Goal: Task Accomplishment & Management: Complete application form

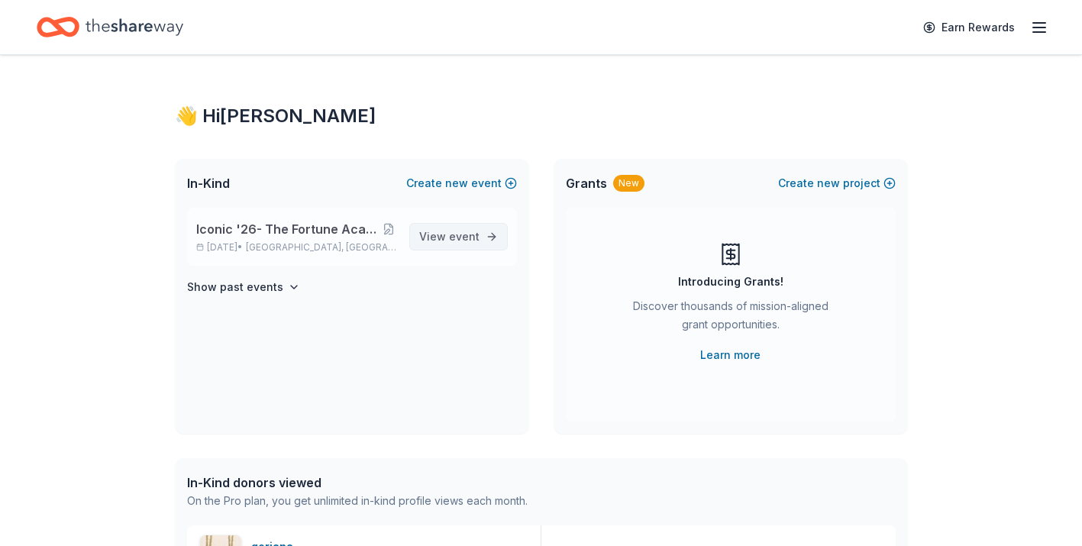
click at [448, 234] on span "View event" at bounding box center [449, 237] width 60 height 18
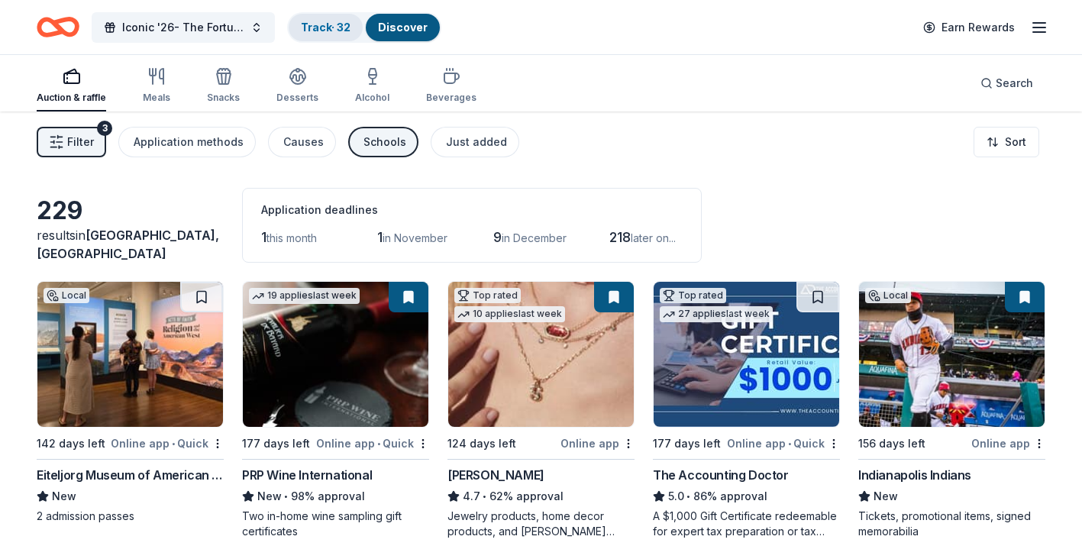
click at [324, 24] on link "Track · 32" at bounding box center [326, 27] width 50 height 13
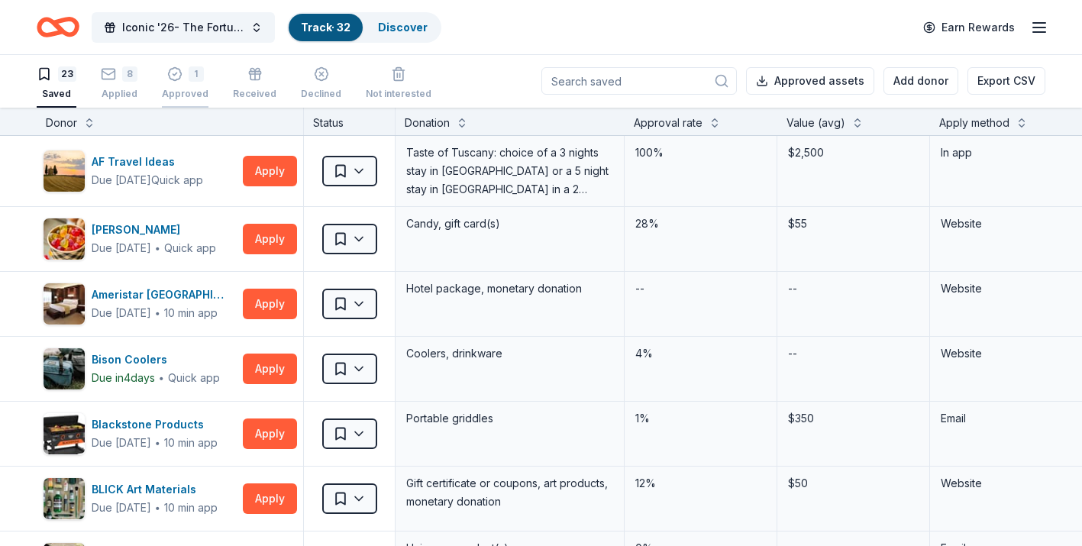
click at [201, 92] on div "Approved" at bounding box center [185, 94] width 47 height 12
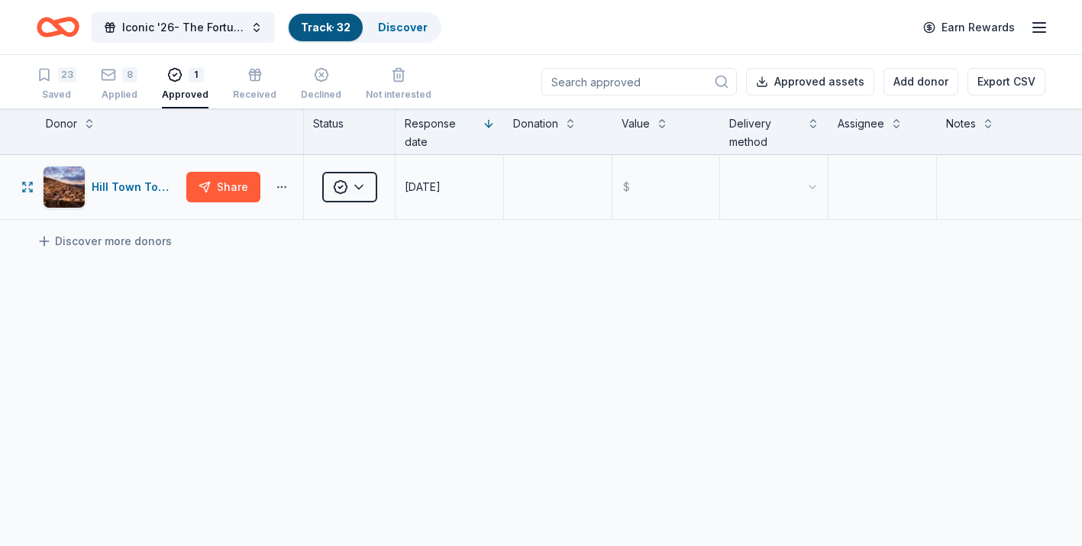
click at [281, 190] on button "button" at bounding box center [282, 187] width 31 height 12
click at [271, 296] on div "View application" at bounding box center [226, 288] width 134 height 27
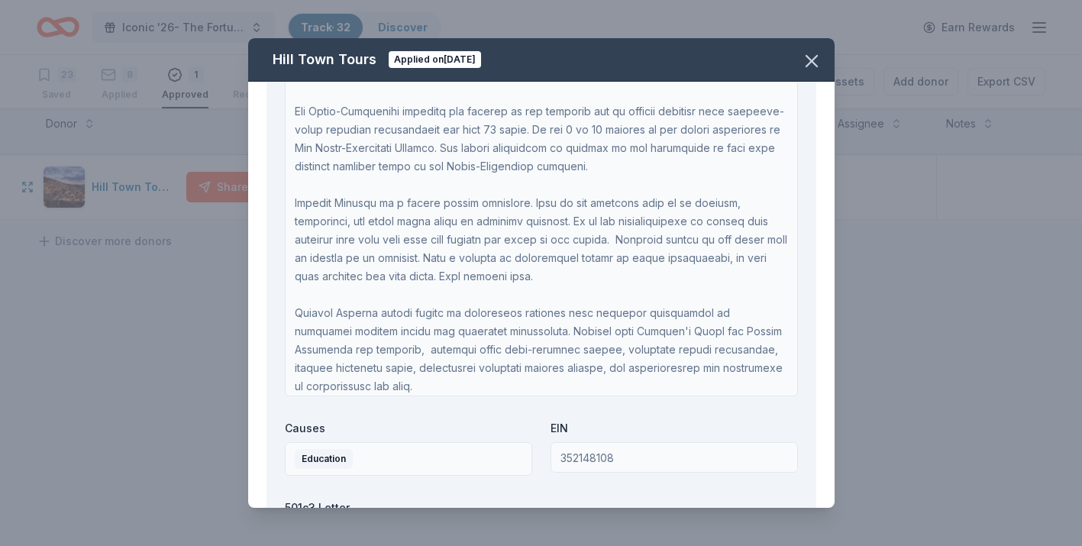
scroll to position [89, 0]
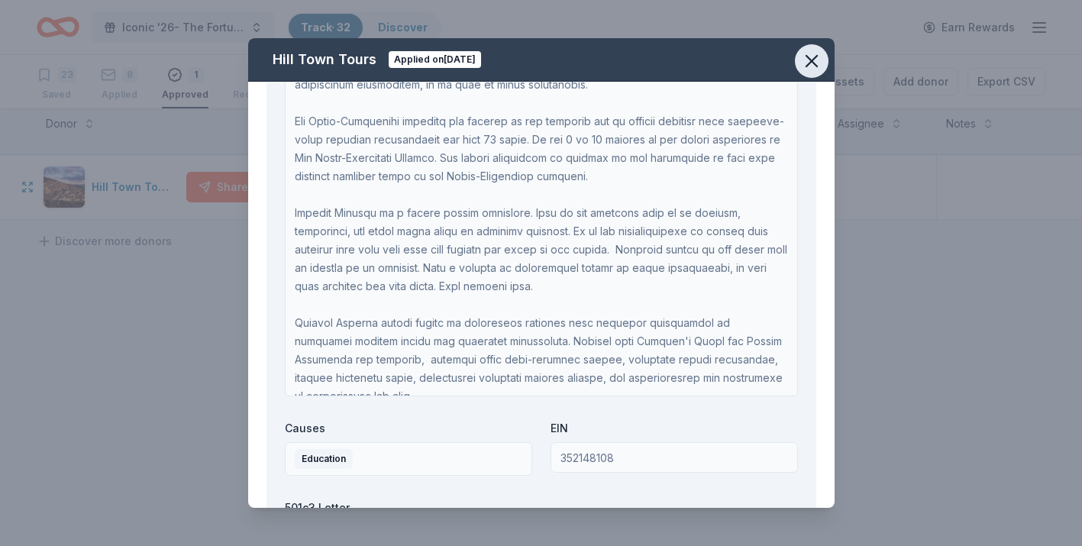
click at [812, 60] on icon "button" at bounding box center [812, 61] width 11 height 11
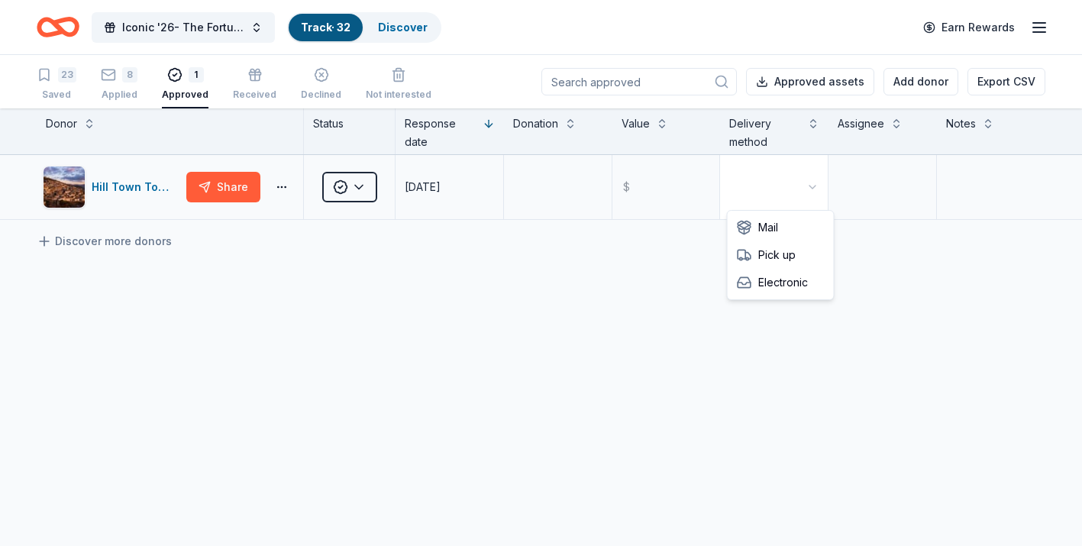
click at [804, 189] on html "Iconic '26- The Fortune Academy Presents the Roaring 20's Track · 32 Discover E…" at bounding box center [541, 273] width 1082 height 546
click at [610, 315] on html "Iconic '26- The Fortune Academy Presents the Roaring 20's Track · 32 Discover E…" at bounding box center [541, 273] width 1082 height 546
click at [359, 185] on html "Iconic '26- The Fortune Academy Presents the Roaring 20's Track · 32 Discover E…" at bounding box center [541, 273] width 1082 height 546
click at [262, 263] on html "Iconic '26- The Fortune Academy Presents the Roaring 20's Track · 32 Discover E…" at bounding box center [541, 273] width 1082 height 546
click at [281, 186] on button "button" at bounding box center [282, 187] width 31 height 12
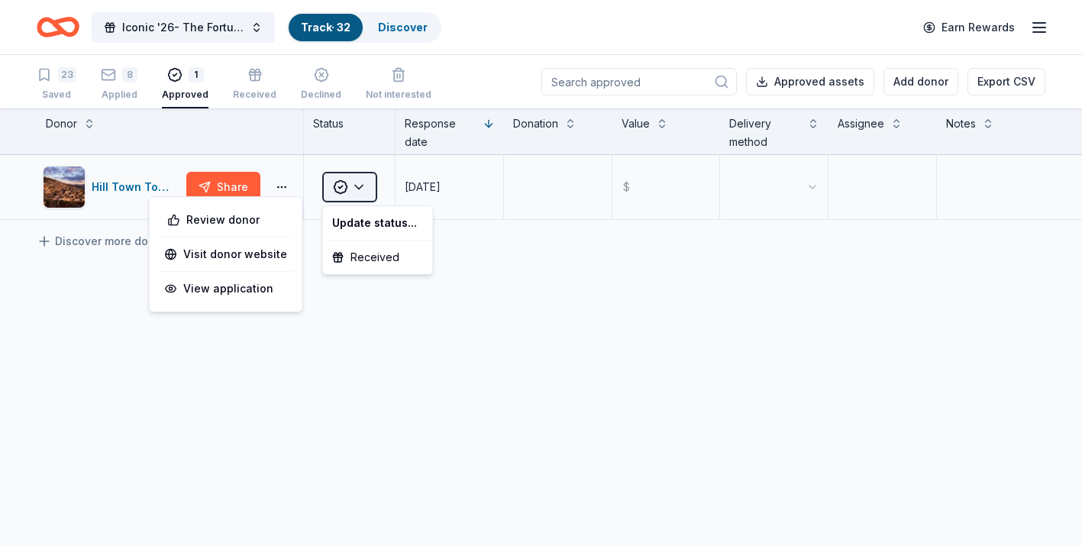
click at [362, 192] on html "Iconic '26- The Fortune Academy Presents the Roaring 20's Track · 32 Discover E…" at bounding box center [541, 273] width 1082 height 546
click at [139, 189] on html "Iconic '26- The Fortune Academy Presents the Roaring 20's Track · 32 Discover E…" at bounding box center [541, 273] width 1082 height 546
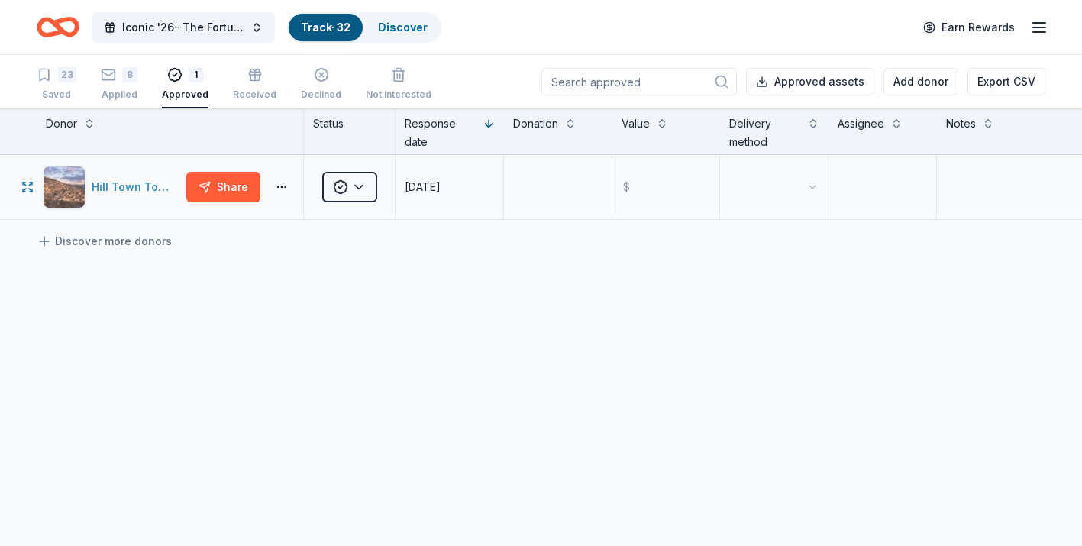
click at [145, 190] on div "Hill Town Tours" at bounding box center [136, 187] width 89 height 18
click at [813, 188] on html "Iconic '26- The Fortune Academy Presents the Roaring 20's Track · 32 Discover E…" at bounding box center [541, 273] width 1082 height 546
click at [629, 302] on html "Iconic '26- The Fortune Academy Presents the Roaring 20's Track · 32 Discover E…" at bounding box center [541, 273] width 1082 height 546
click at [280, 183] on button "button" at bounding box center [282, 187] width 31 height 12
click at [341, 302] on div "Hill Town Tours Share Approved 09/11/2025 $ Discover more donors" at bounding box center [541, 331] width 1082 height 352
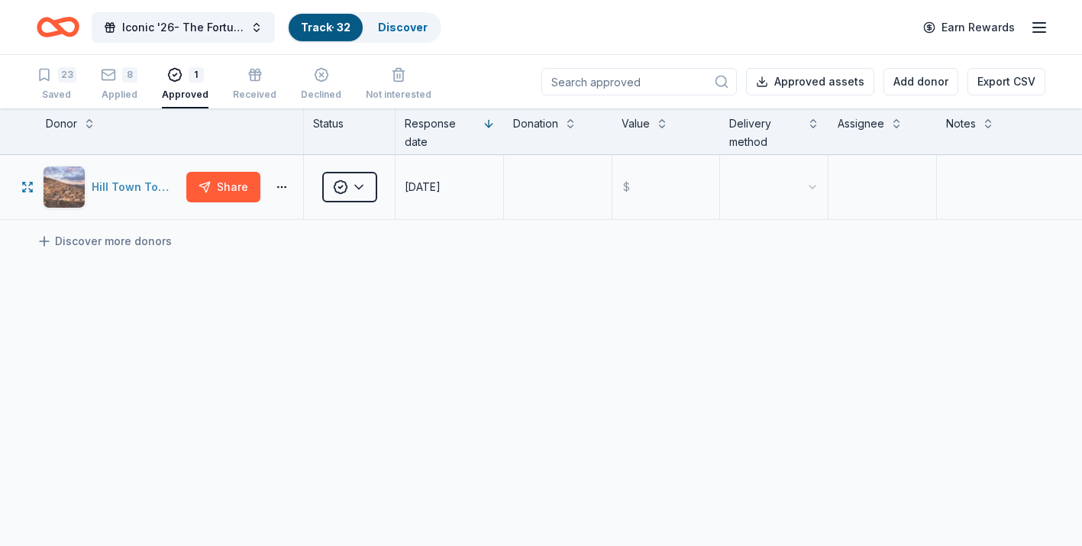
click at [154, 189] on div "Hill Town Tours" at bounding box center [136, 187] width 89 height 18
click at [283, 189] on button "button" at bounding box center [282, 187] width 31 height 12
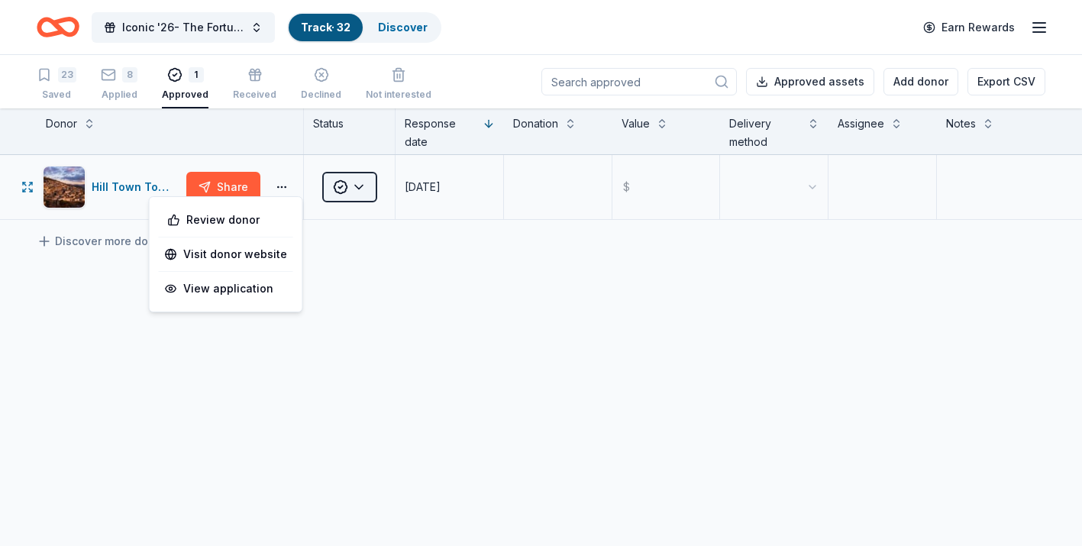
click at [361, 186] on html "Iconic '26- The Fortune Academy Presents the Roaring 20's Track · 32 Discover E…" at bounding box center [541, 273] width 1082 height 546
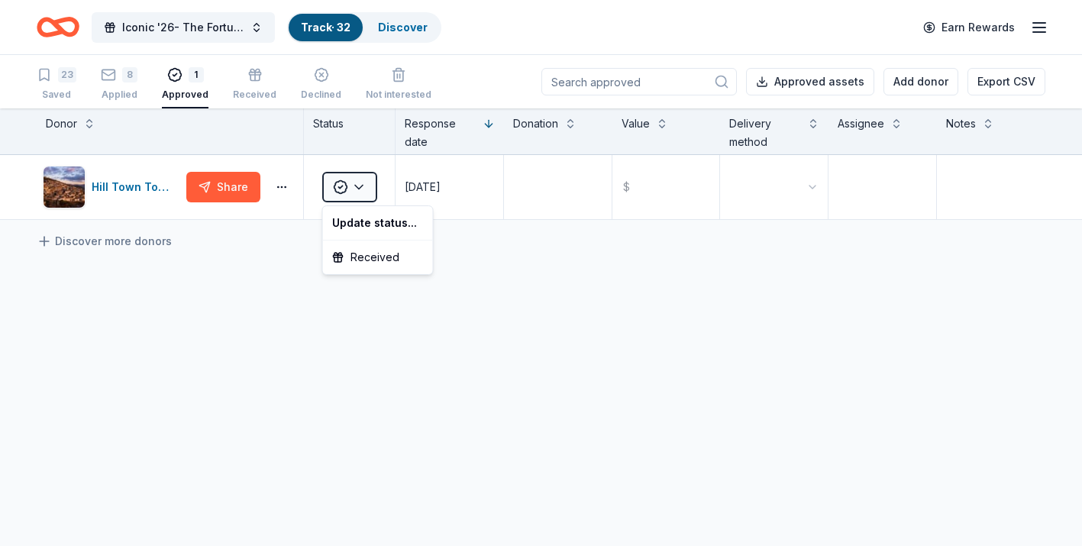
click at [303, 287] on html "Iconic '26- The Fortune Academy Presents the Roaring 20's Track · 32 Discover E…" at bounding box center [541, 273] width 1082 height 546
click at [119, 86] on div "8 Applied" at bounding box center [119, 84] width 37 height 34
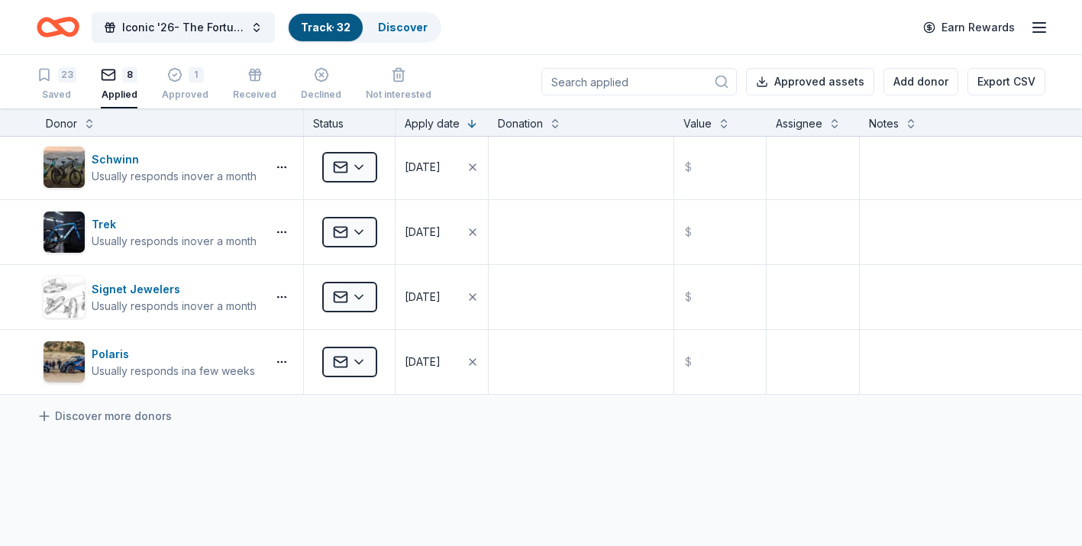
scroll to position [264, 0]
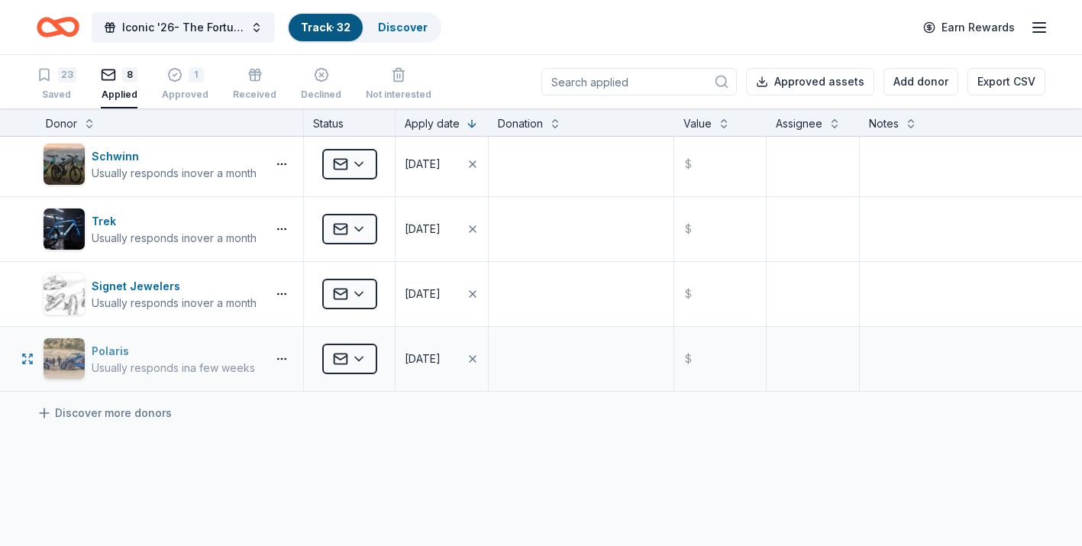
click at [121, 354] on div "Polaris" at bounding box center [173, 351] width 163 height 18
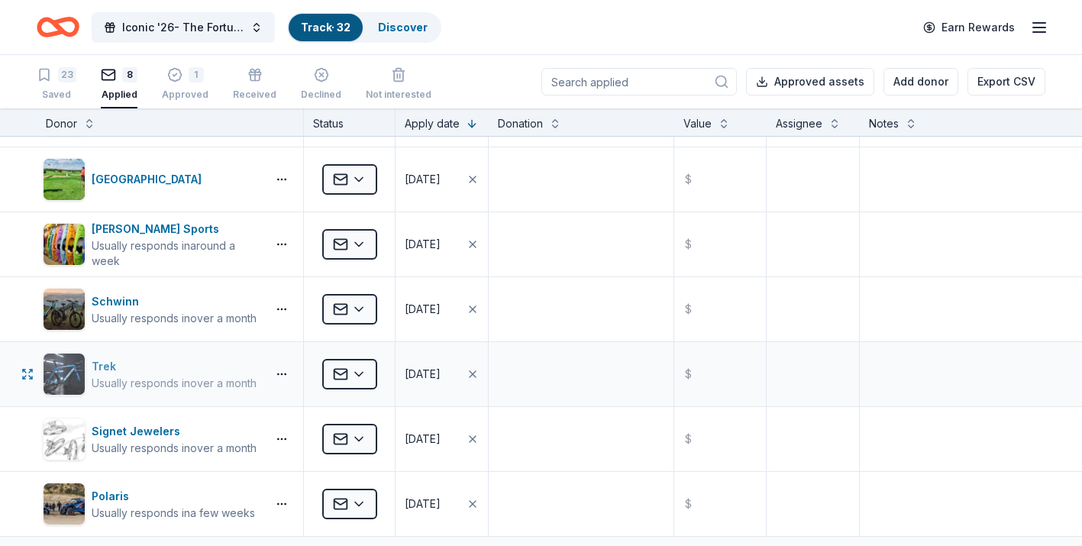
scroll to position [0, 0]
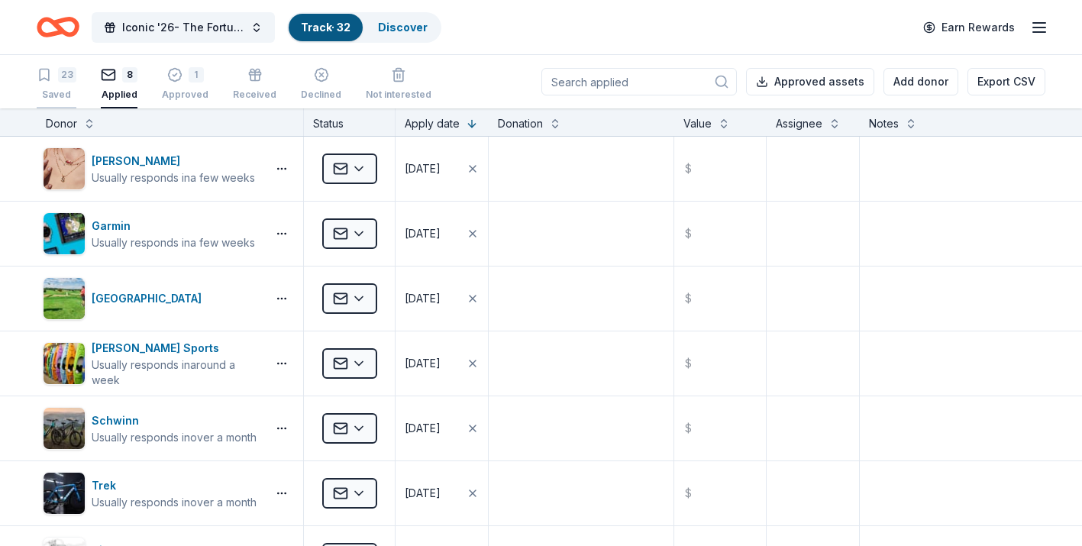
click at [63, 84] on div "23 Saved" at bounding box center [57, 84] width 40 height 34
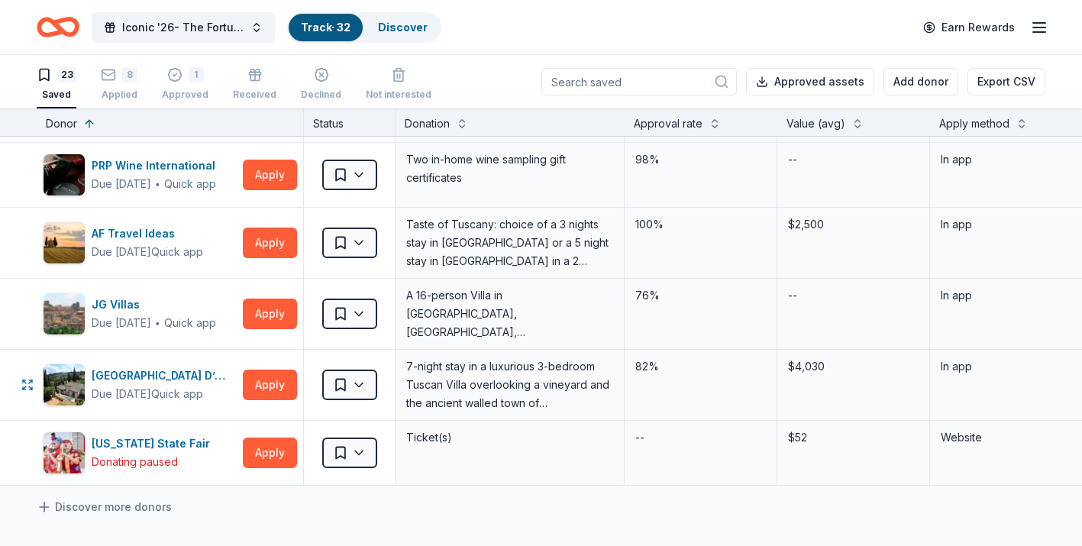
scroll to position [1173, 0]
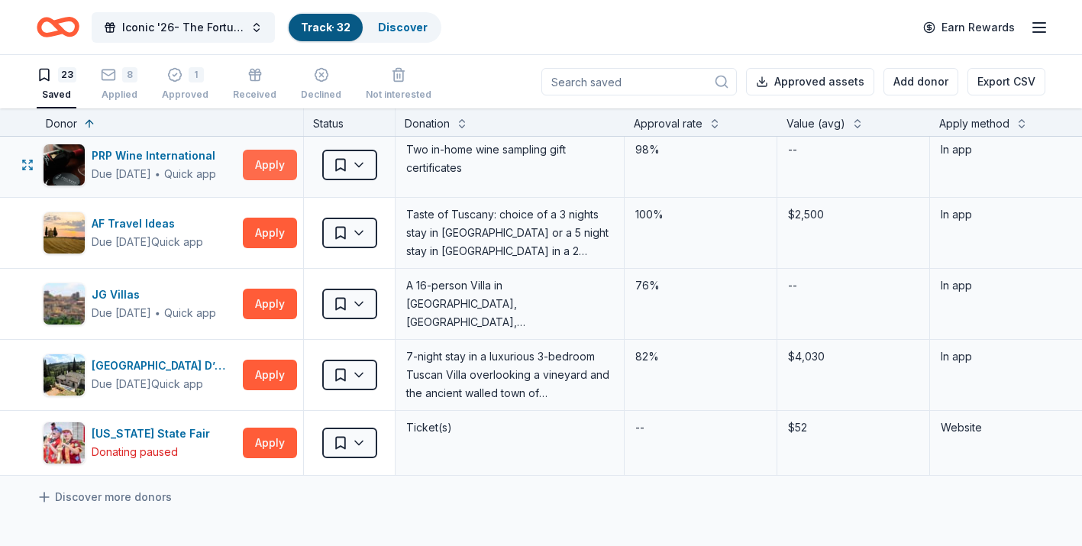
click at [256, 176] on button "Apply" at bounding box center [270, 165] width 54 height 31
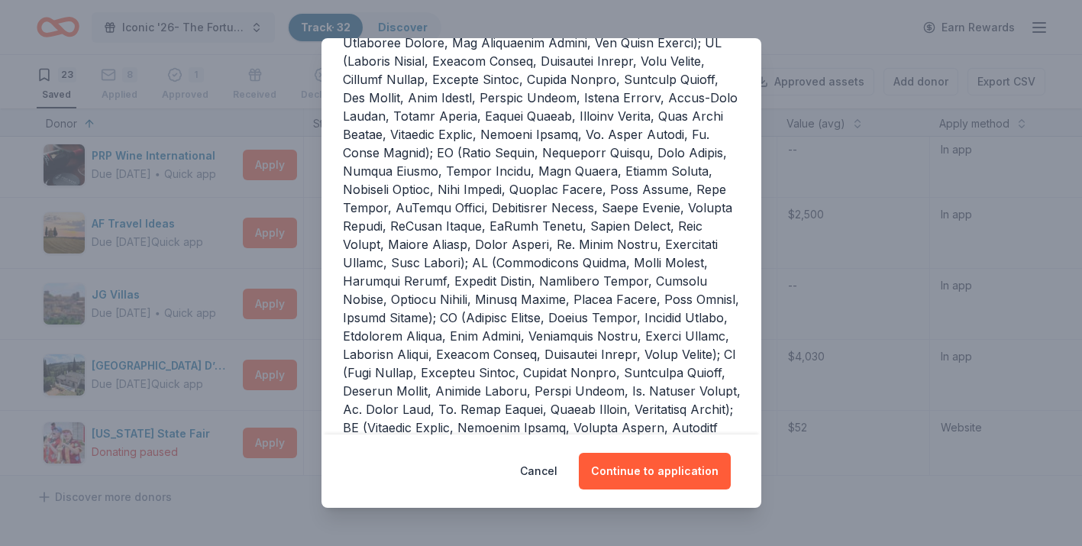
scroll to position [234, 0]
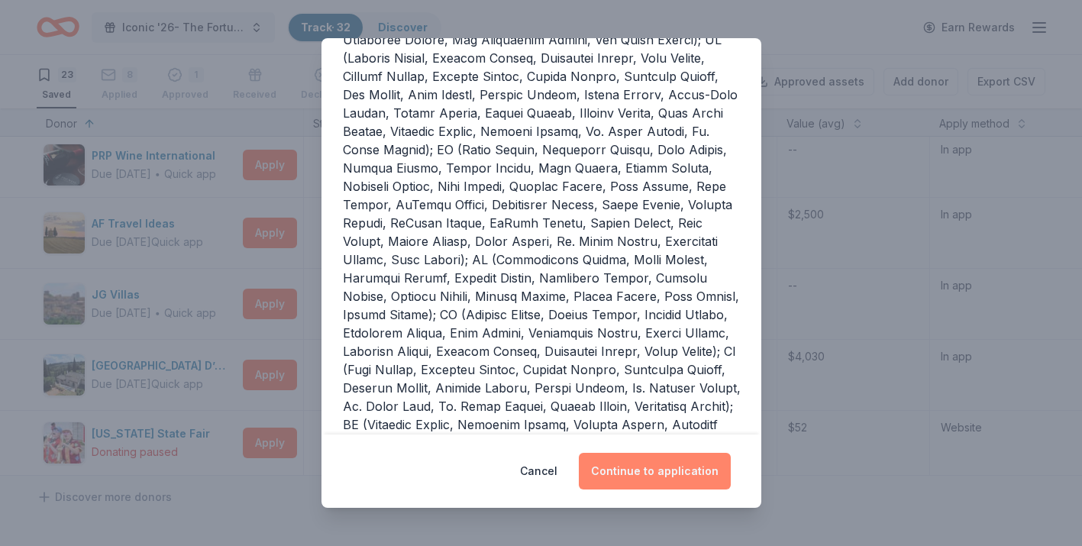
click at [627, 476] on button "Continue to application" at bounding box center [655, 471] width 152 height 37
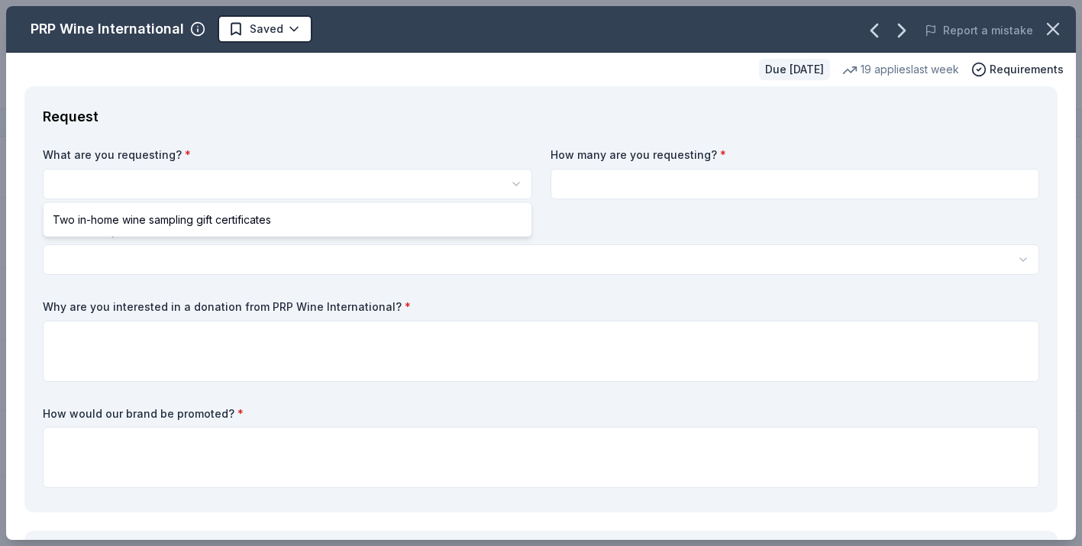
click at [286, 180] on html "Iconic '26- The Fortune Academy Presents the Roaring 20's Track · 32 Discover E…" at bounding box center [541, 273] width 1082 height 546
select select "Two in-home wine sampling gift certificates"
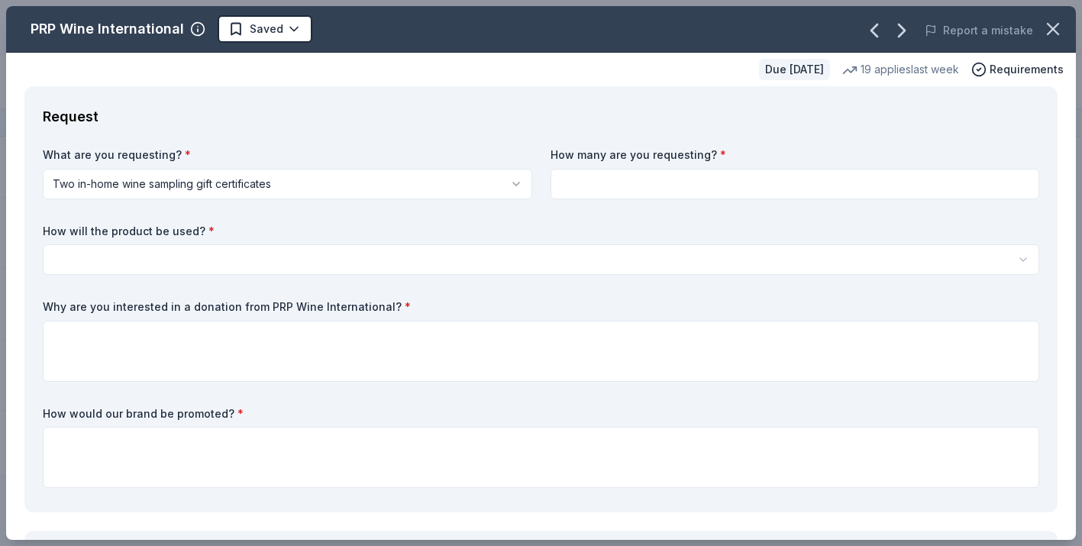
click at [594, 180] on input at bounding box center [796, 184] width 490 height 31
type input "2"
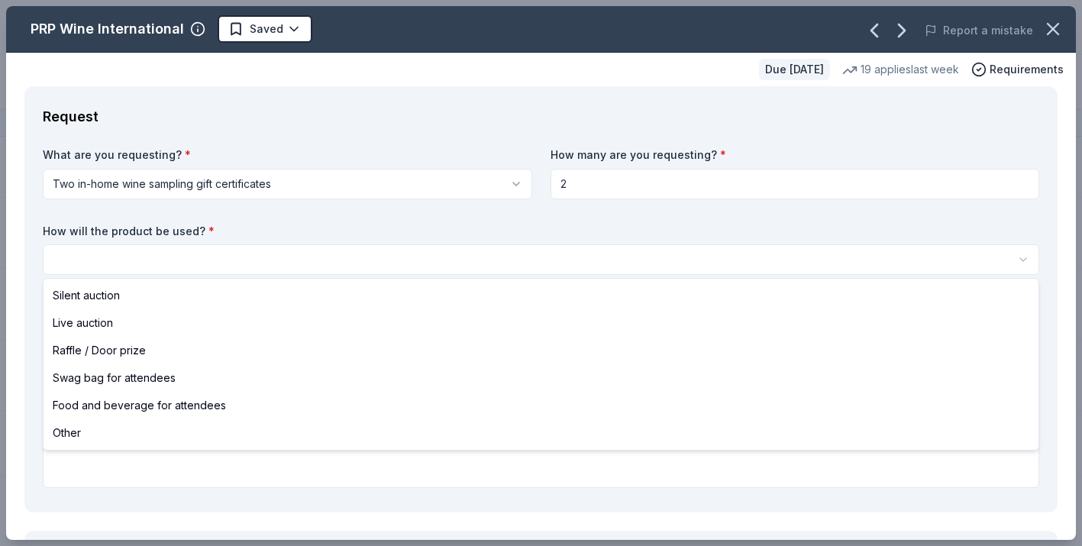
click at [296, 257] on html "Iconic '26- The Fortune Academy Presents the Roaring 20's Track · 32 Discover E…" at bounding box center [541, 273] width 1082 height 546
select select "silentAuction"
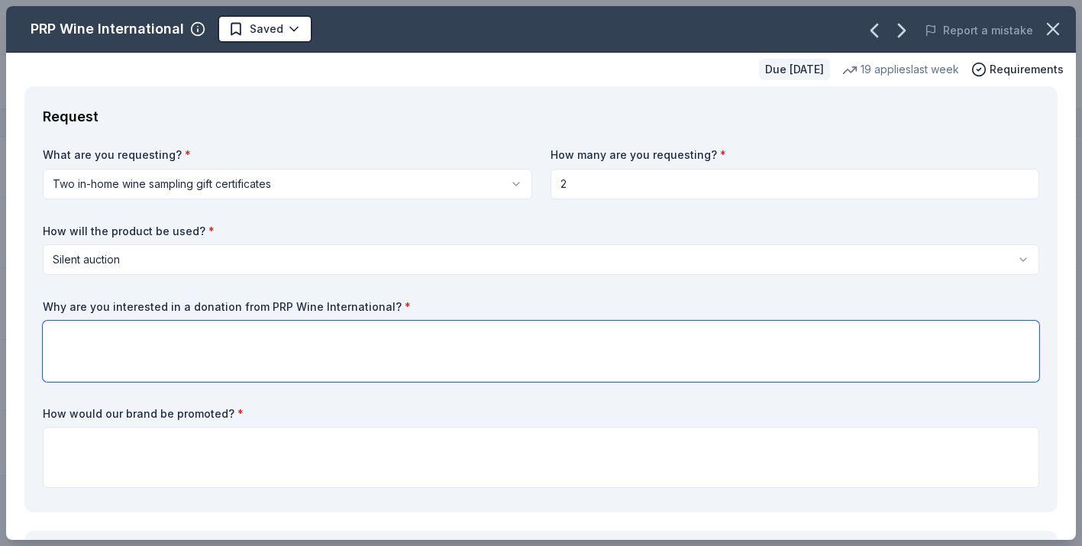
click at [172, 350] on textarea at bounding box center [541, 351] width 997 height 61
click at [411, 336] on textarea "We have many guest attend our event each year that are wine enthusiest" at bounding box center [541, 351] width 997 height 61
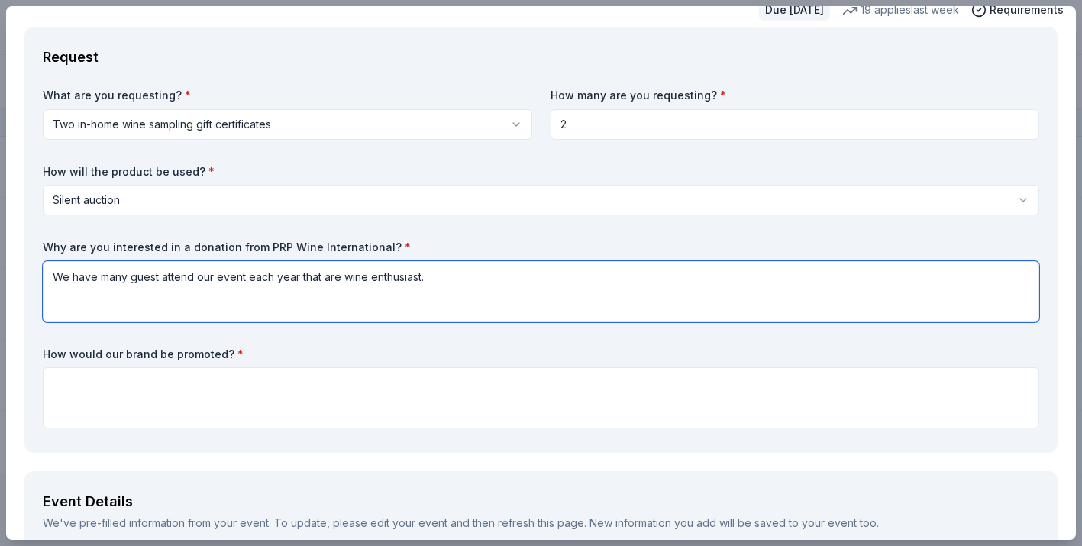
scroll to position [62, 0]
type textarea "We have many guest attend our event each year that are wine enthusiast."
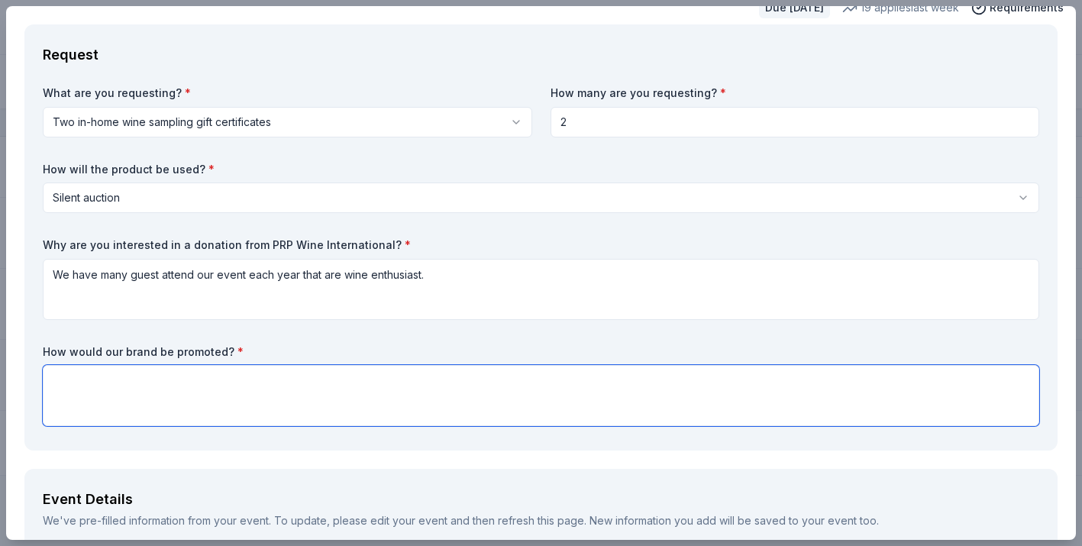
click at [316, 384] on textarea at bounding box center [541, 395] width 997 height 61
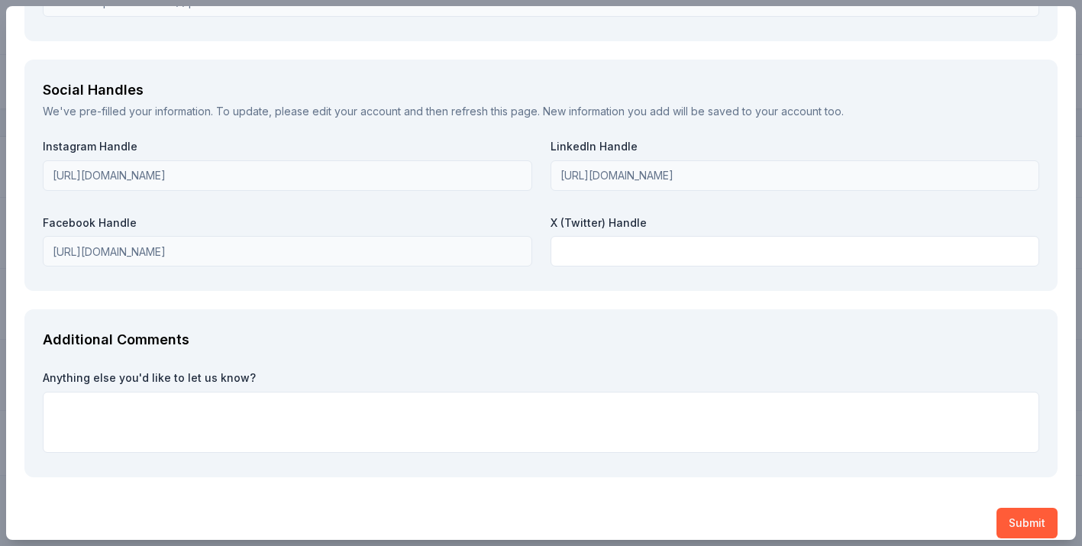
scroll to position [1991, 0]
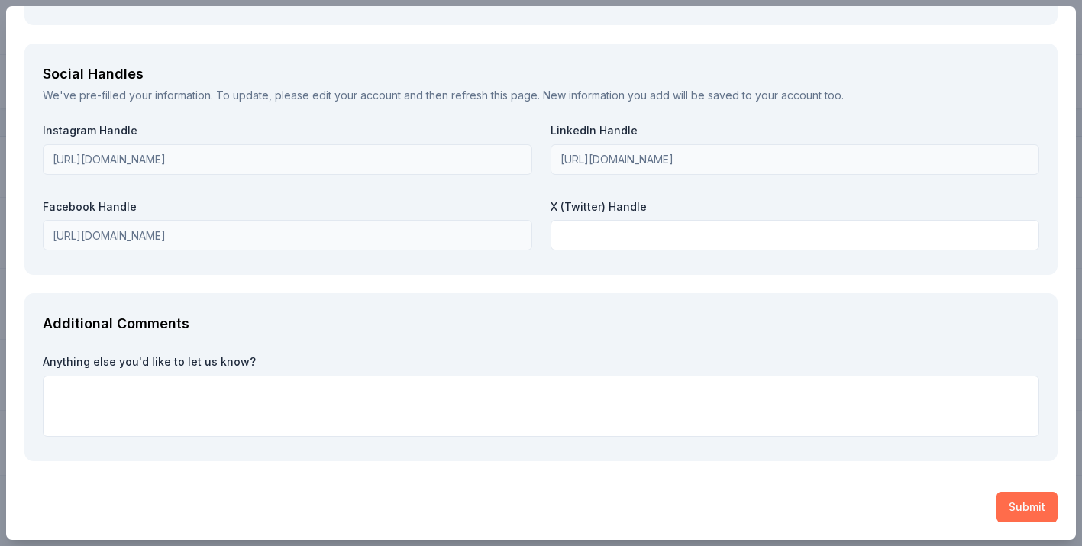
type textarea "Our auction items are promoted 3-4 days prior to the event. Once the silent auc…"
click at [1039, 510] on button "Submit" at bounding box center [1027, 507] width 61 height 31
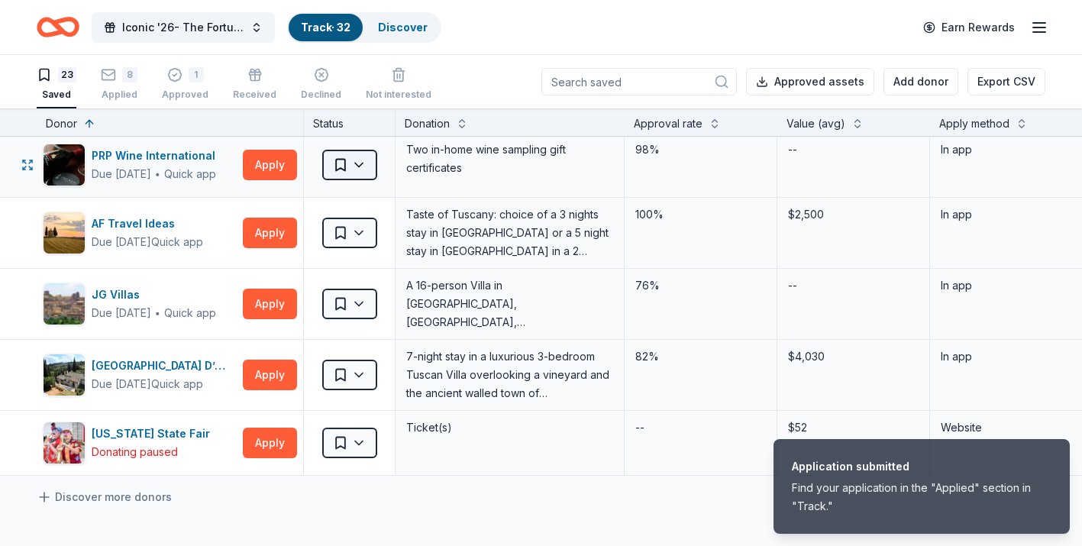
click at [367, 167] on html "Application submitted Find your application in the "Applied" section in "Track.…" at bounding box center [541, 273] width 1082 height 546
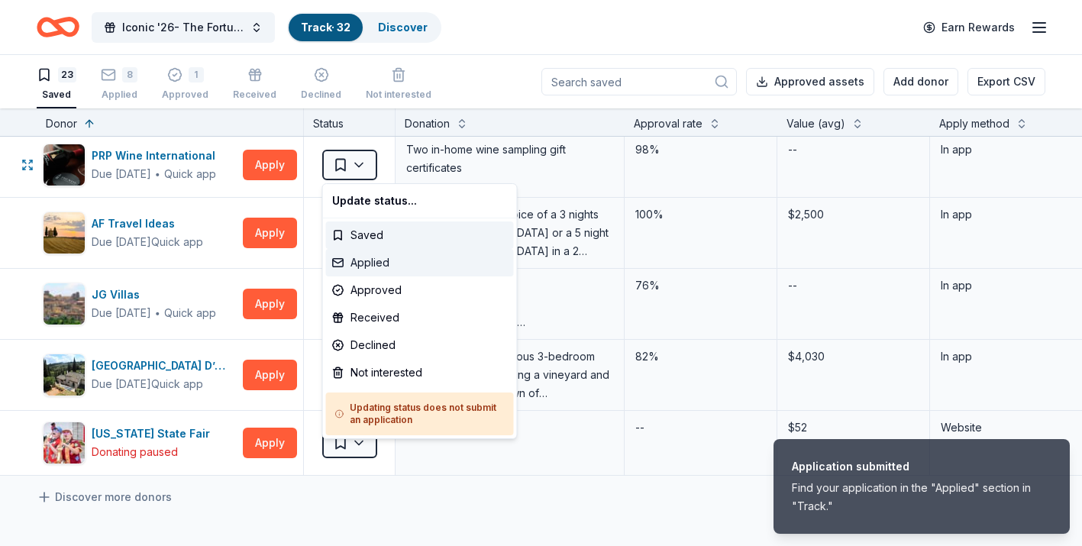
click at [365, 264] on div "Applied" at bounding box center [420, 262] width 188 height 27
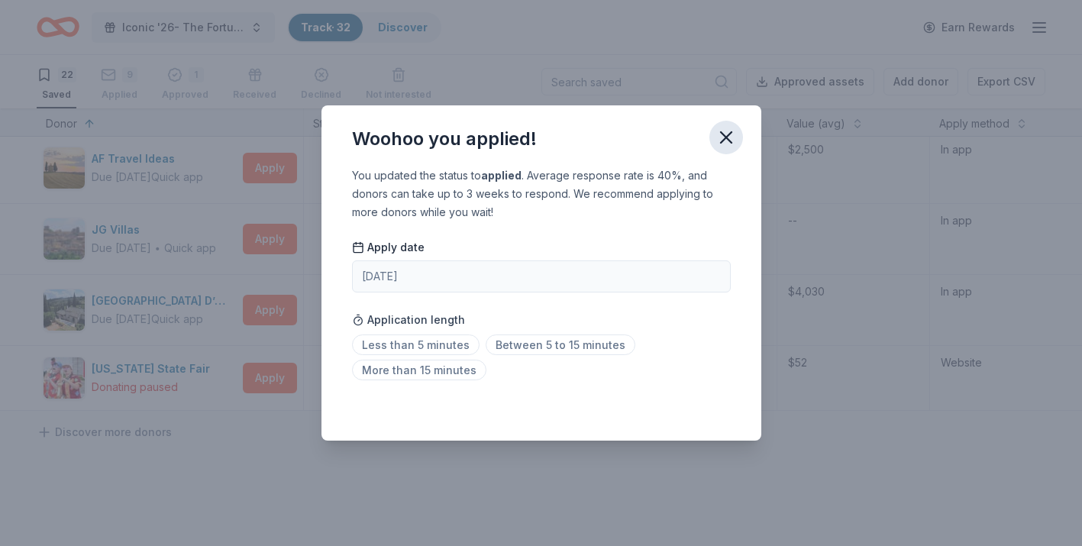
click at [736, 139] on icon "button" at bounding box center [726, 137] width 21 height 21
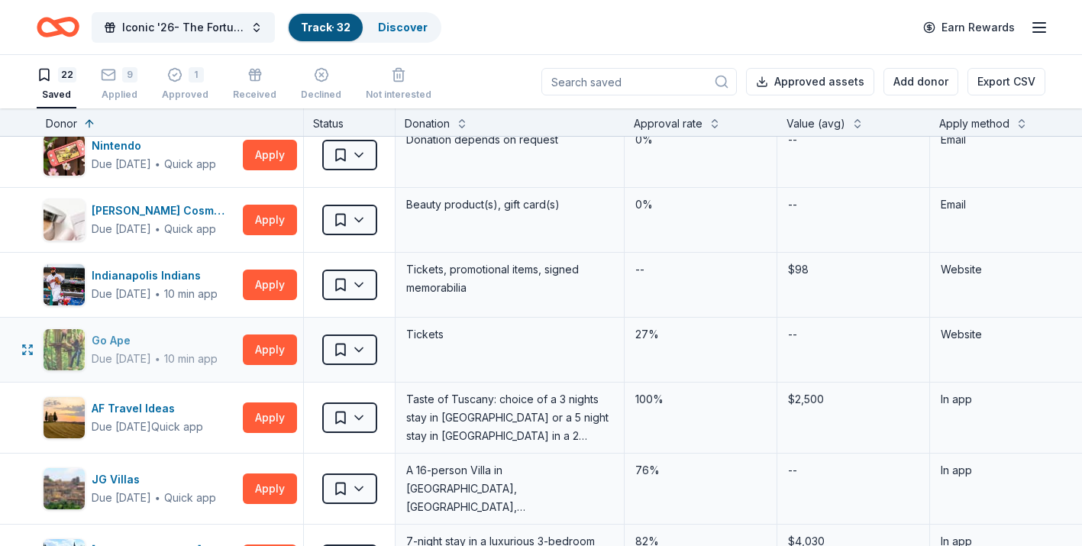
scroll to position [922, 0]
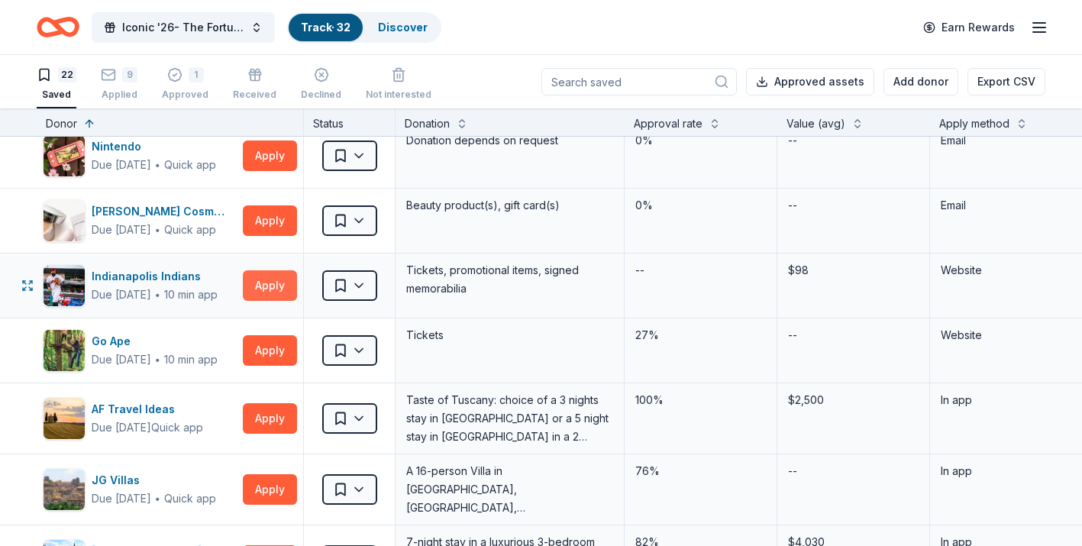
click at [274, 297] on button "Apply" at bounding box center [270, 285] width 54 height 31
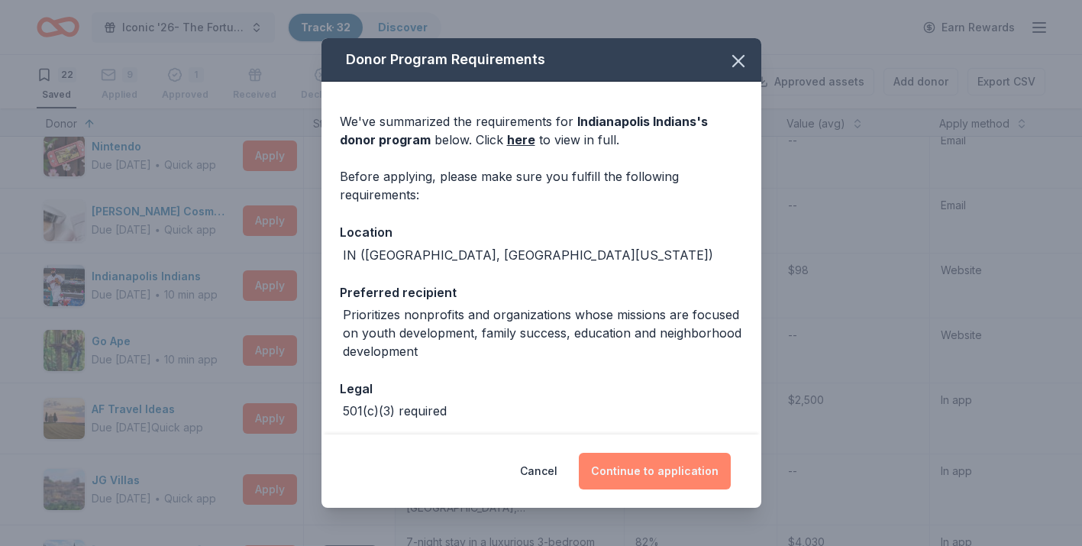
click at [623, 478] on button "Continue to application" at bounding box center [655, 471] width 152 height 37
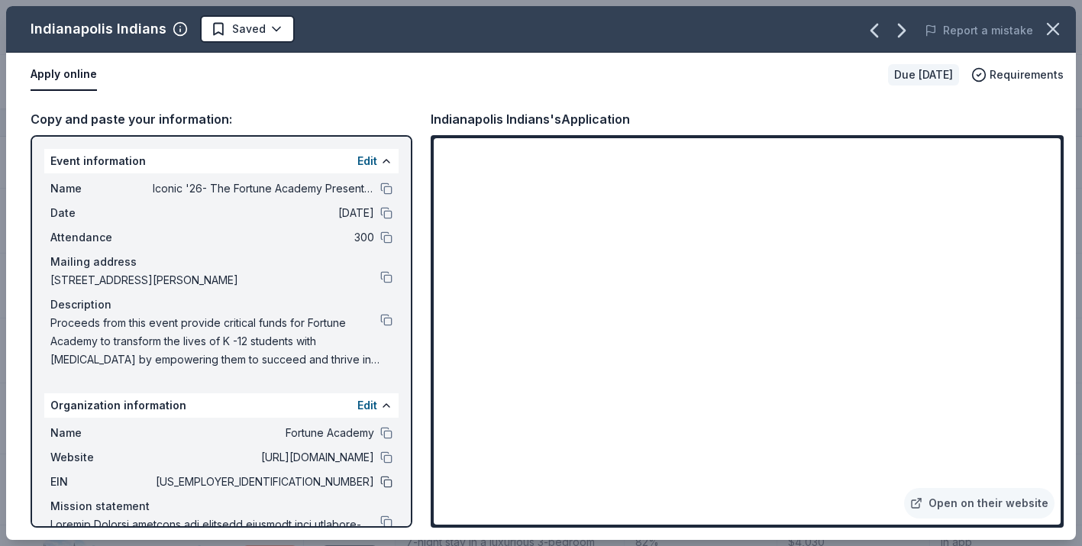
click at [388, 483] on button at bounding box center [386, 482] width 12 height 12
click at [387, 191] on button at bounding box center [386, 189] width 12 height 12
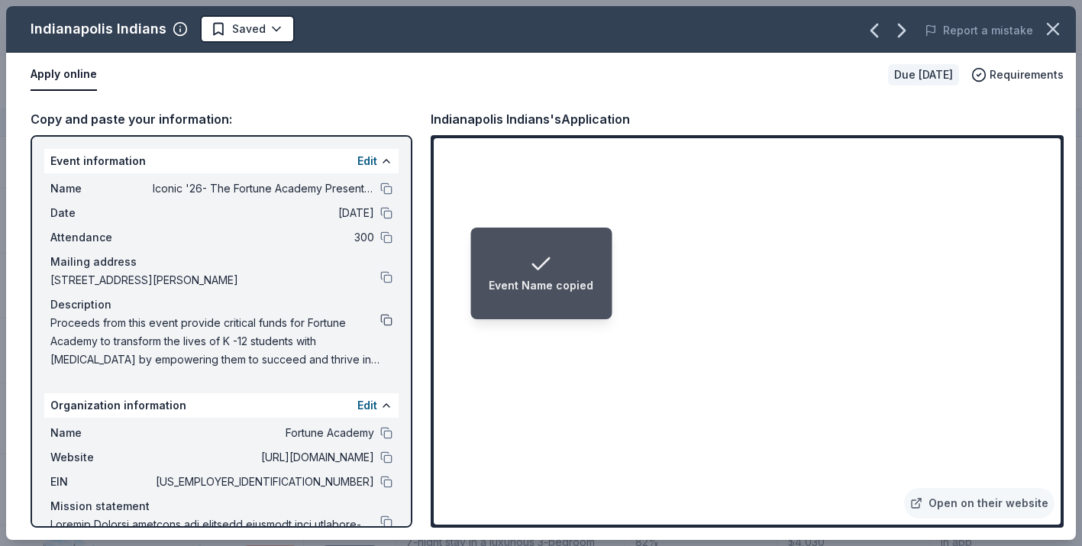
click at [383, 322] on button at bounding box center [386, 320] width 12 height 12
click at [387, 217] on button at bounding box center [386, 213] width 12 height 12
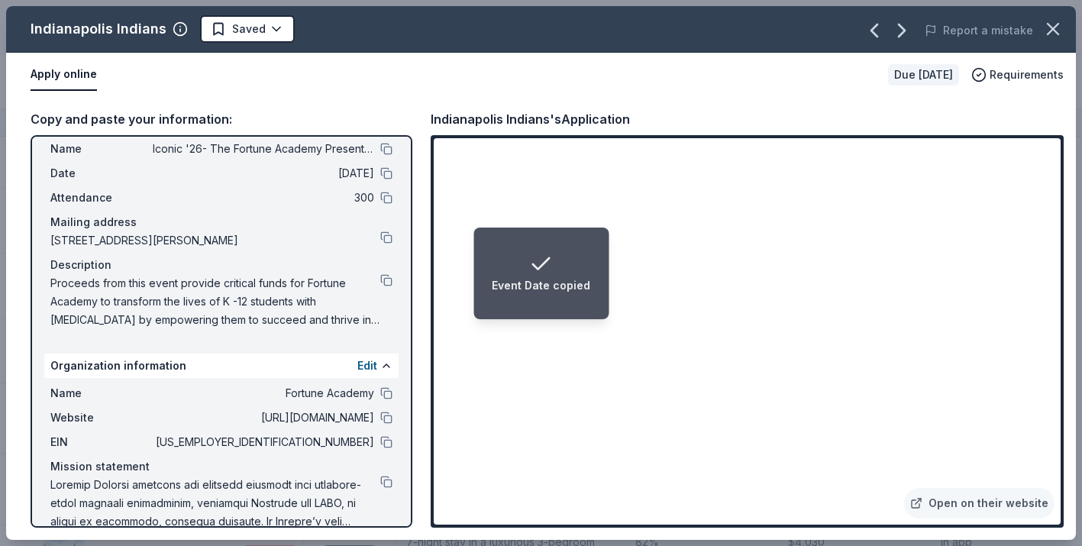
scroll to position [63, 0]
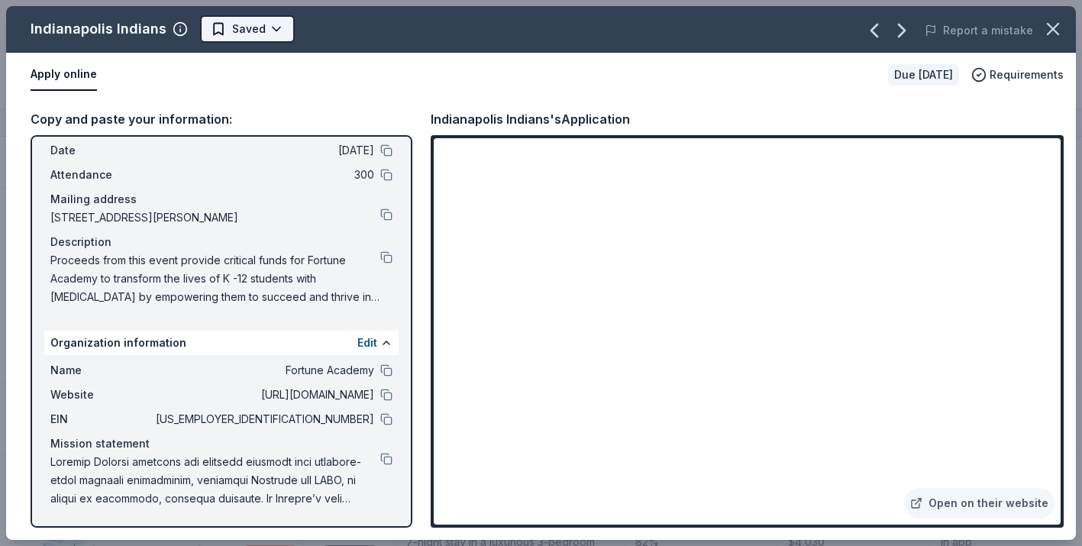
click at [272, 32] on html "Iconic '26- The Fortune Academy Presents the Roaring 20's Track · 32 Discover E…" at bounding box center [541, 273] width 1082 height 546
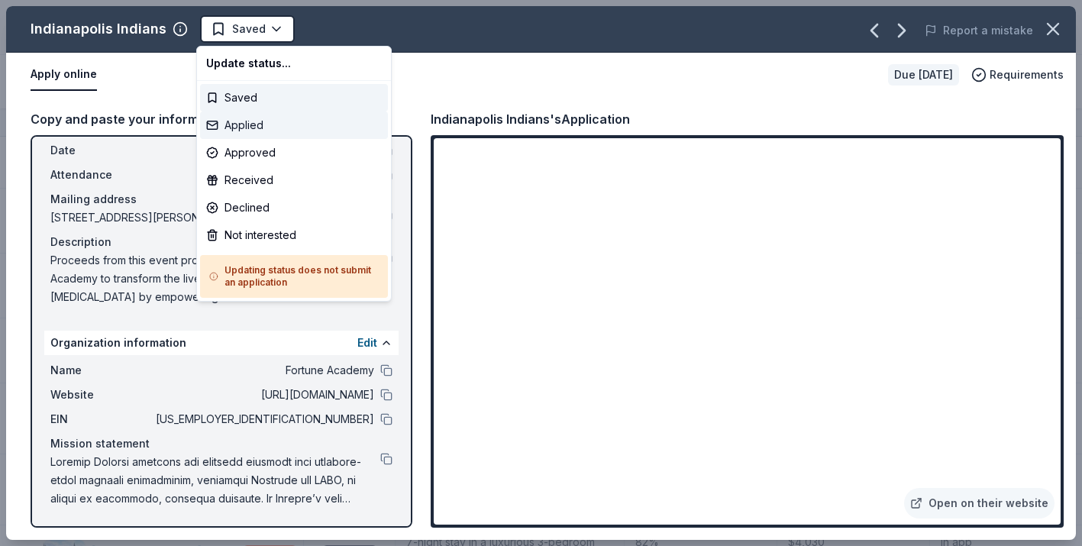
click at [262, 127] on div "Applied" at bounding box center [294, 125] width 188 height 27
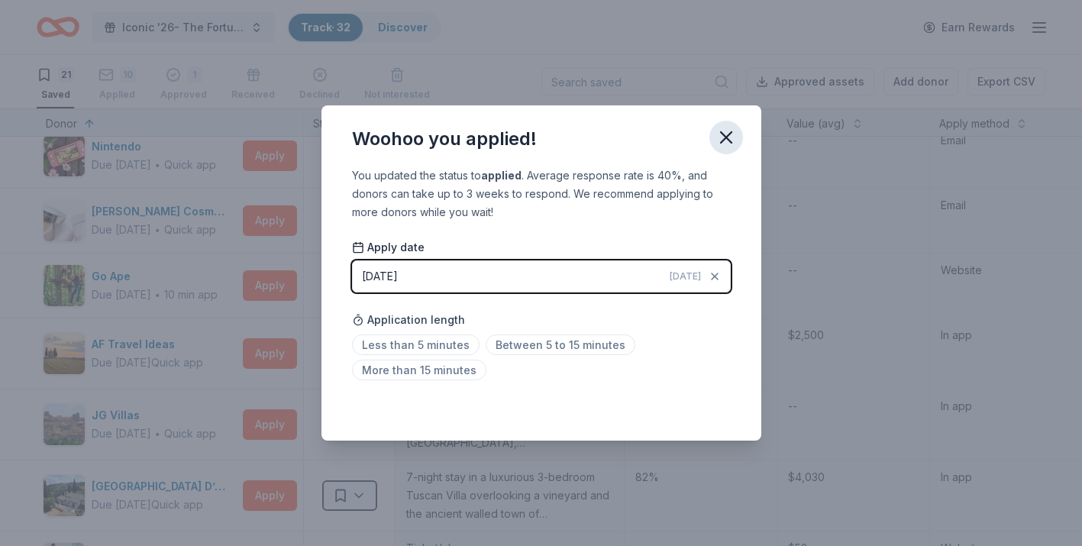
click at [729, 132] on icon "button" at bounding box center [726, 137] width 21 height 21
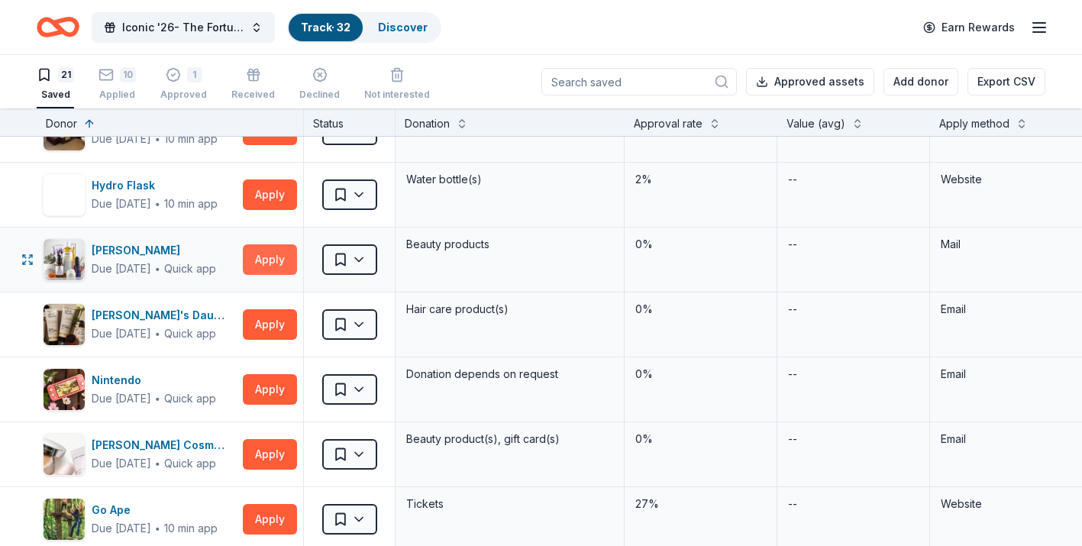
scroll to position [681, 0]
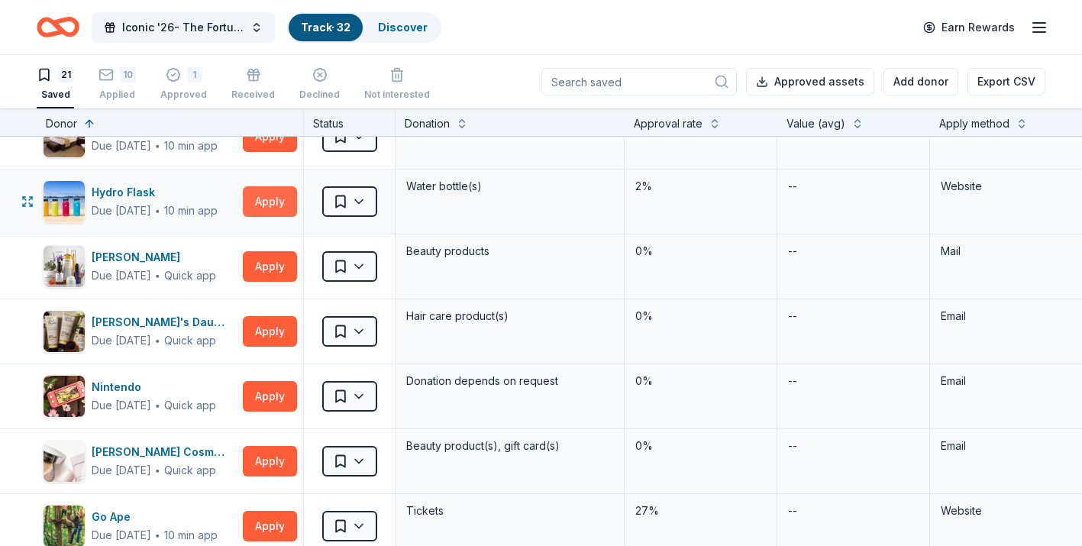
click at [267, 207] on button "Apply" at bounding box center [270, 201] width 54 height 31
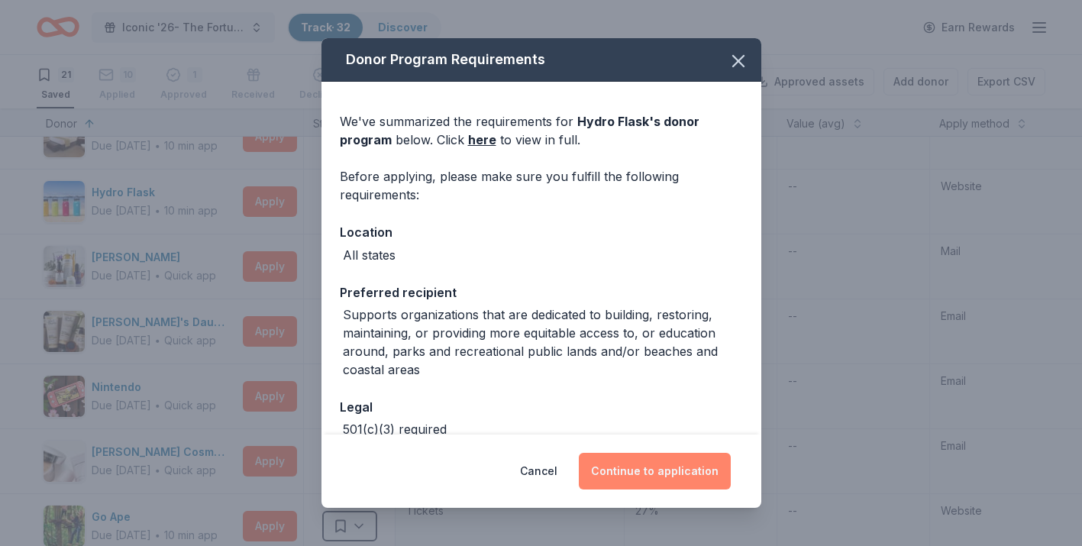
click at [635, 473] on button "Continue to application" at bounding box center [655, 471] width 152 height 37
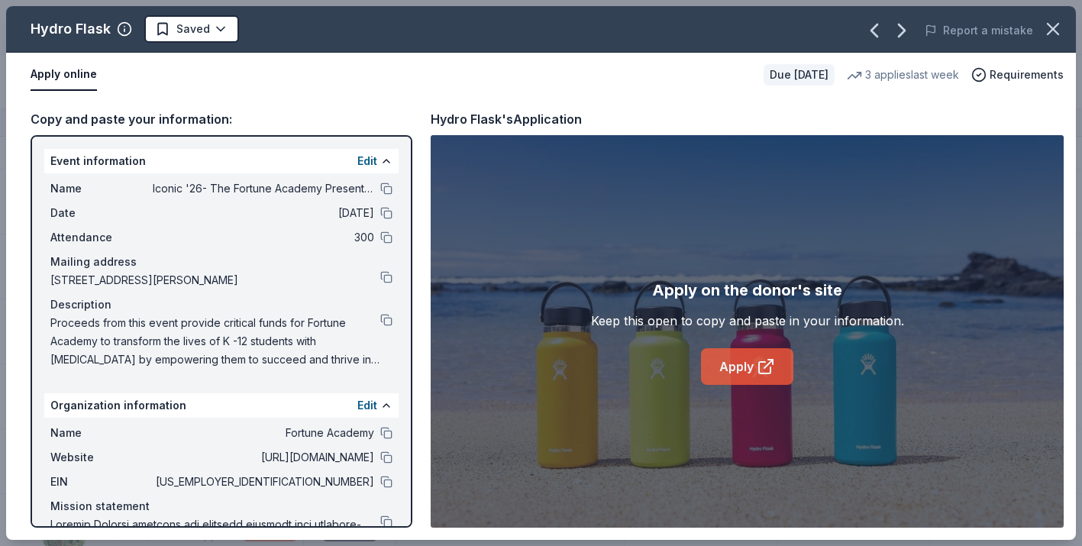
click at [767, 373] on icon at bounding box center [764, 367] width 11 height 11
click at [390, 484] on button at bounding box center [386, 482] width 12 height 12
click at [221, 28] on html "Iconic '26- The Fortune Academy Presents the Roaring 20's Track · 32 Discover E…" at bounding box center [541, 273] width 1082 height 546
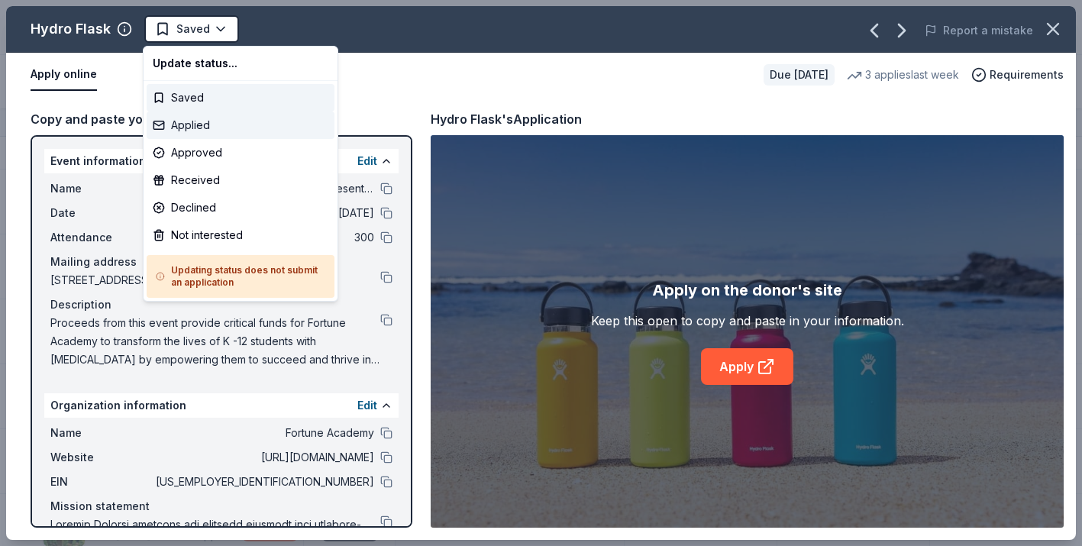
click at [211, 125] on div "Applied" at bounding box center [241, 125] width 188 height 27
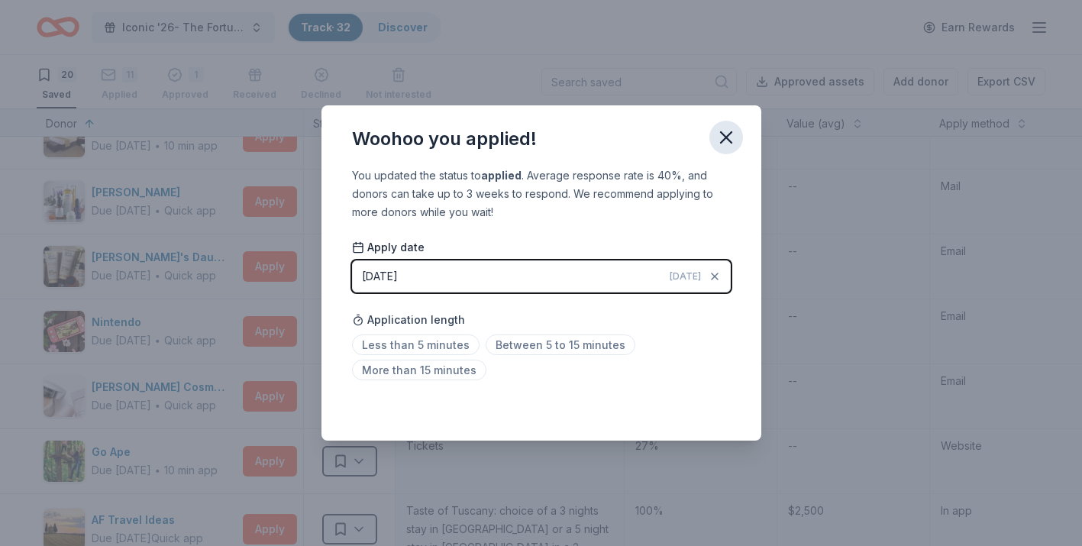
click at [723, 147] on icon "button" at bounding box center [726, 137] width 21 height 21
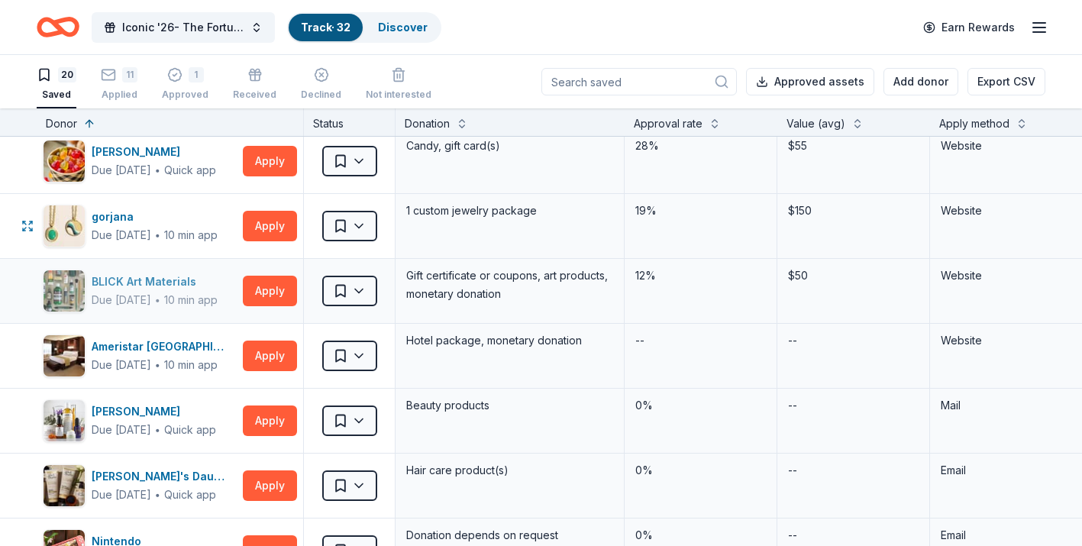
scroll to position [456, 0]
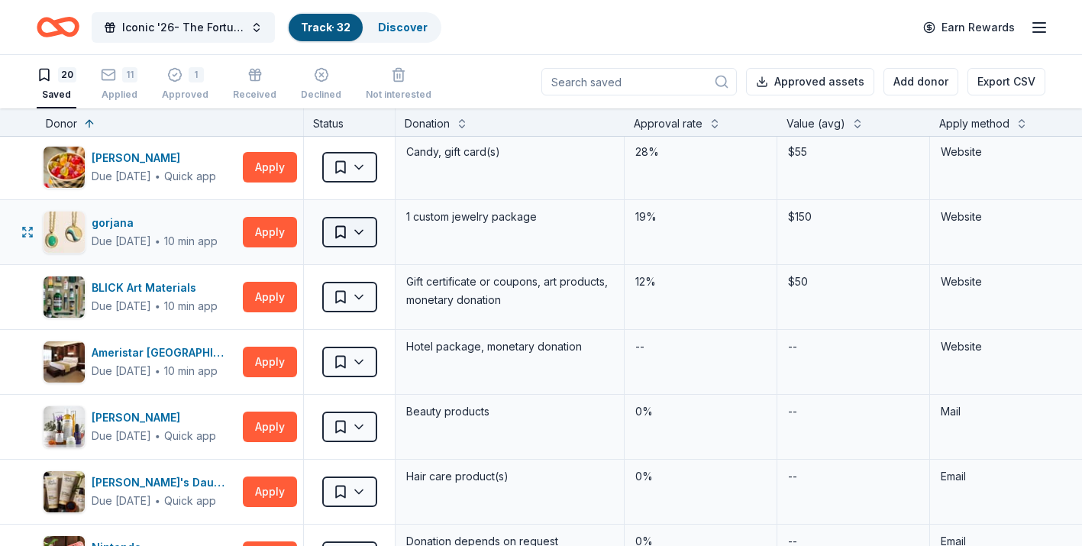
click at [364, 238] on html "Iconic '26- The Fortune Academy Presents the Roaring 20's Track · 32 Discover E…" at bounding box center [541, 273] width 1082 height 546
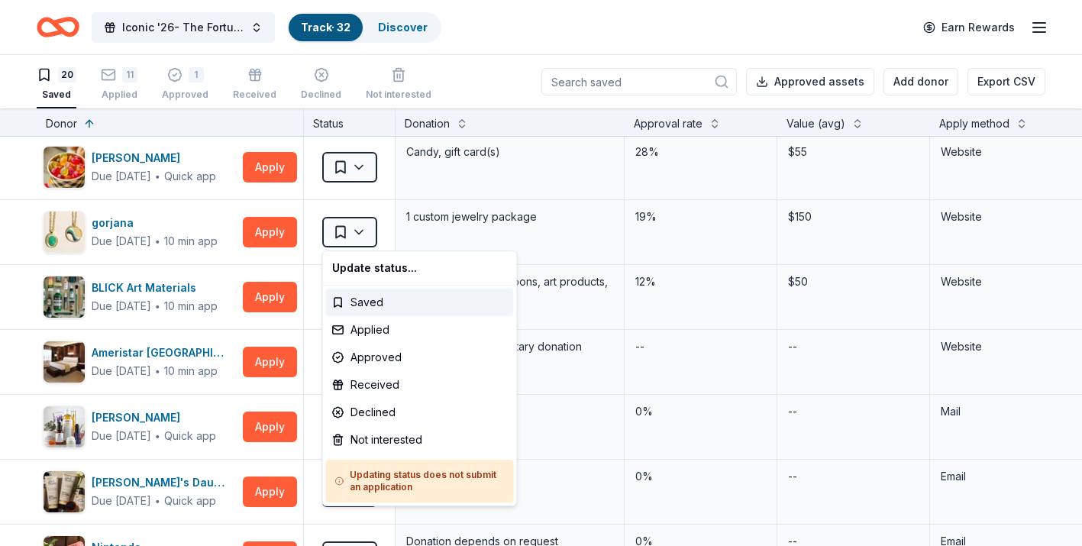
click at [280, 163] on html "Iconic '26- The Fortune Academy Presents the Roaring 20's Track · 32 Discover E…" at bounding box center [541, 273] width 1082 height 546
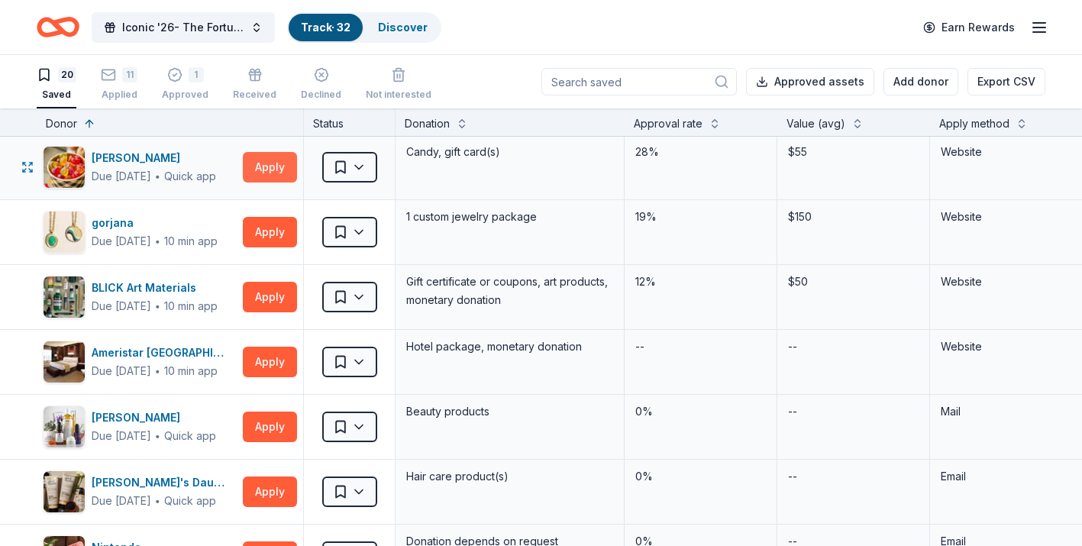
click at [273, 170] on button "Apply" at bounding box center [270, 167] width 54 height 31
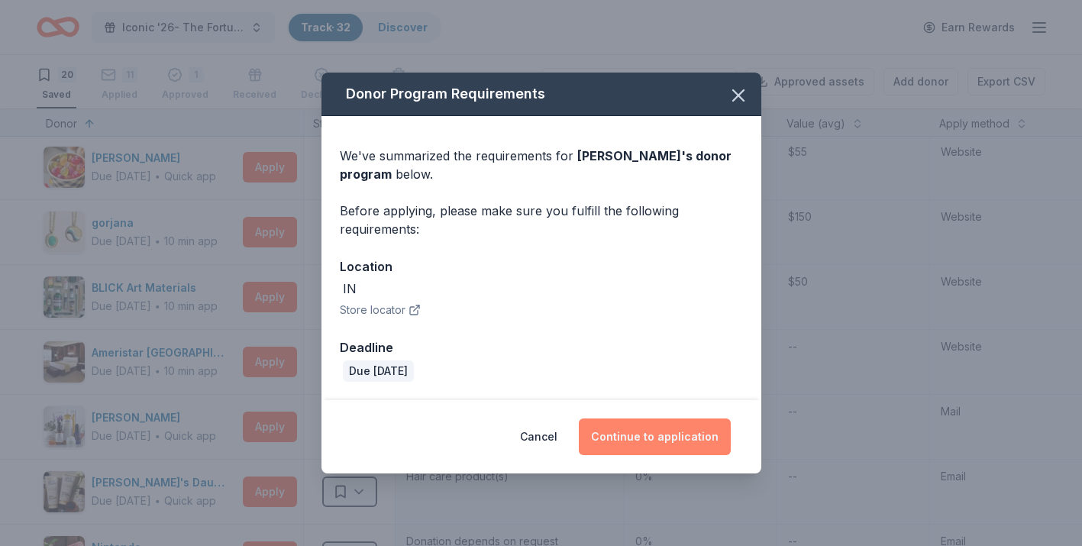
click at [643, 436] on button "Continue to application" at bounding box center [655, 437] width 152 height 37
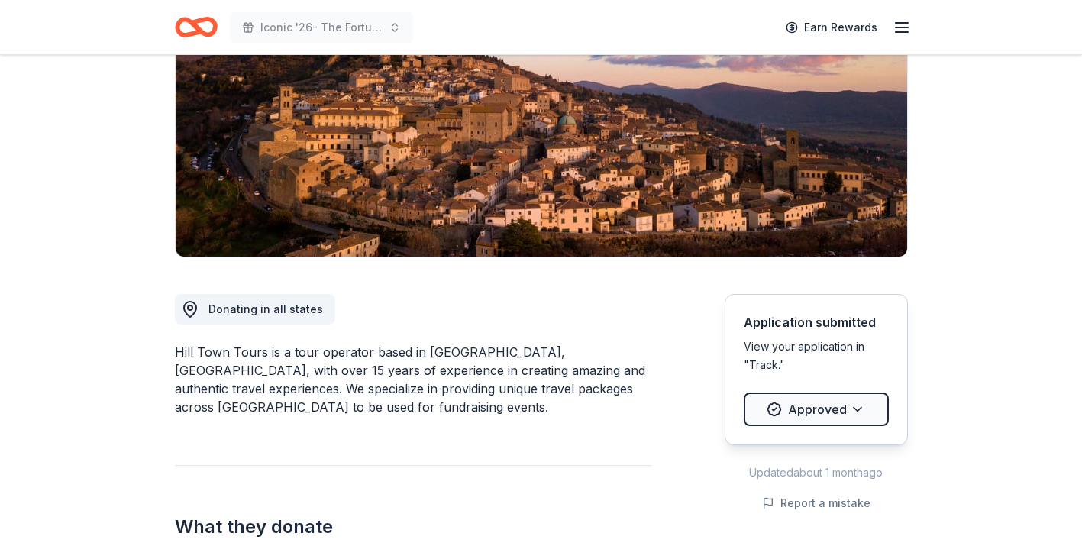
scroll to position [277, 0]
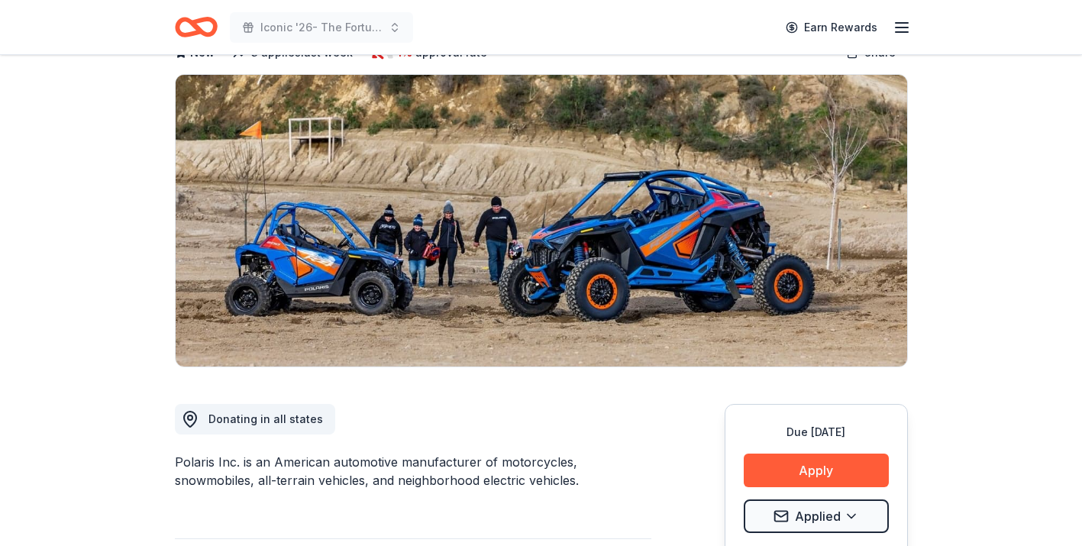
scroll to position [94, 0]
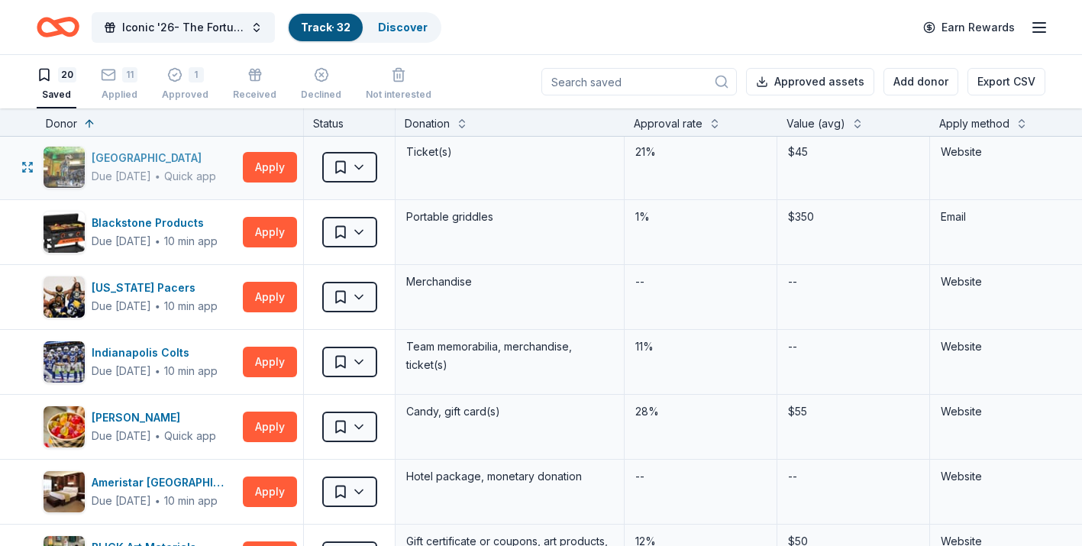
scroll to position [140, 0]
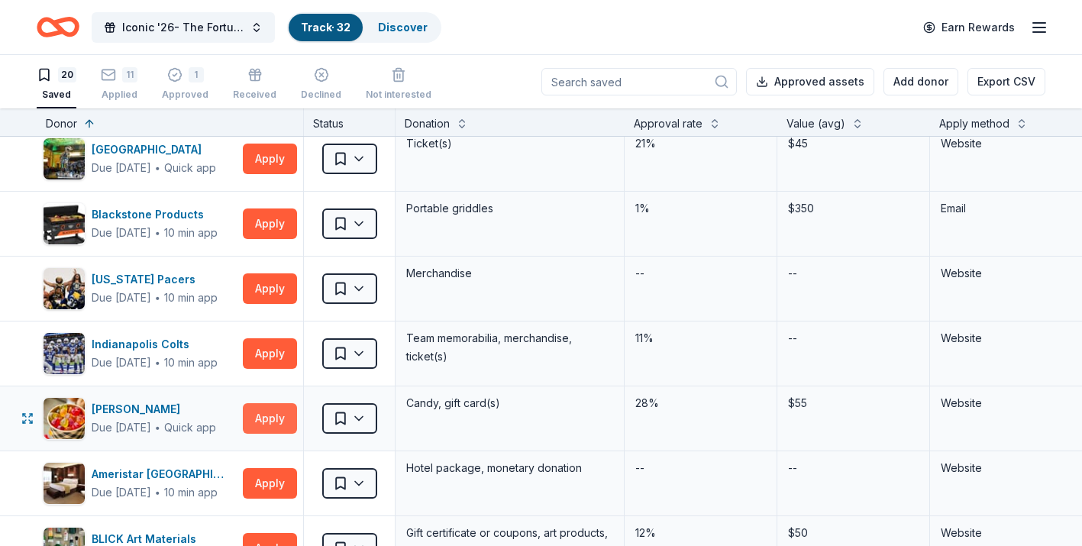
click at [268, 422] on button "Apply" at bounding box center [270, 418] width 54 height 31
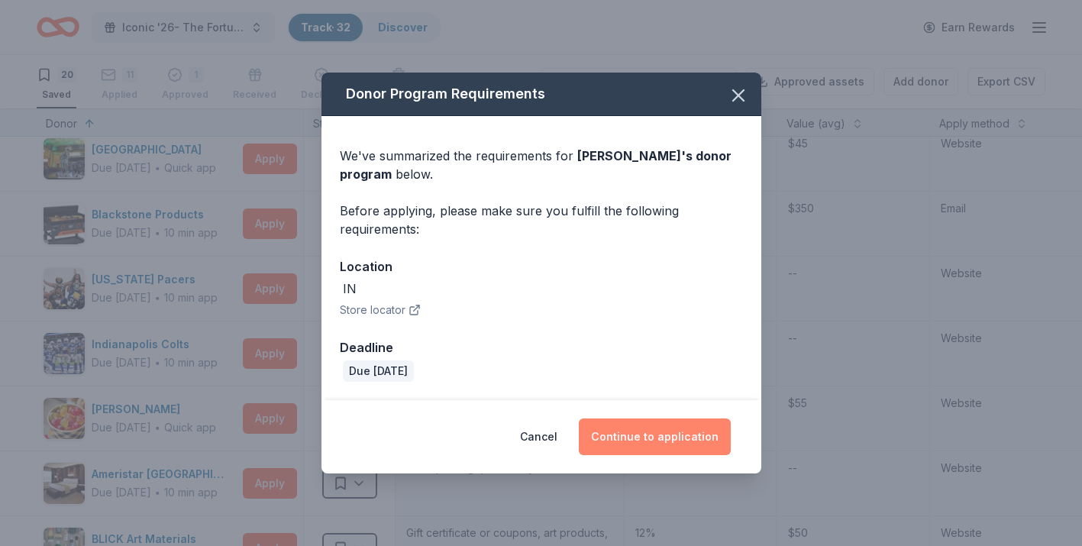
click at [636, 440] on button "Continue to application" at bounding box center [655, 437] width 152 height 37
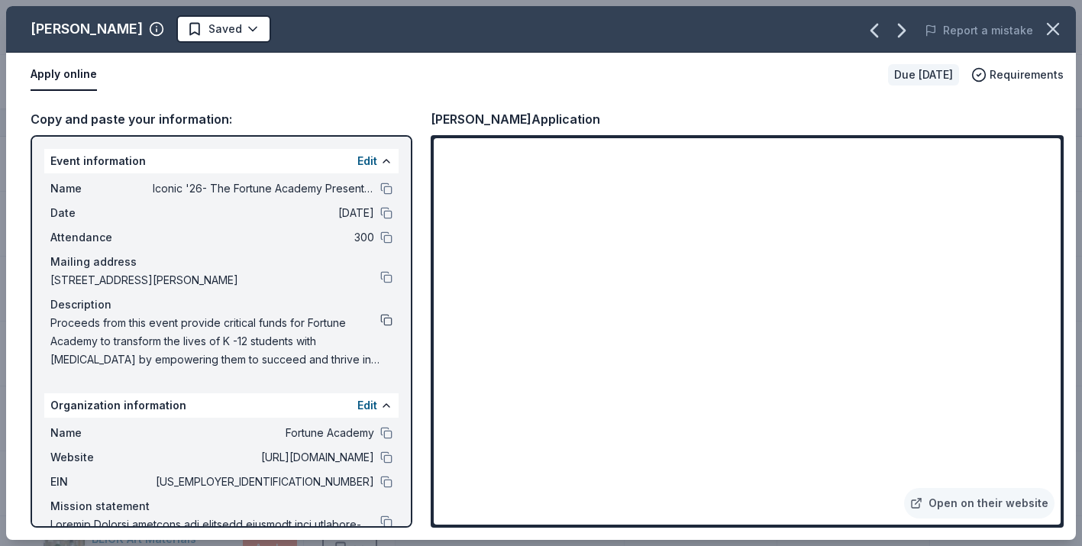
click at [387, 322] on button at bounding box center [386, 320] width 12 height 12
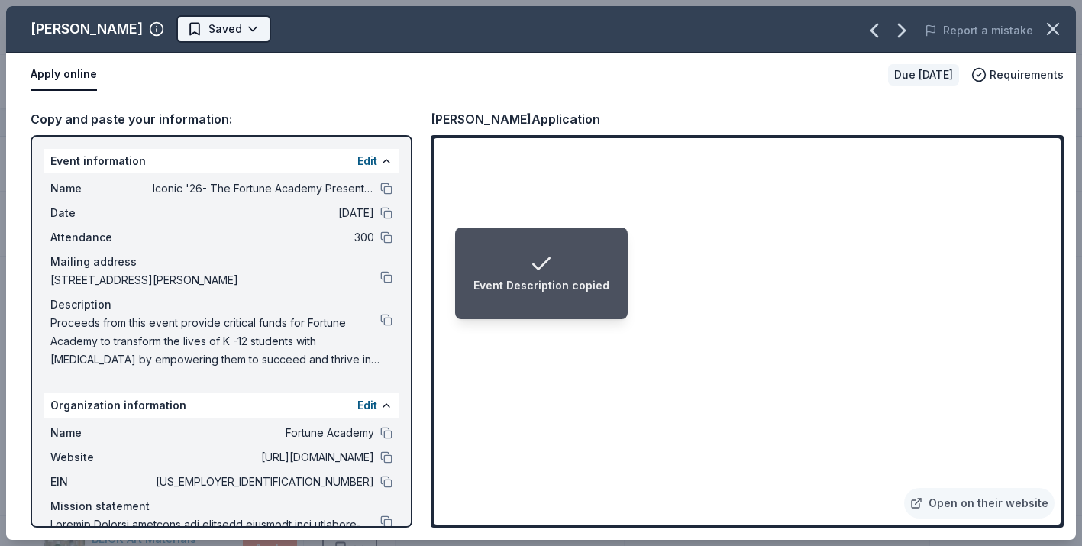
click at [206, 27] on html "Event Description copied Iconic '26- The Fortune Academy Presents the Roaring 2…" at bounding box center [541, 273] width 1082 height 546
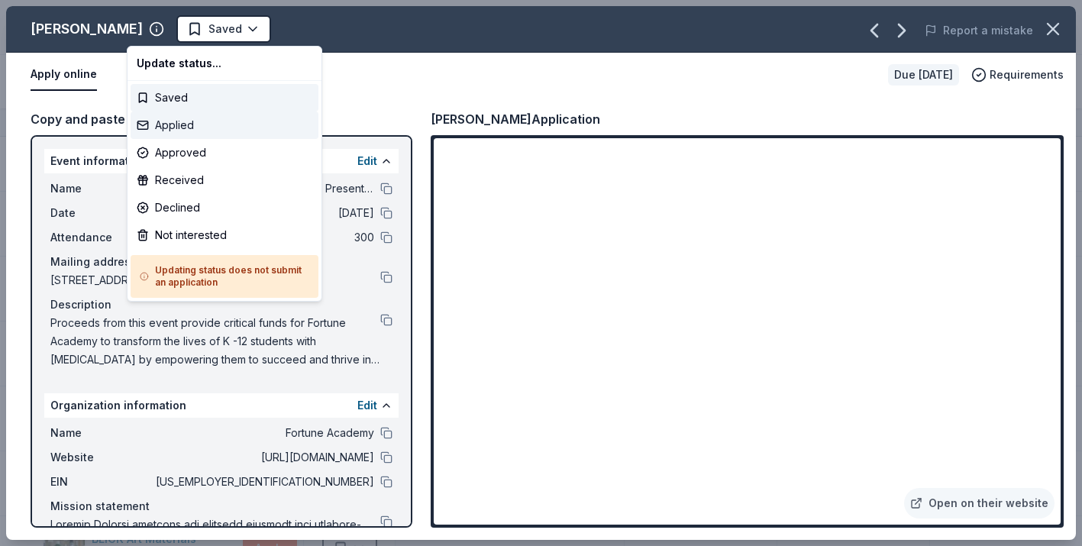
click at [203, 125] on div "Applied" at bounding box center [225, 125] width 188 height 27
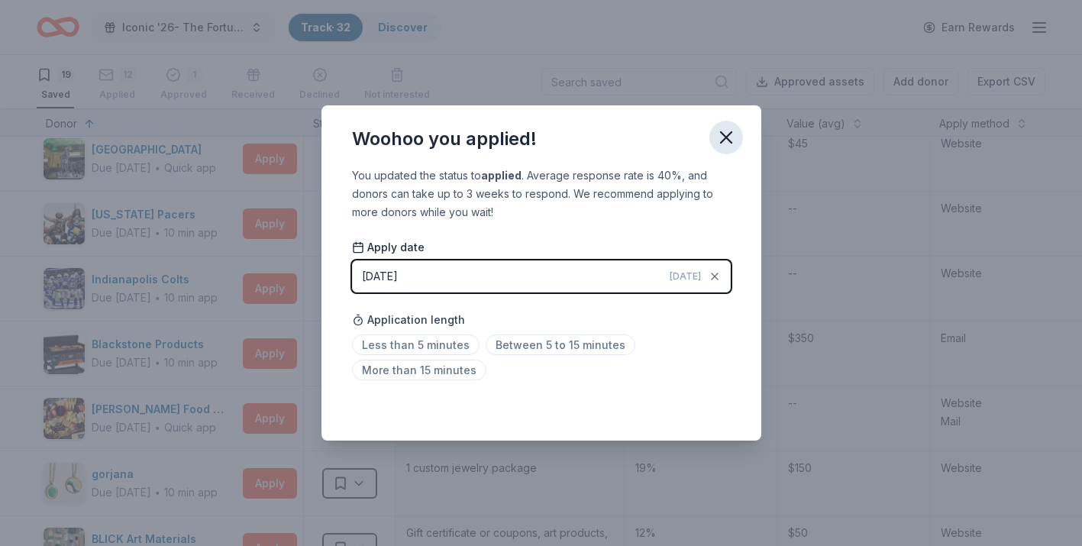
click at [735, 132] on icon "button" at bounding box center [726, 137] width 21 height 21
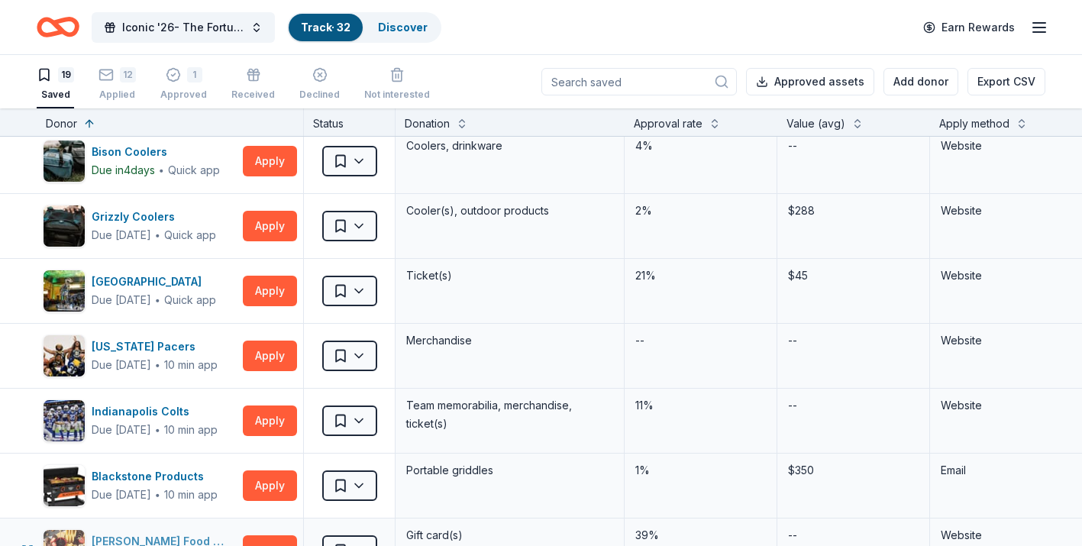
scroll to position [0, 0]
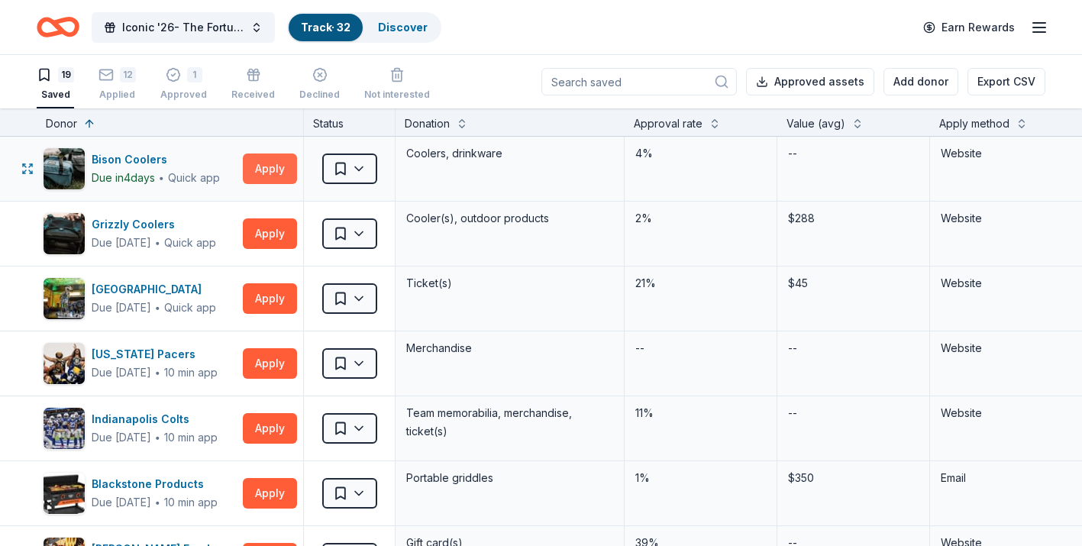
click at [274, 170] on button "Apply" at bounding box center [270, 169] width 54 height 31
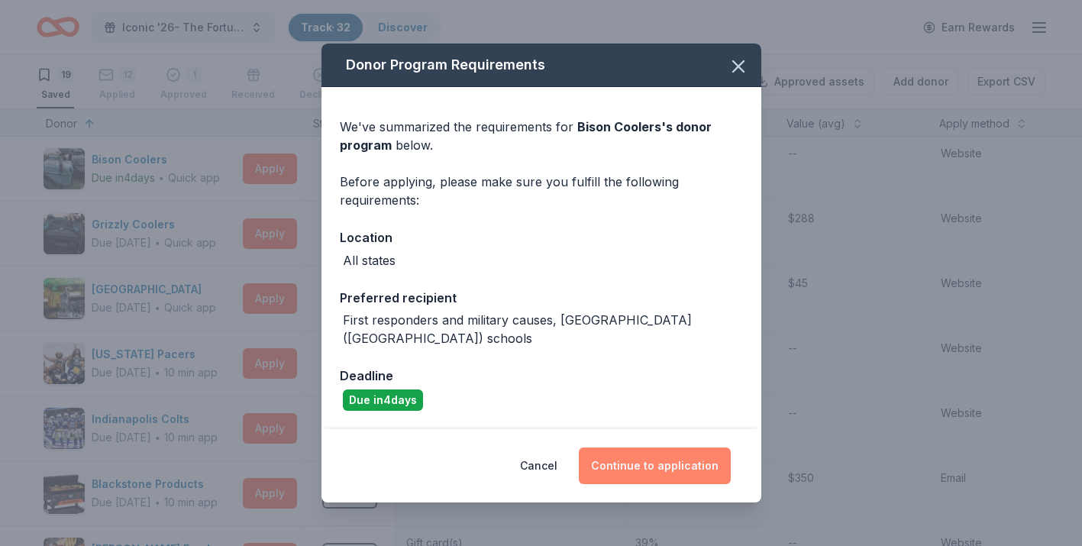
click at [602, 448] on button "Continue to application" at bounding box center [655, 466] width 152 height 37
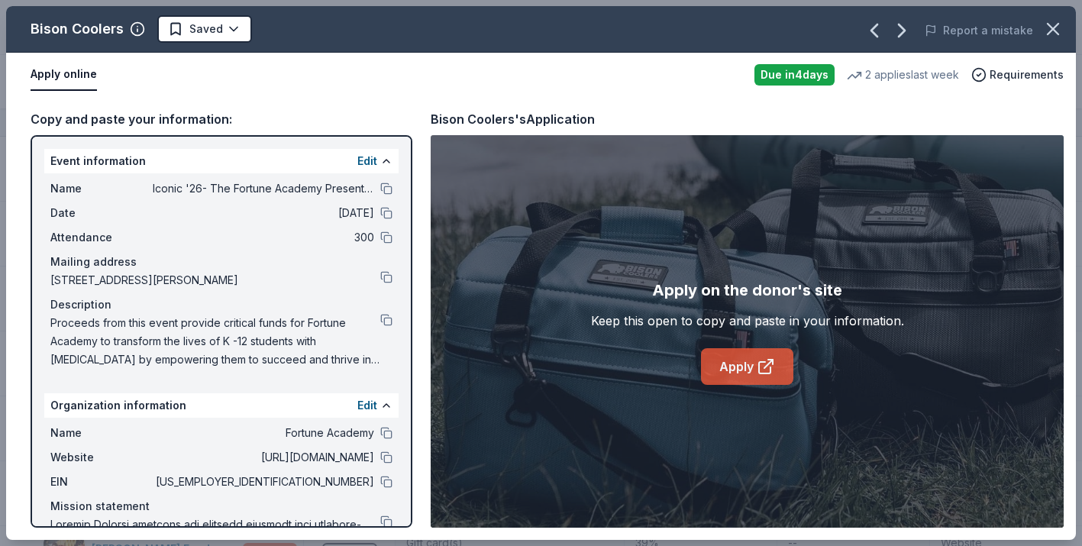
click at [727, 370] on link "Apply" at bounding box center [747, 366] width 92 height 37
click at [387, 322] on button at bounding box center [386, 320] width 12 height 12
click at [231, 31] on html "Iconic '26- The Fortune Academy Presents the Roaring 20's Track · 32 Discover E…" at bounding box center [541, 273] width 1082 height 546
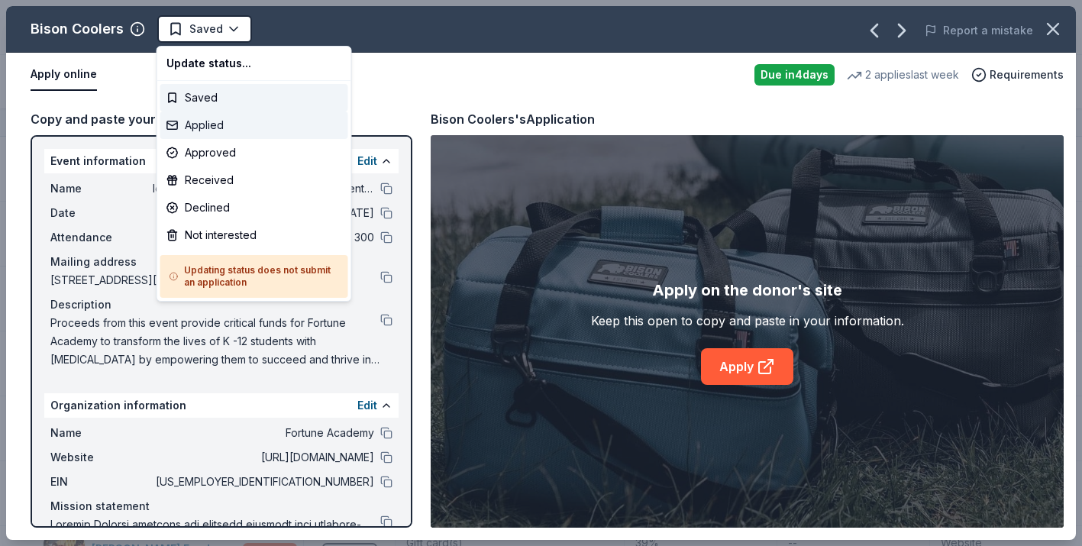
click at [215, 129] on div "Applied" at bounding box center [254, 125] width 188 height 27
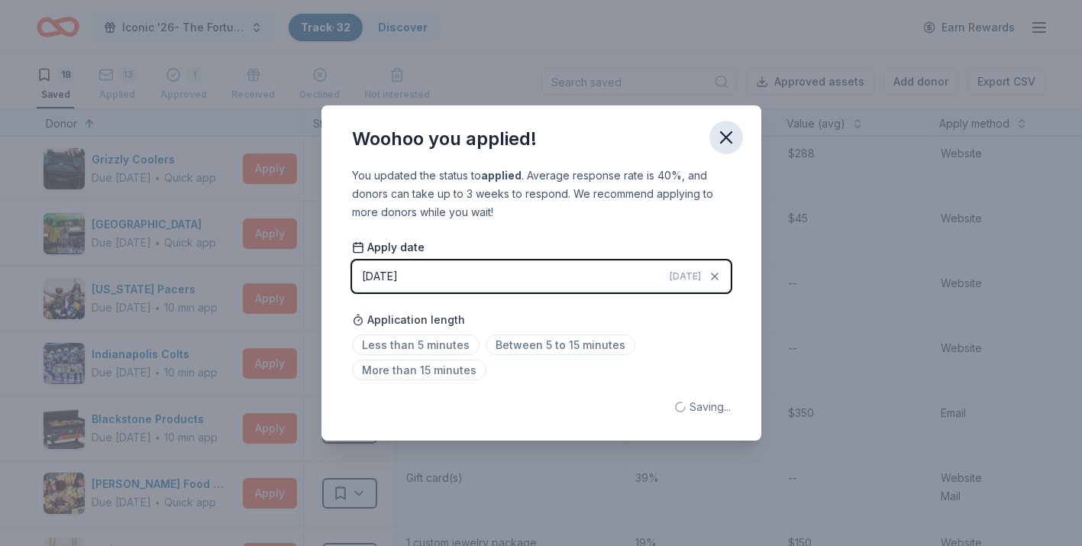
click at [730, 132] on icon "button" at bounding box center [726, 137] width 11 height 11
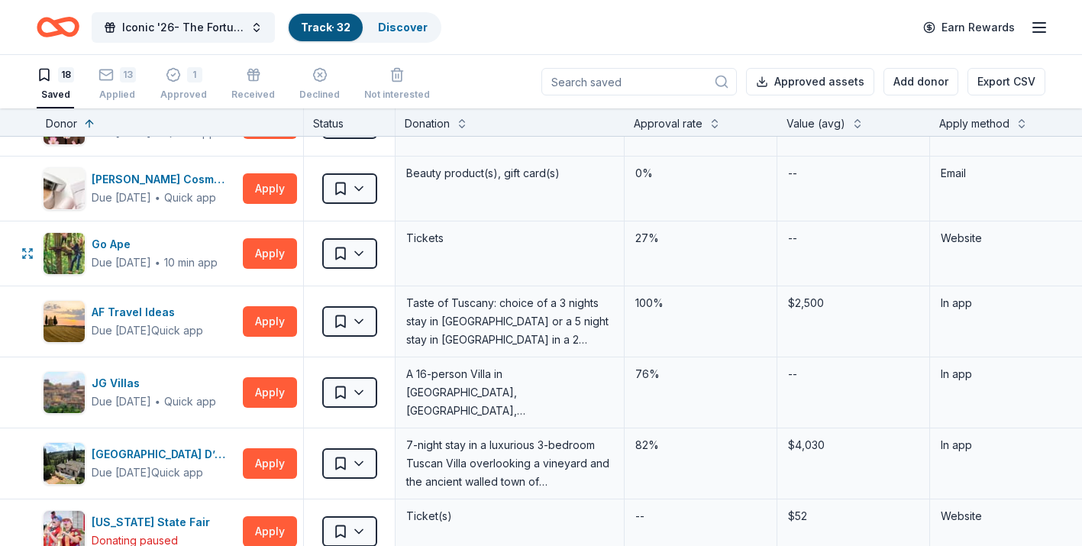
scroll to position [635, 0]
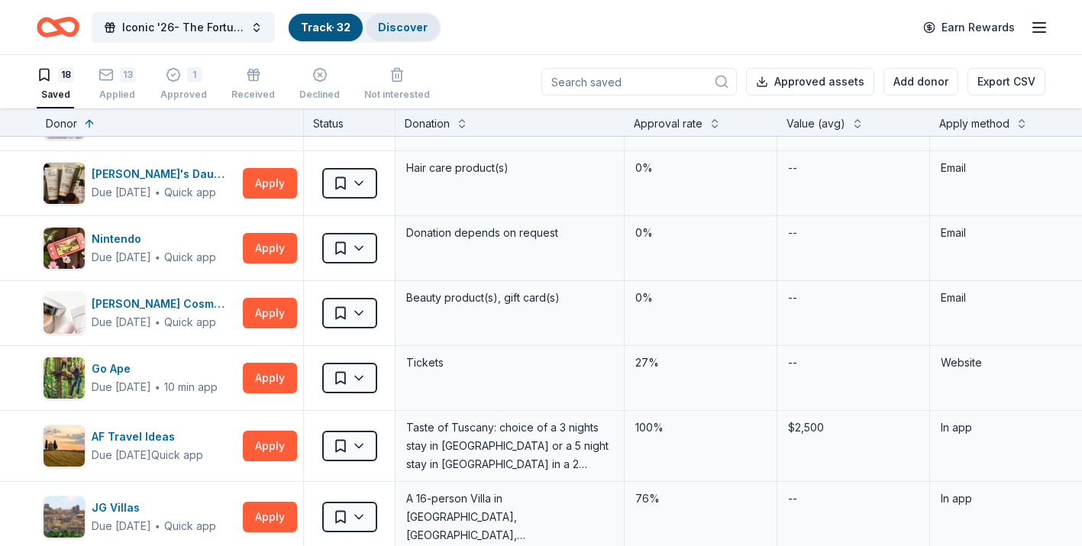
click at [409, 24] on link "Discover" at bounding box center [403, 27] width 50 height 13
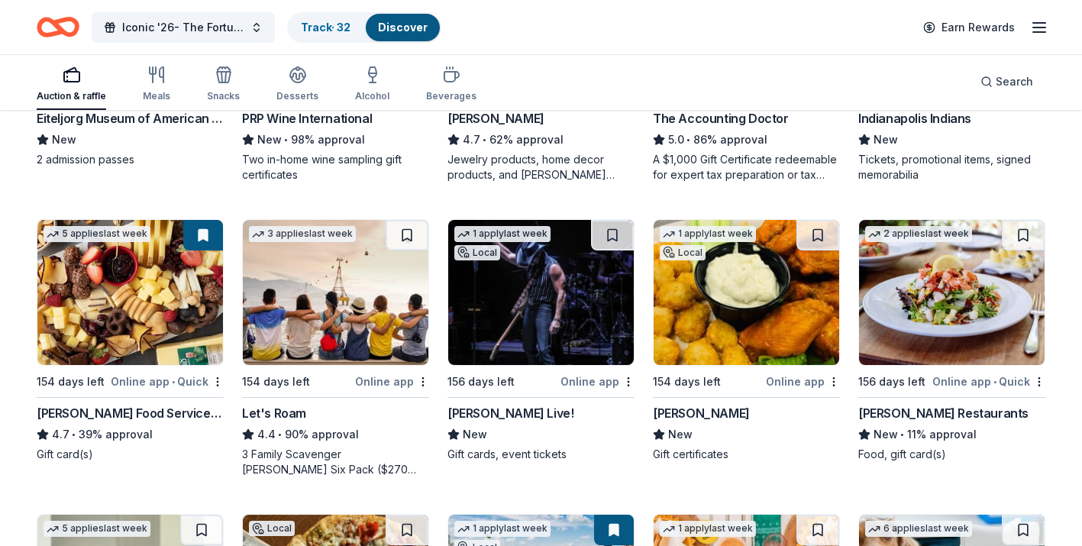
scroll to position [360, 0]
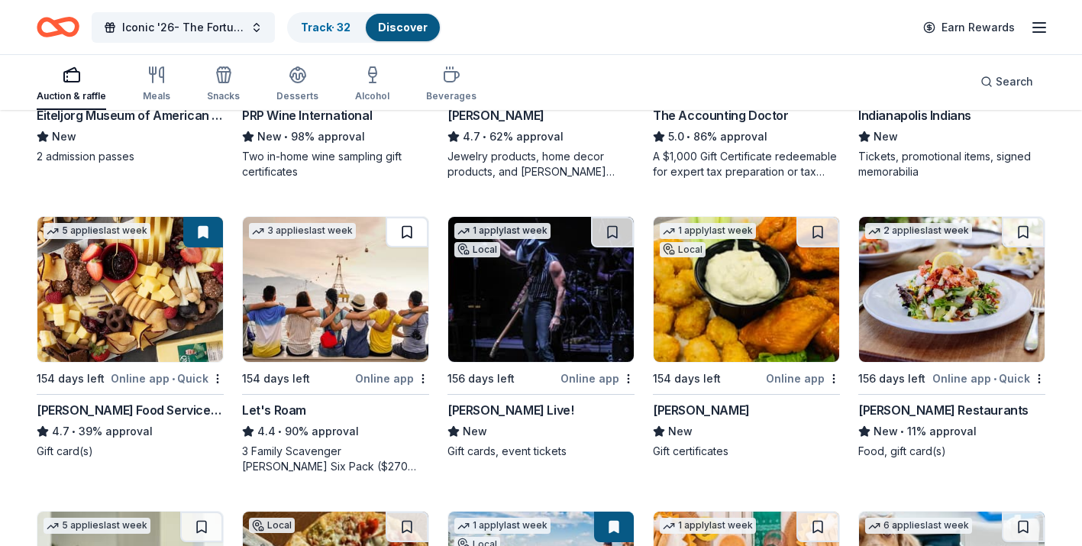
click at [401, 237] on button at bounding box center [407, 232] width 43 height 31
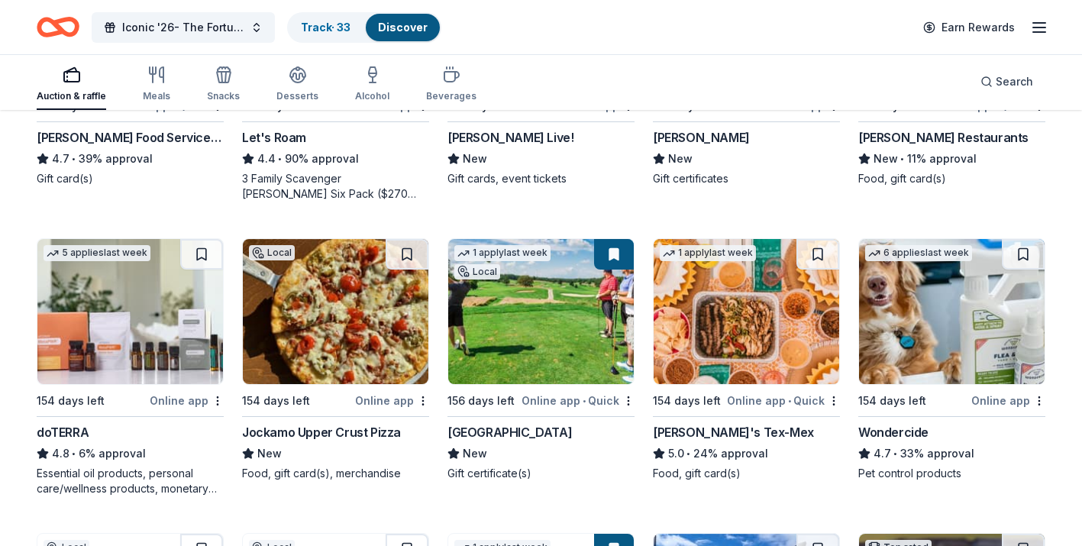
scroll to position [637, 0]
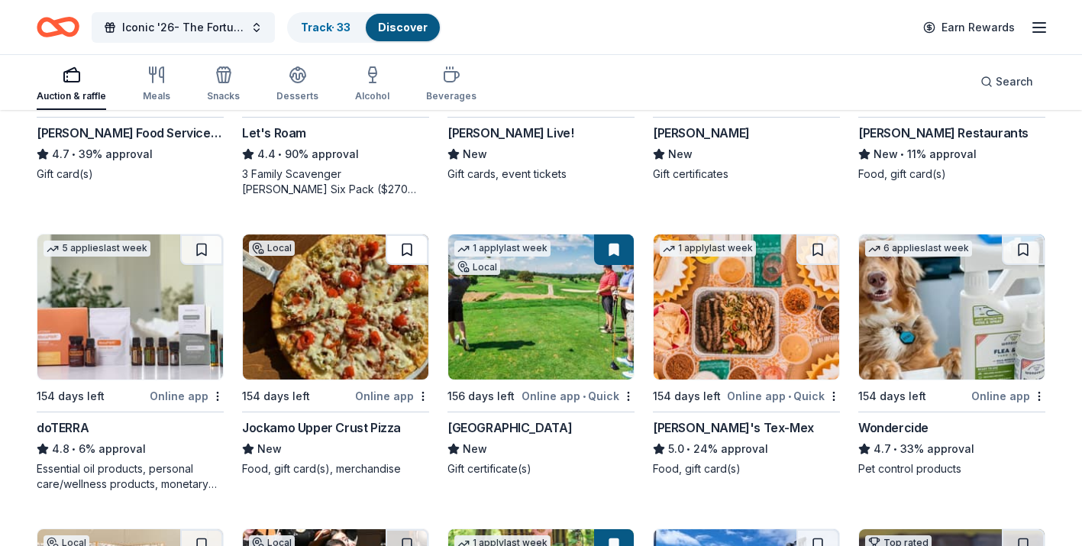
click at [411, 255] on button at bounding box center [407, 250] width 43 height 31
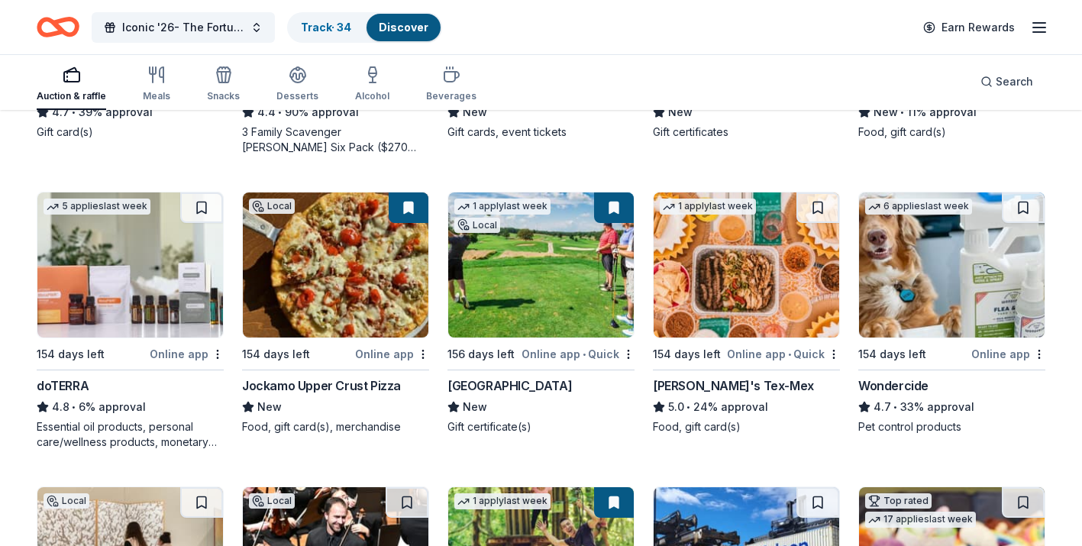
scroll to position [680, 0]
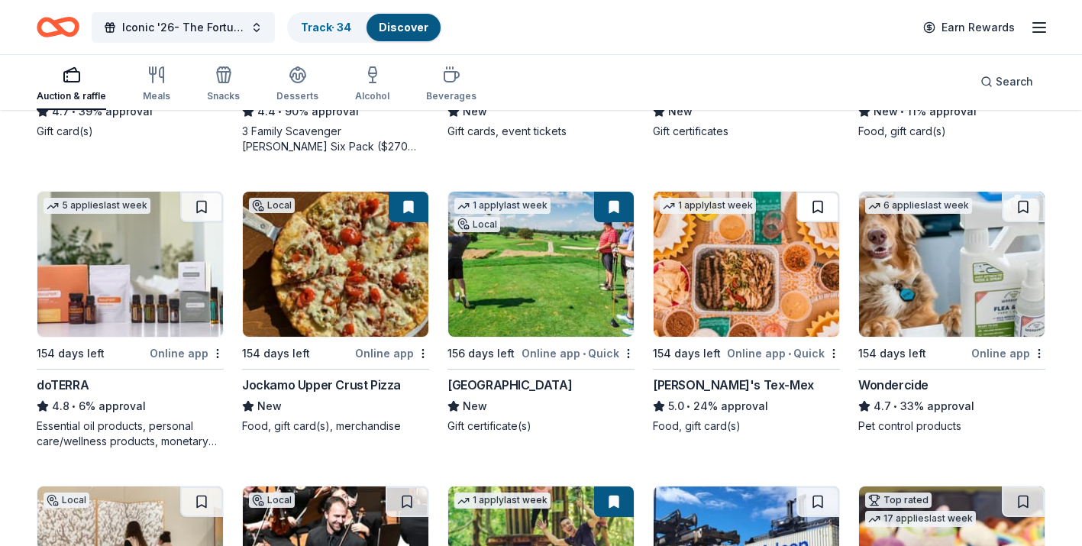
click at [814, 210] on button at bounding box center [818, 207] width 43 height 31
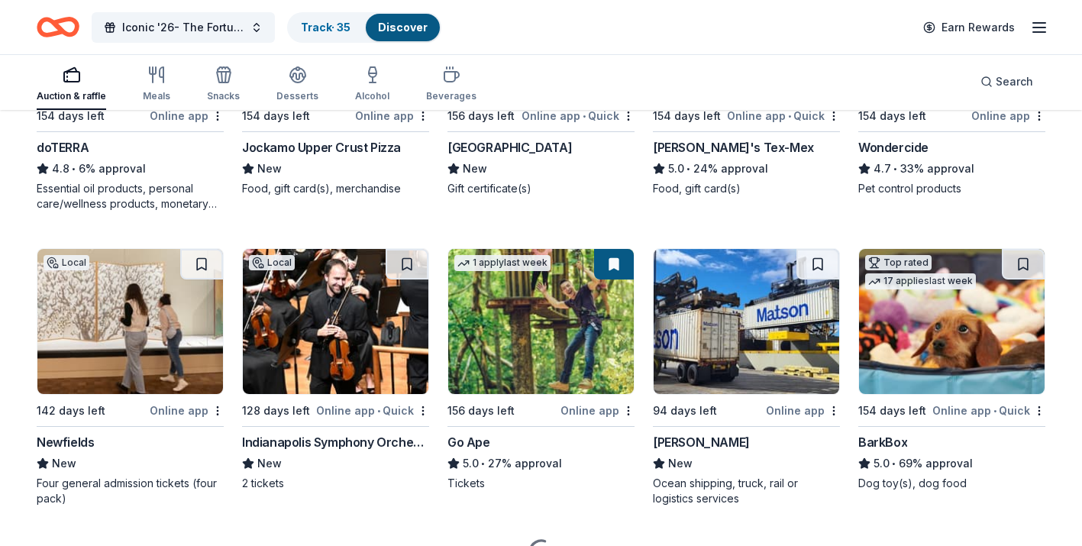
scroll to position [918, 0]
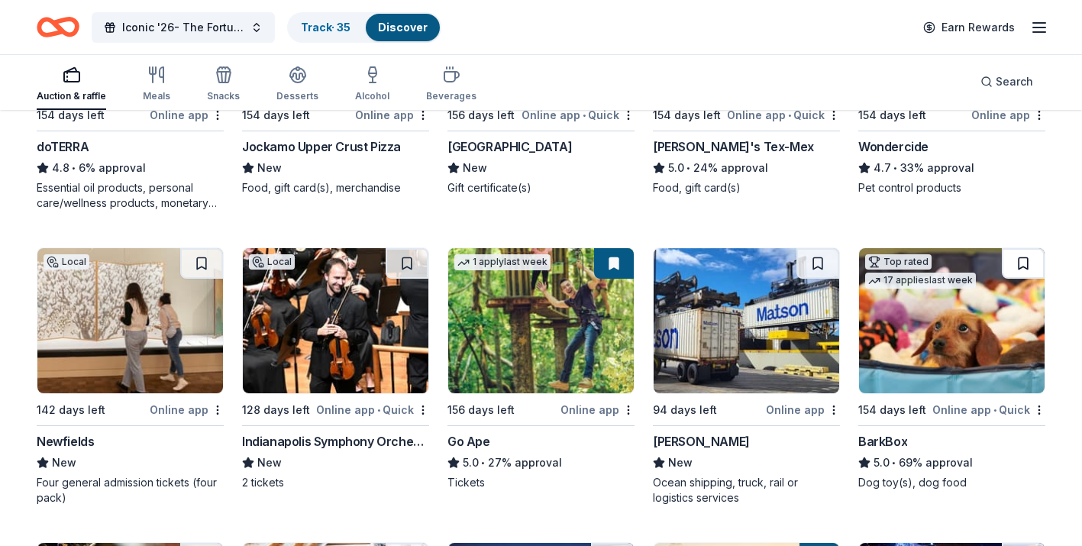
click at [1022, 260] on button at bounding box center [1023, 263] width 43 height 31
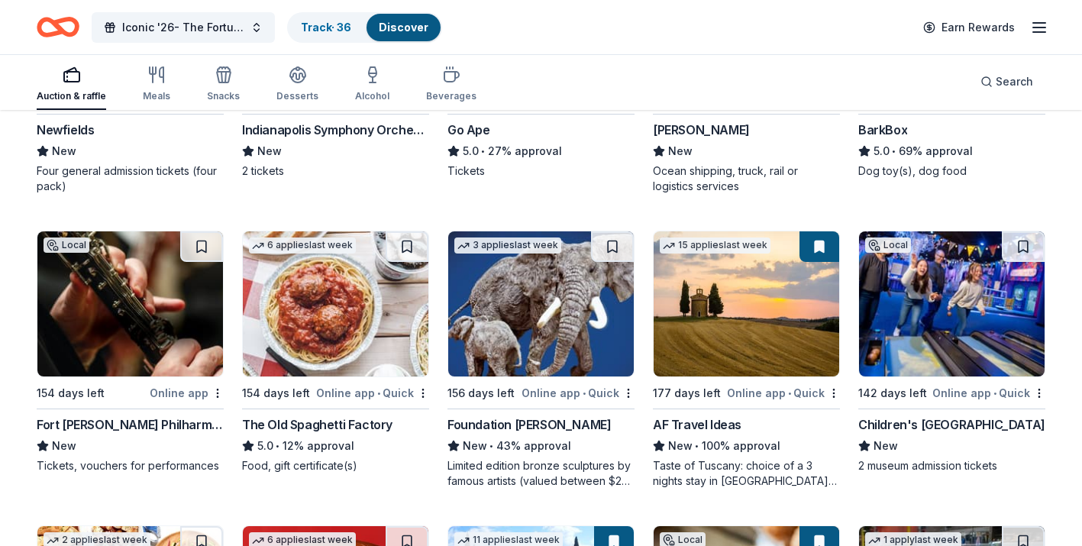
scroll to position [1231, 0]
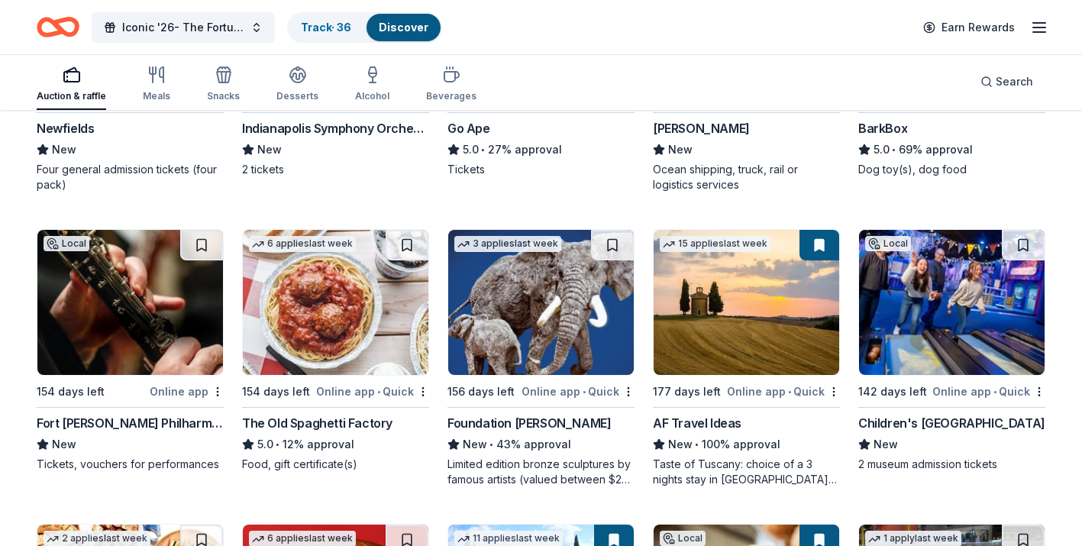
click at [561, 335] on img at bounding box center [541, 302] width 186 height 145
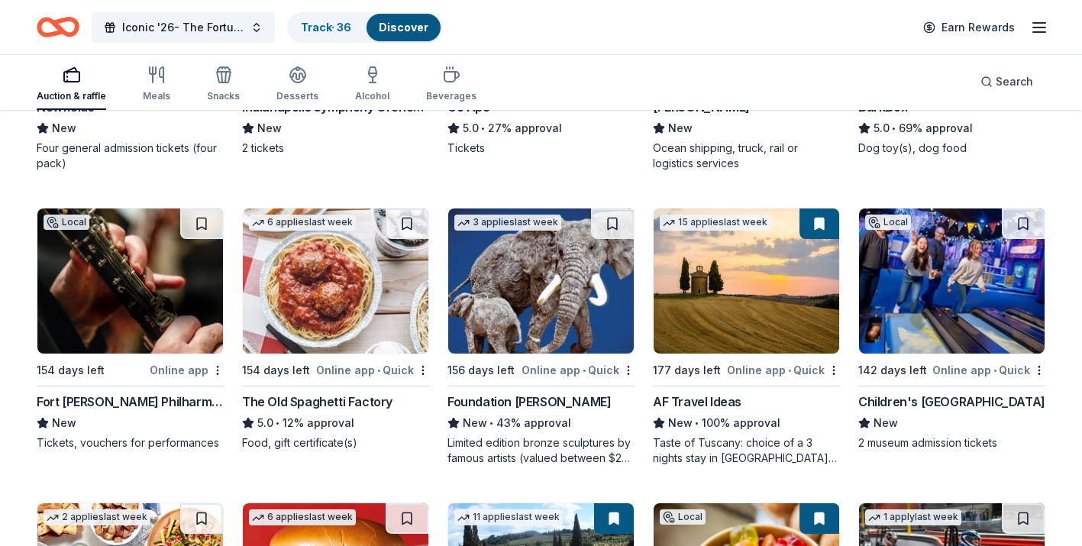
scroll to position [1257, 0]
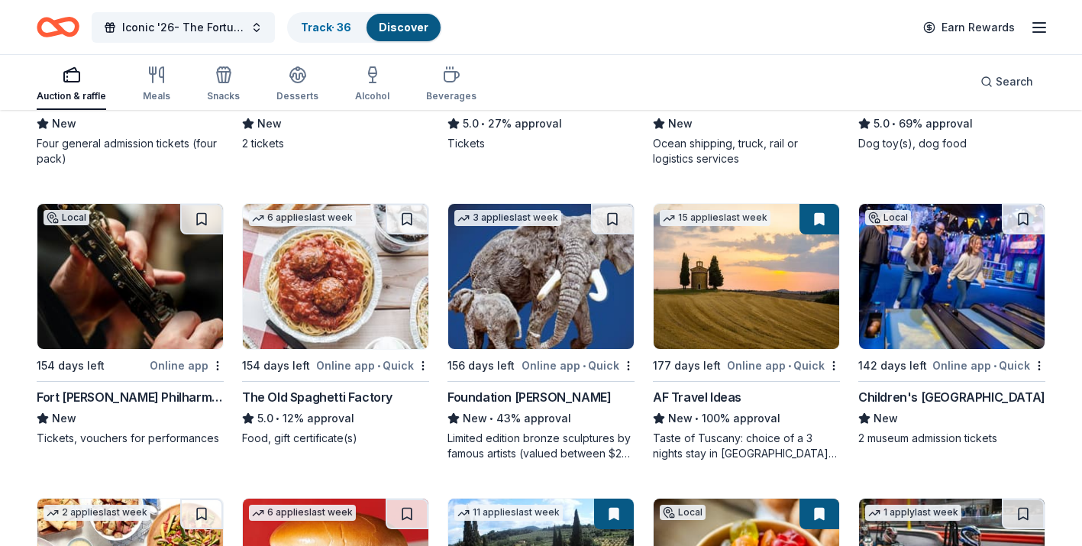
click at [707, 323] on img at bounding box center [747, 276] width 186 height 145
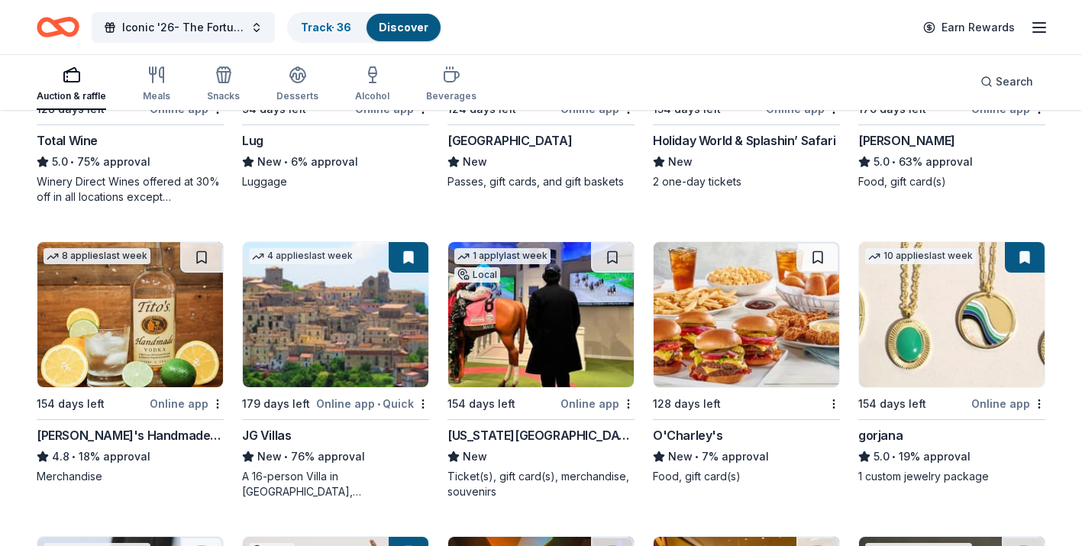
scroll to position [3000, 0]
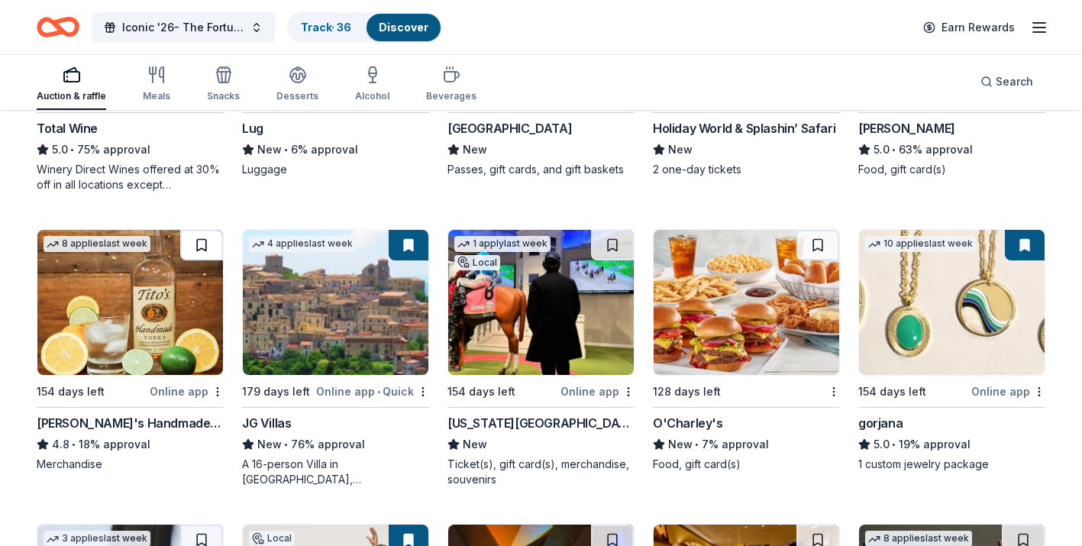
click at [205, 246] on button at bounding box center [201, 245] width 43 height 31
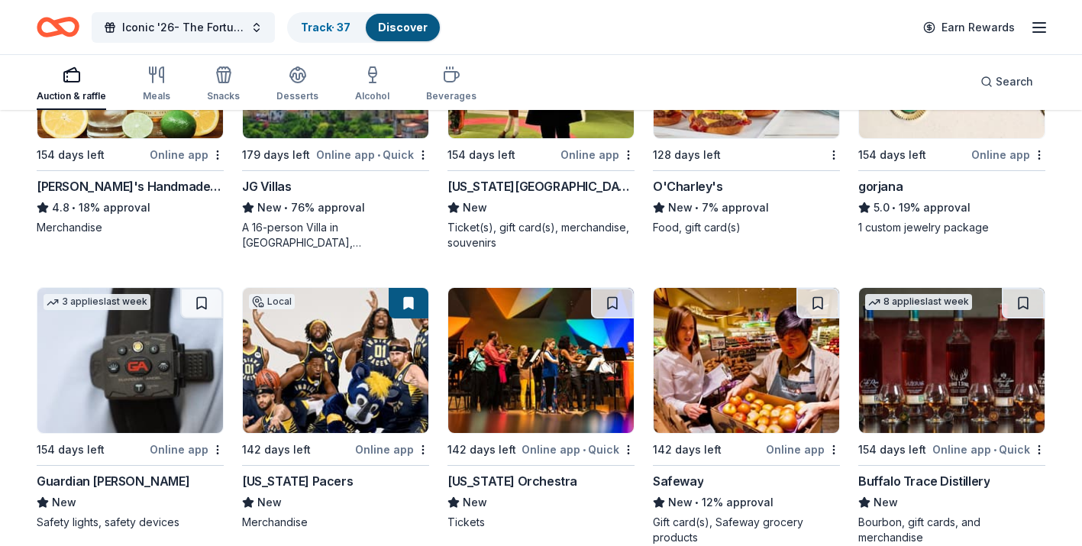
scroll to position [3246, 0]
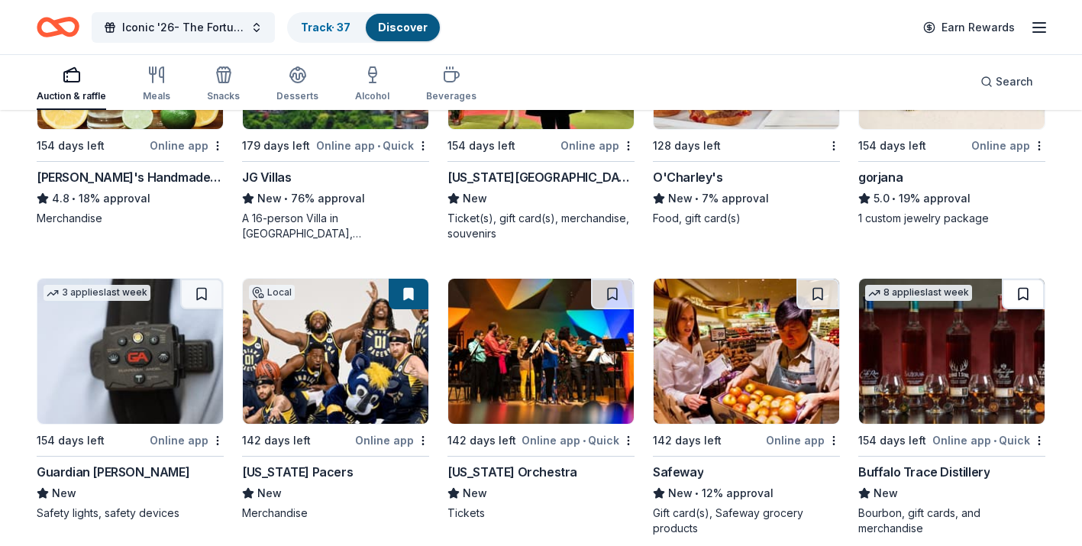
click at [1022, 299] on button at bounding box center [1023, 294] width 43 height 31
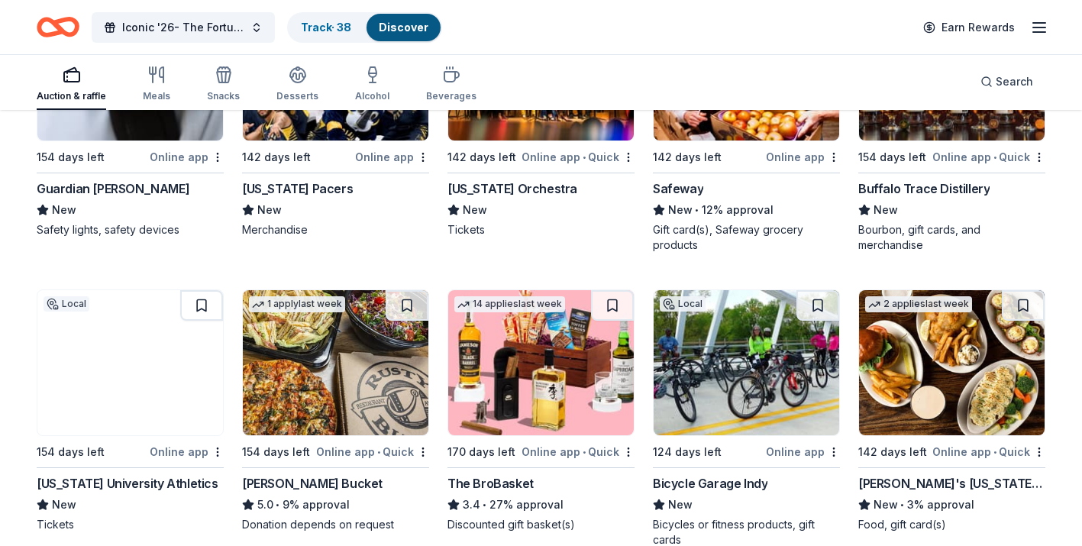
scroll to position [3534, 0]
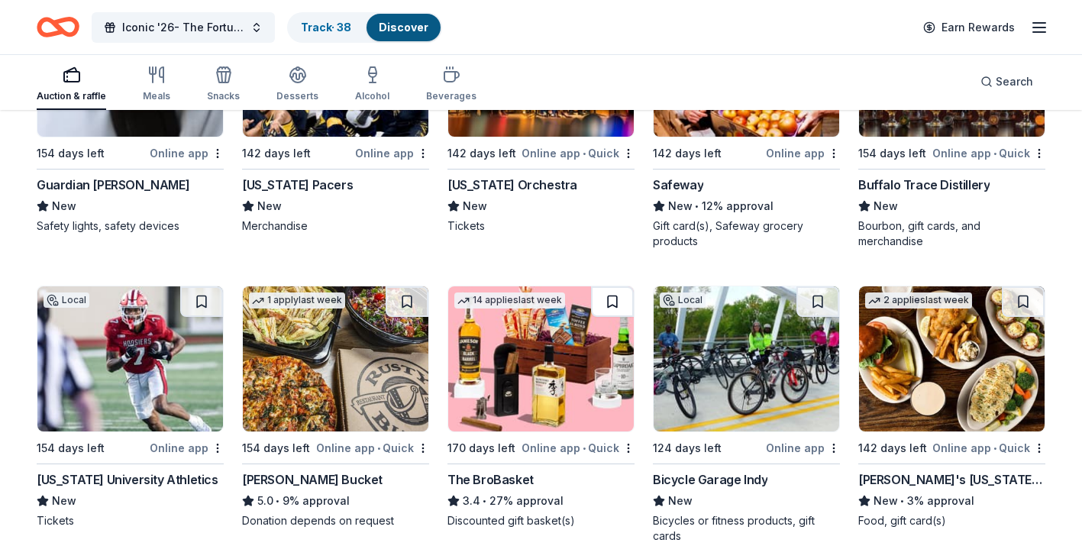
click at [624, 305] on button at bounding box center [612, 301] width 43 height 31
click at [802, 307] on button at bounding box center [818, 301] width 43 height 31
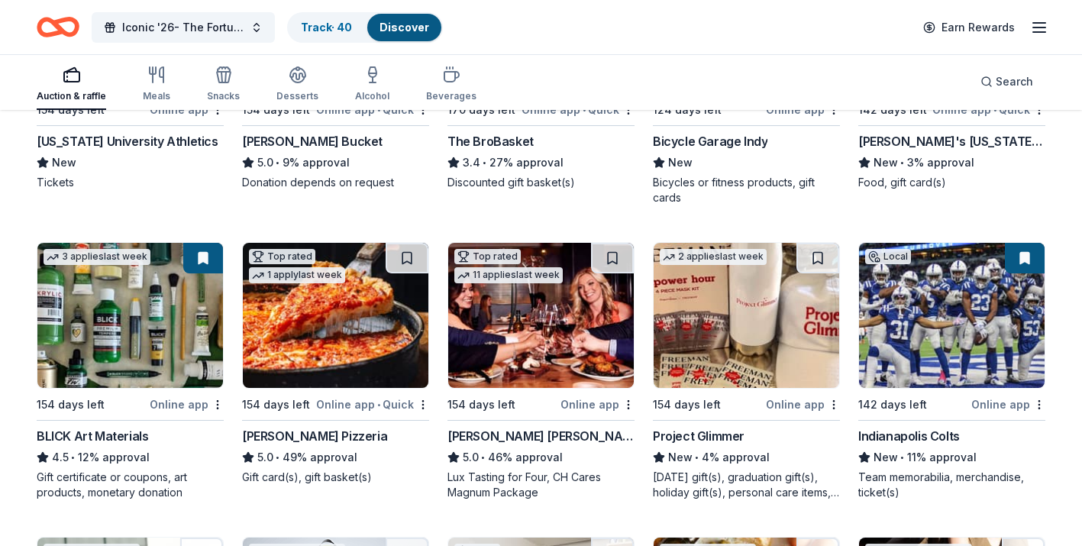
scroll to position [3873, 0]
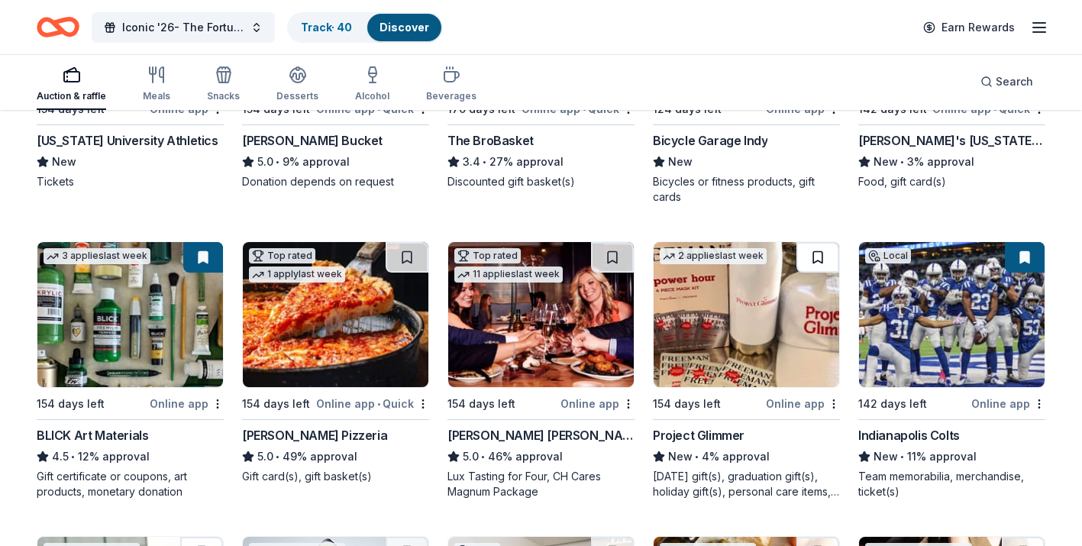
click at [817, 264] on button at bounding box center [818, 257] width 43 height 31
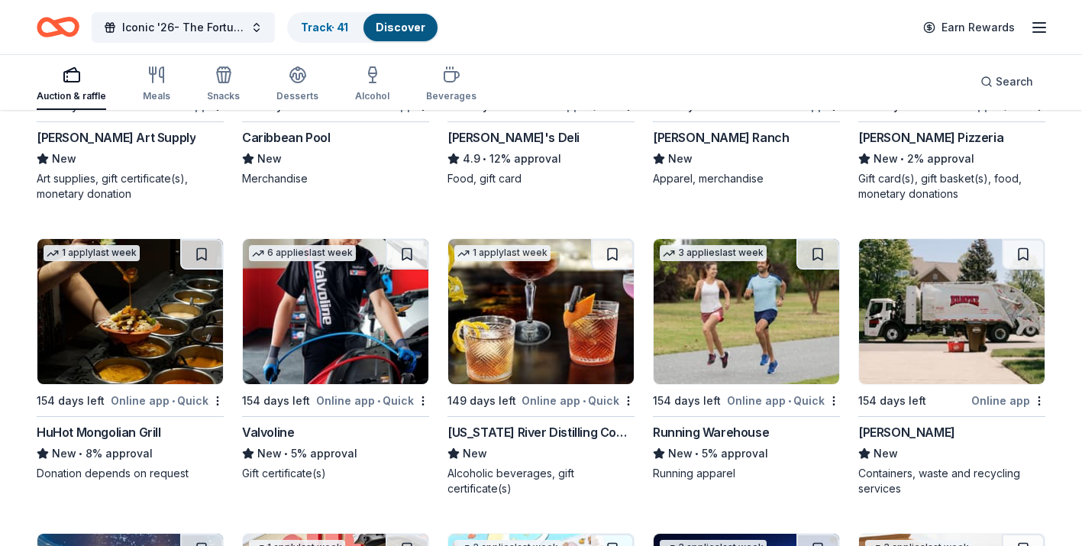
scroll to position [5914, 0]
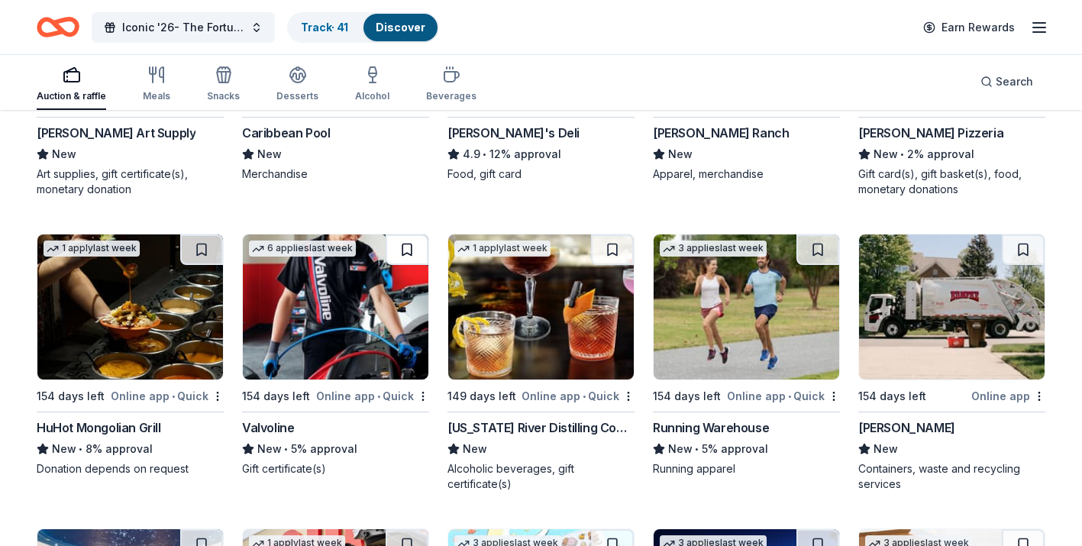
click at [403, 245] on button at bounding box center [407, 250] width 43 height 31
click at [816, 249] on button at bounding box center [818, 250] width 43 height 31
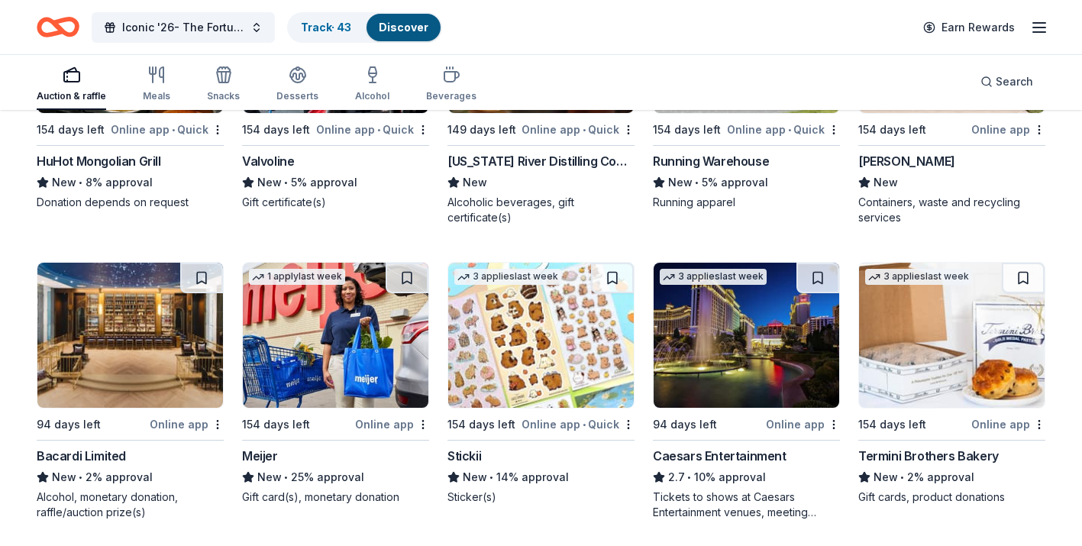
scroll to position [6181, 0]
click at [820, 286] on button at bounding box center [818, 277] width 43 height 31
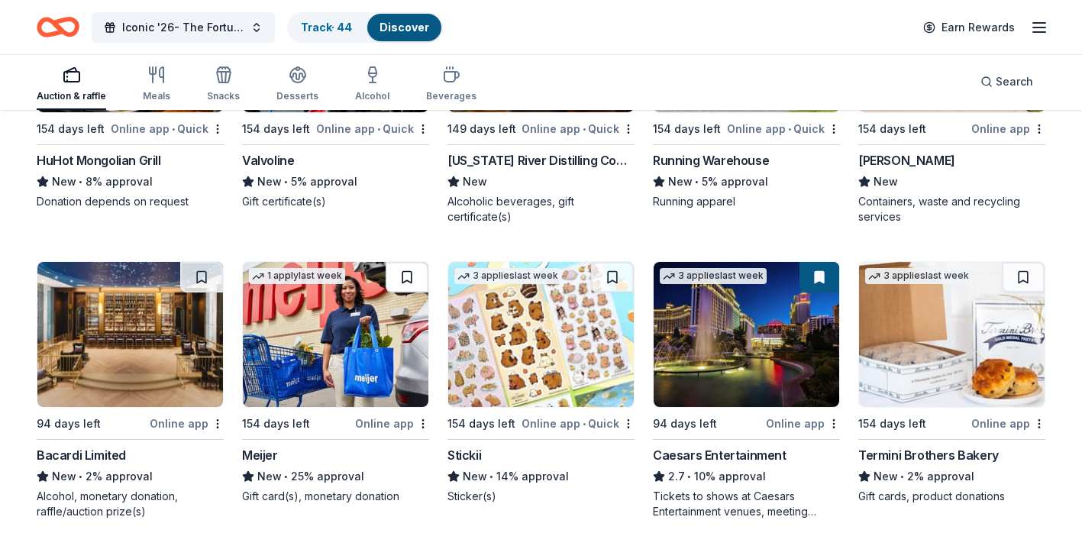
click at [409, 276] on button at bounding box center [407, 277] width 43 height 31
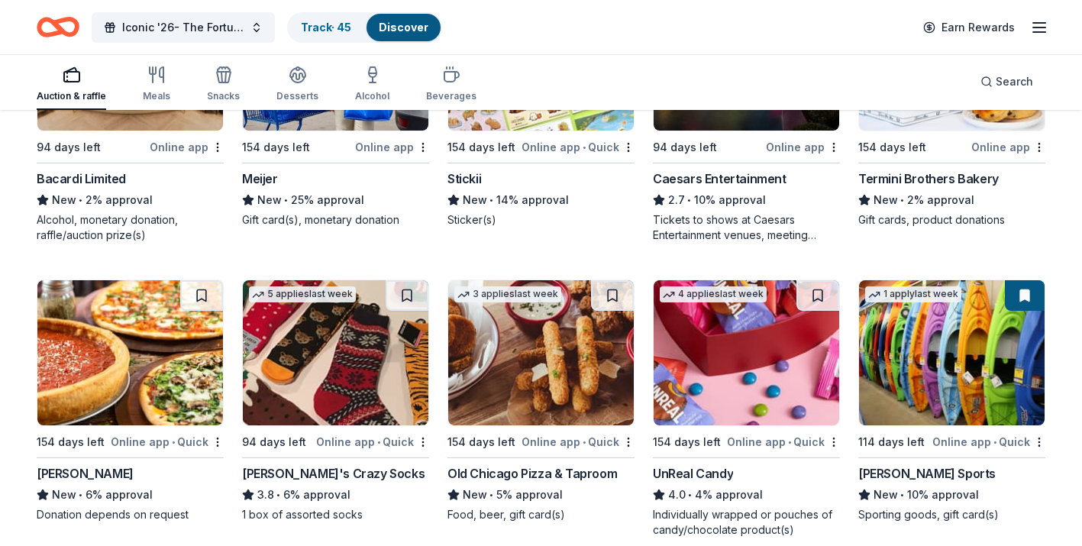
scroll to position [6462, 0]
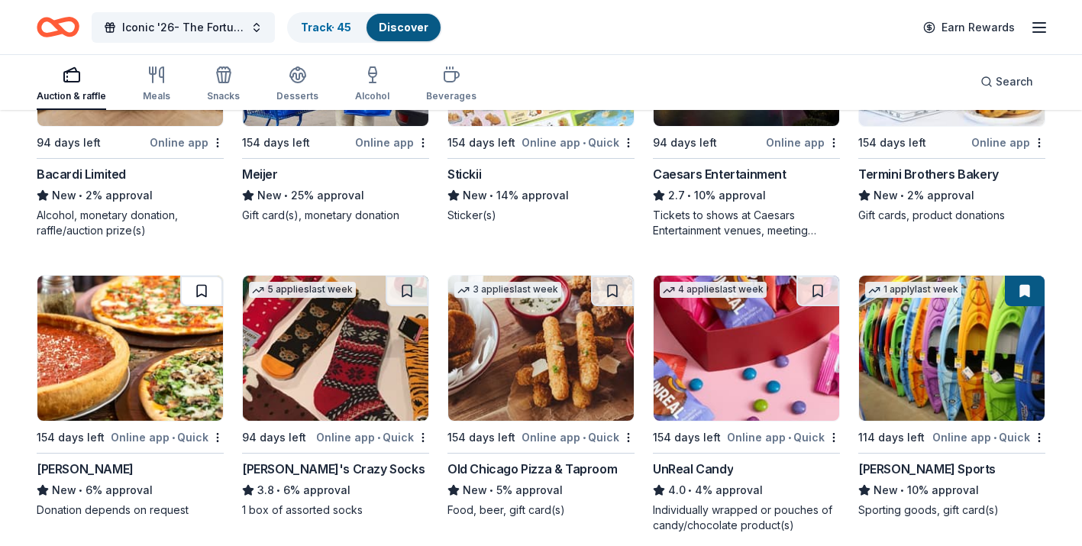
click at [196, 286] on button at bounding box center [201, 291] width 43 height 31
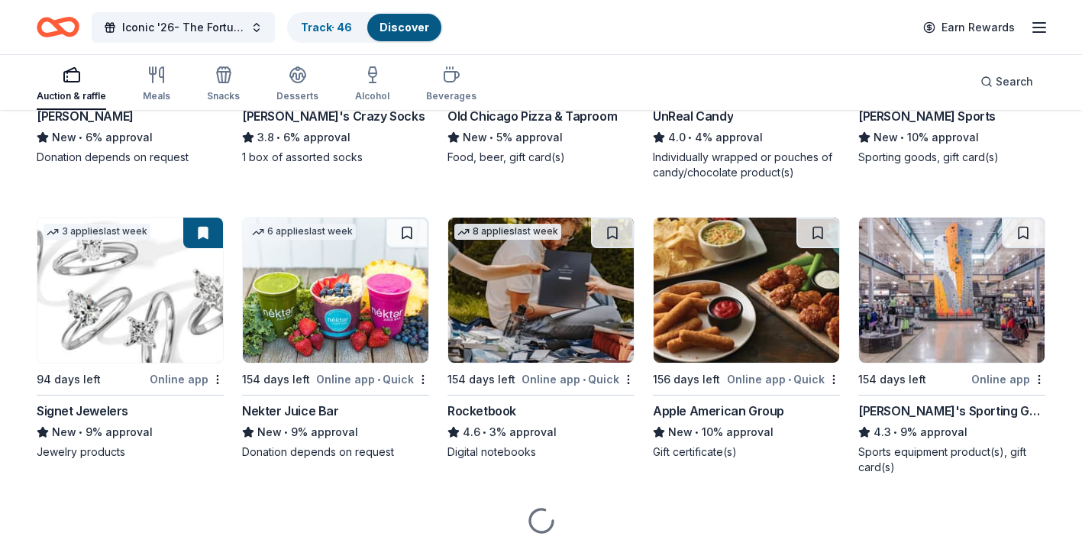
scroll to position [6818, 0]
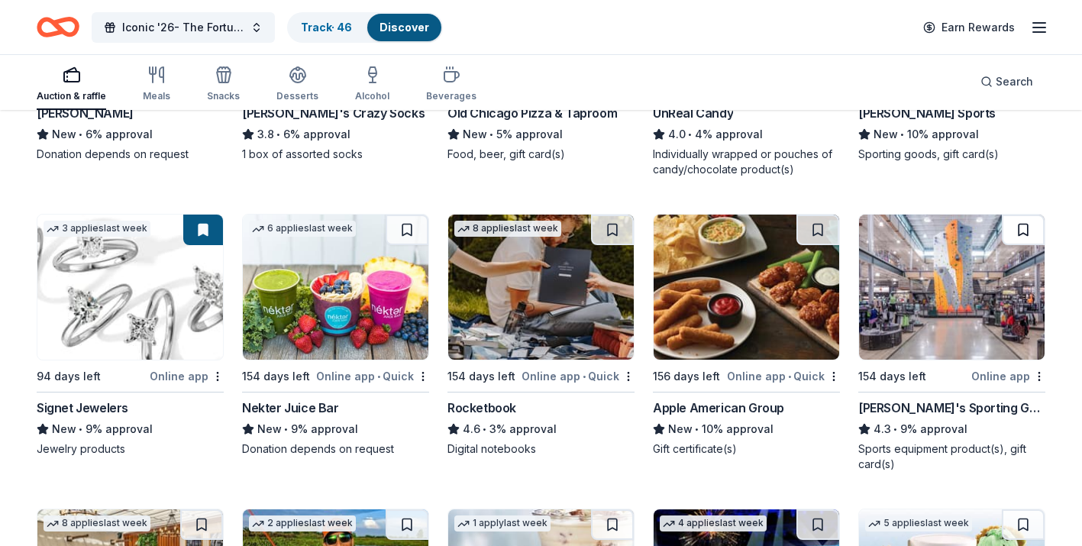
click at [1026, 226] on button at bounding box center [1023, 230] width 43 height 31
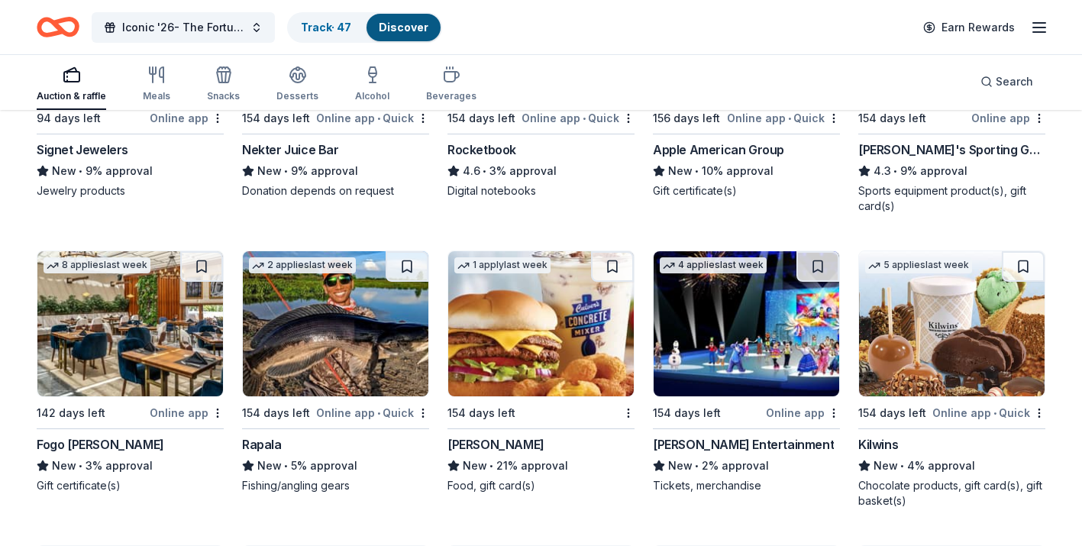
scroll to position [7093, 0]
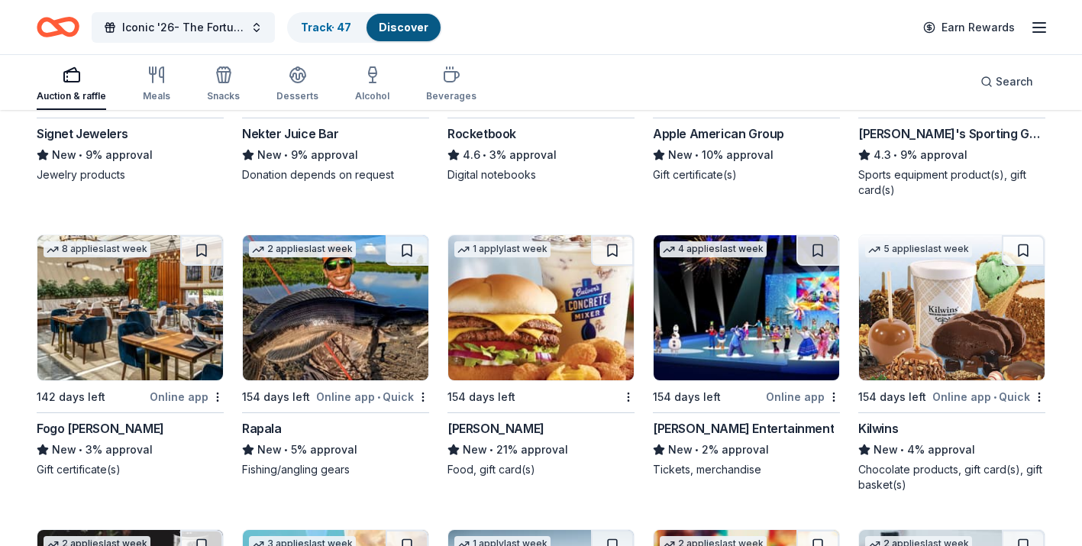
click at [156, 322] on img at bounding box center [130, 307] width 186 height 145
click at [610, 254] on button at bounding box center [612, 250] width 43 height 31
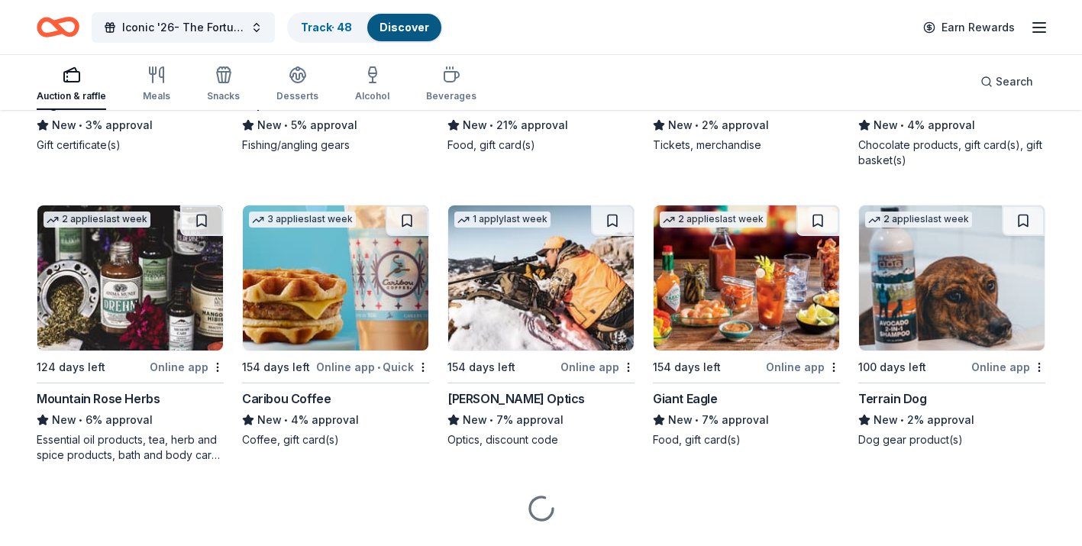
scroll to position [7418, 0]
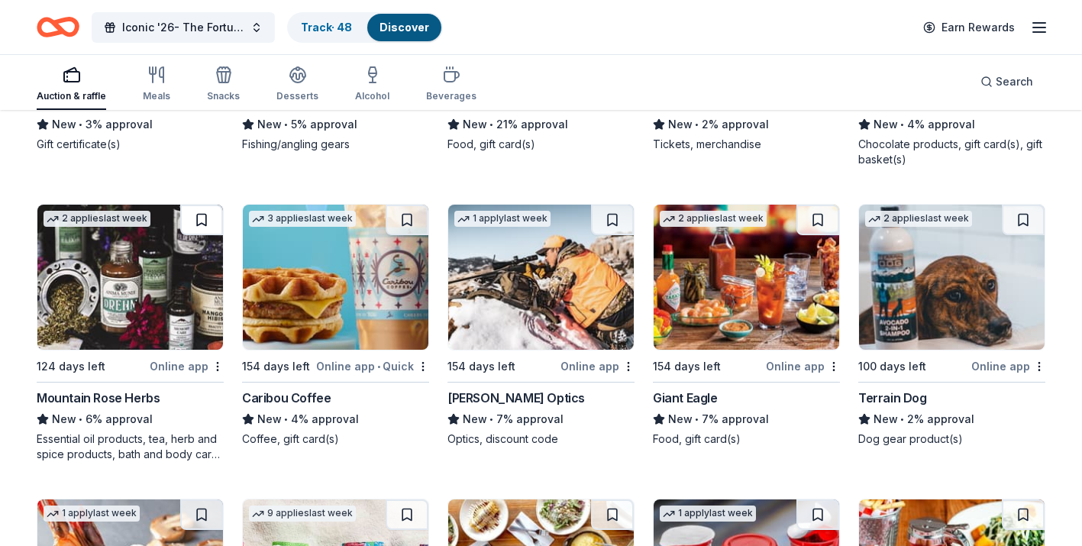
click at [206, 209] on button at bounding box center [201, 220] width 43 height 31
click at [617, 228] on button at bounding box center [612, 220] width 43 height 31
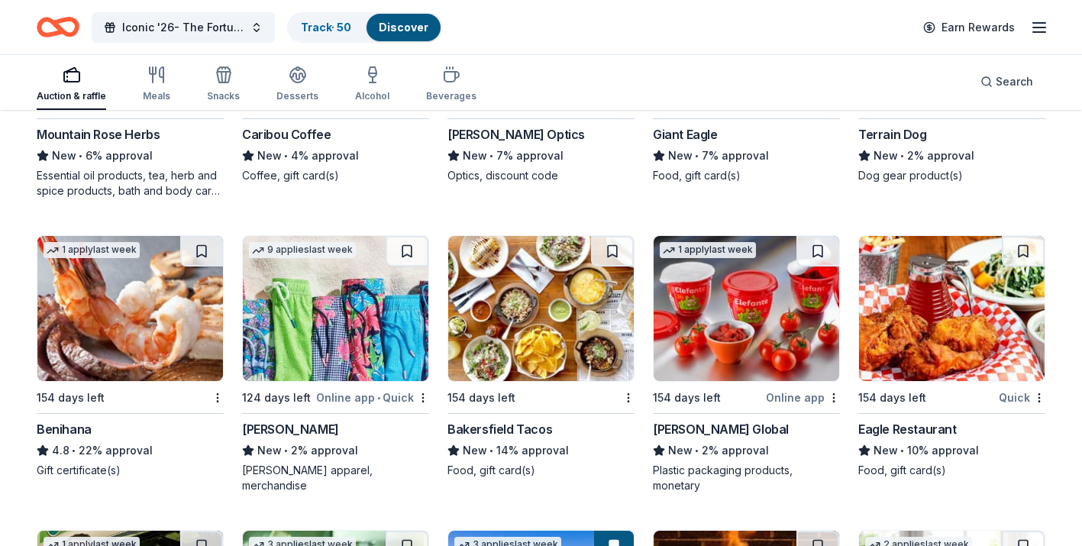
scroll to position [7685, 0]
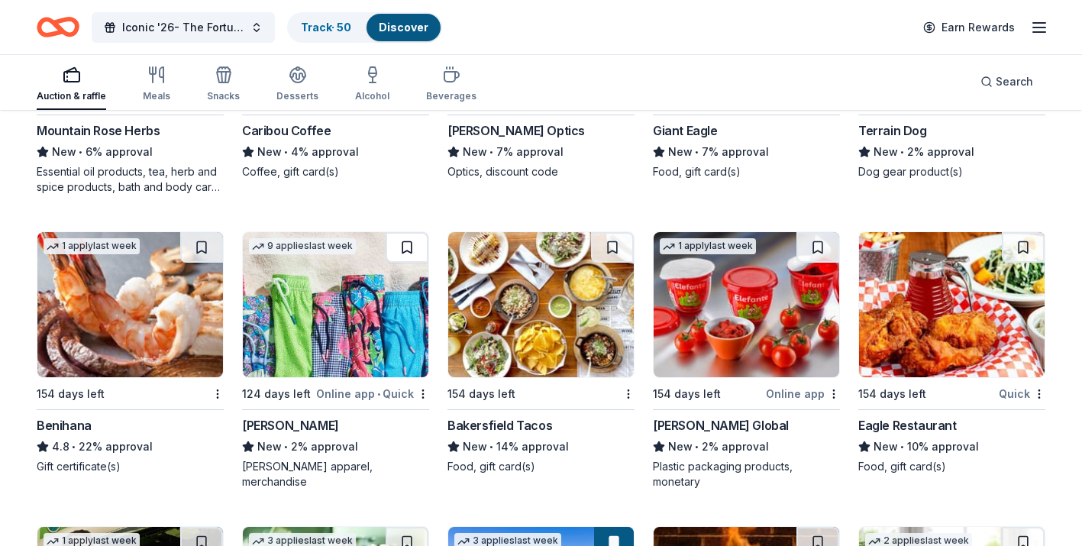
click at [412, 241] on button at bounding box center [407, 247] width 43 height 31
click at [613, 244] on button at bounding box center [612, 247] width 43 height 31
click at [207, 249] on button at bounding box center [201, 247] width 43 height 31
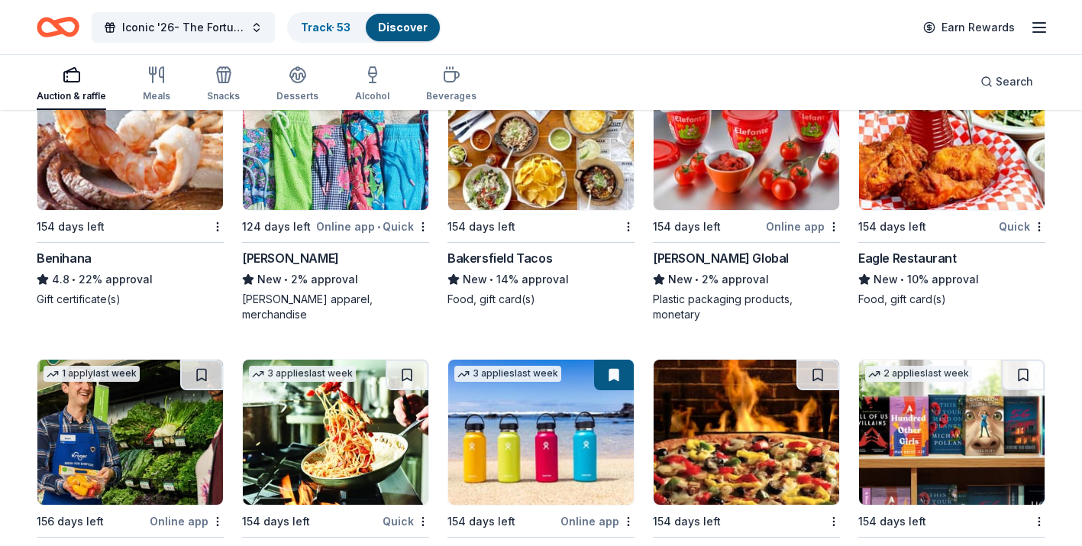
scroll to position [8001, 0]
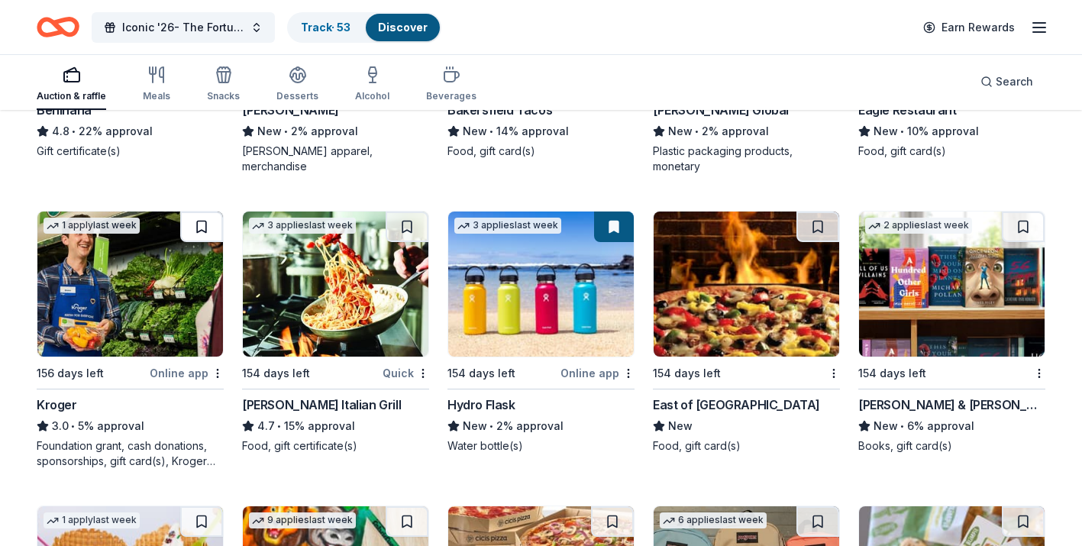
click at [209, 235] on button at bounding box center [201, 227] width 43 height 31
click at [1021, 224] on button at bounding box center [1023, 227] width 43 height 31
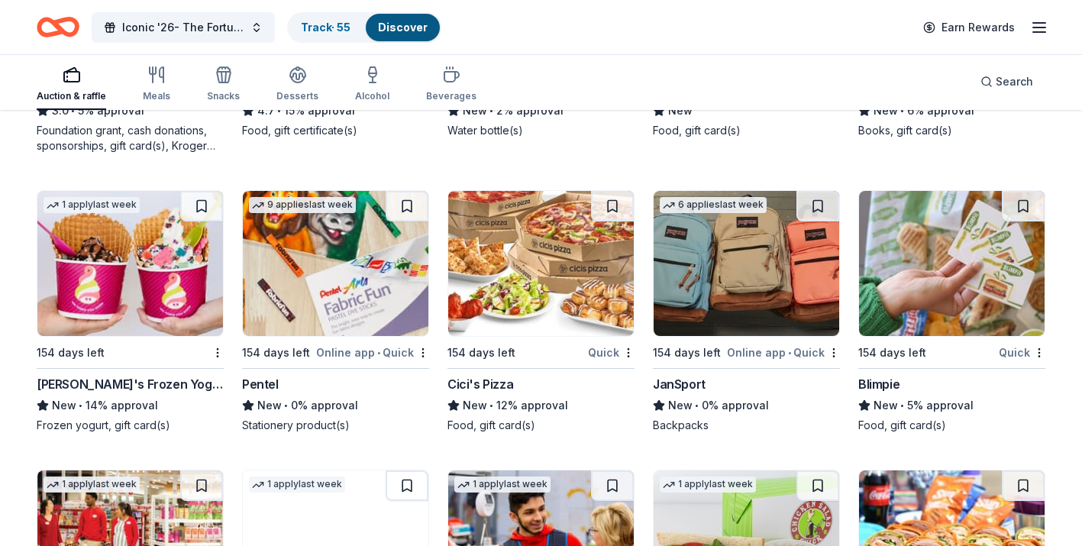
scroll to position [8325, 0]
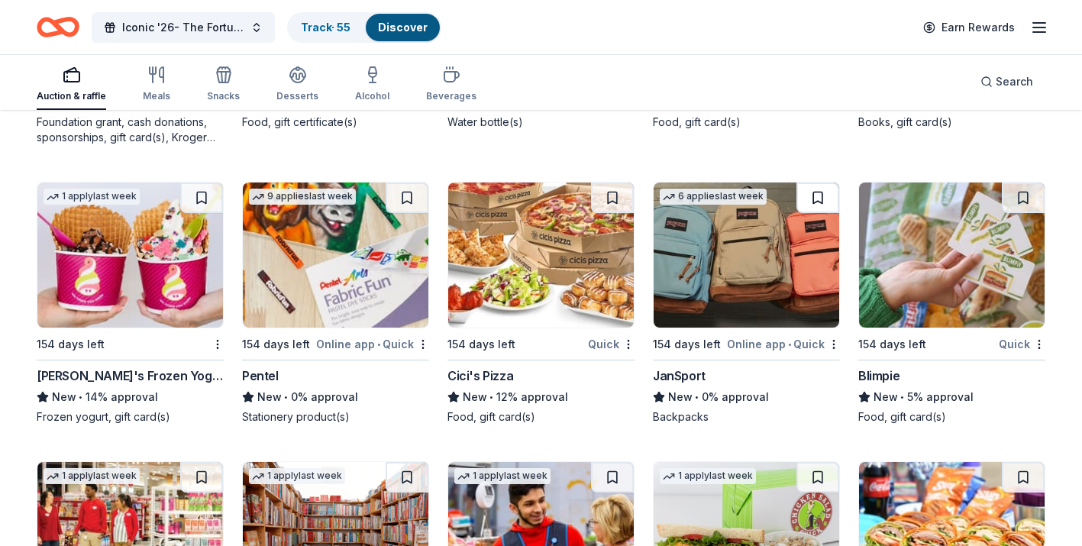
click at [824, 199] on button at bounding box center [818, 198] width 43 height 31
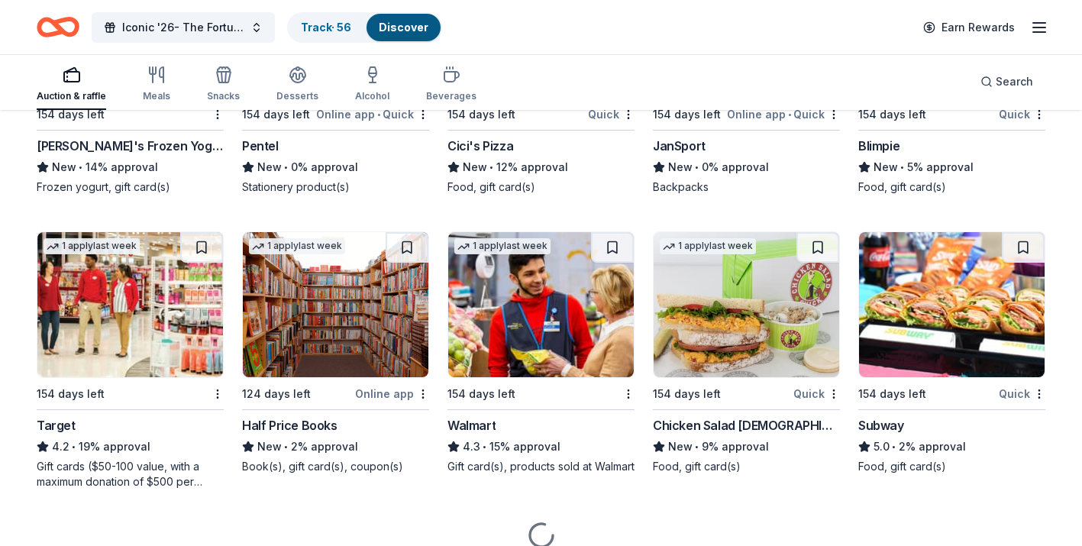
scroll to position [8577, 0]
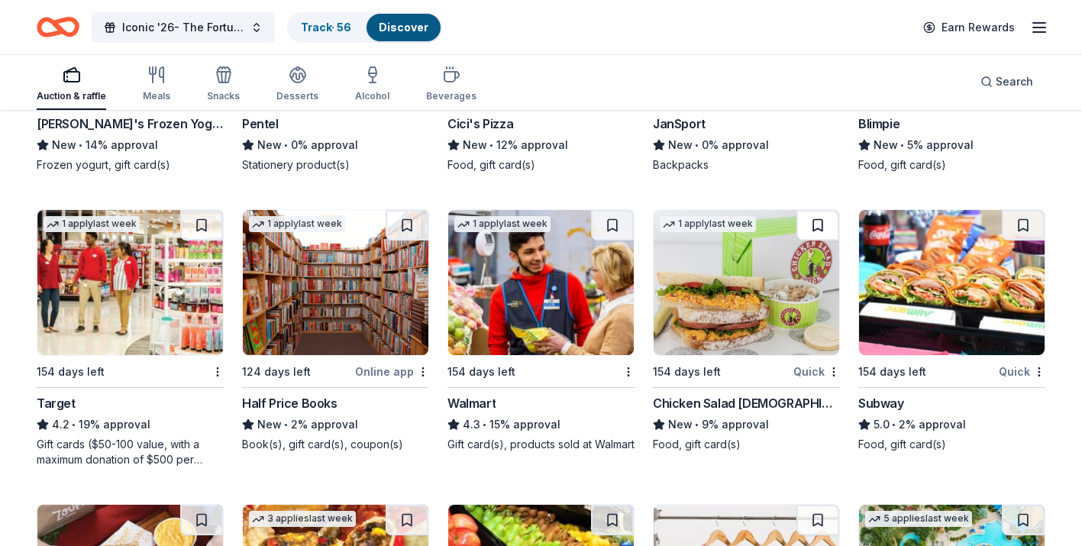
click at [810, 227] on button at bounding box center [818, 225] width 43 height 31
click at [1013, 235] on button at bounding box center [1023, 225] width 43 height 31
click at [193, 218] on button at bounding box center [201, 225] width 43 height 31
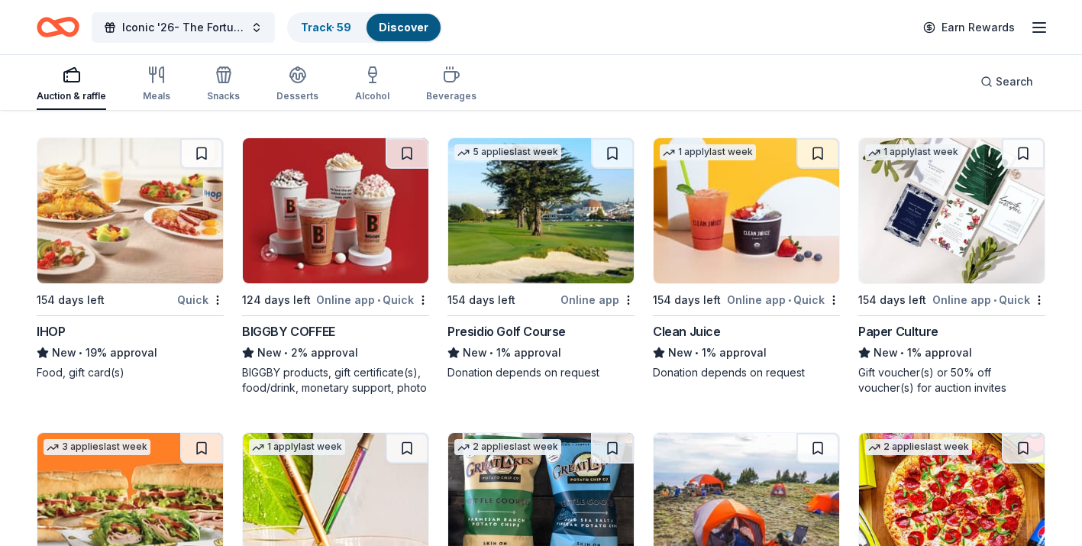
scroll to position [9259, 0]
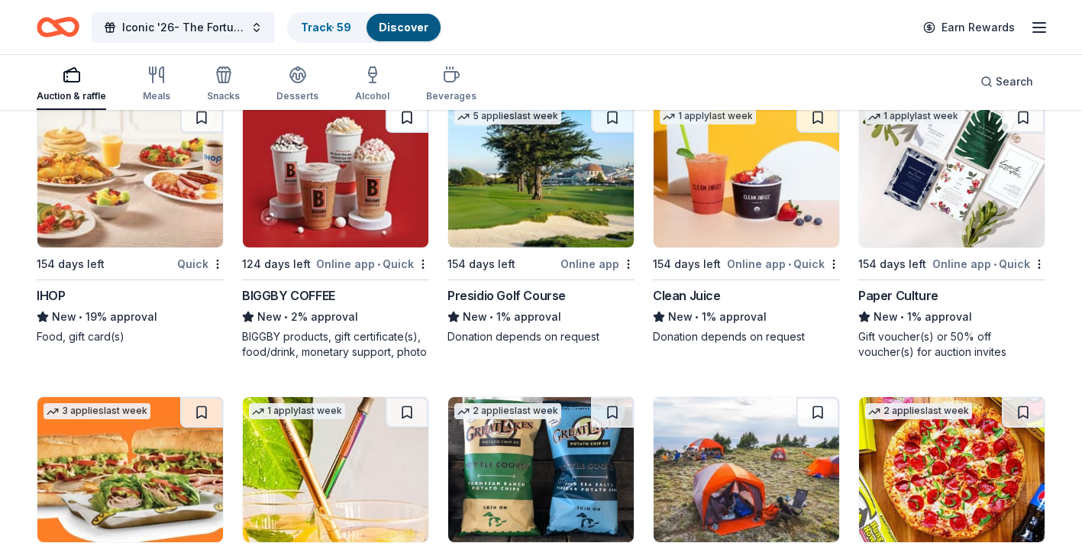
click at [407, 118] on button at bounding box center [407, 117] width 43 height 31
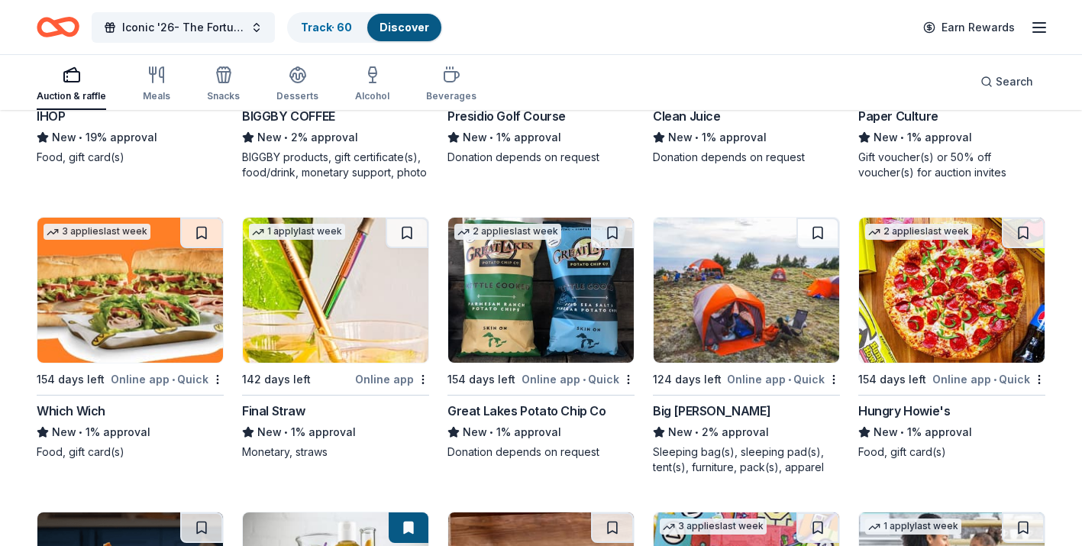
scroll to position [9441, 0]
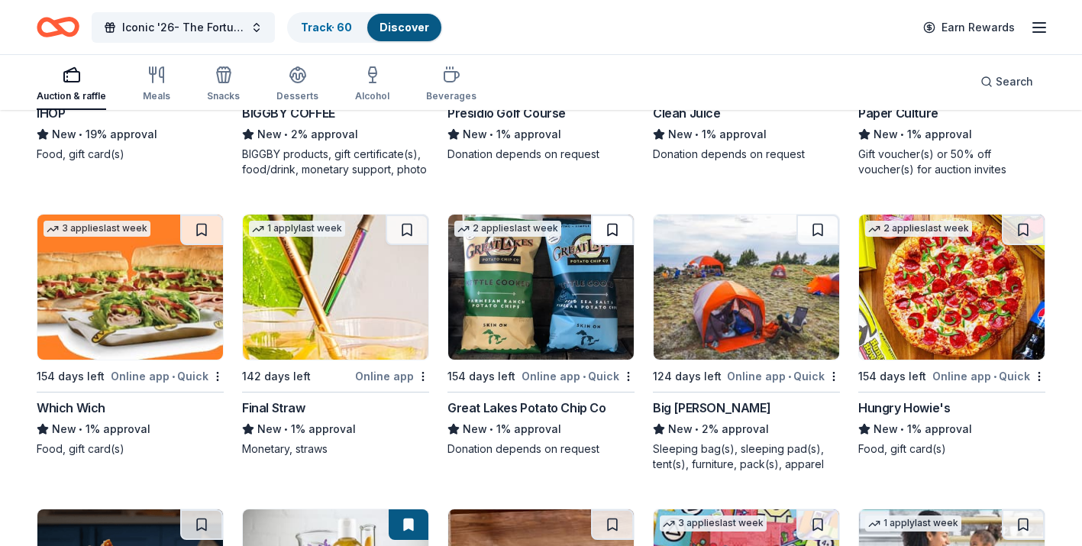
click at [600, 231] on button at bounding box center [612, 230] width 43 height 31
click at [830, 222] on button at bounding box center [818, 230] width 43 height 31
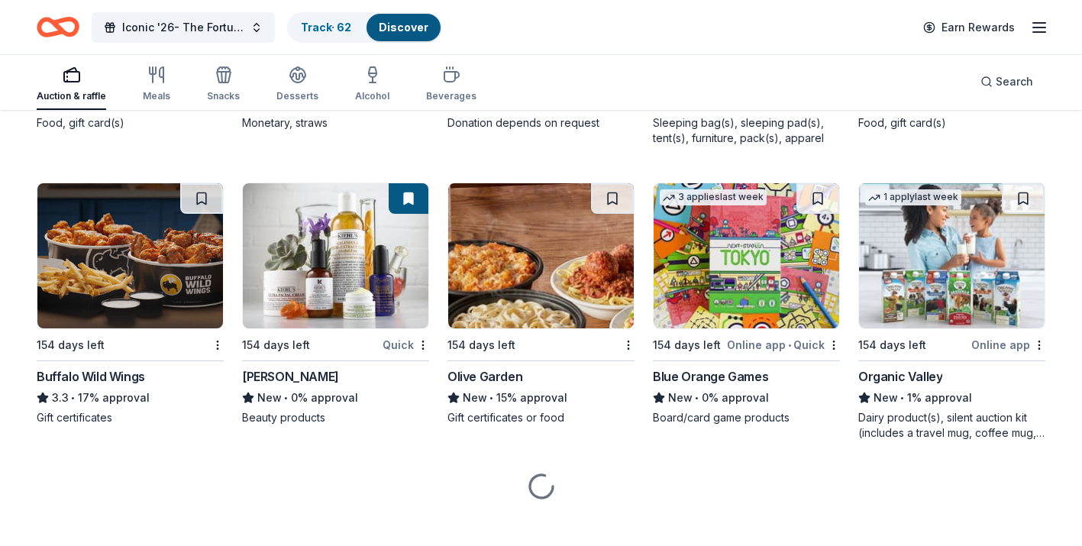
scroll to position [9768, 0]
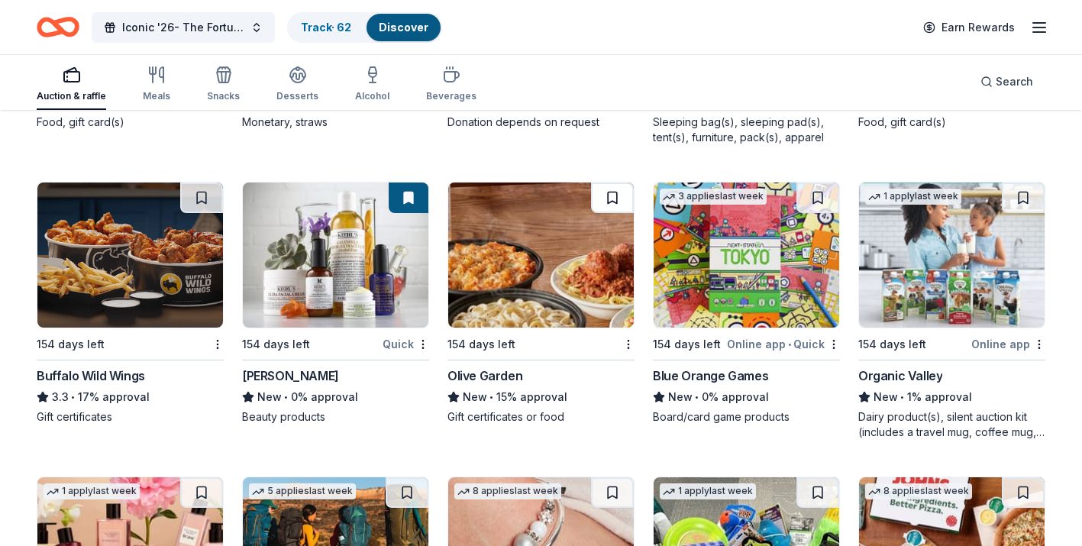
click at [617, 194] on button at bounding box center [612, 198] width 43 height 31
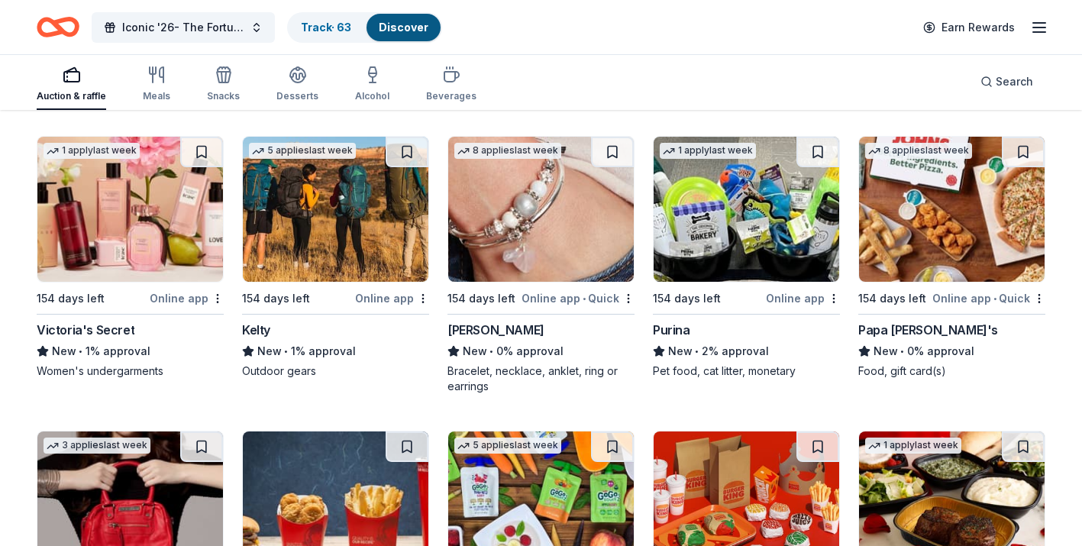
scroll to position [10111, 0]
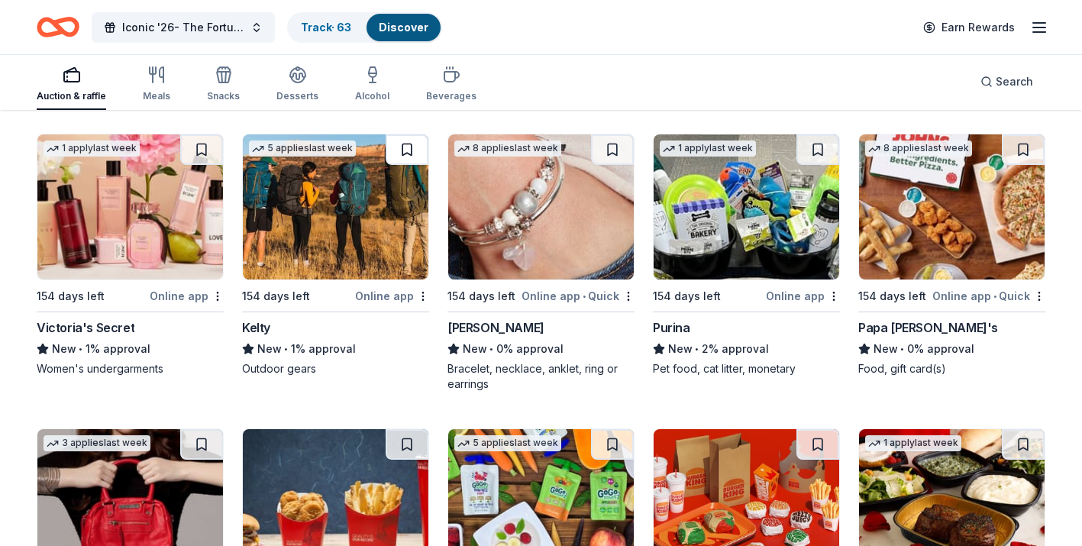
click at [406, 157] on button at bounding box center [407, 149] width 43 height 31
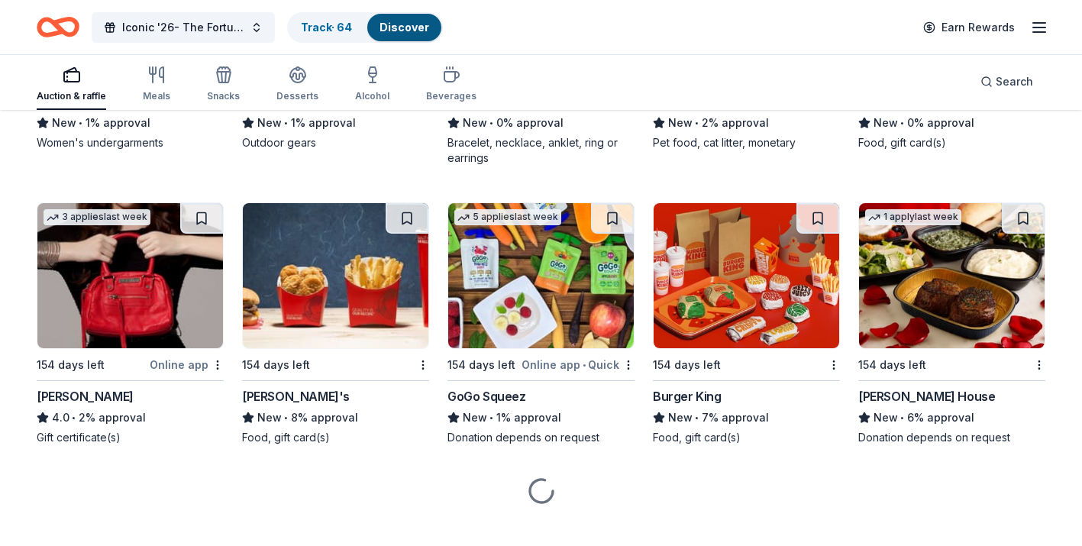
scroll to position [10341, 0]
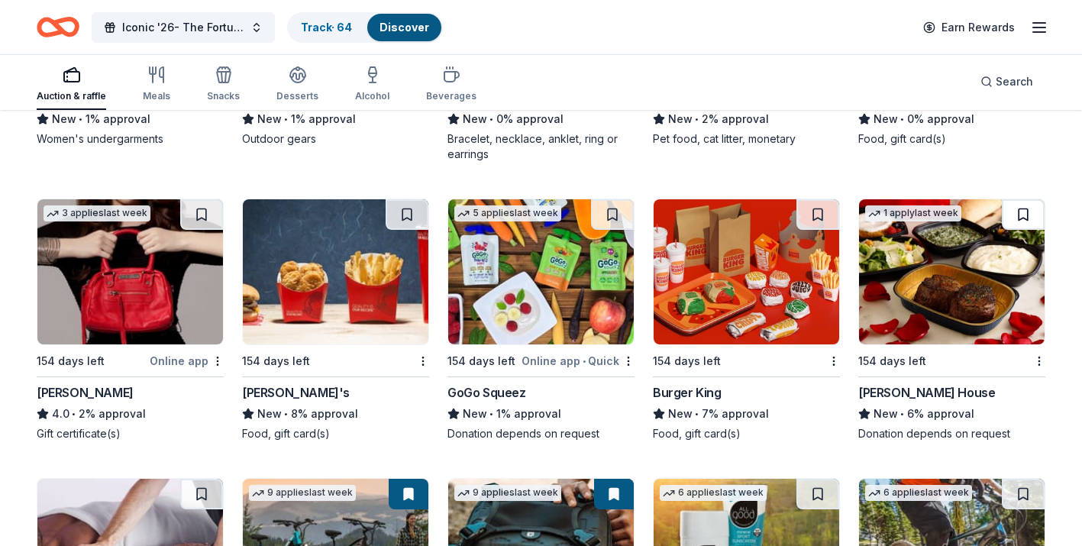
click at [1021, 212] on button at bounding box center [1023, 214] width 43 height 31
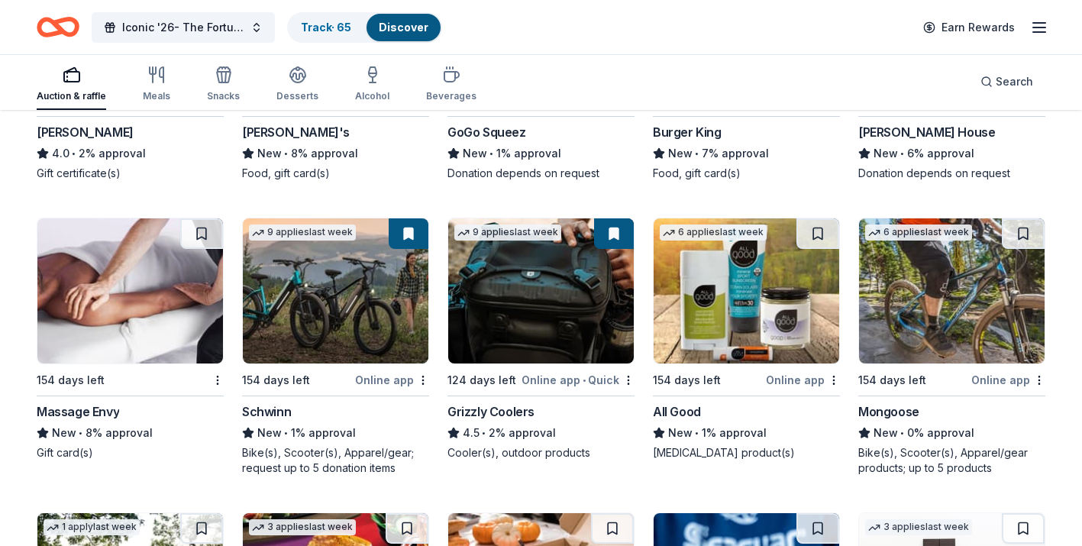
scroll to position [10603, 0]
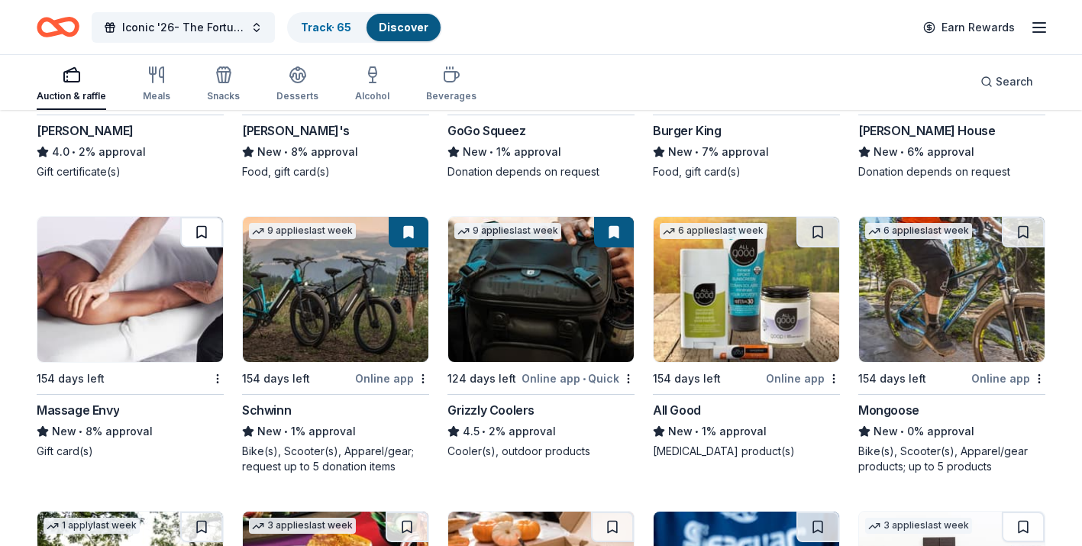
click at [199, 224] on button at bounding box center [201, 232] width 43 height 31
click at [1019, 240] on button at bounding box center [1023, 232] width 43 height 31
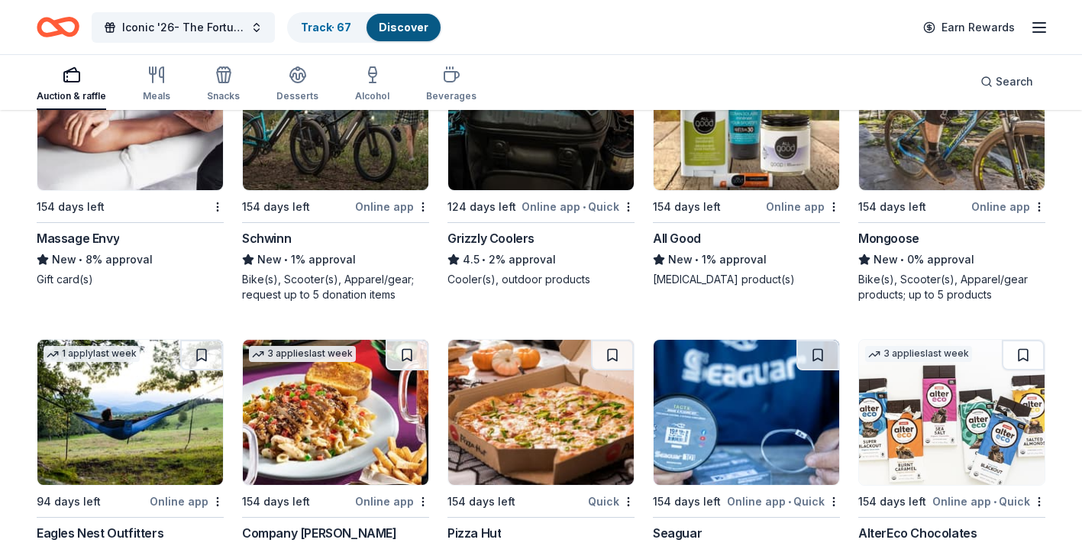
scroll to position [10917, 0]
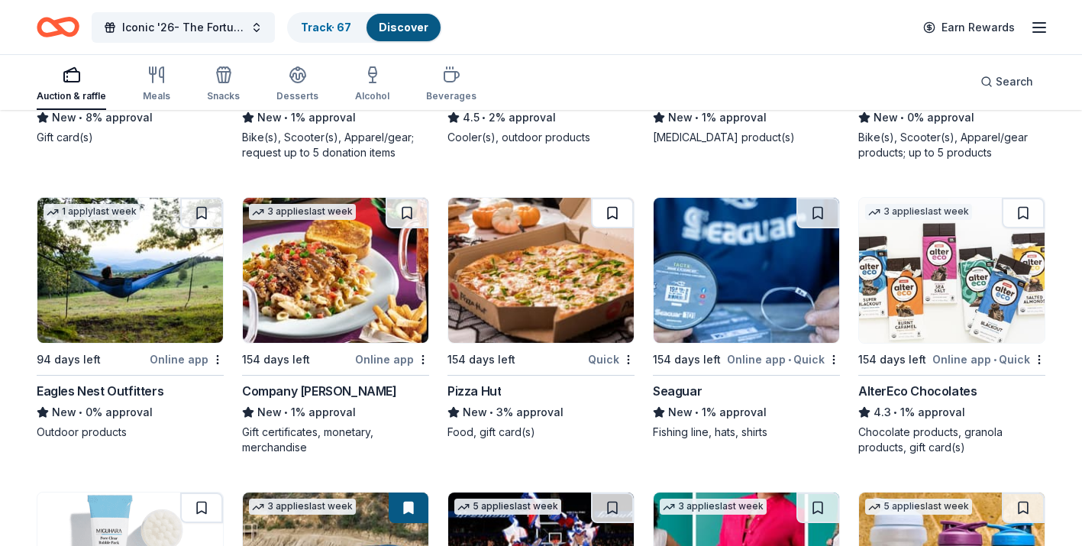
click at [618, 214] on button at bounding box center [612, 213] width 43 height 31
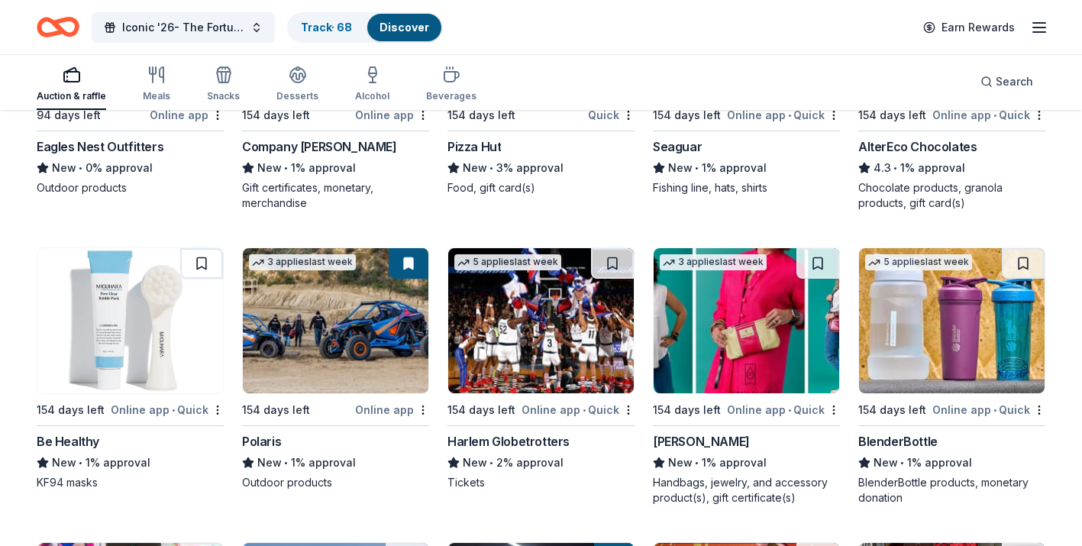
scroll to position [11165, 0]
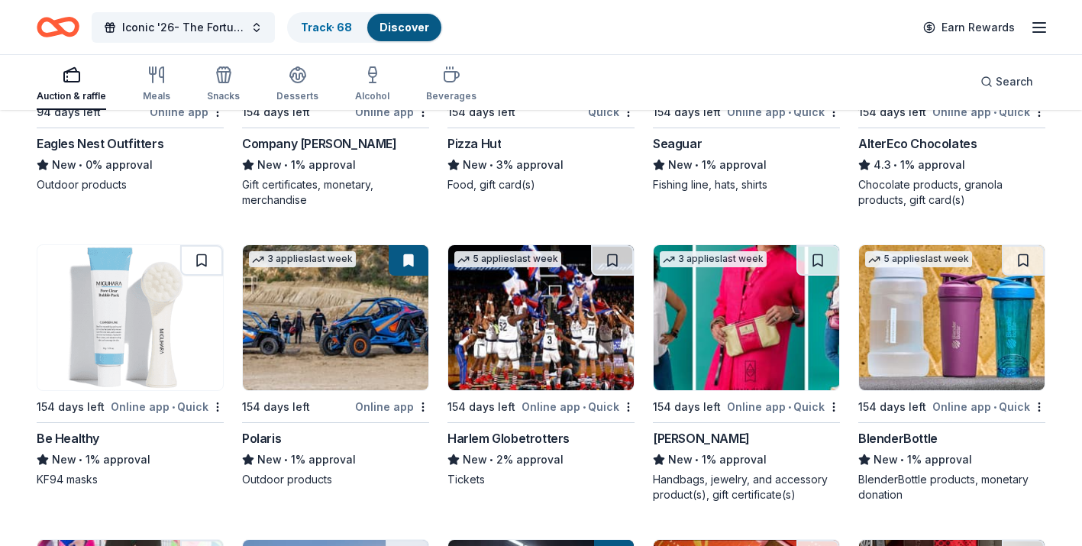
click at [760, 365] on img at bounding box center [747, 317] width 186 height 145
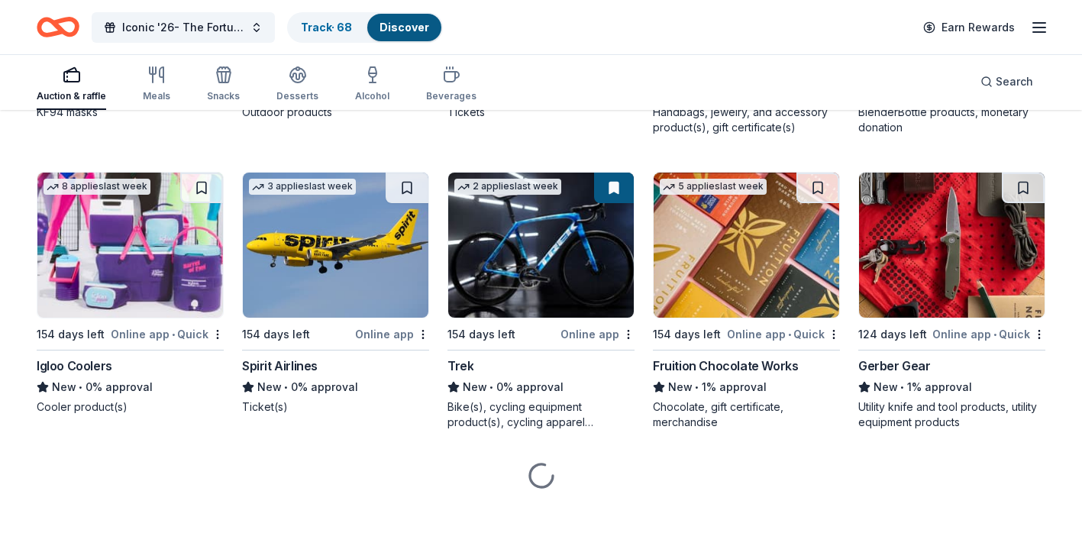
scroll to position [11538, 0]
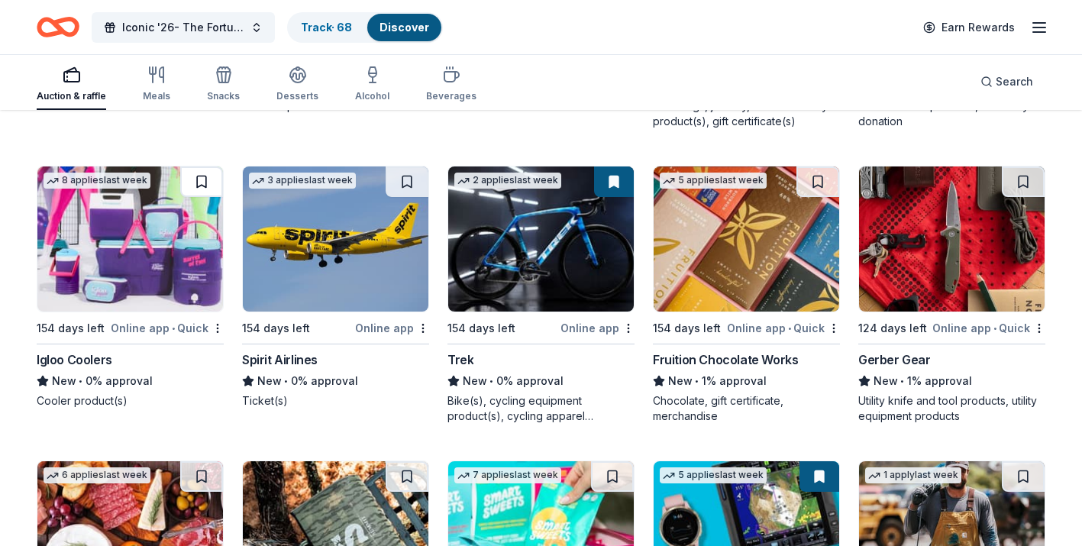
click at [199, 182] on button at bounding box center [201, 182] width 43 height 31
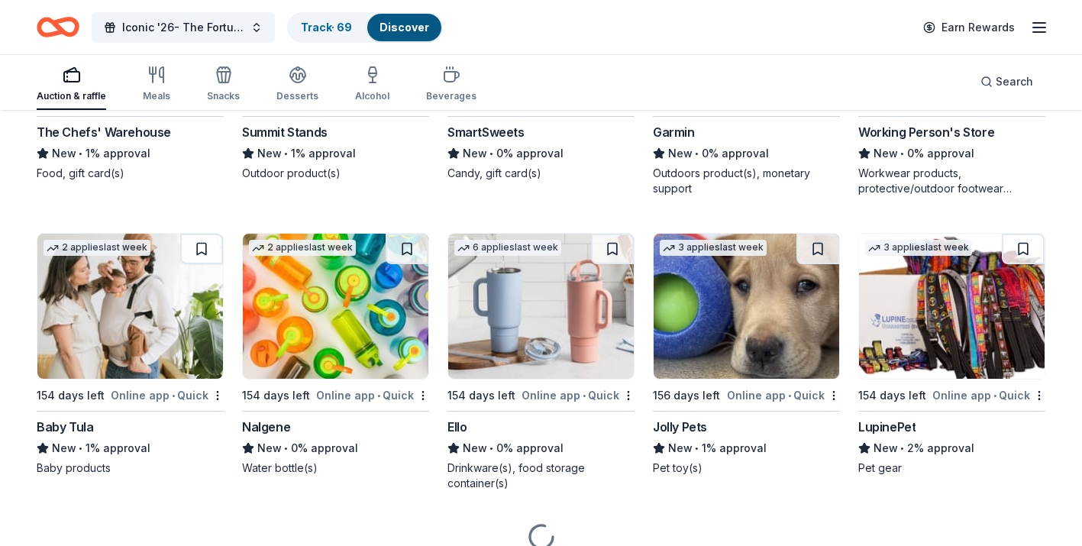
scroll to position [12066, 0]
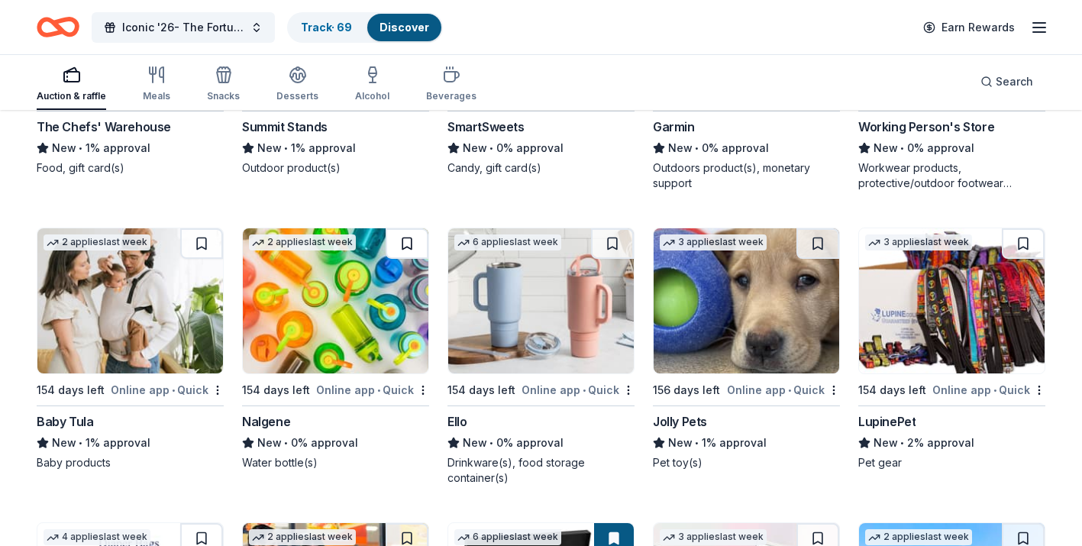
click at [396, 244] on button at bounding box center [407, 243] width 43 height 31
click at [607, 245] on button at bounding box center [612, 243] width 43 height 31
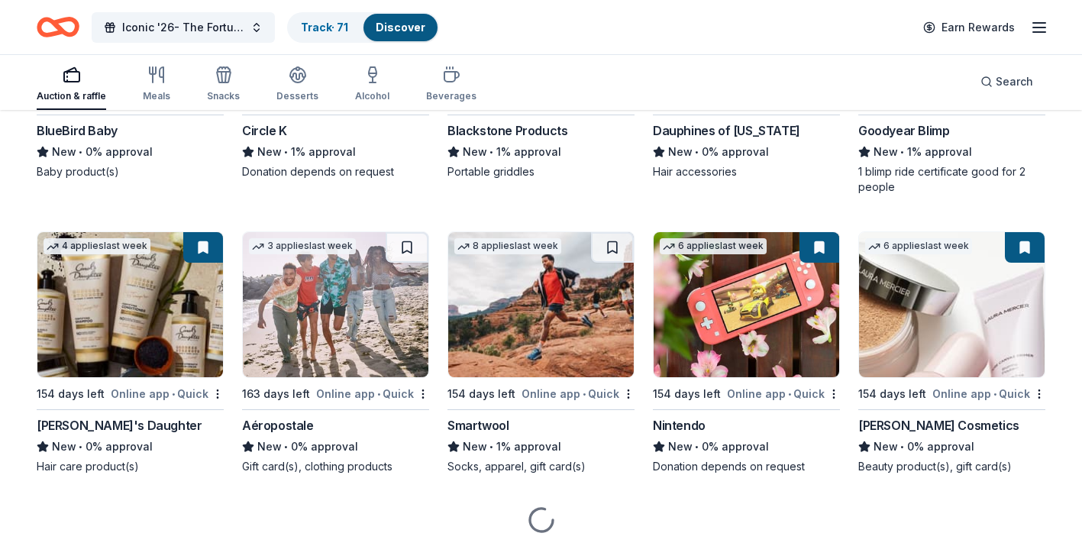
scroll to position [12662, 0]
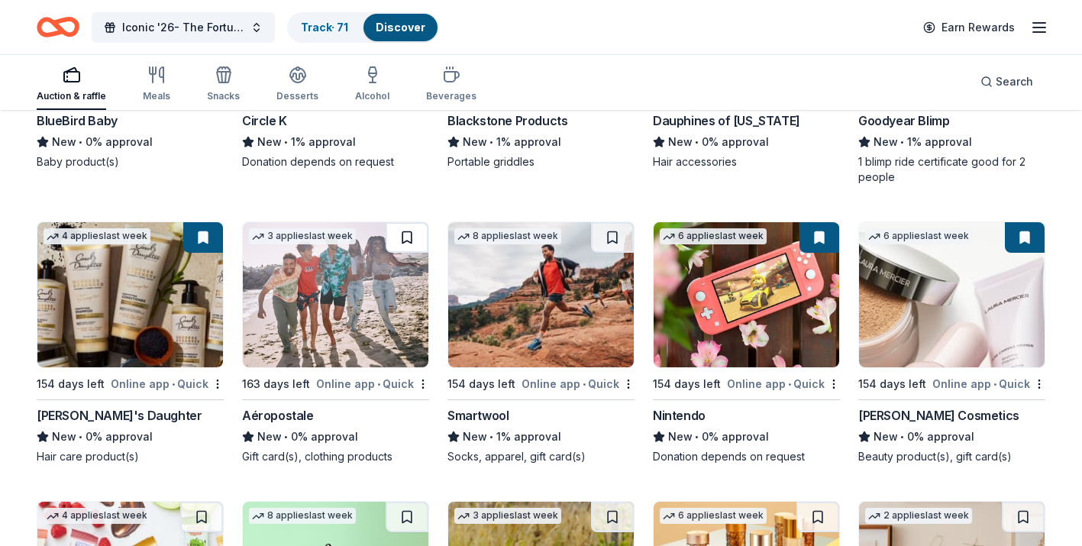
click at [400, 231] on button at bounding box center [407, 237] width 43 height 31
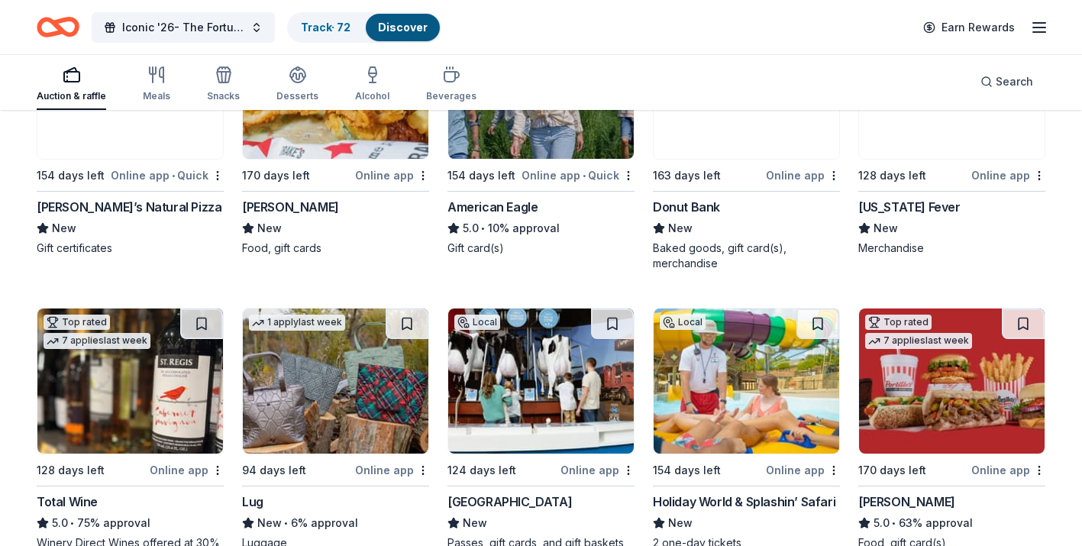
scroll to position [2622, 0]
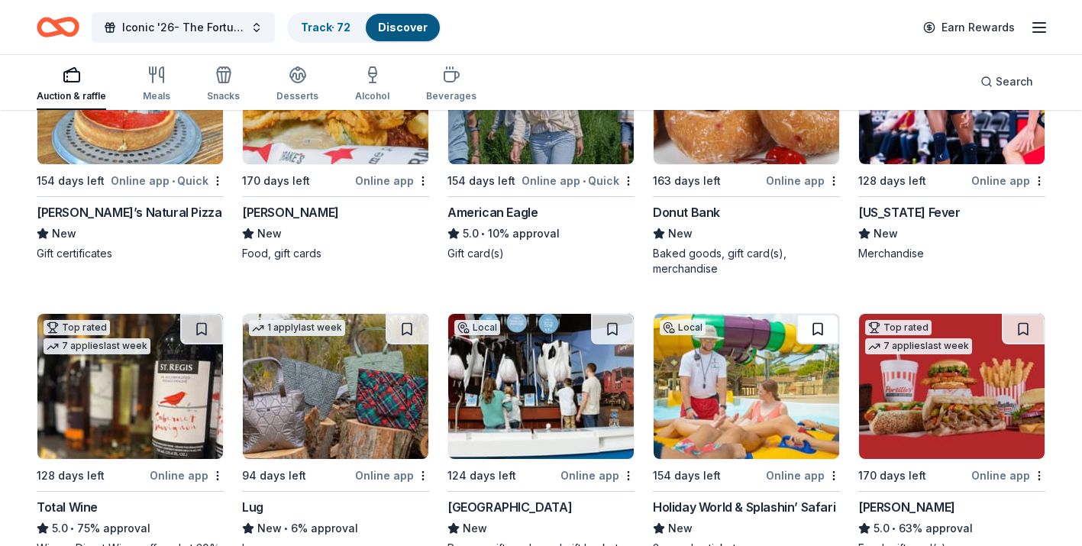
click at [825, 330] on button at bounding box center [818, 329] width 43 height 31
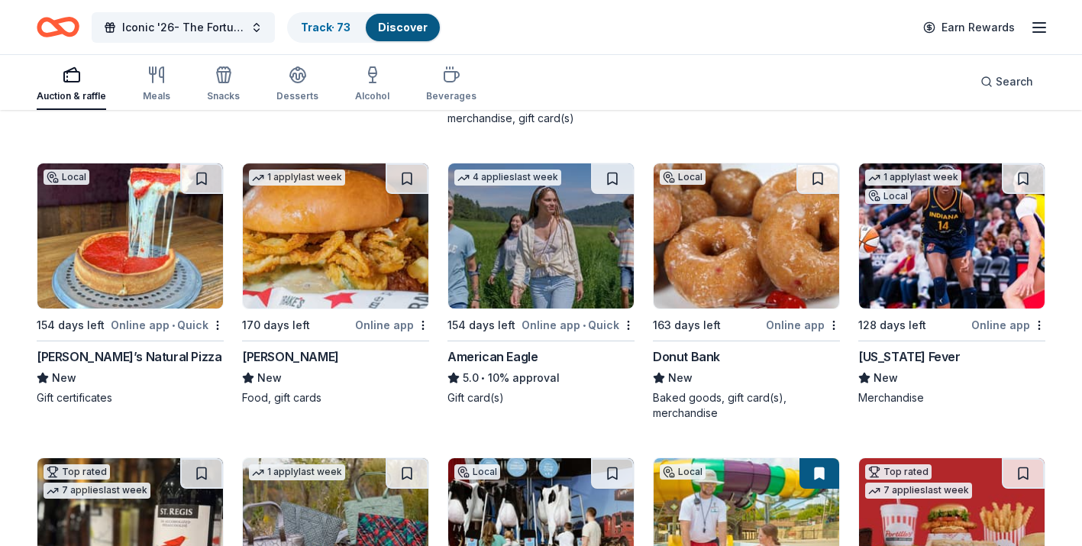
scroll to position [2474, 0]
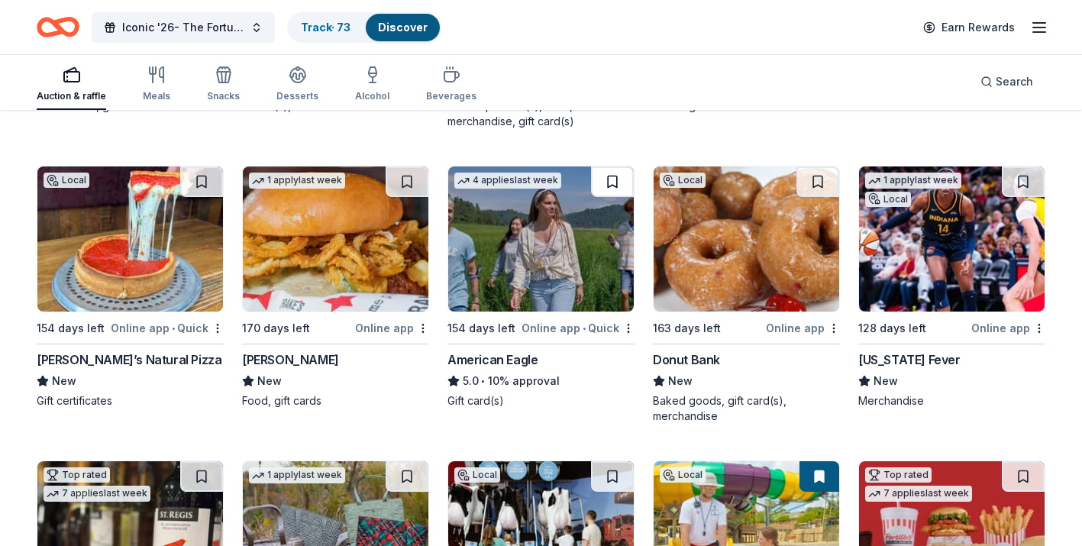
click at [606, 176] on button at bounding box center [612, 182] width 43 height 31
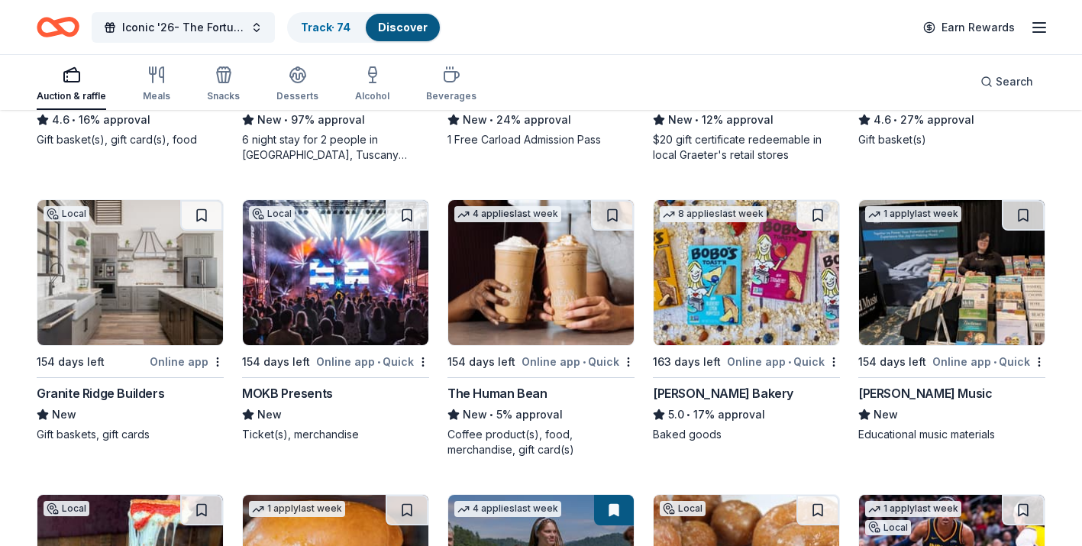
scroll to position [2141, 0]
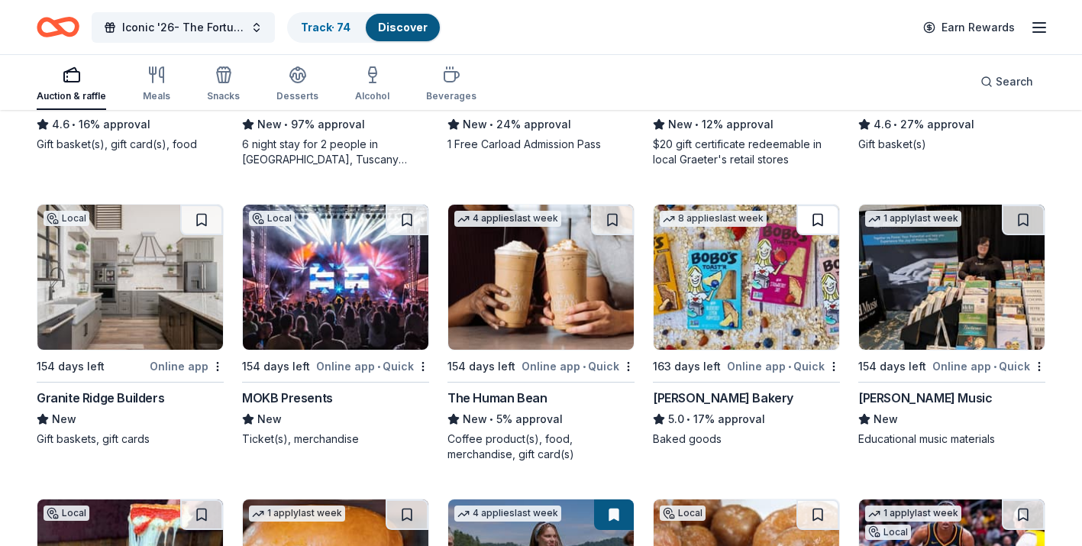
click at [819, 219] on button at bounding box center [818, 220] width 43 height 31
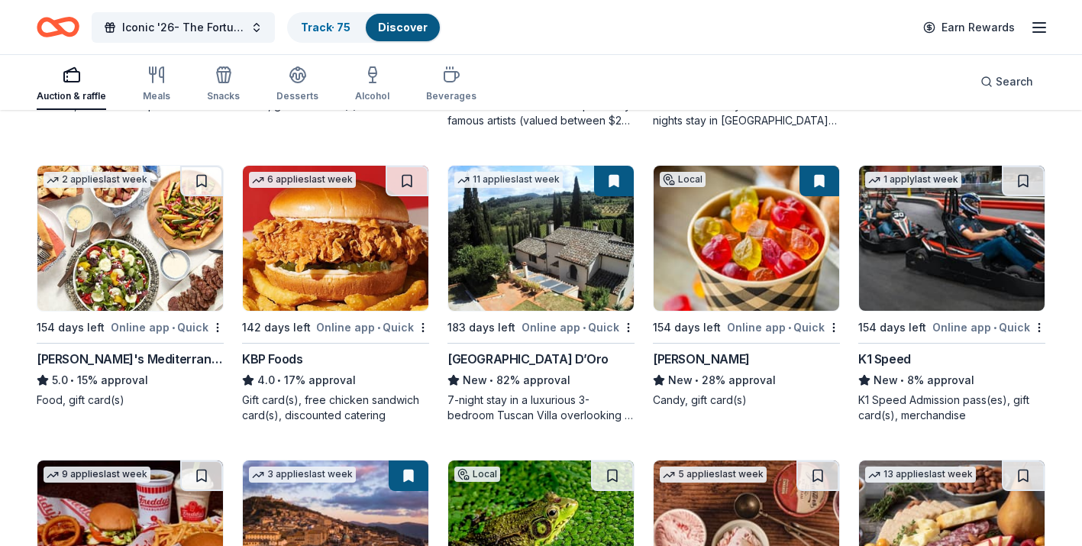
scroll to position [1567, 0]
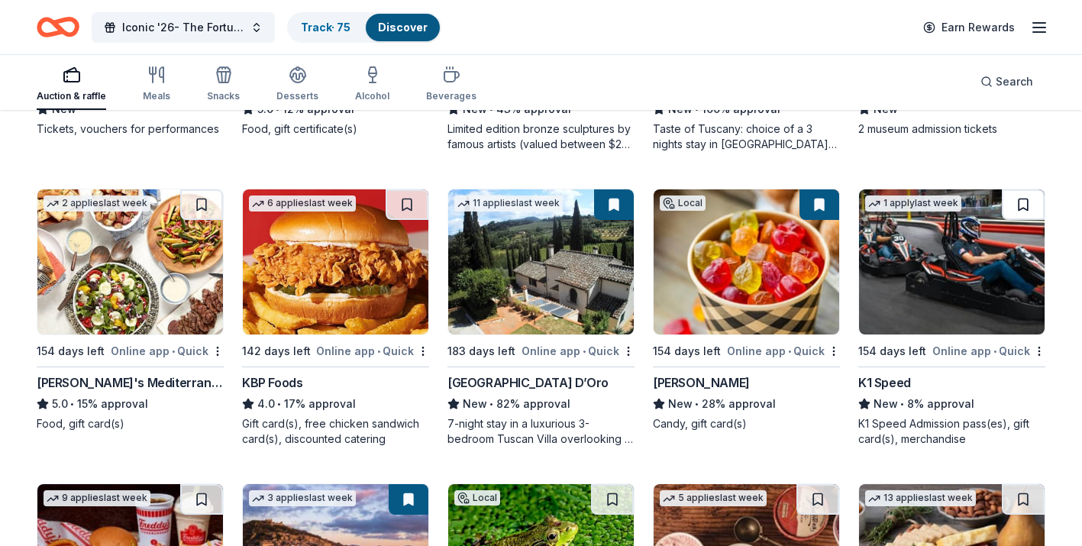
click at [1011, 199] on button at bounding box center [1023, 204] width 43 height 31
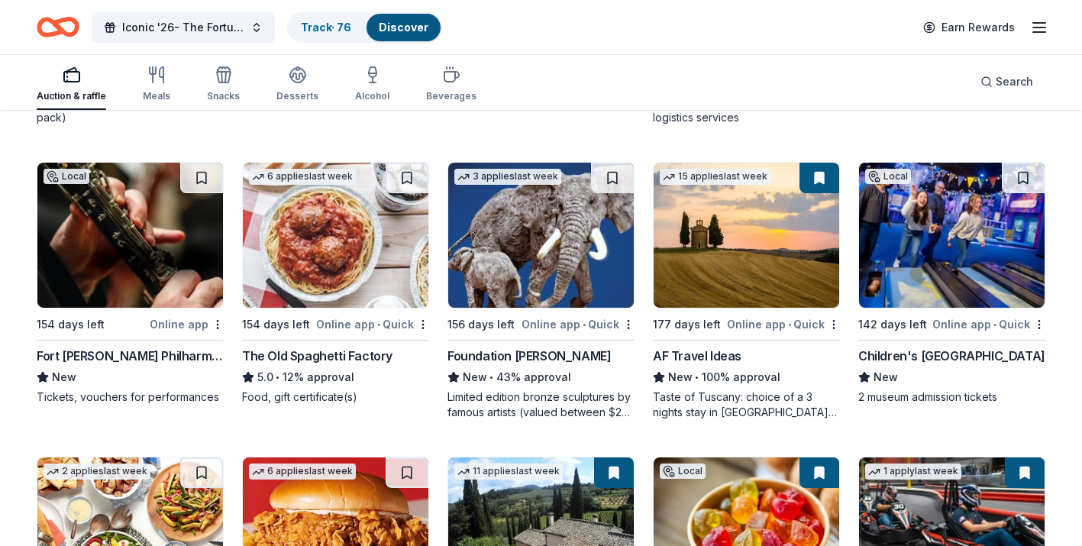
scroll to position [1296, 0]
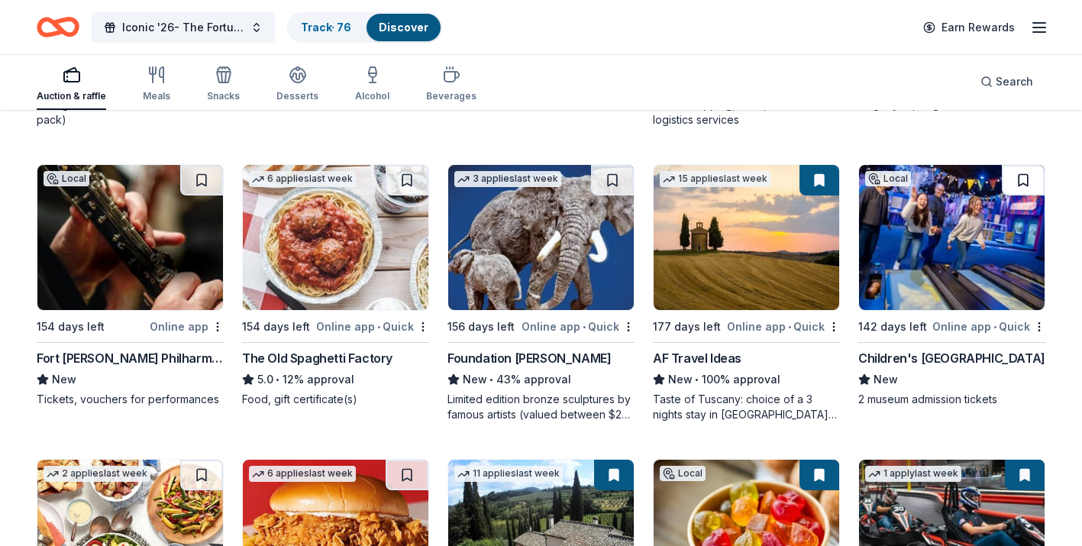
click at [1026, 187] on button at bounding box center [1023, 180] width 43 height 31
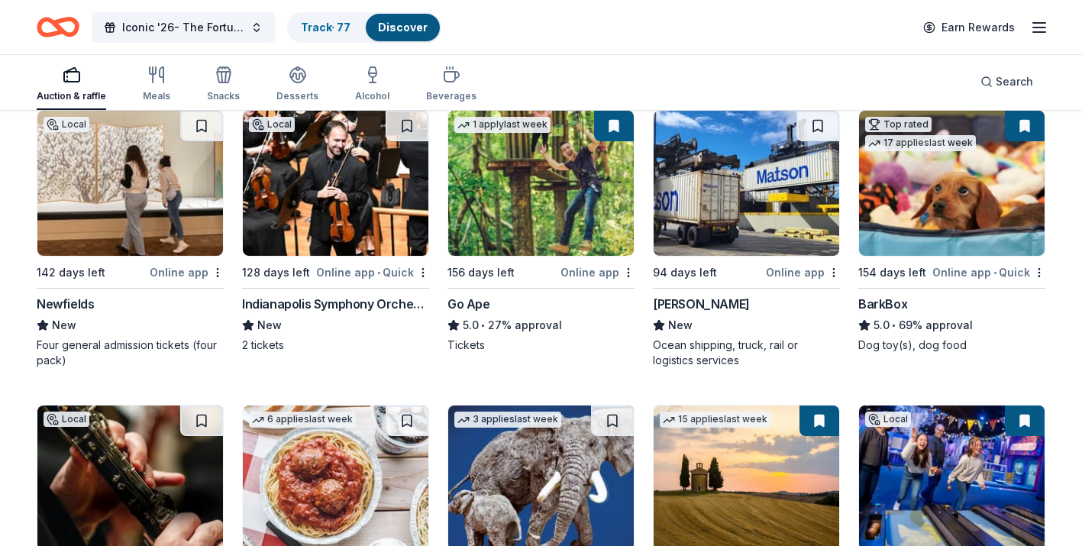
scroll to position [1031, 0]
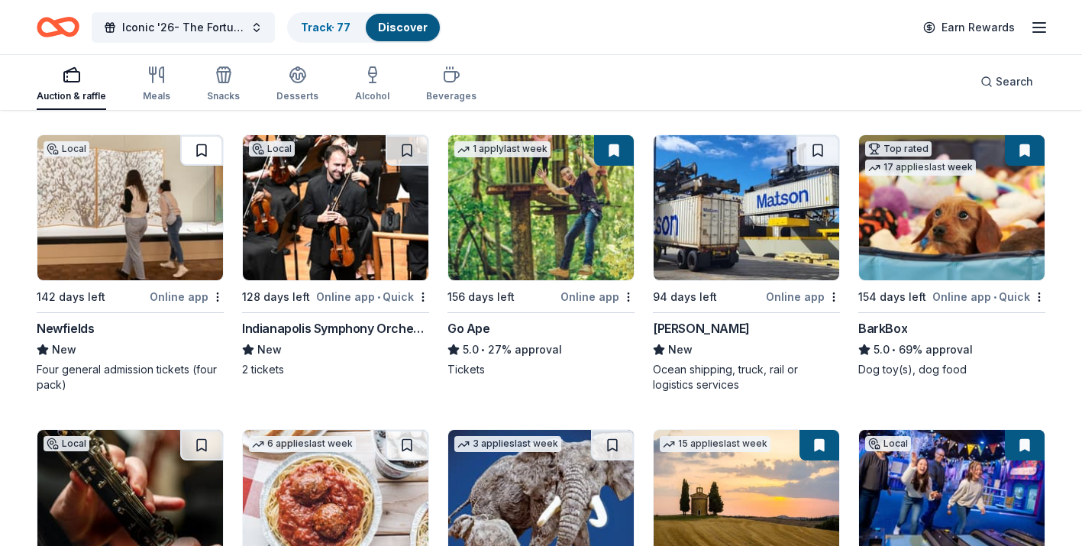
click at [211, 157] on button at bounding box center [201, 150] width 43 height 31
click at [404, 156] on button at bounding box center [407, 150] width 43 height 31
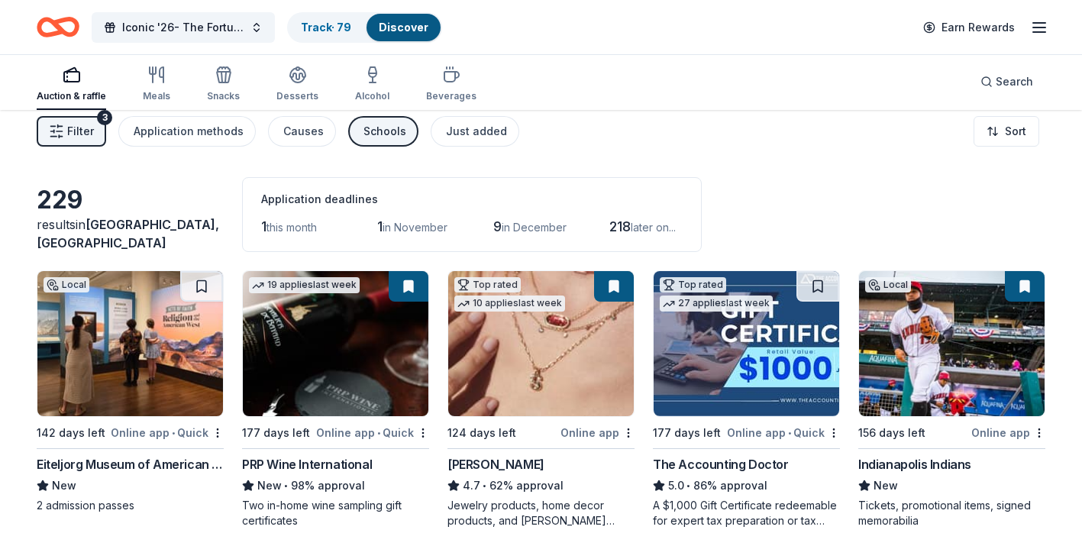
scroll to position [0, 0]
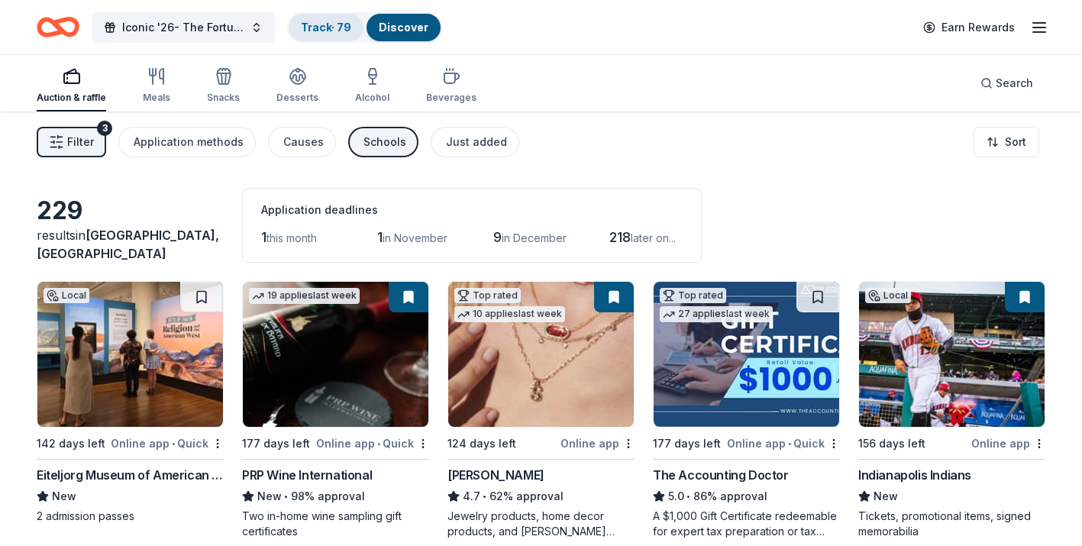
click at [318, 34] on div "Track · 79" at bounding box center [326, 27] width 75 height 27
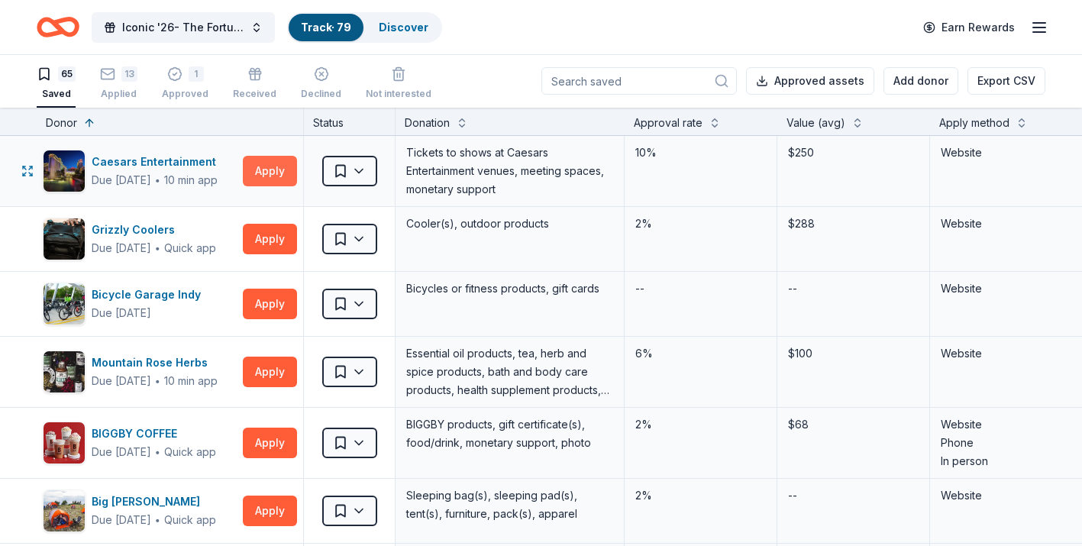
click at [263, 176] on button "Apply" at bounding box center [270, 171] width 54 height 31
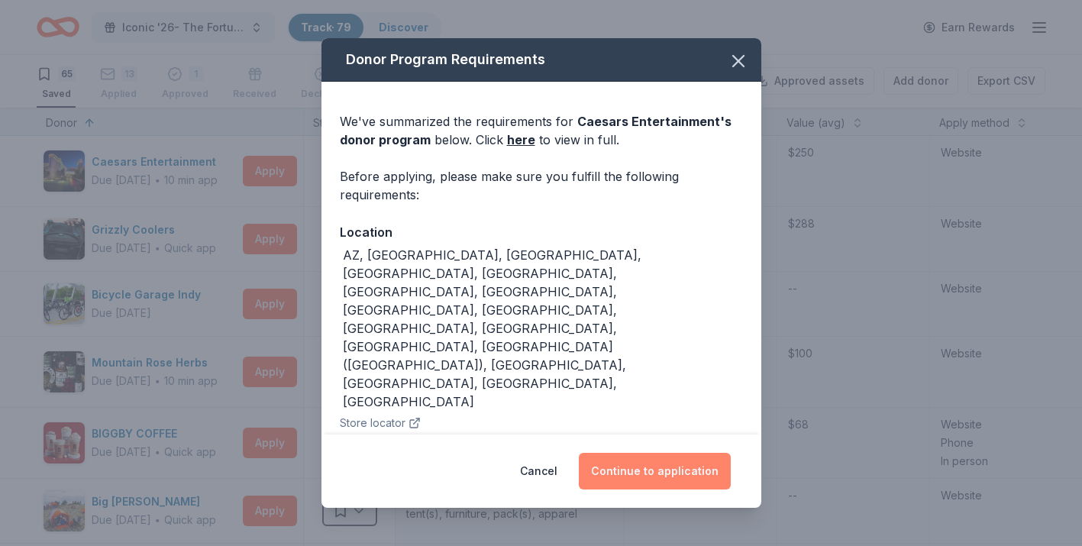
click at [611, 479] on button "Continue to application" at bounding box center [655, 471] width 152 height 37
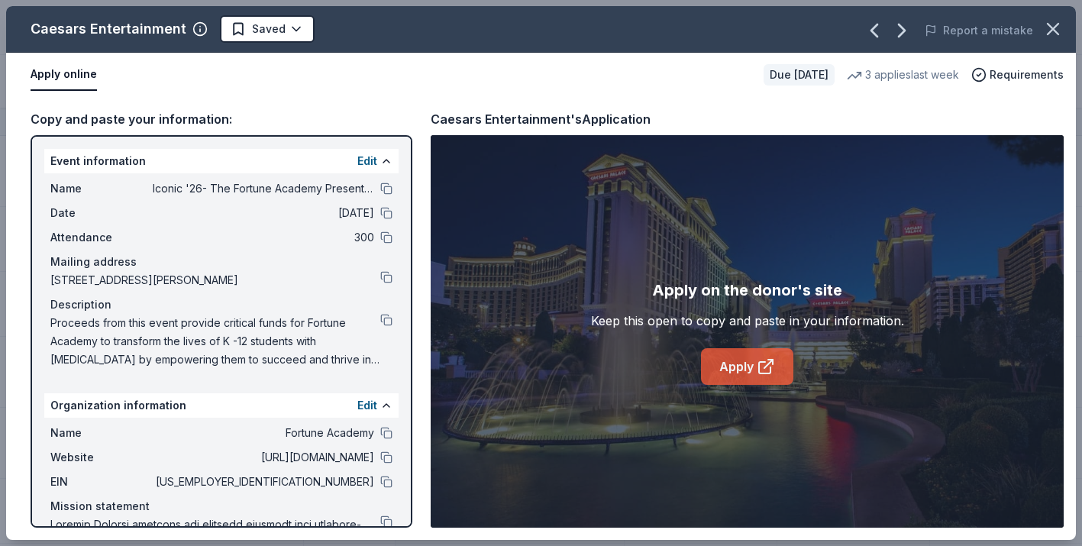
click at [744, 361] on link "Apply" at bounding box center [747, 366] width 92 height 37
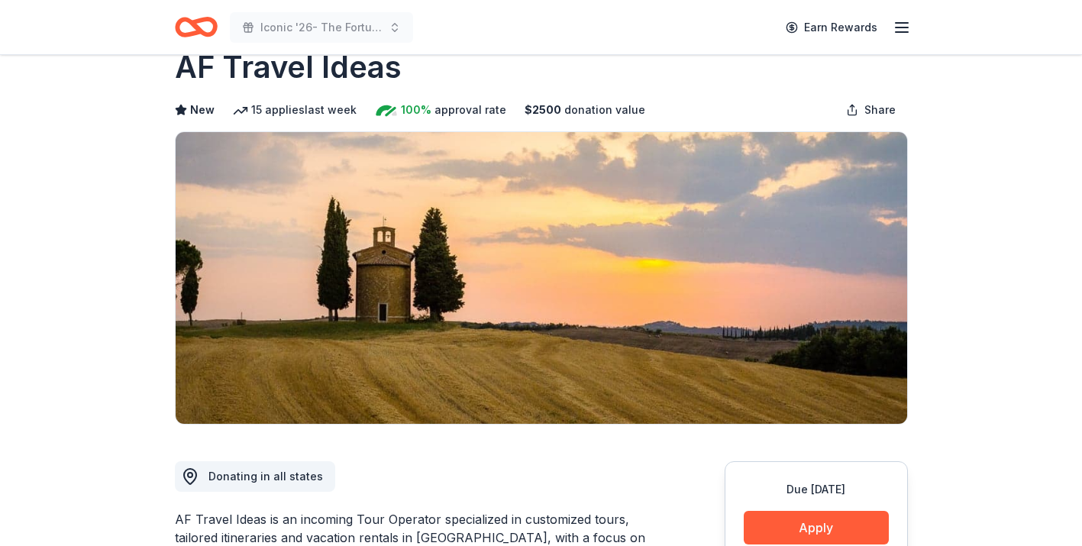
scroll to position [41, 0]
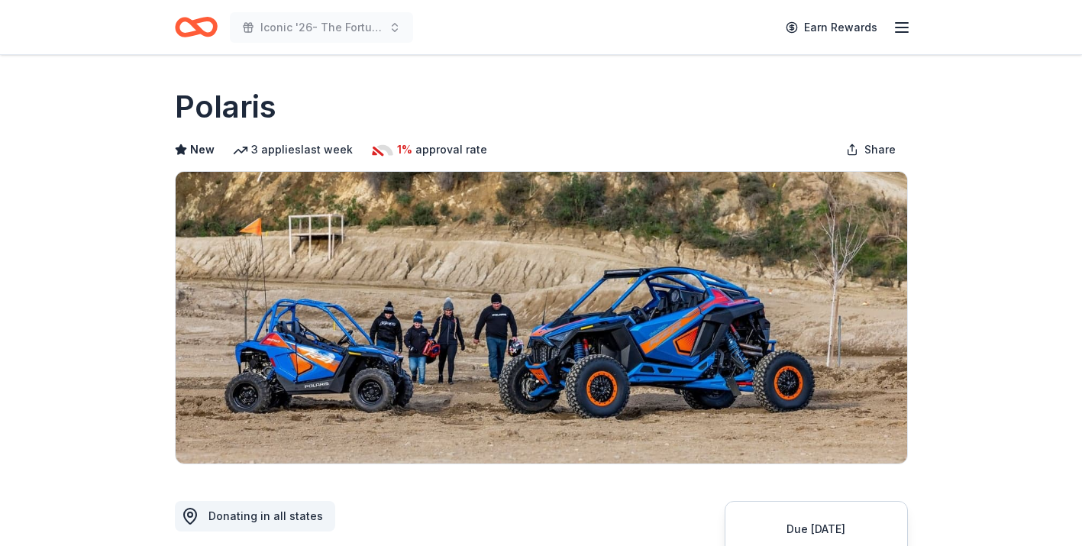
scroll to position [94, 0]
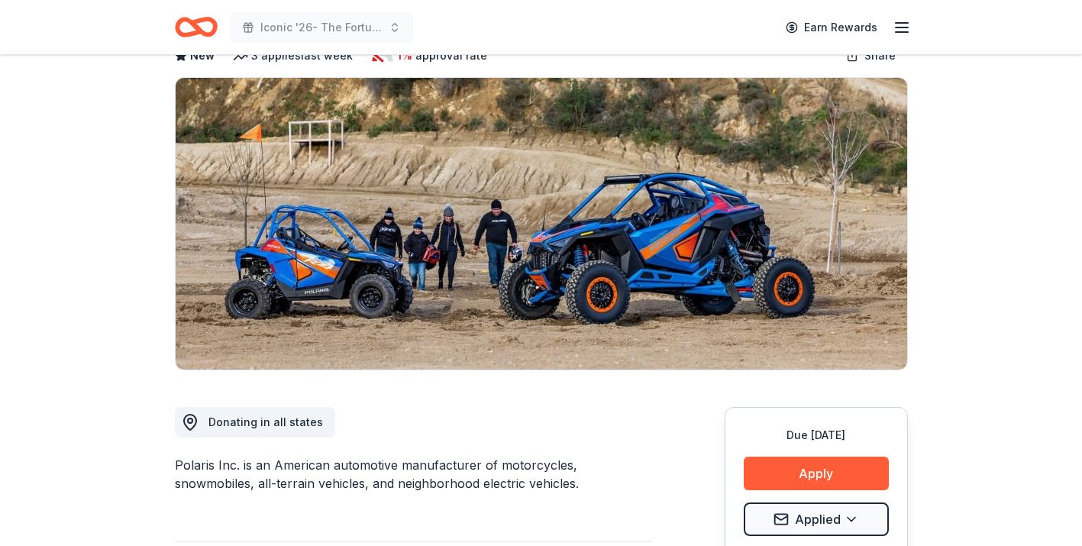
click at [200, 27] on icon "Home" at bounding box center [196, 27] width 43 height 36
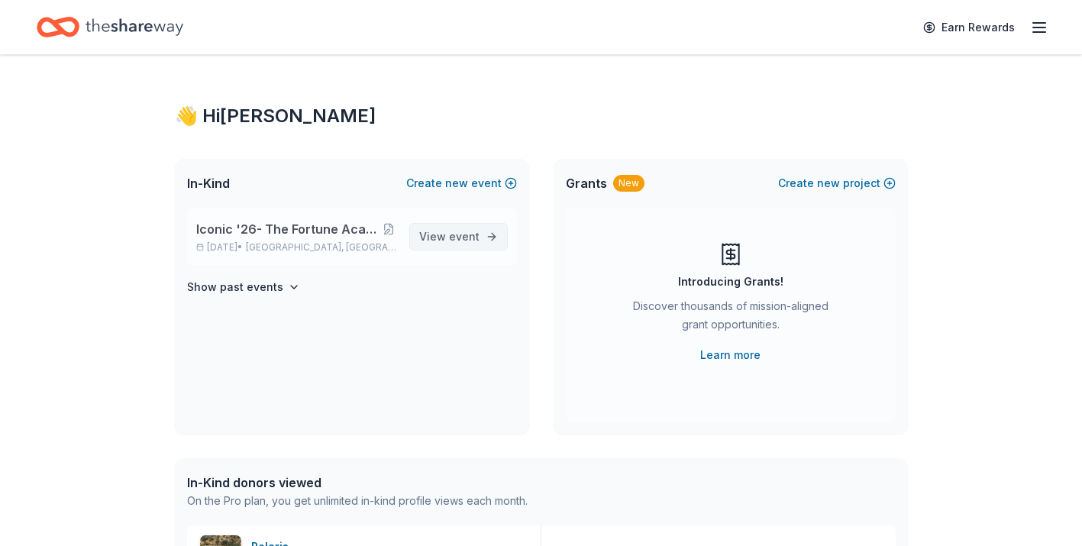
click at [434, 244] on span "View event" at bounding box center [449, 237] width 60 height 18
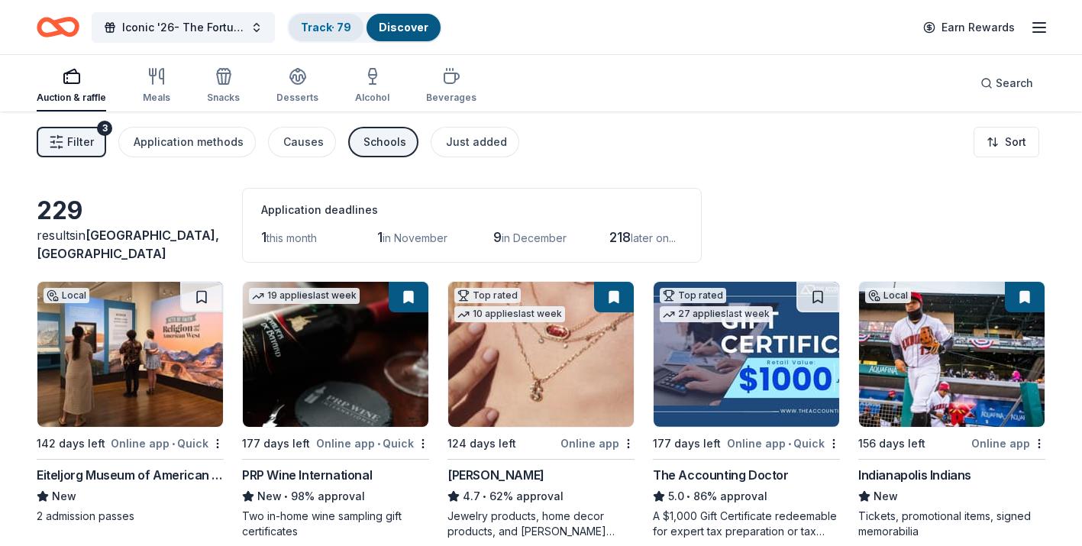
click at [315, 36] on div "Track · 79" at bounding box center [326, 27] width 75 height 27
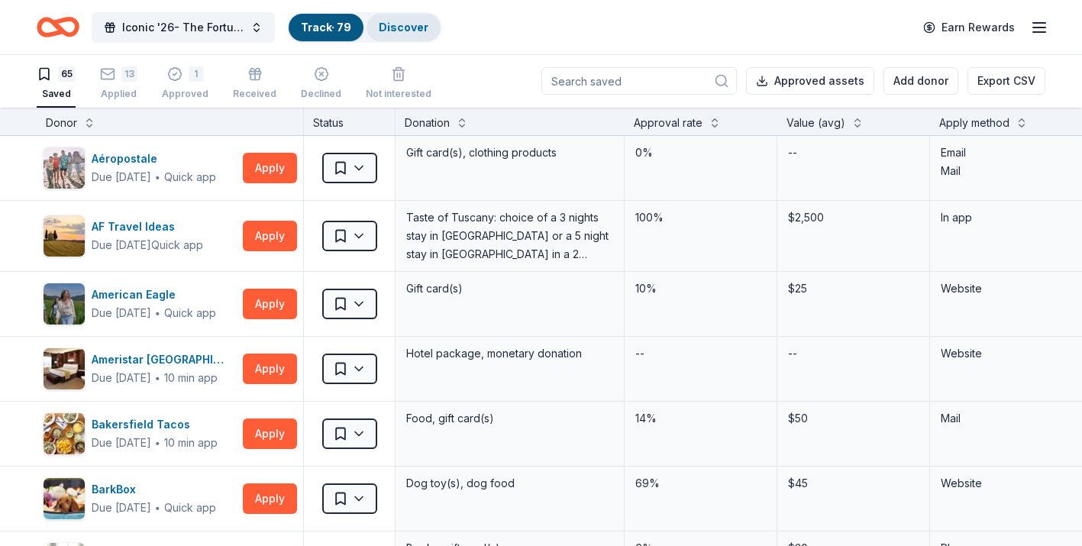
click at [380, 28] on div "Discover" at bounding box center [404, 27] width 74 height 27
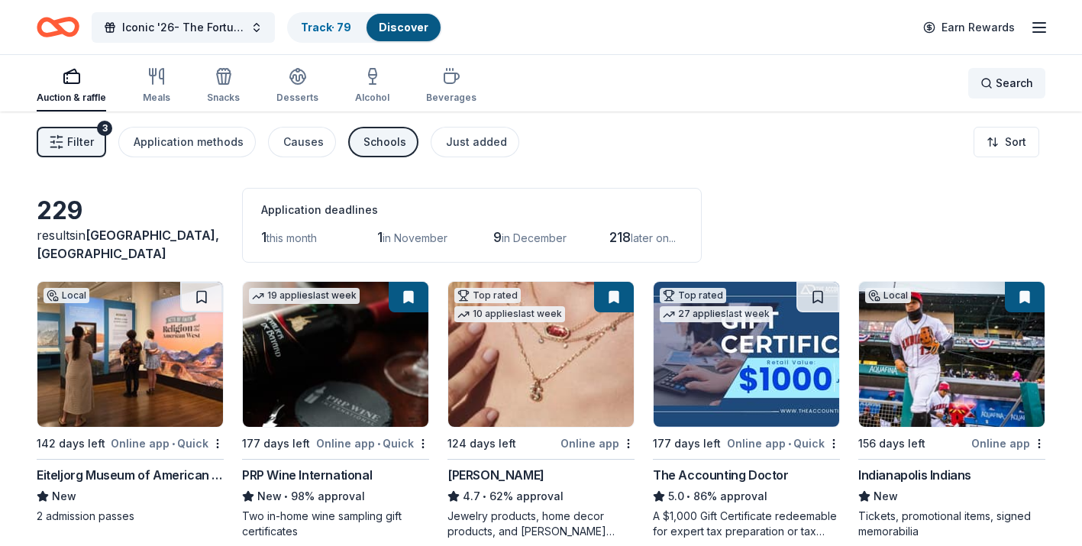
click at [998, 89] on span "Search" at bounding box center [1014, 83] width 37 height 18
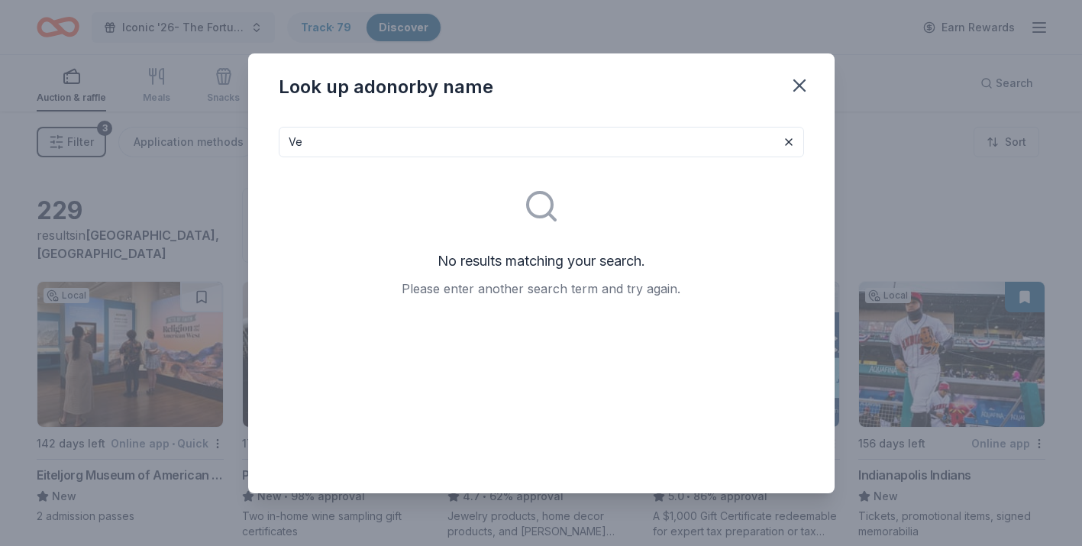
type input "V"
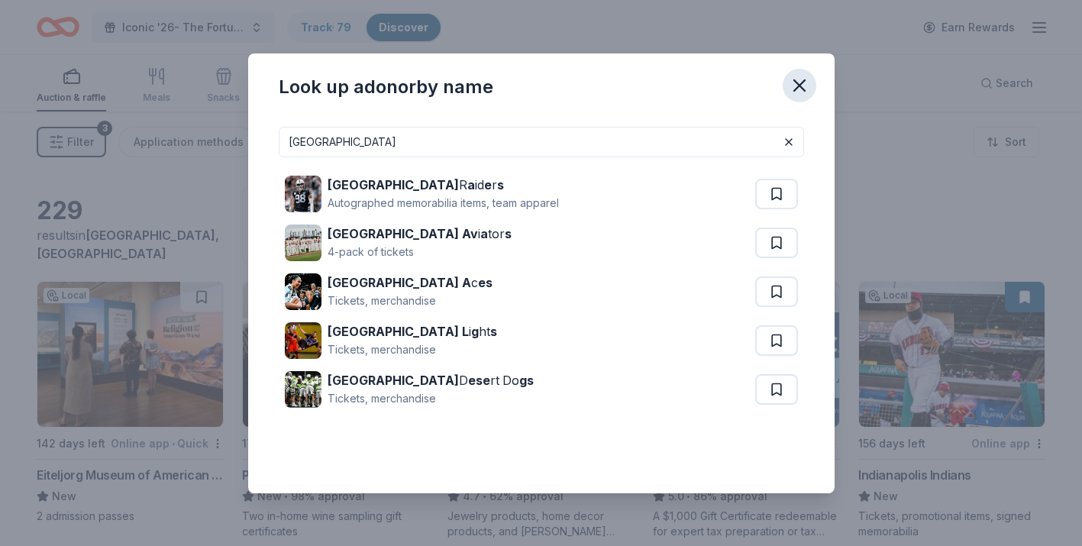
type input "Las Vegas"
click at [798, 91] on icon "button" at bounding box center [799, 85] width 21 height 21
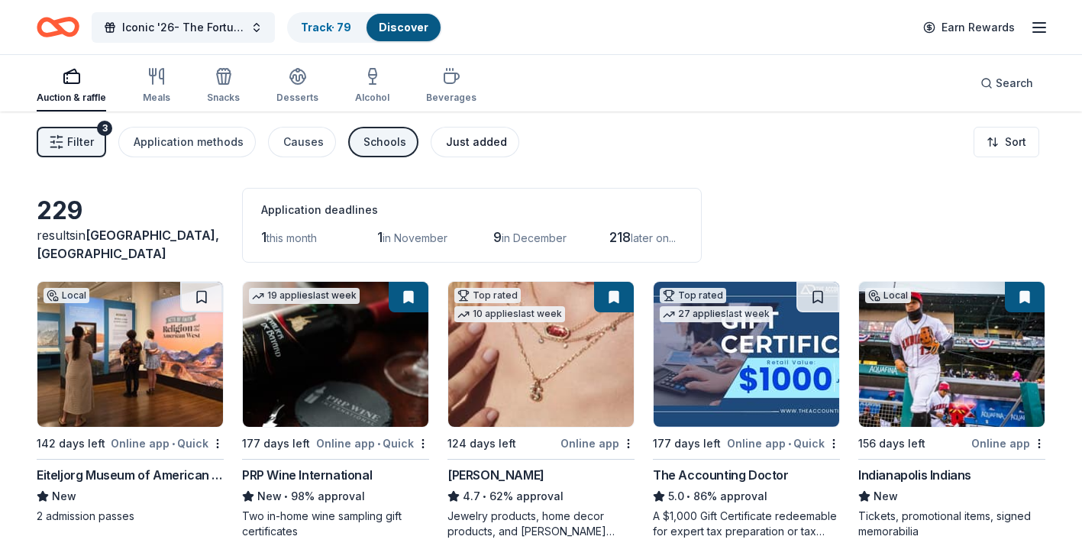
click at [448, 143] on div "Just added" at bounding box center [476, 142] width 61 height 18
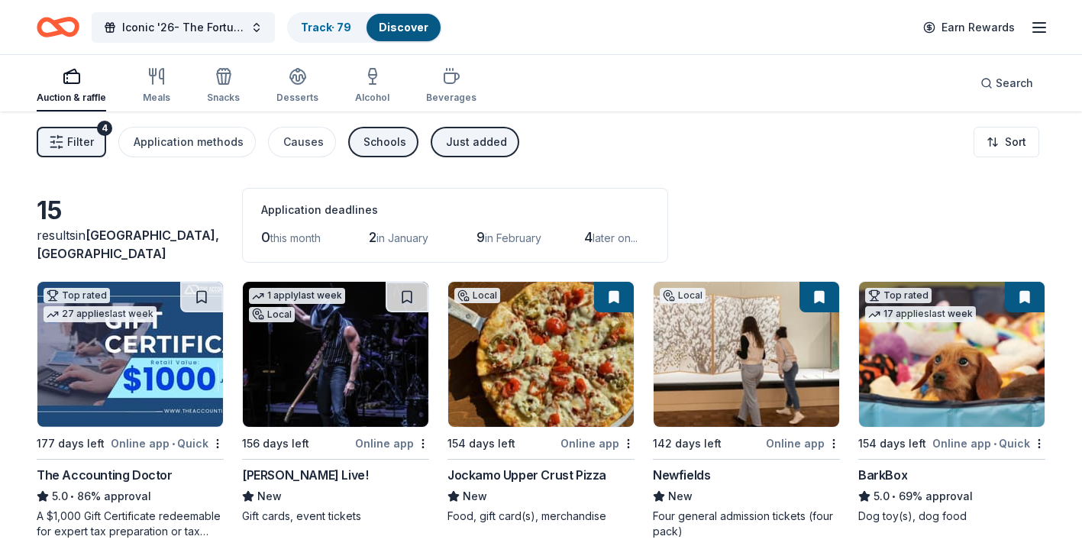
click at [469, 131] on button "Just added" at bounding box center [475, 142] width 89 height 31
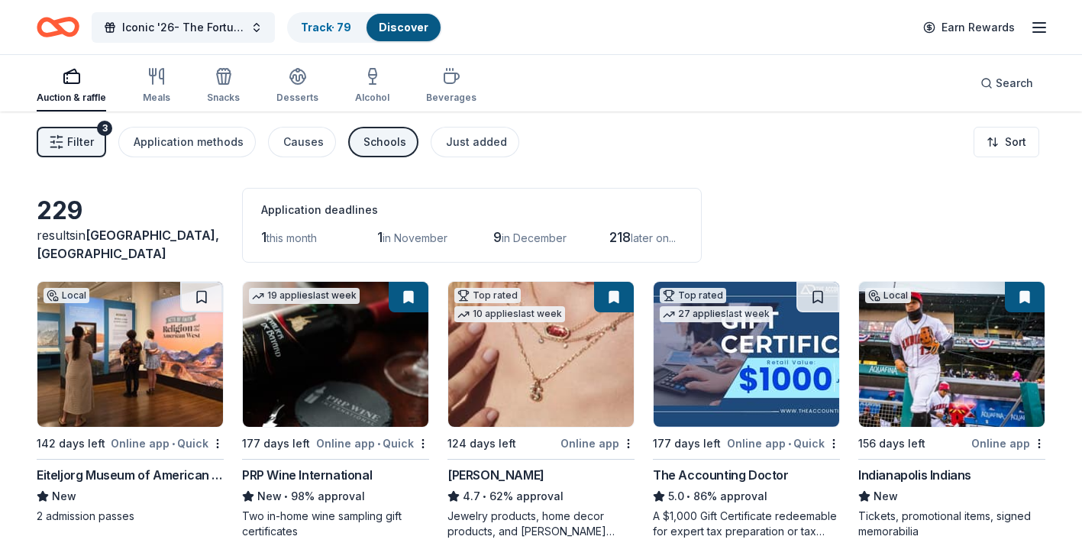
click at [72, 139] on span "Filter" at bounding box center [80, 142] width 27 height 18
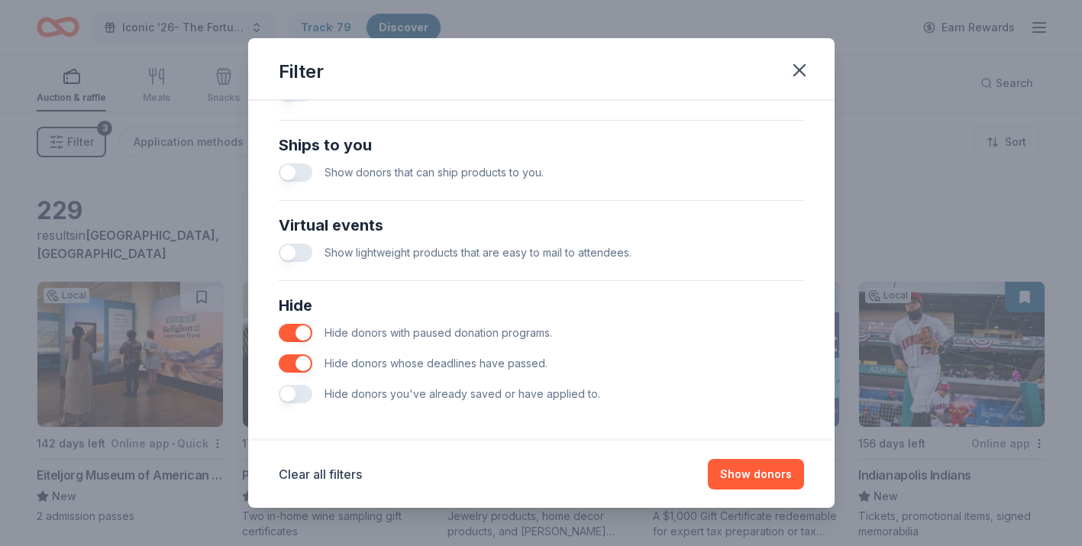
scroll to position [666, 0]
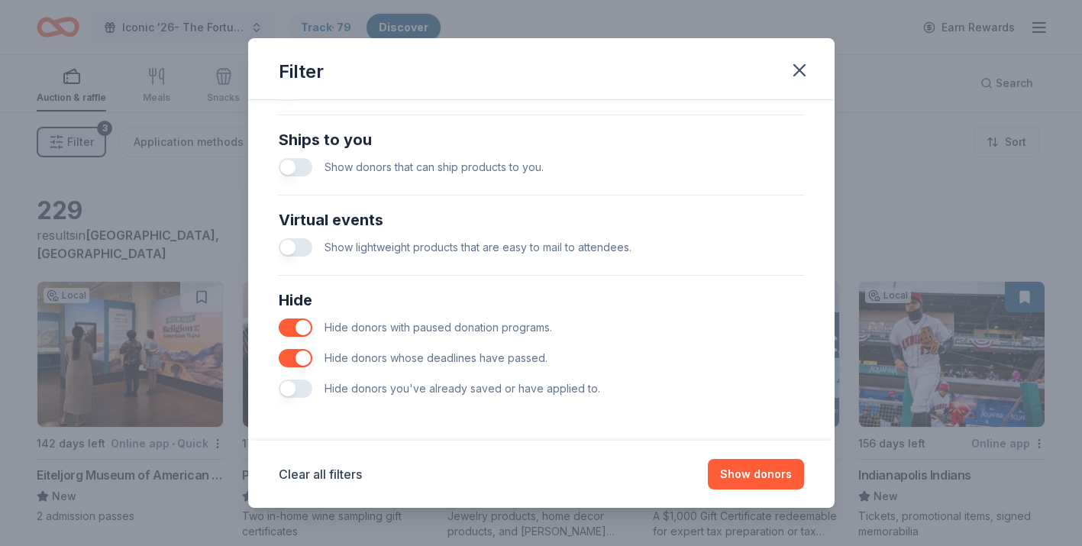
click at [302, 390] on button "button" at bounding box center [296, 389] width 34 height 18
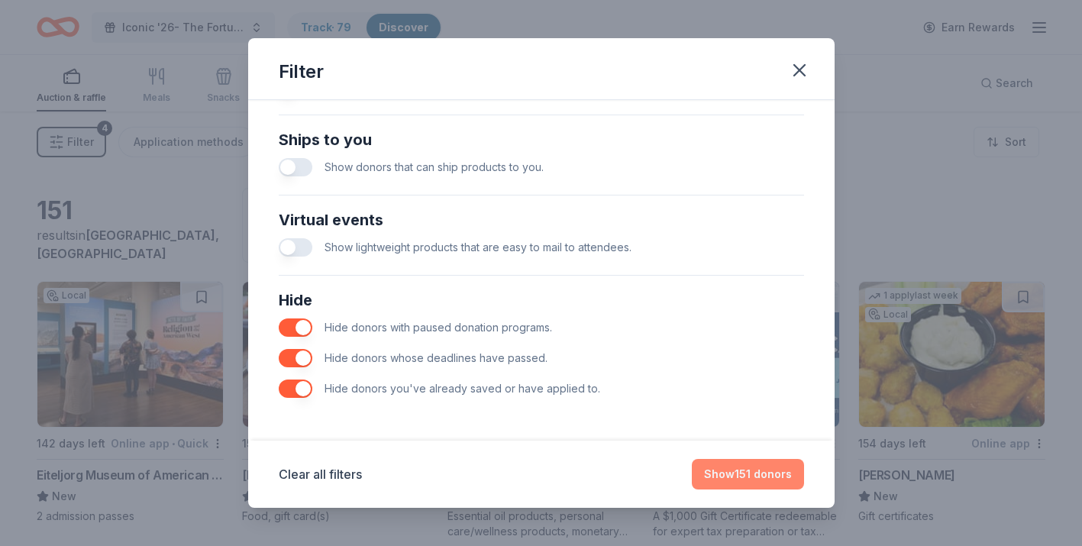
click at [754, 477] on button "Show 151 donors" at bounding box center [748, 474] width 112 height 31
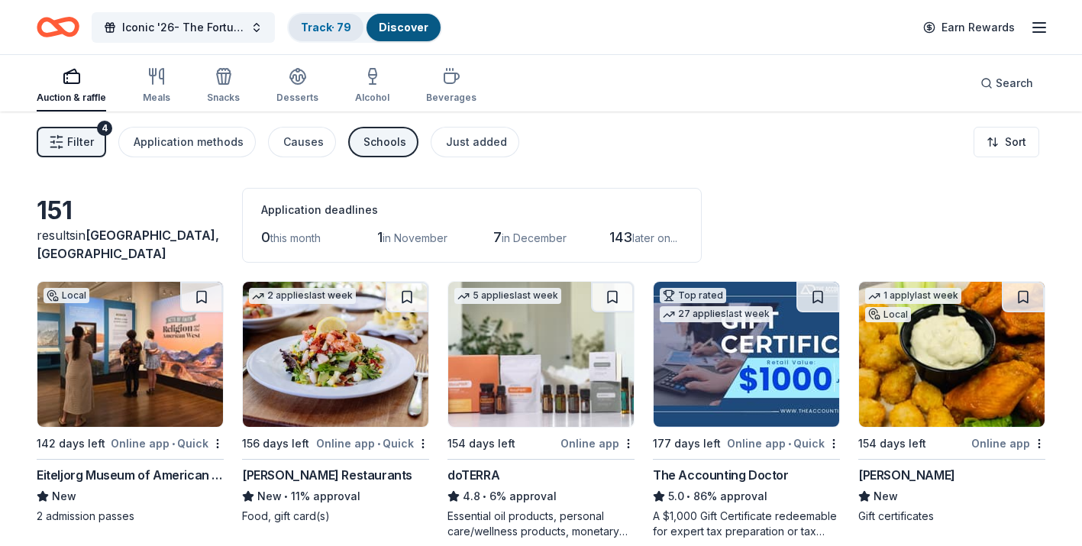
click at [338, 24] on link "Track · 79" at bounding box center [326, 27] width 50 height 13
click at [324, 28] on link "Track · 79" at bounding box center [326, 27] width 50 height 13
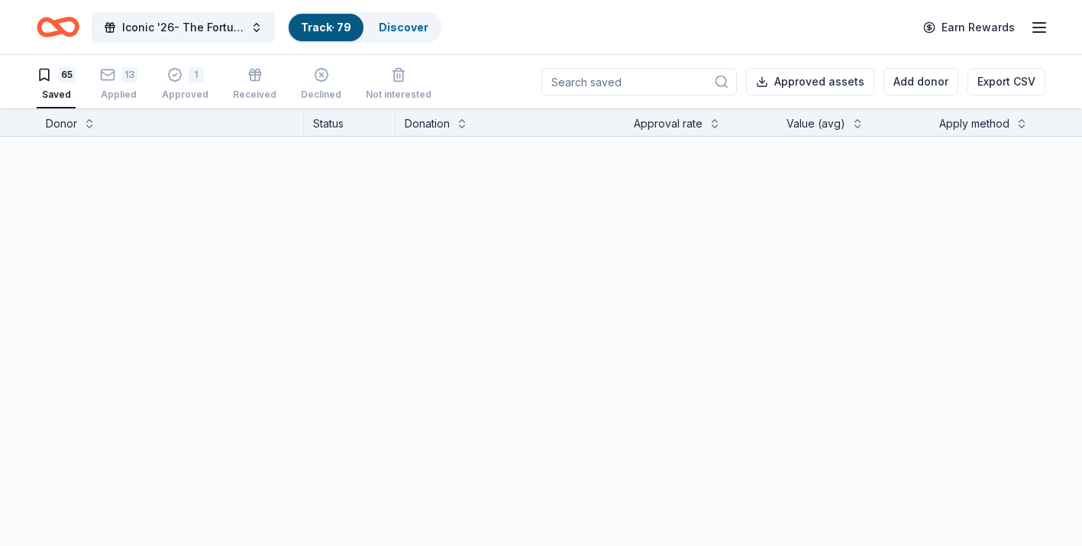
scroll to position [1, 0]
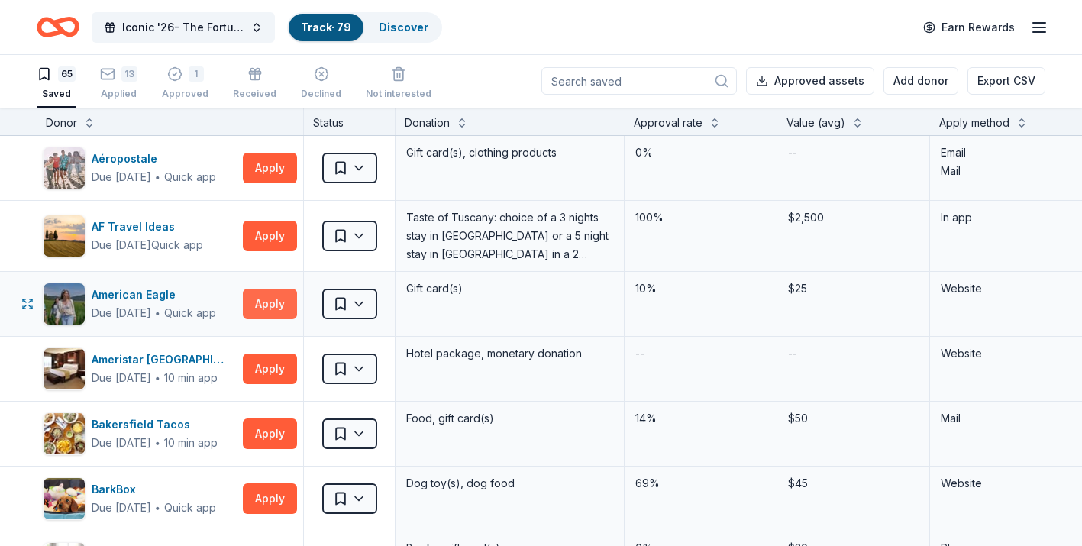
click at [262, 309] on button "Apply" at bounding box center [270, 304] width 54 height 31
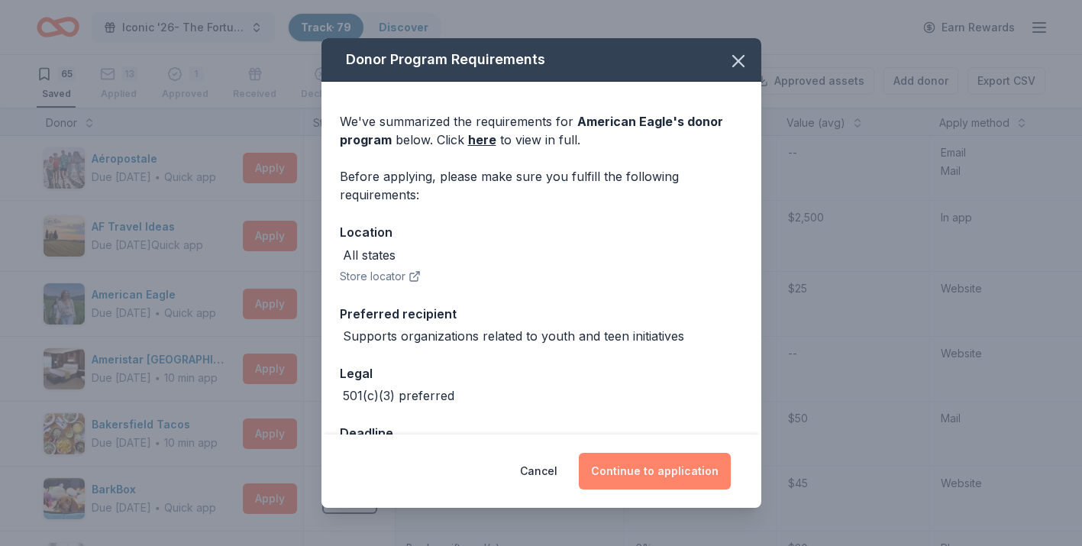
click at [700, 476] on button "Continue to application" at bounding box center [655, 471] width 152 height 37
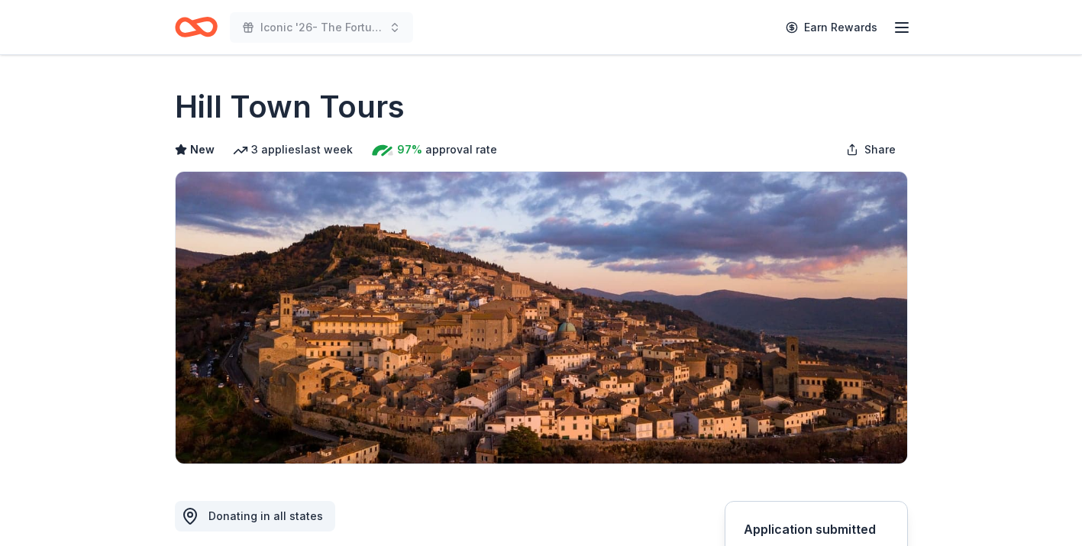
click at [203, 24] on icon "Home" at bounding box center [196, 27] width 43 height 36
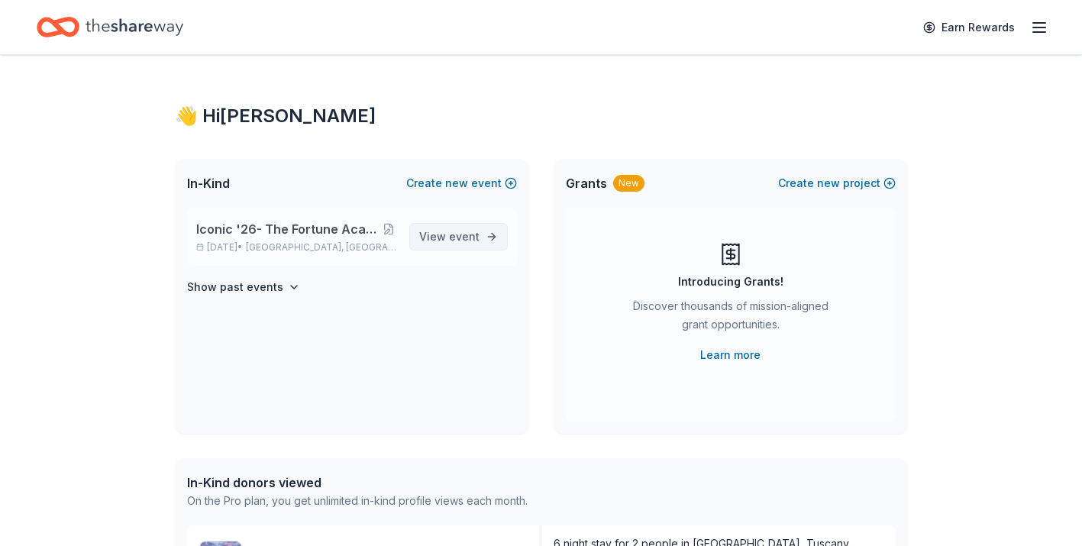
click at [468, 242] on span "event" at bounding box center [464, 236] width 31 height 13
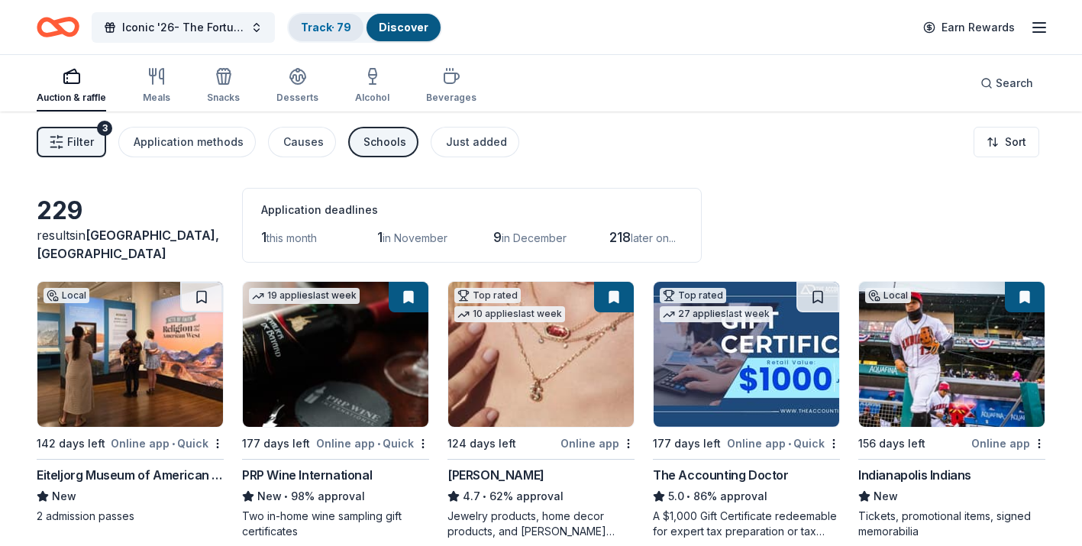
click at [315, 28] on link "Track · 79" at bounding box center [326, 27] width 50 height 13
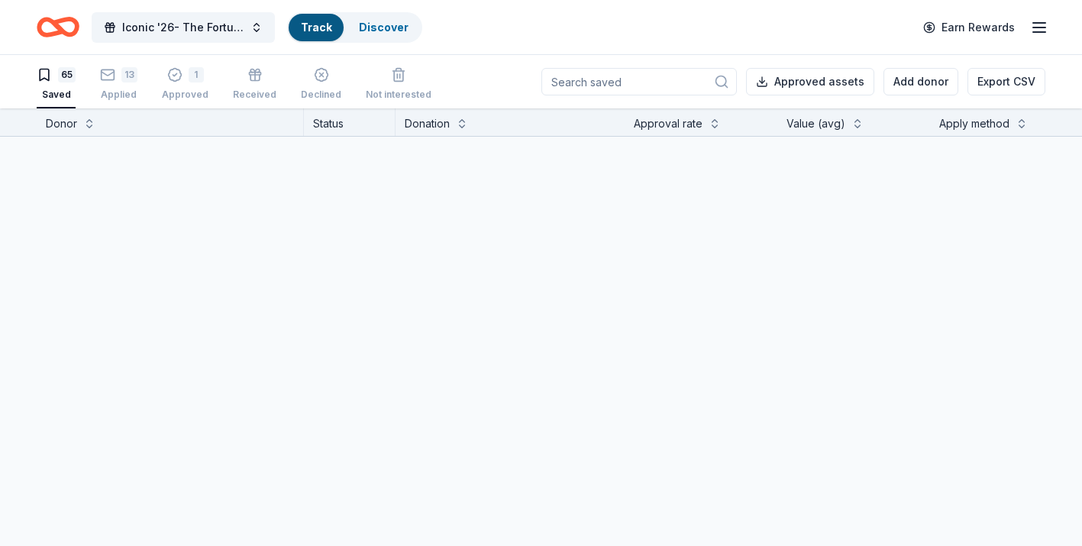
scroll to position [1, 0]
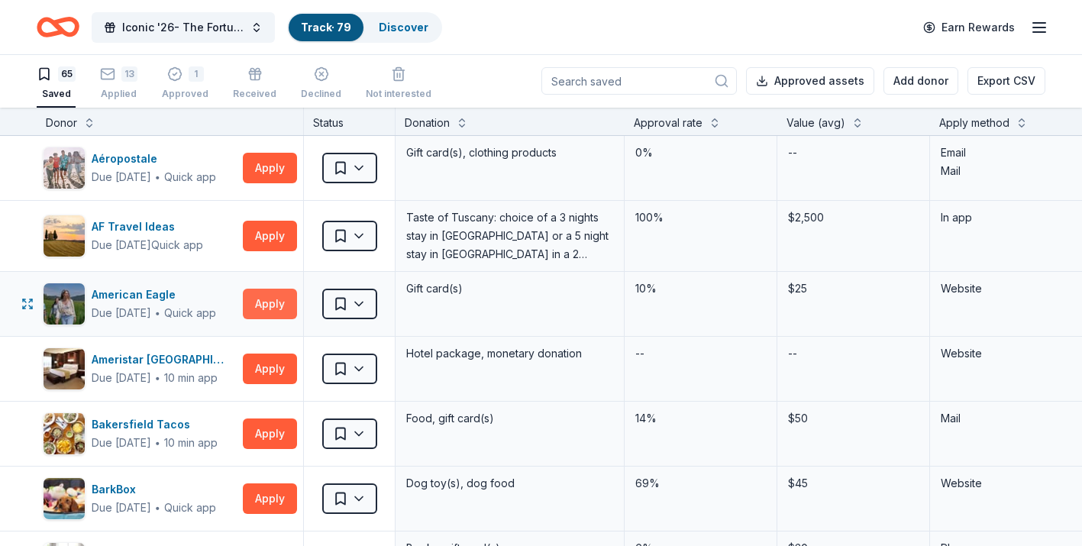
click at [257, 306] on button "Apply" at bounding box center [270, 304] width 54 height 31
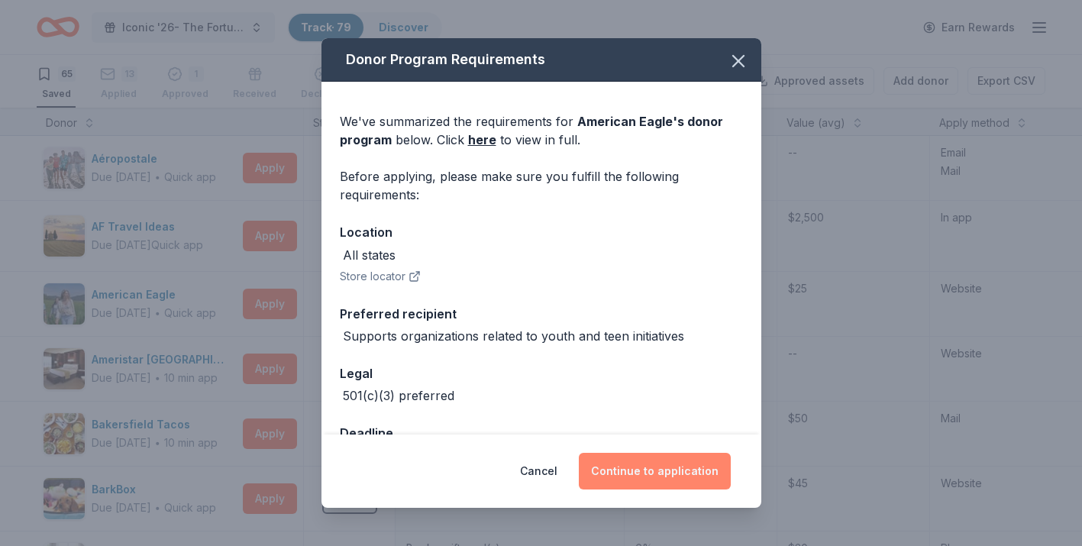
click at [636, 471] on button "Continue to application" at bounding box center [655, 471] width 152 height 37
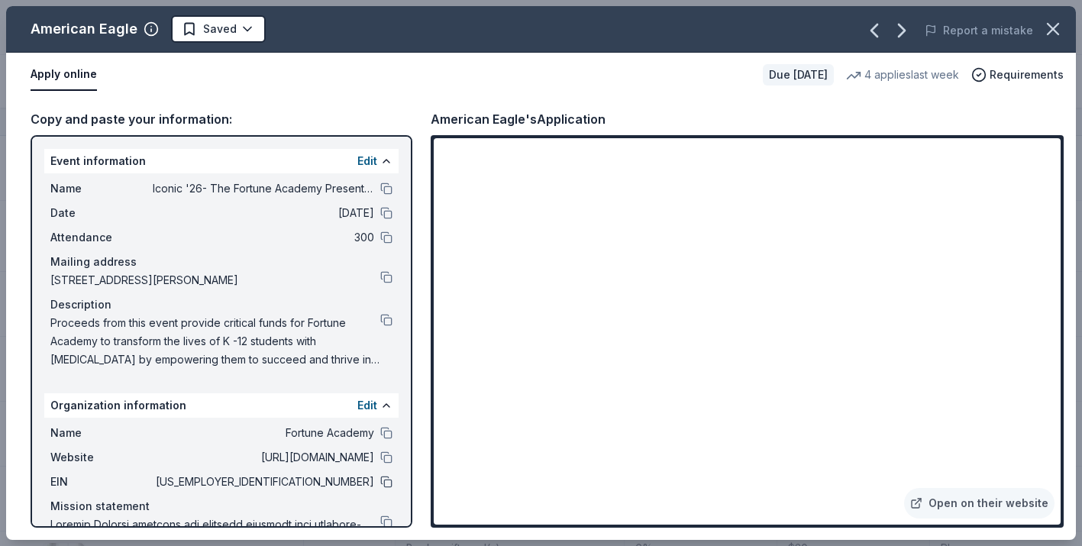
click at [389, 481] on button at bounding box center [386, 482] width 12 height 12
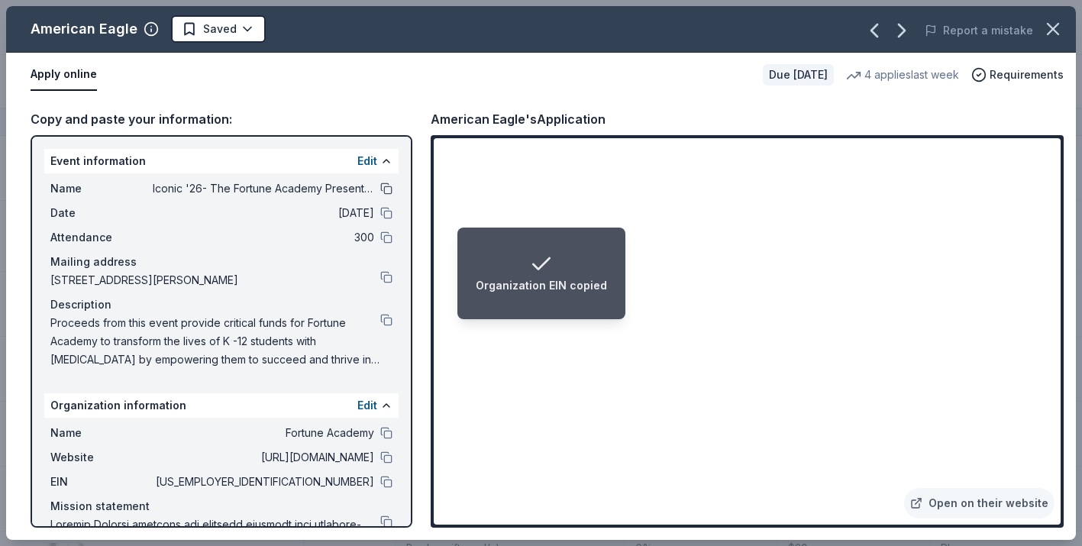
click at [387, 187] on button at bounding box center [386, 189] width 12 height 12
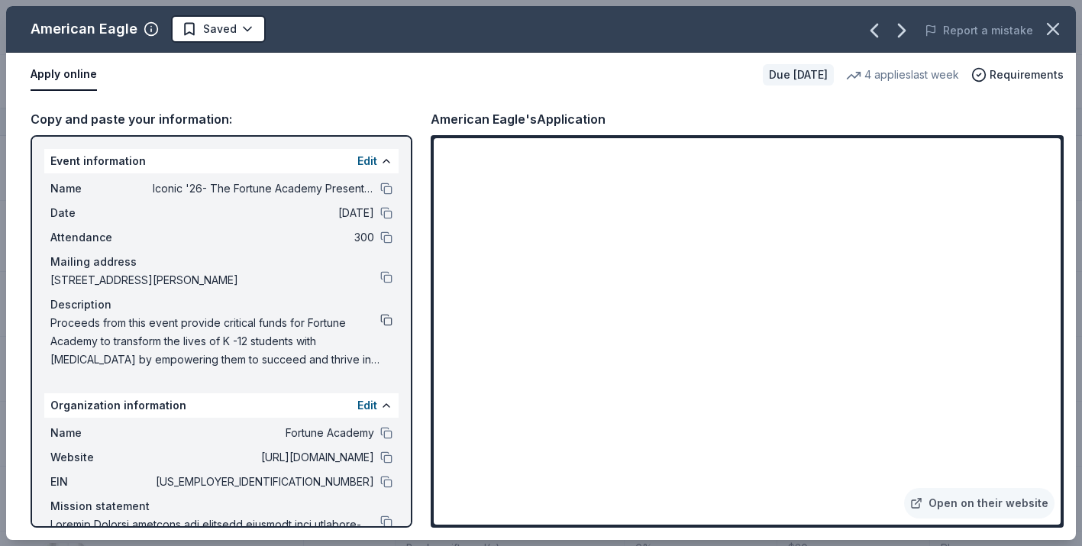
click at [387, 319] on button at bounding box center [386, 320] width 12 height 12
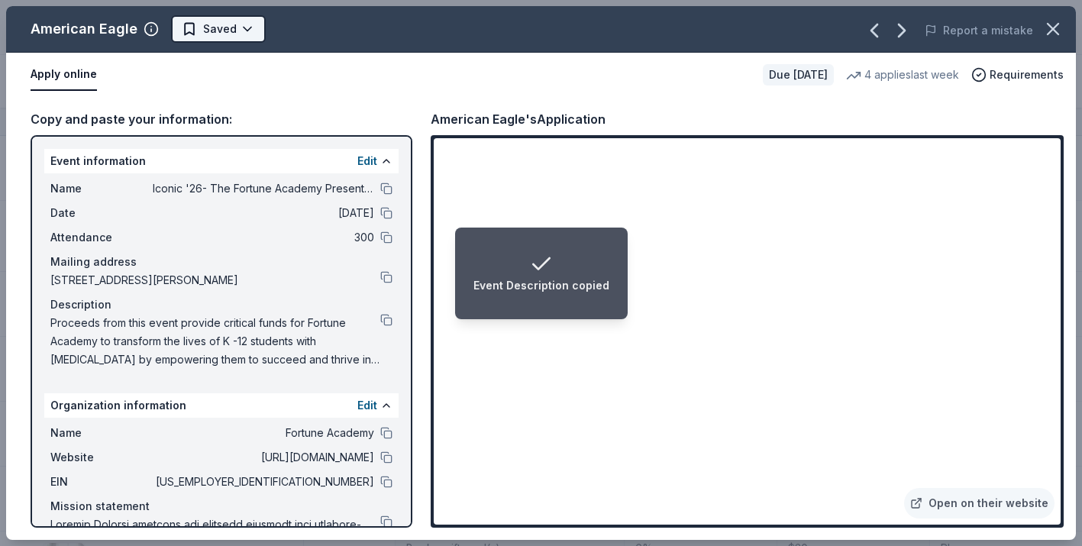
click at [241, 23] on html "Event Description copied Iconic '26- The Fortune Academy Presents the Roaring 2…" at bounding box center [541, 272] width 1082 height 546
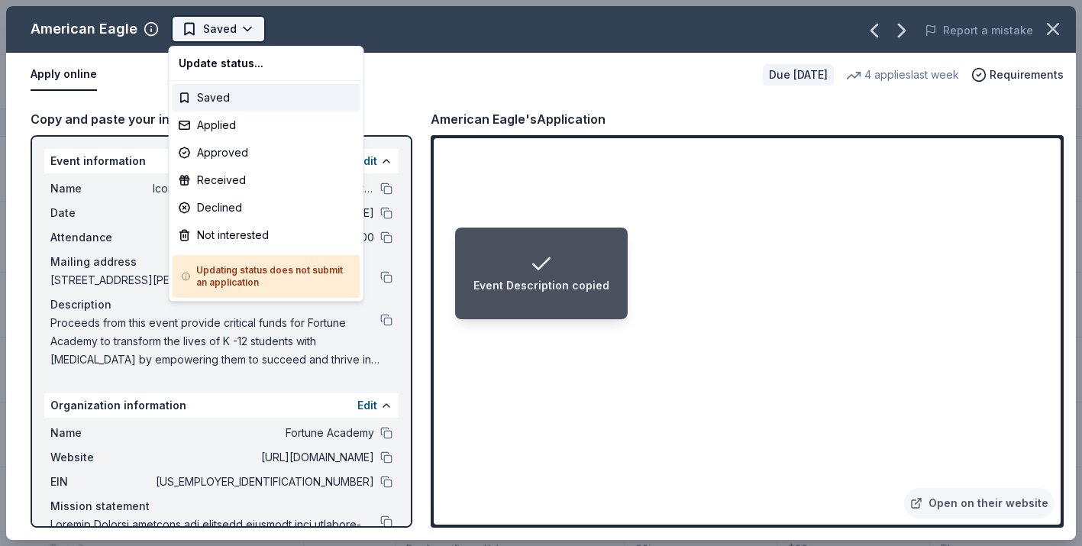
scroll to position [0, 0]
click at [233, 125] on div "Applied" at bounding box center [267, 125] width 188 height 27
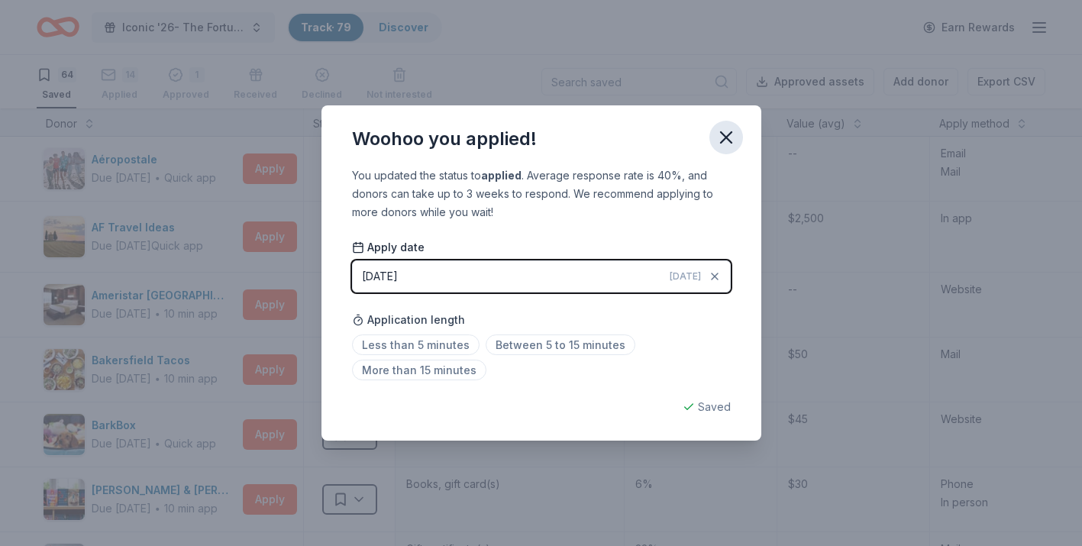
click at [729, 141] on icon "button" at bounding box center [726, 137] width 11 height 11
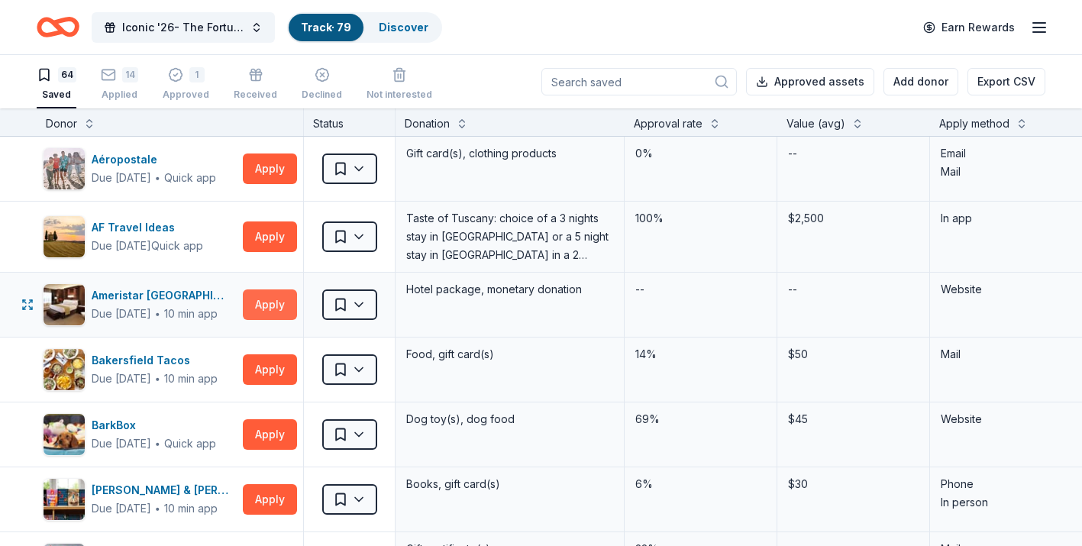
click at [255, 312] on button "Apply" at bounding box center [270, 305] width 54 height 31
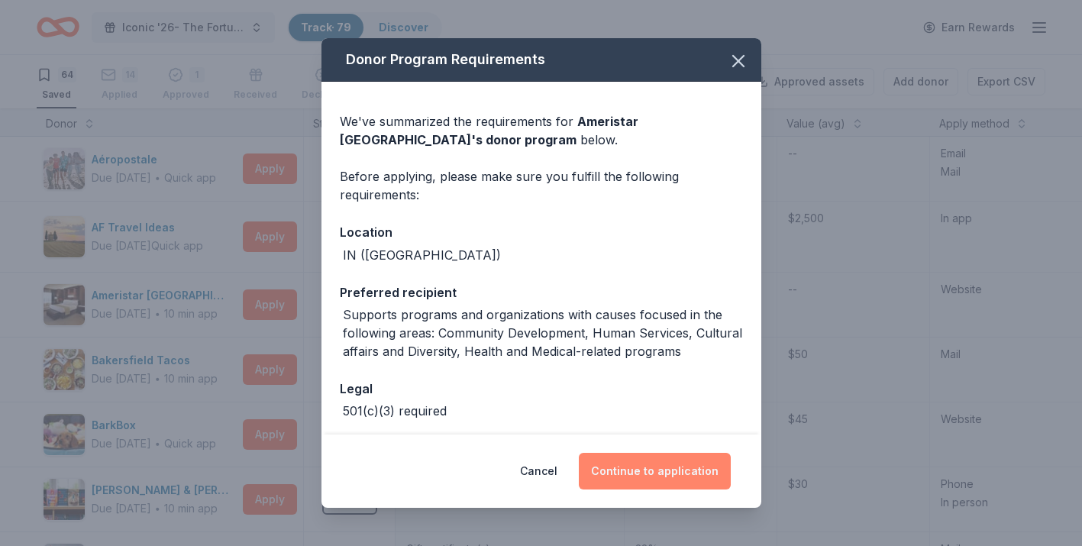
click at [639, 465] on button "Continue to application" at bounding box center [655, 471] width 152 height 37
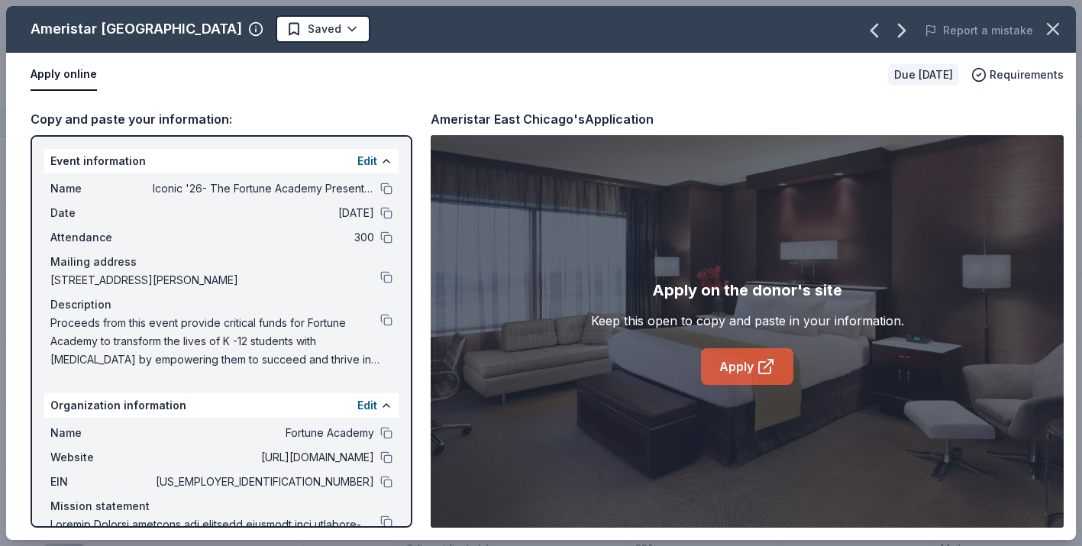
click at [737, 380] on link "Apply" at bounding box center [747, 366] width 92 height 37
click at [1053, 35] on icon "button" at bounding box center [1053, 28] width 21 height 21
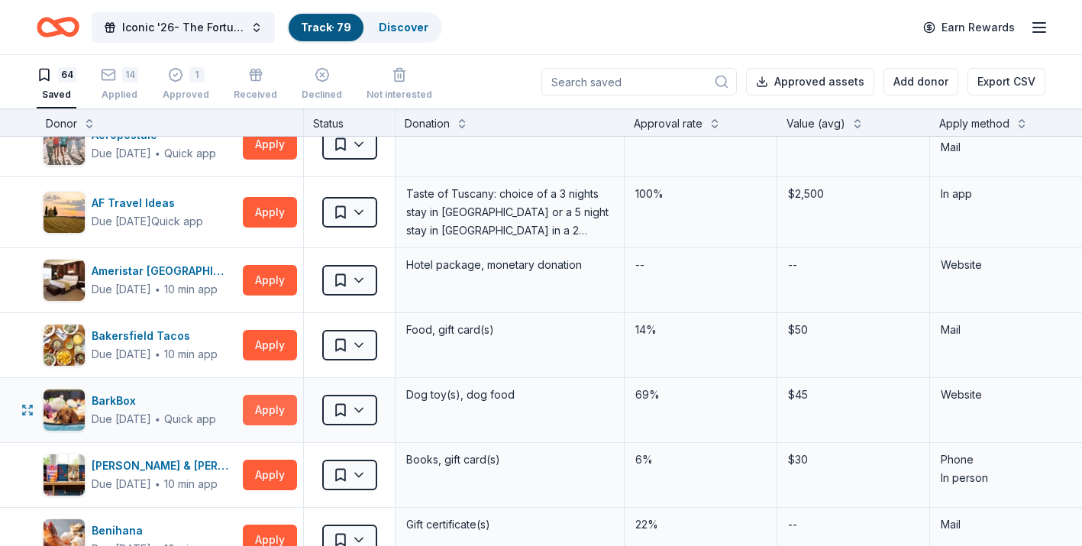
scroll to position [26, 0]
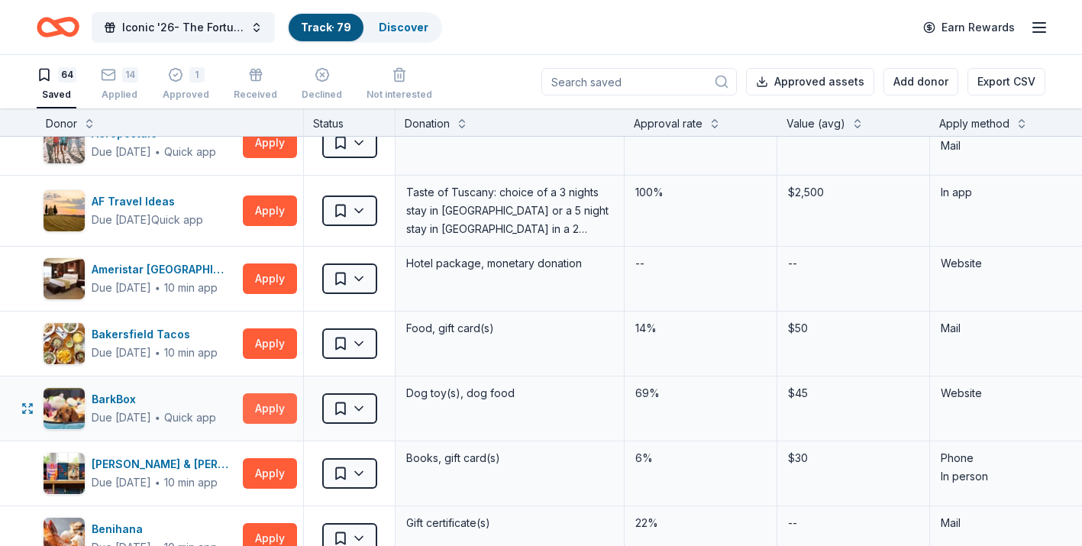
click at [270, 419] on button "Apply" at bounding box center [270, 408] width 54 height 31
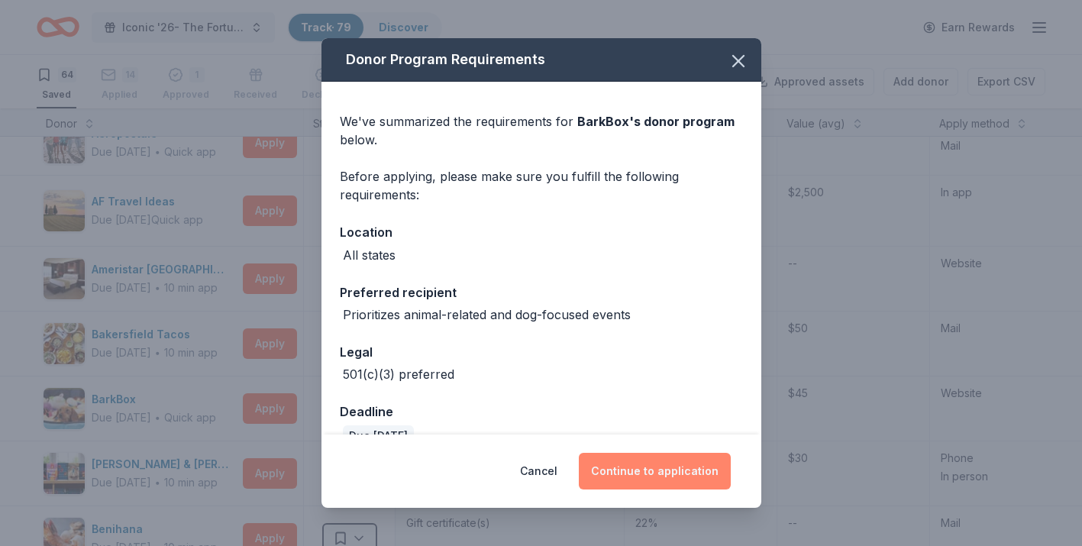
click at [629, 479] on button "Continue to application" at bounding box center [655, 471] width 152 height 37
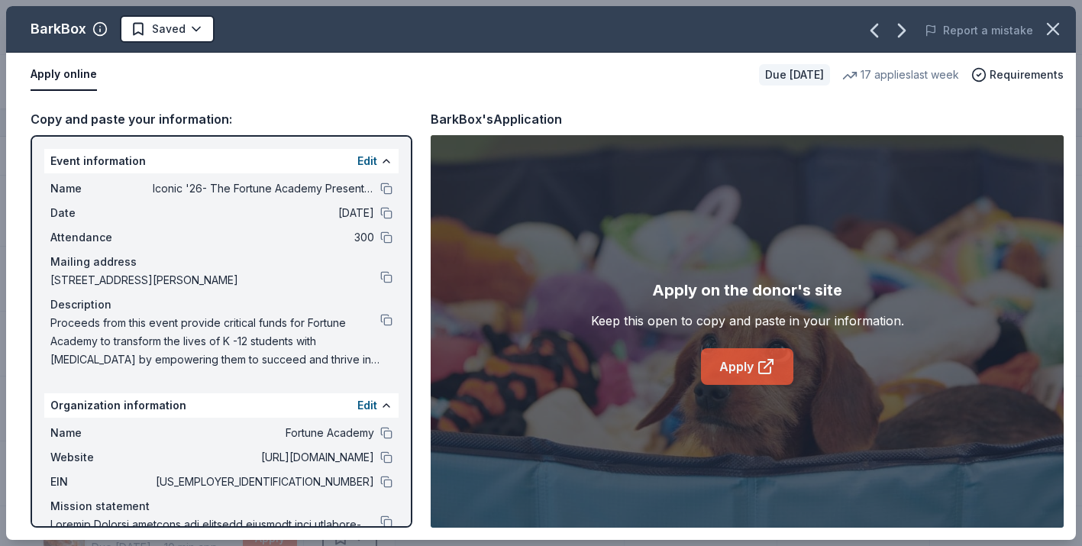
click at [775, 365] on icon at bounding box center [766, 366] width 18 height 18
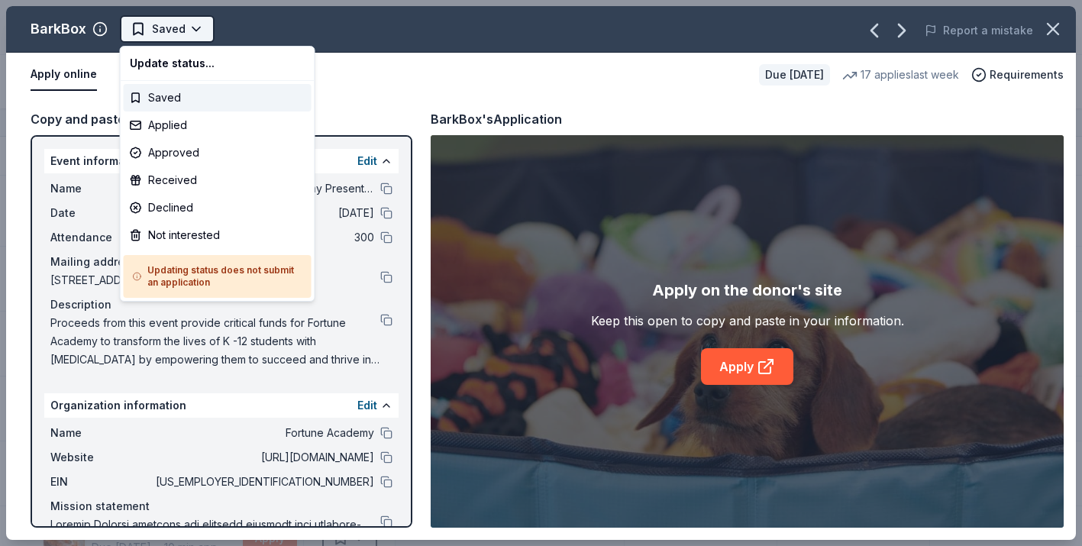
click at [196, 35] on html "Iconic '26- The Fortune Academy Presents the Roaring 20's Track · 79 Discover E…" at bounding box center [541, 273] width 1082 height 546
click at [210, 233] on div "Not interested" at bounding box center [218, 235] width 188 height 27
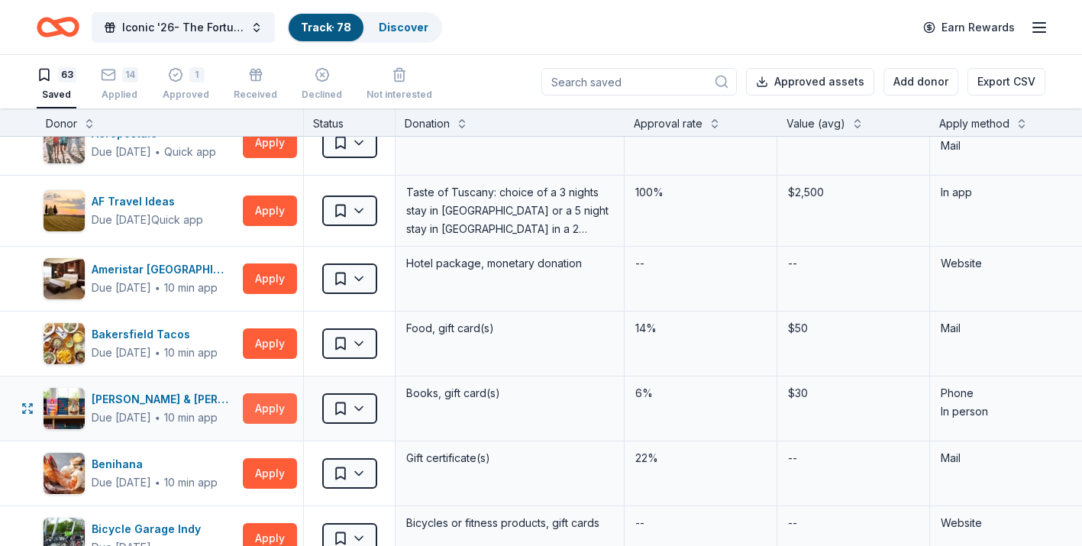
click at [268, 410] on button "Apply" at bounding box center [270, 408] width 54 height 31
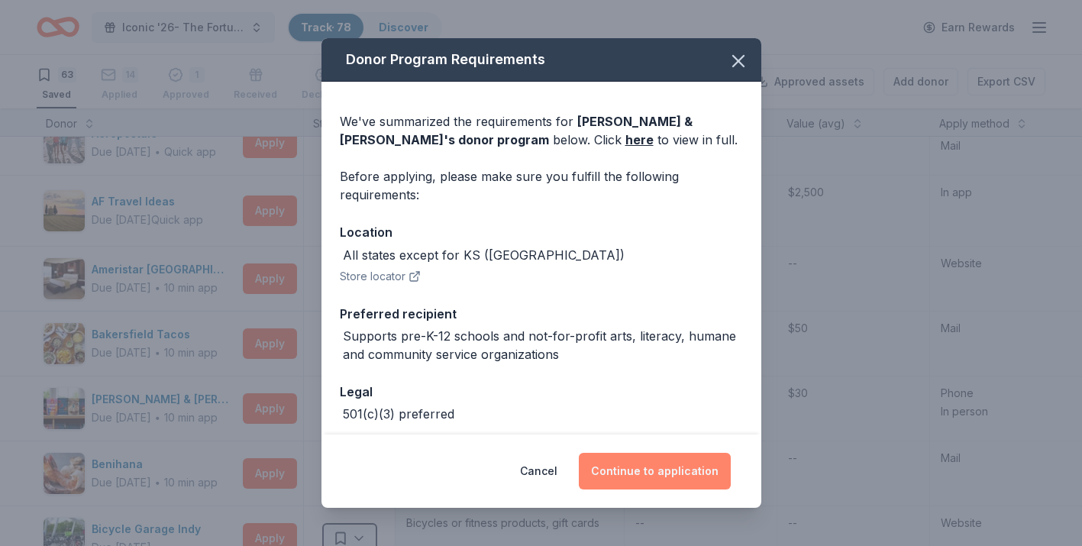
click at [662, 470] on button "Continue to application" at bounding box center [655, 471] width 152 height 37
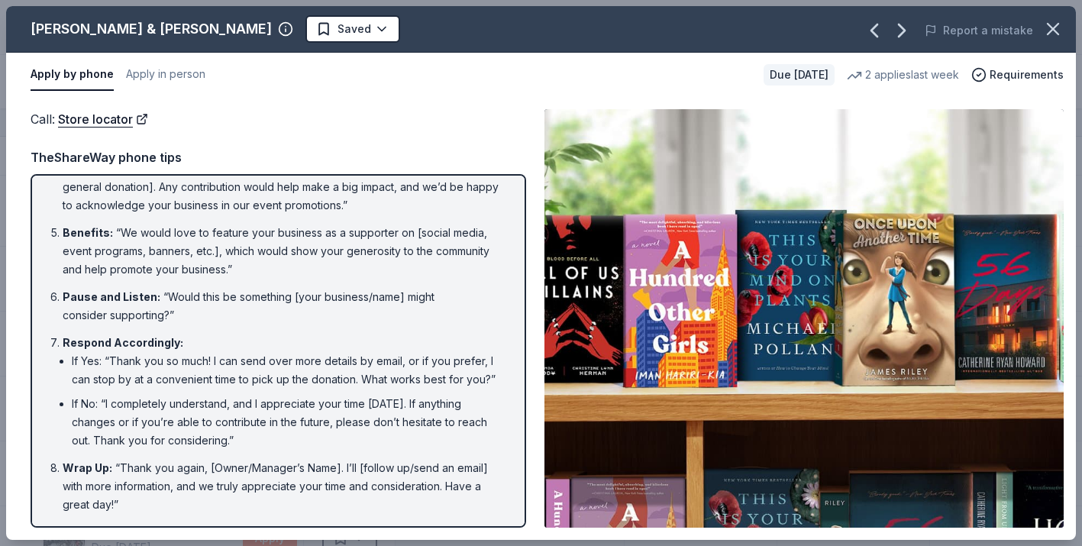
scroll to position [0, 0]
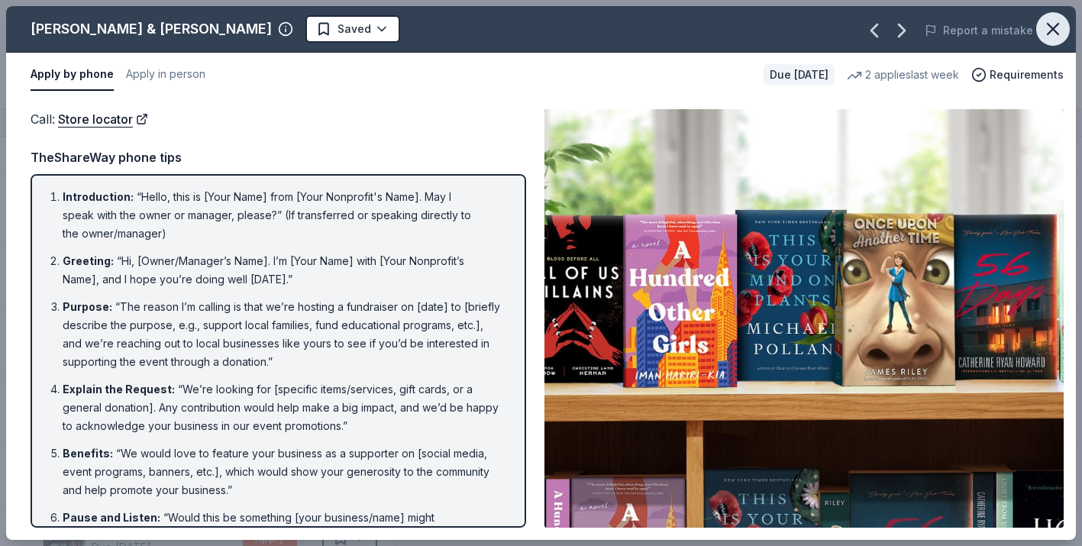
click at [1053, 27] on icon "button" at bounding box center [1053, 28] width 21 height 21
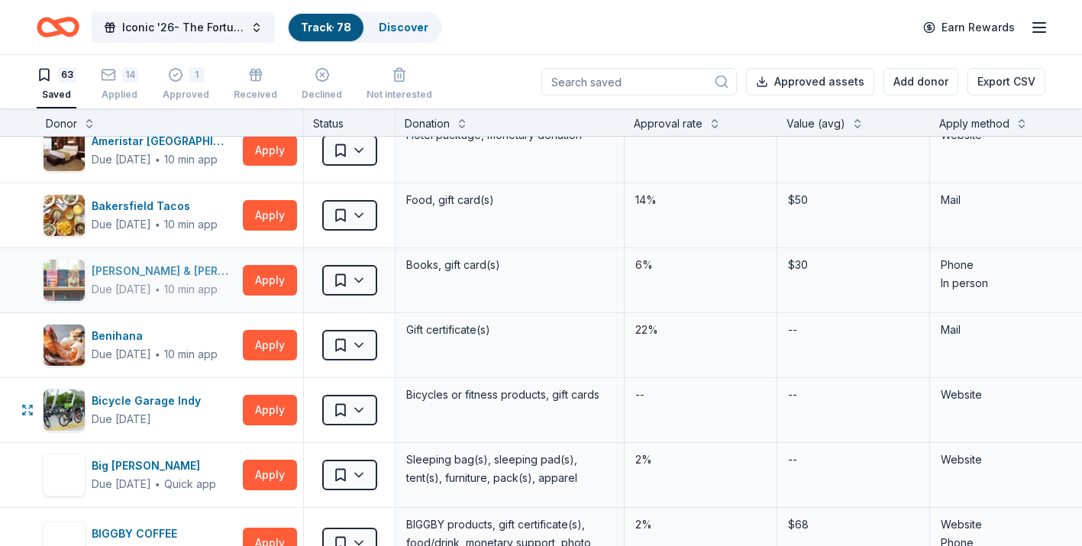
scroll to position [155, 0]
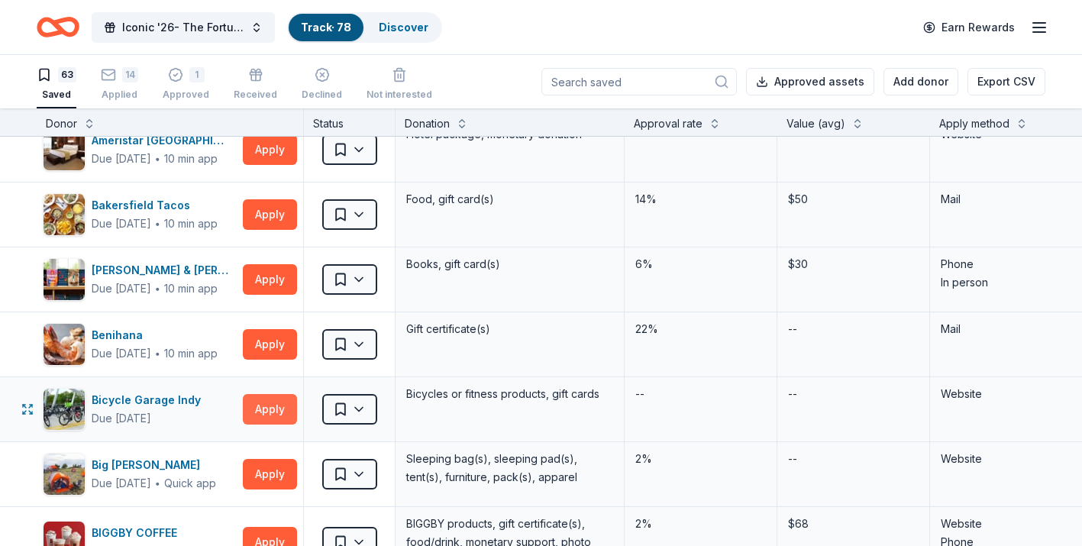
click at [264, 420] on button "Apply" at bounding box center [270, 409] width 54 height 31
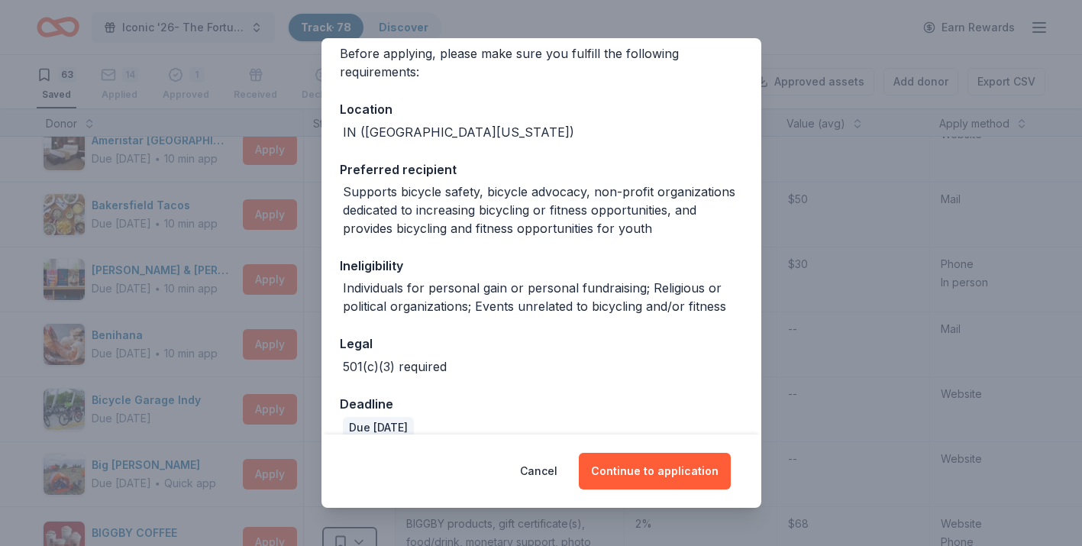
scroll to position [126, 0]
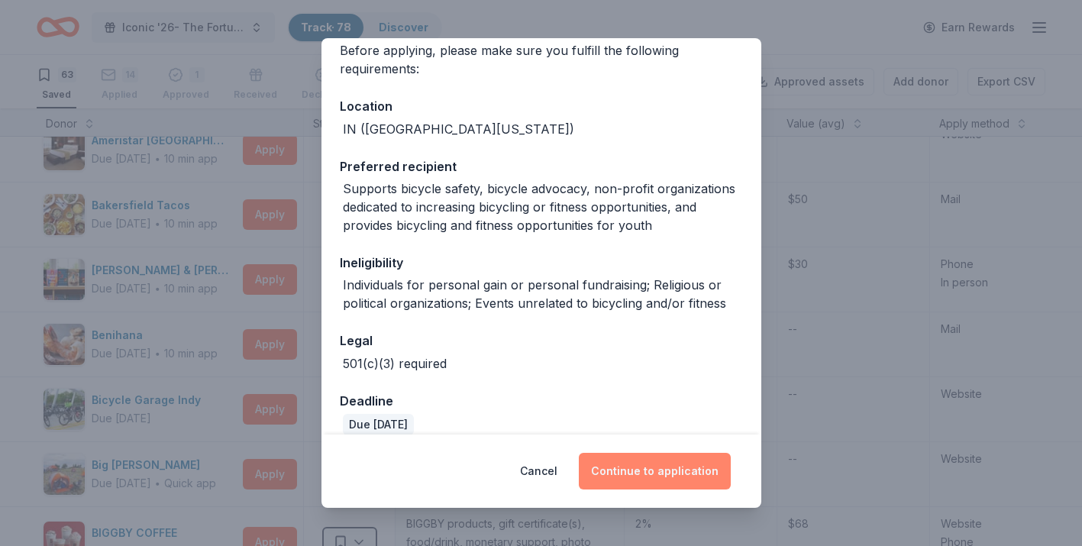
click at [624, 471] on button "Continue to application" at bounding box center [655, 471] width 152 height 37
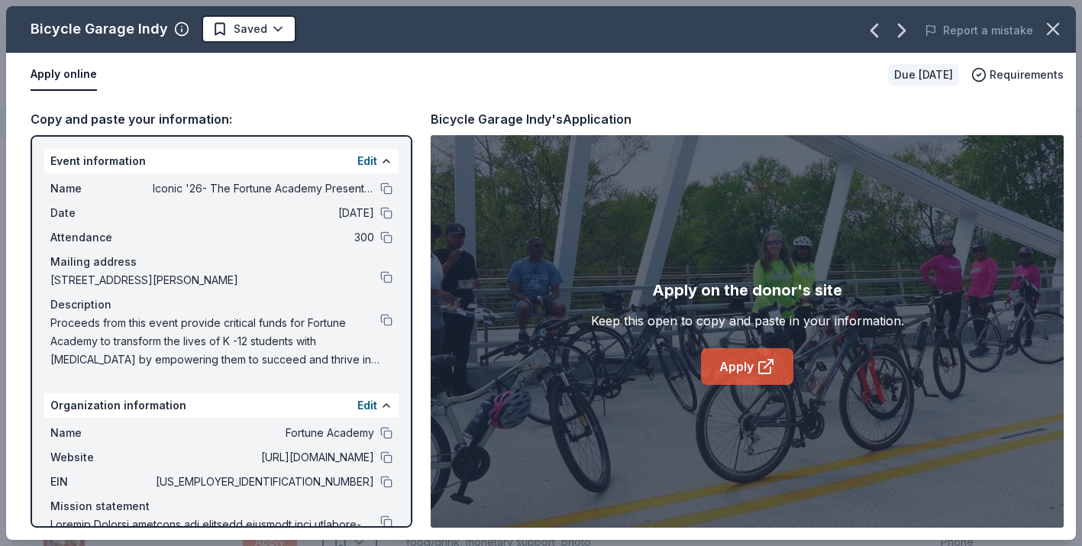
click at [762, 377] on link "Apply" at bounding box center [747, 366] width 92 height 37
click at [268, 25] on html "Iconic '26- The Fortune Academy Presents the Roaring 20's Track · 78 Discover E…" at bounding box center [541, 273] width 1082 height 546
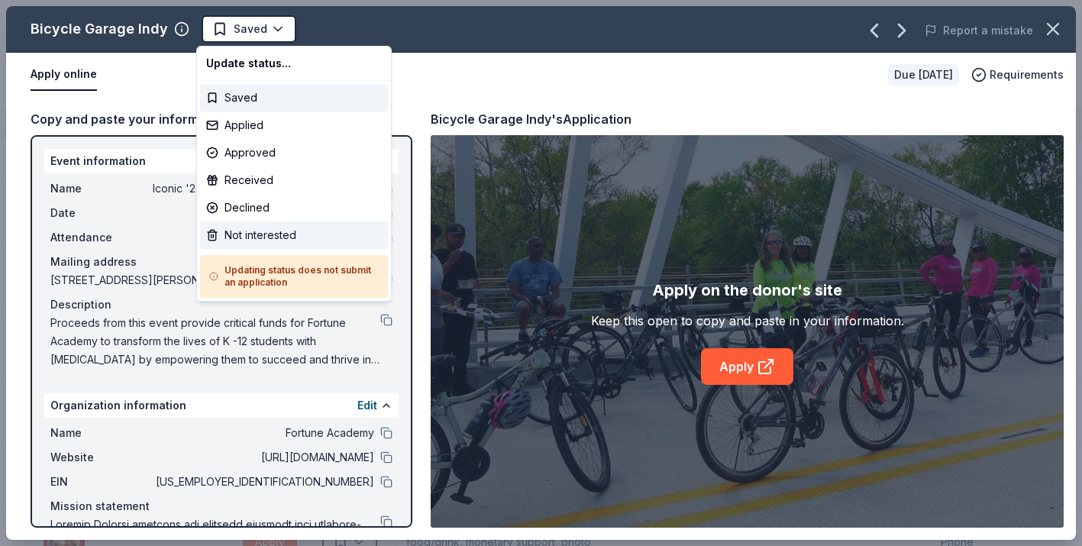
click at [279, 238] on div "Not interested" at bounding box center [294, 235] width 188 height 27
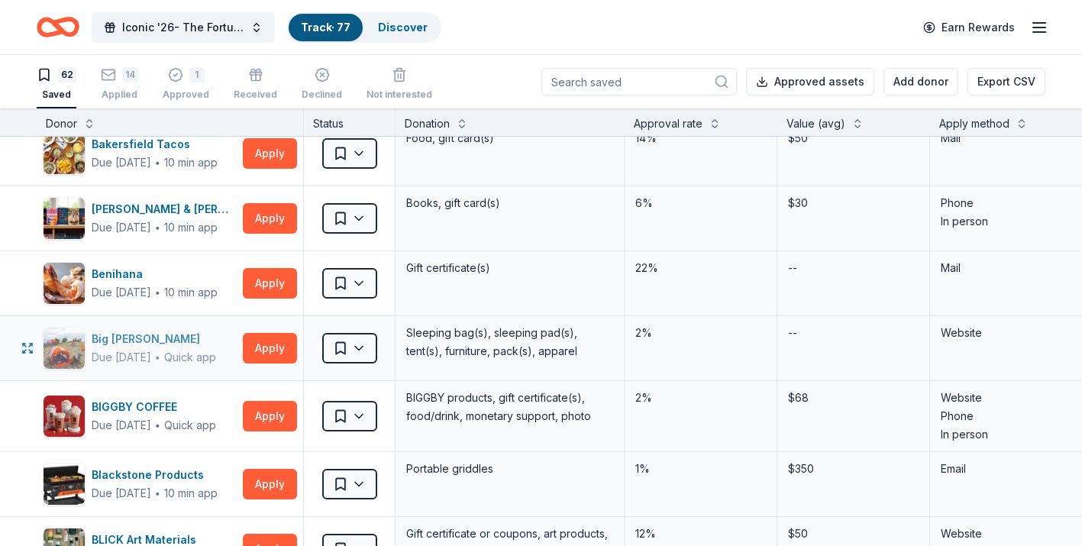
scroll to position [226, 0]
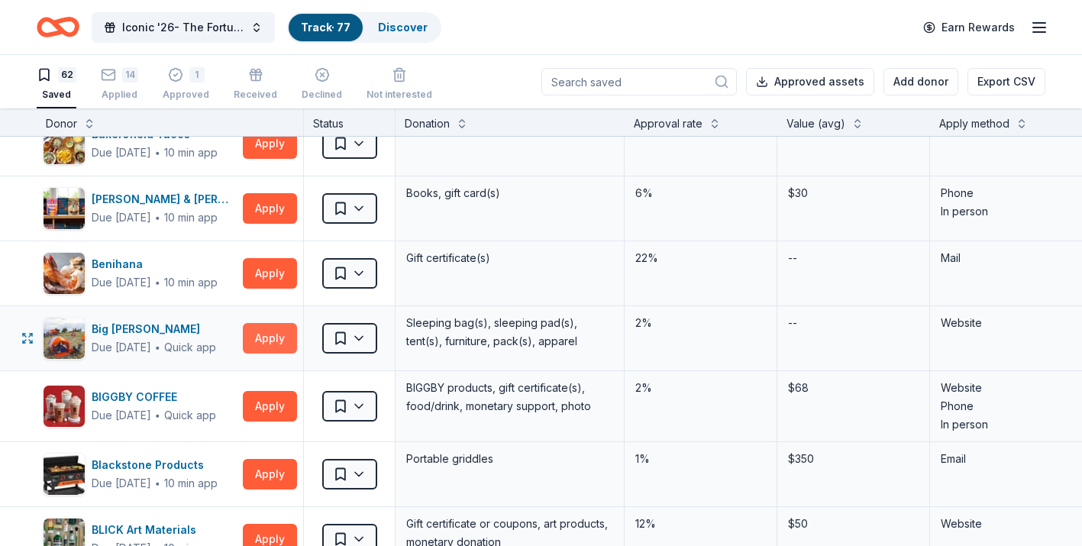
click at [276, 343] on button "Apply" at bounding box center [270, 338] width 54 height 31
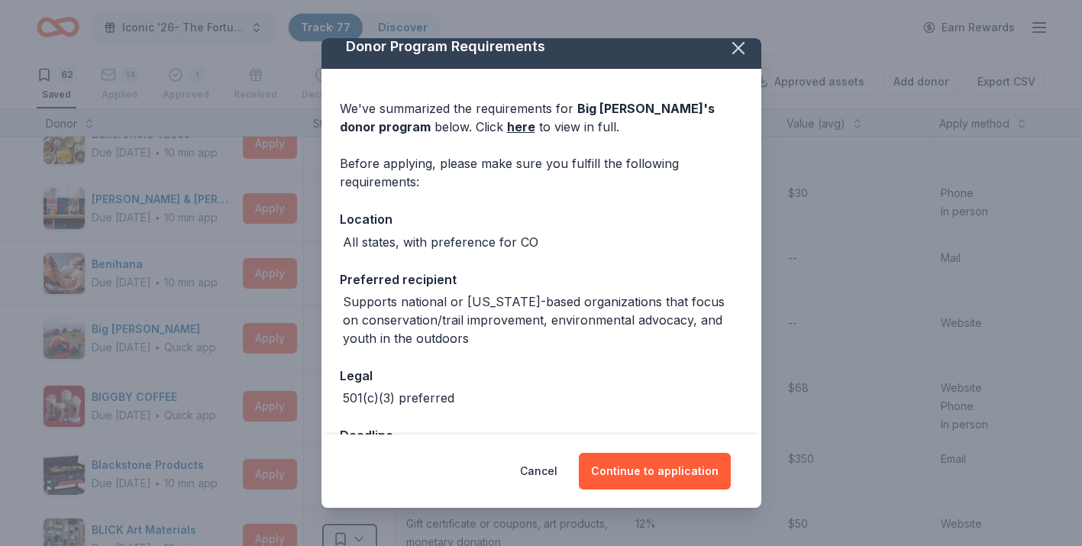
scroll to position [0, 0]
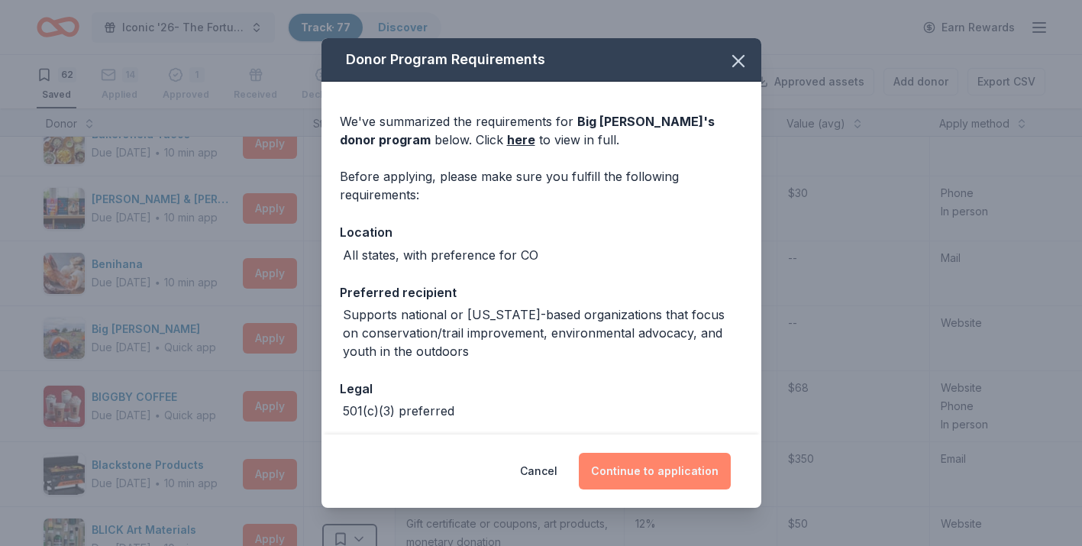
click at [642, 484] on button "Continue to application" at bounding box center [655, 471] width 152 height 37
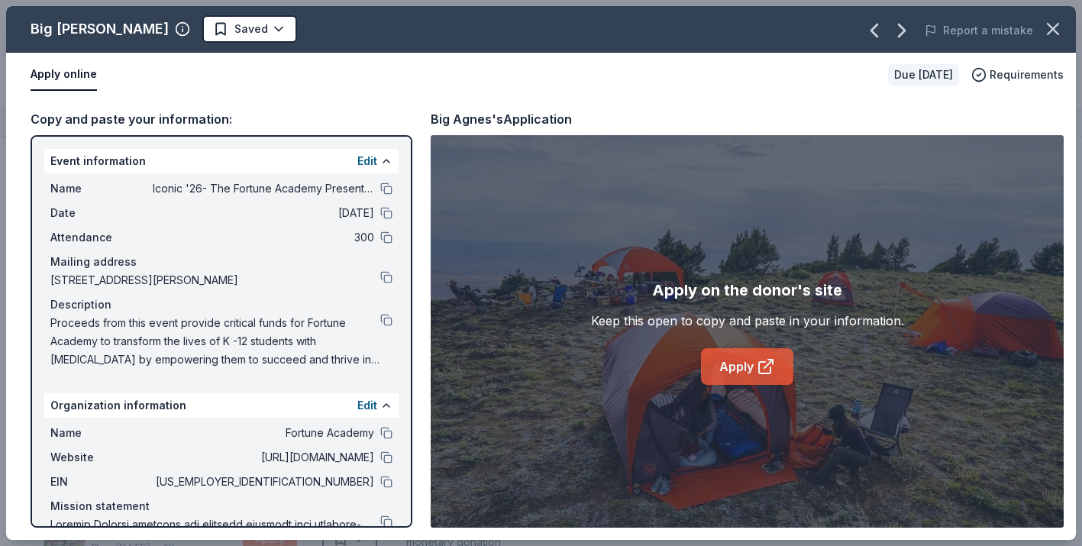
click at [750, 377] on link "Apply" at bounding box center [747, 366] width 92 height 37
click at [1055, 32] on icon "button" at bounding box center [1053, 29] width 11 height 11
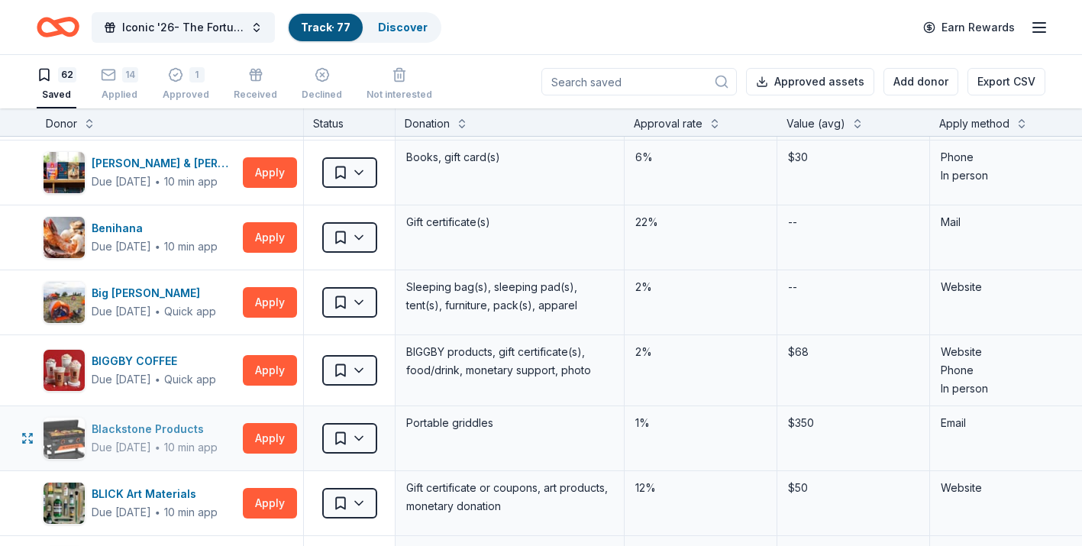
scroll to position [263, 0]
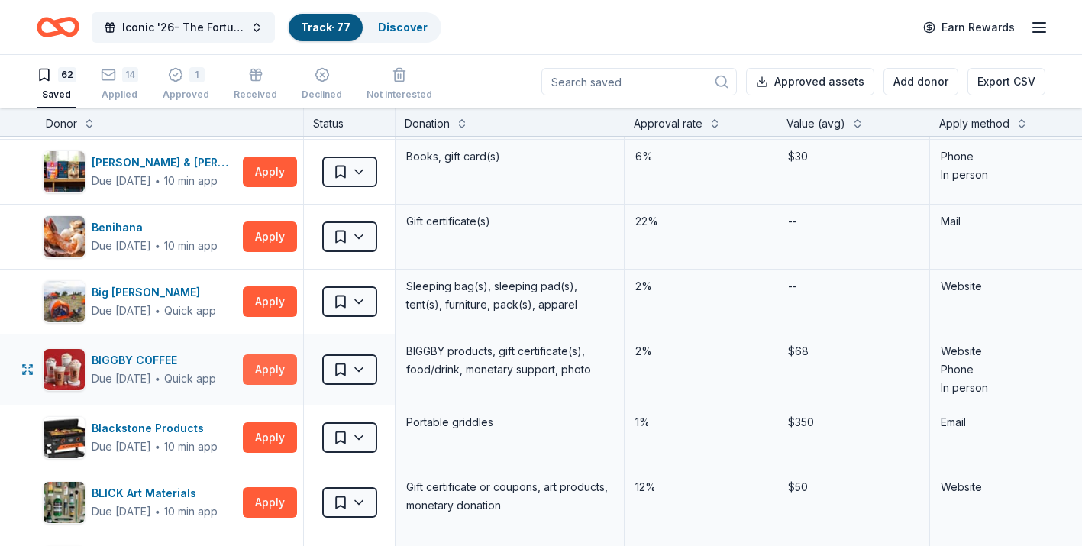
click at [280, 377] on button "Apply" at bounding box center [270, 369] width 54 height 31
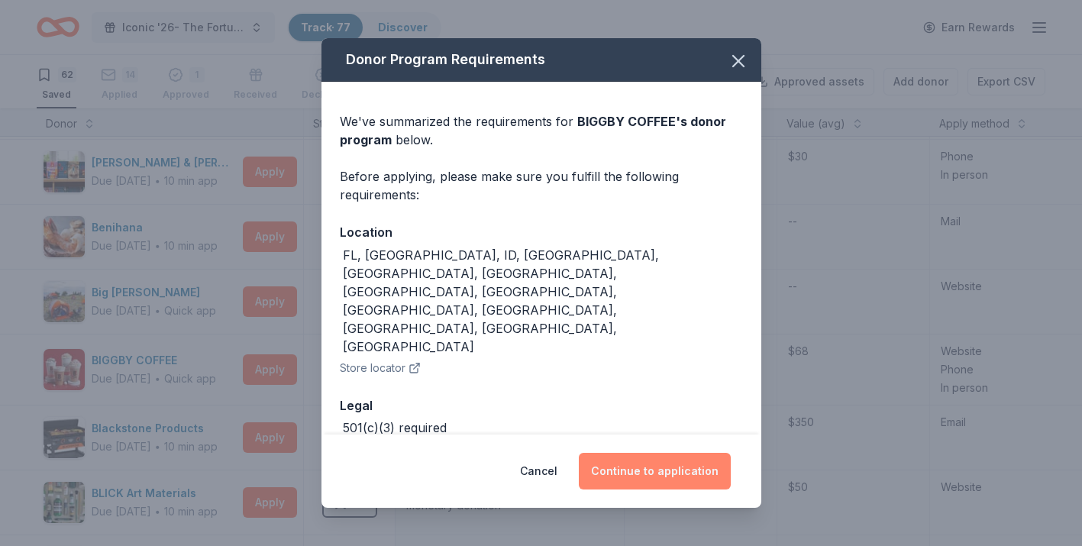
click at [653, 469] on button "Continue to application" at bounding box center [655, 471] width 152 height 37
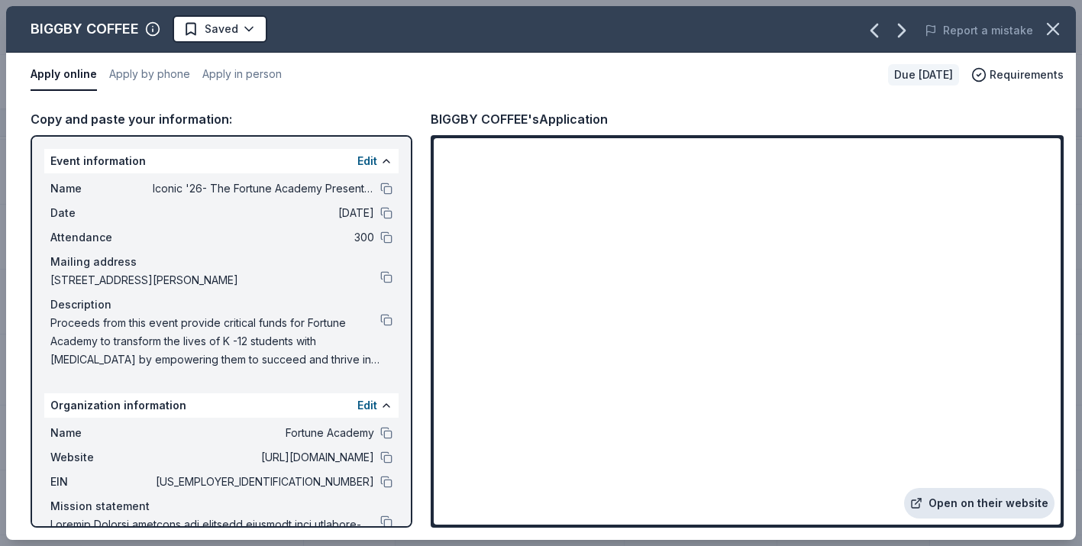
click at [933, 510] on link "Open on their website" at bounding box center [979, 503] width 150 height 31
click at [1056, 28] on icon "button" at bounding box center [1053, 28] width 21 height 21
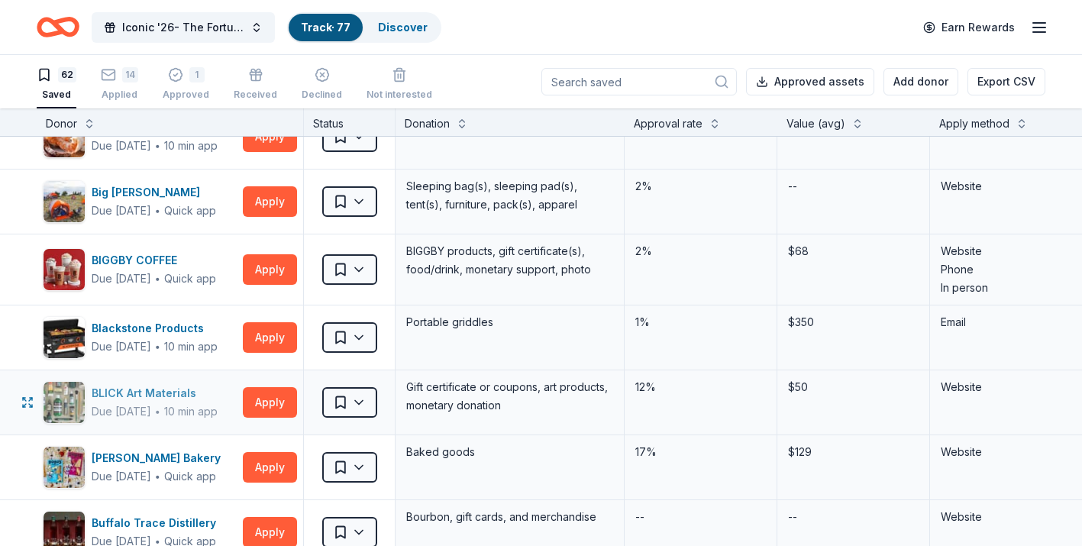
scroll to position [376, 0]
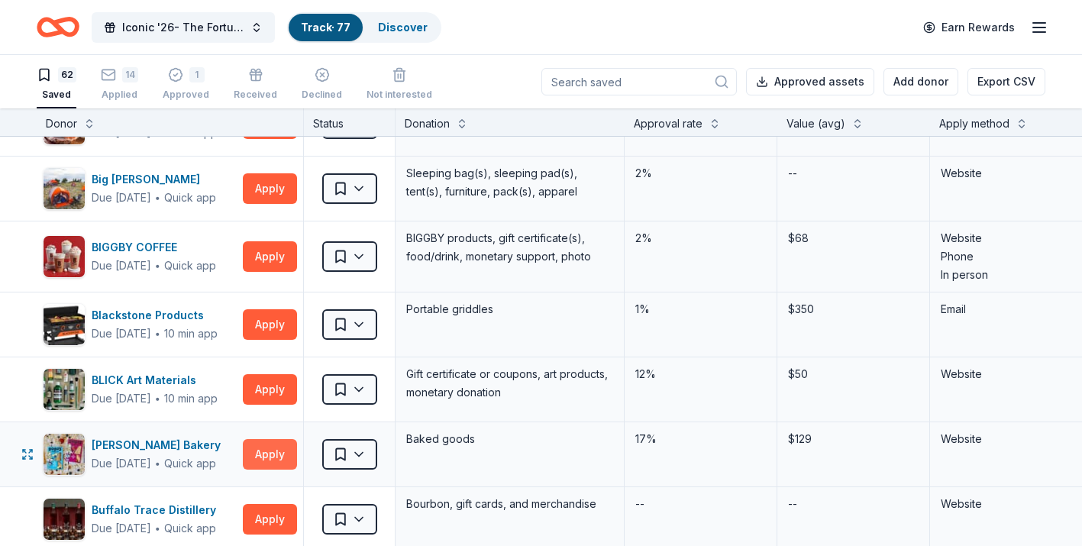
click at [259, 457] on button "Apply" at bounding box center [270, 454] width 54 height 31
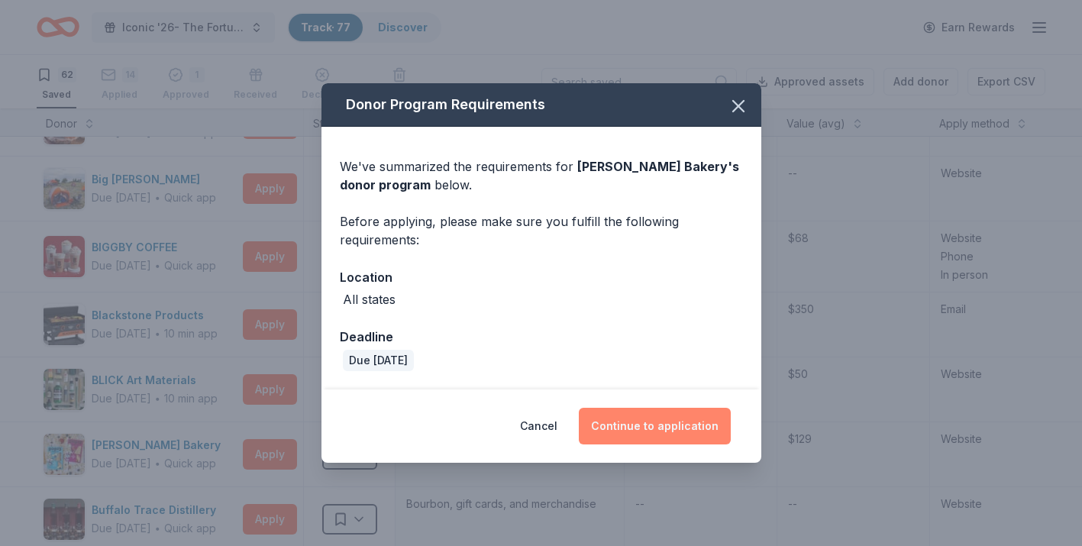
click at [659, 430] on button "Continue to application" at bounding box center [655, 426] width 152 height 37
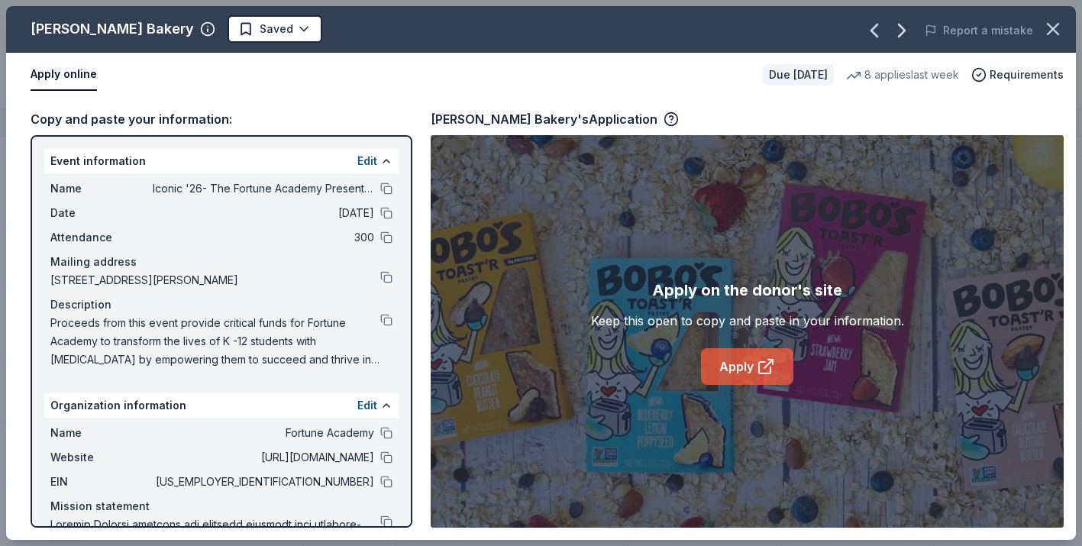
click at [772, 374] on icon at bounding box center [766, 366] width 18 height 18
click at [1057, 26] on icon "button" at bounding box center [1053, 29] width 11 height 11
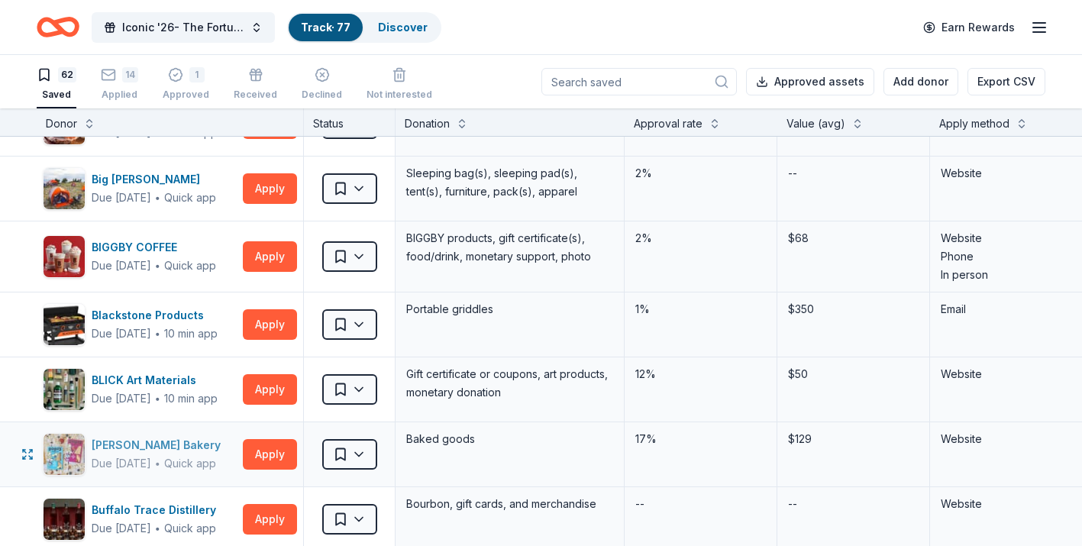
click at [112, 447] on div "Bobo's Bakery" at bounding box center [159, 445] width 135 height 18
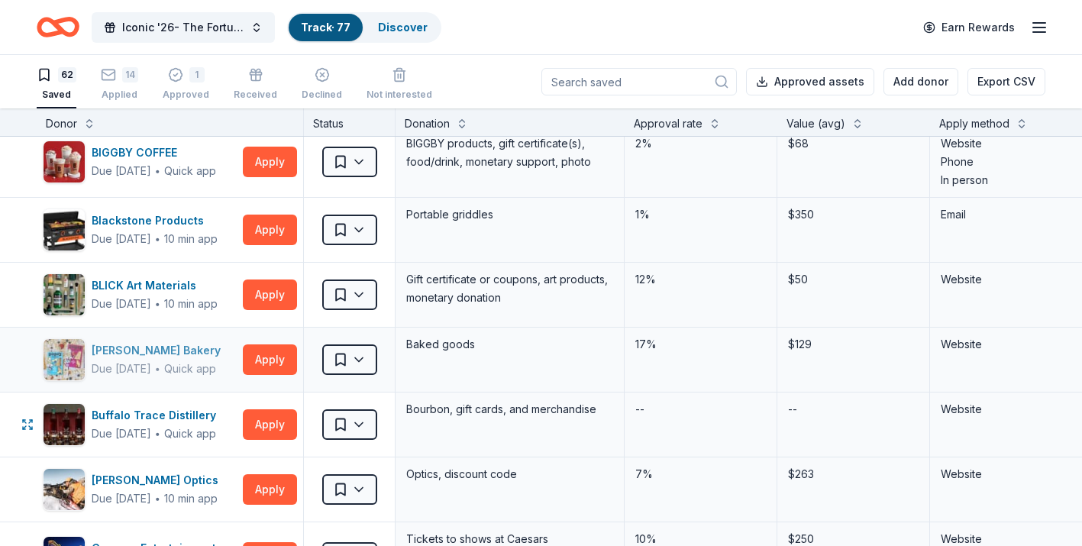
scroll to position [473, 0]
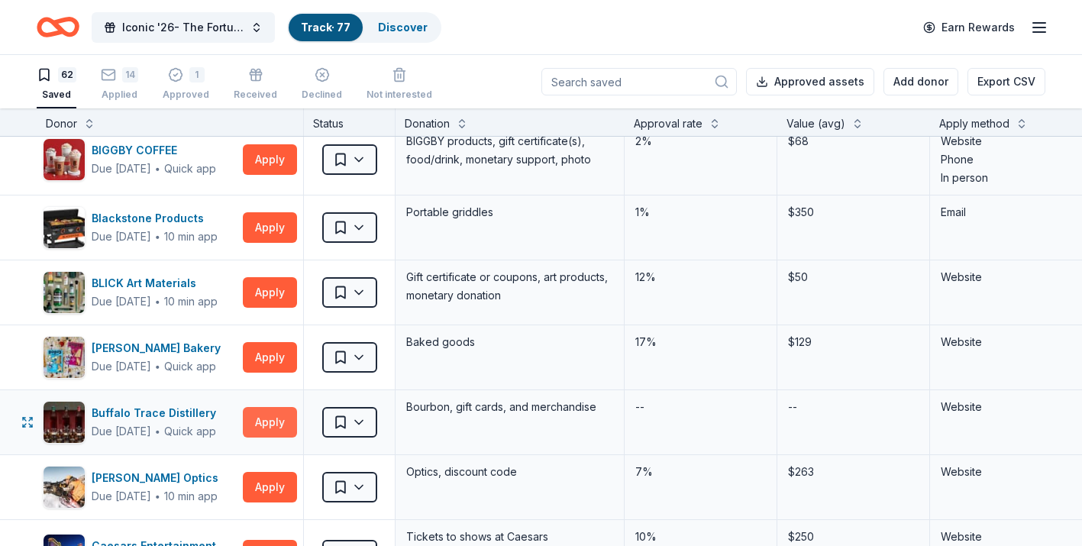
click at [258, 419] on button "Apply" at bounding box center [270, 422] width 54 height 31
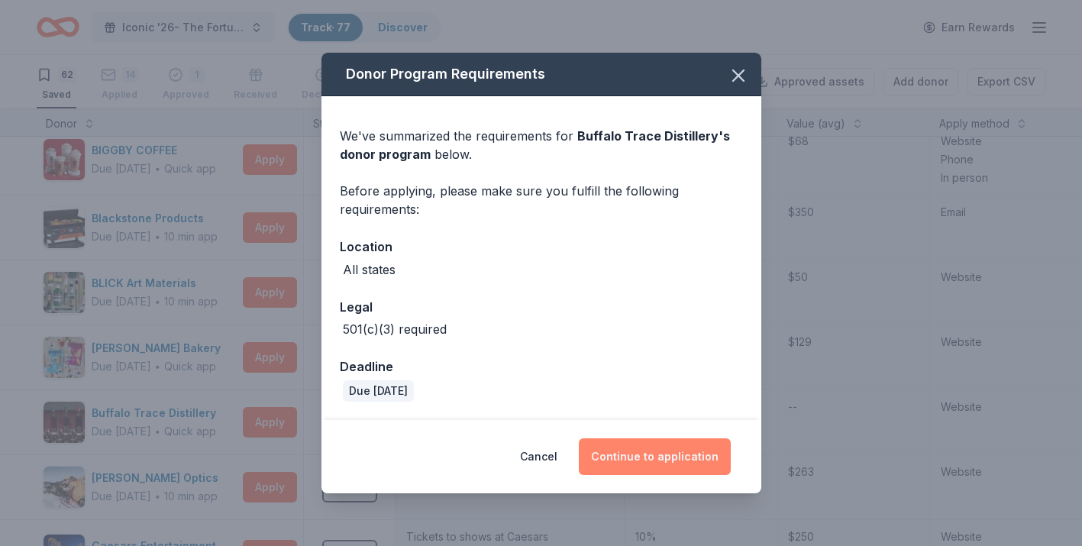
click at [616, 466] on button "Continue to application" at bounding box center [655, 456] width 152 height 37
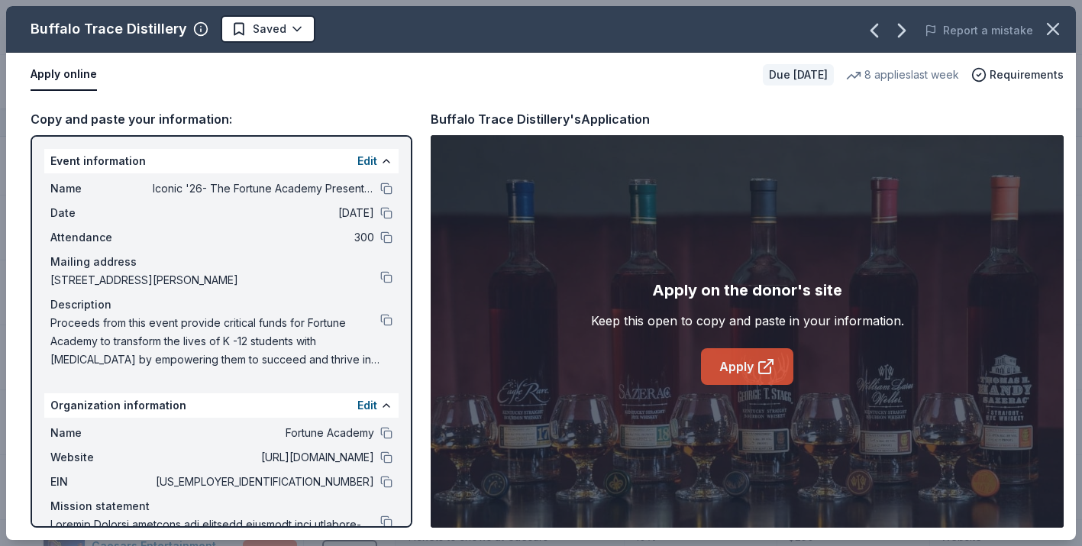
click at [764, 371] on icon at bounding box center [766, 366] width 18 height 18
click at [725, 367] on link "Apply" at bounding box center [747, 366] width 92 height 37
click at [388, 483] on button at bounding box center [386, 482] width 12 height 12
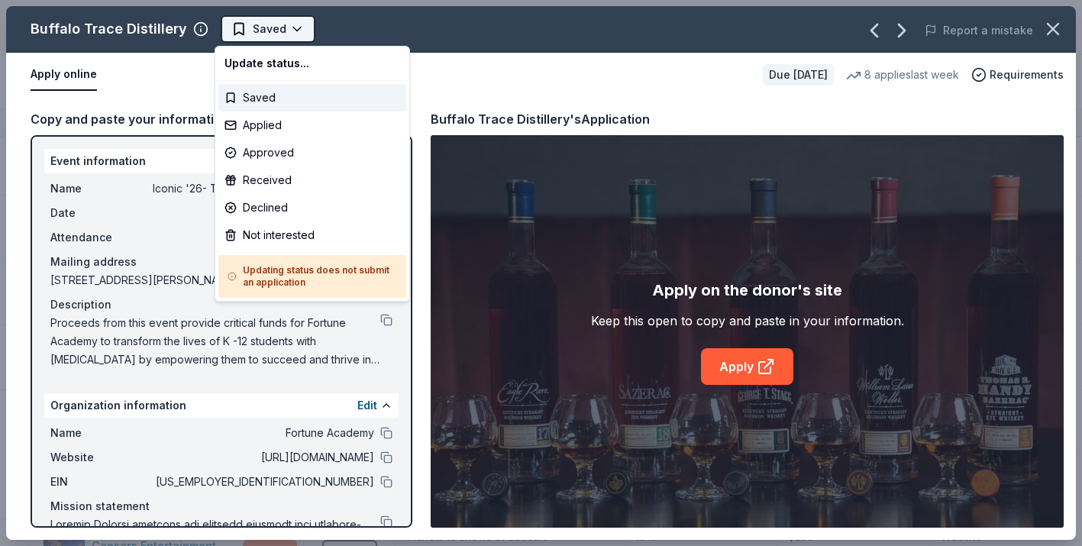
click at [290, 39] on html "Iconic '26- The Fortune Academy Presents the Roaring 20's Track · 77 Discover E…" at bounding box center [541, 273] width 1082 height 546
click at [287, 134] on div "Applied" at bounding box center [312, 125] width 188 height 27
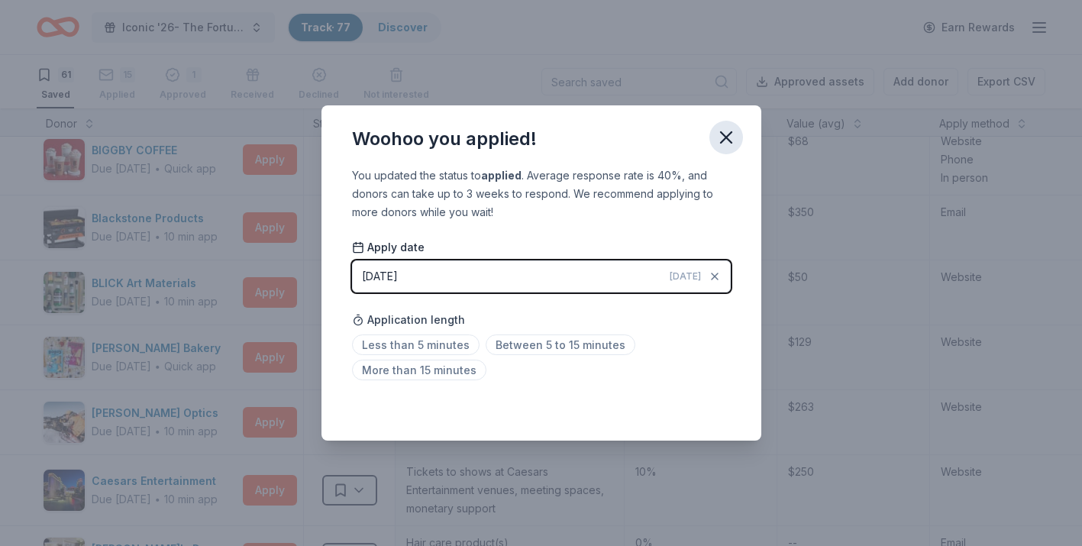
click at [731, 137] on icon "button" at bounding box center [726, 137] width 21 height 21
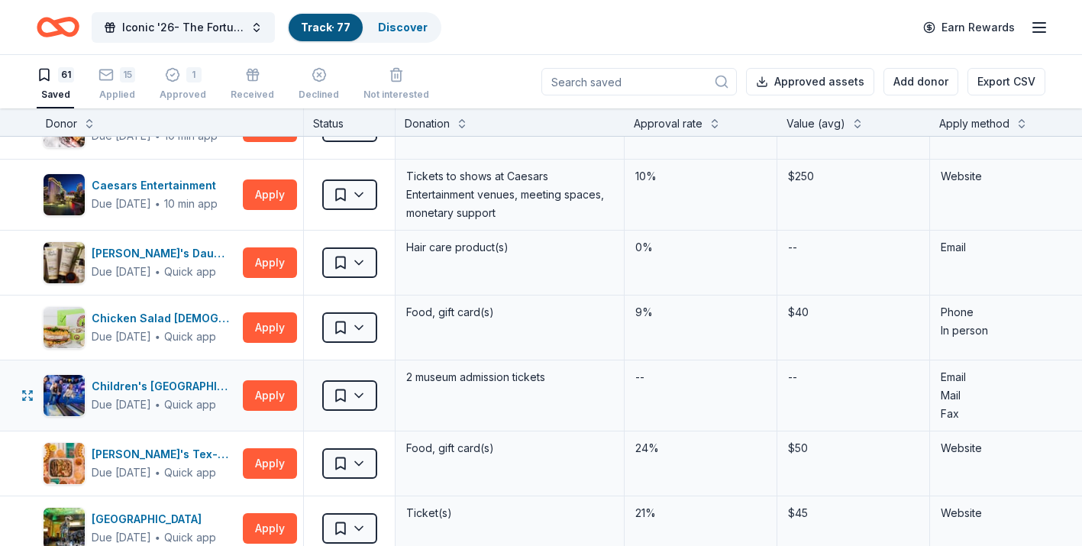
scroll to position [774, 0]
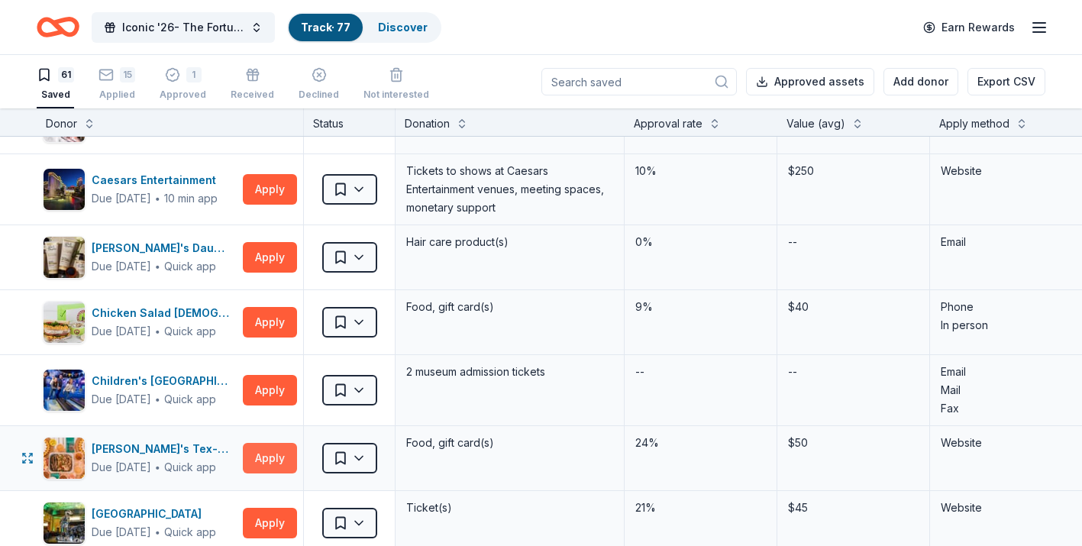
click at [260, 461] on button "Apply" at bounding box center [270, 458] width 54 height 31
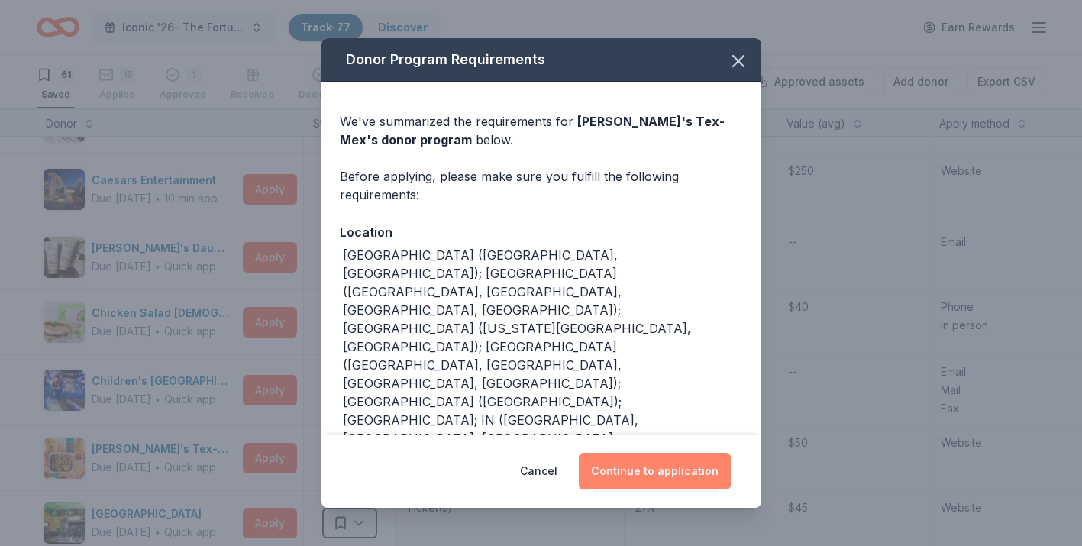
click at [678, 474] on button "Continue to application" at bounding box center [655, 471] width 152 height 37
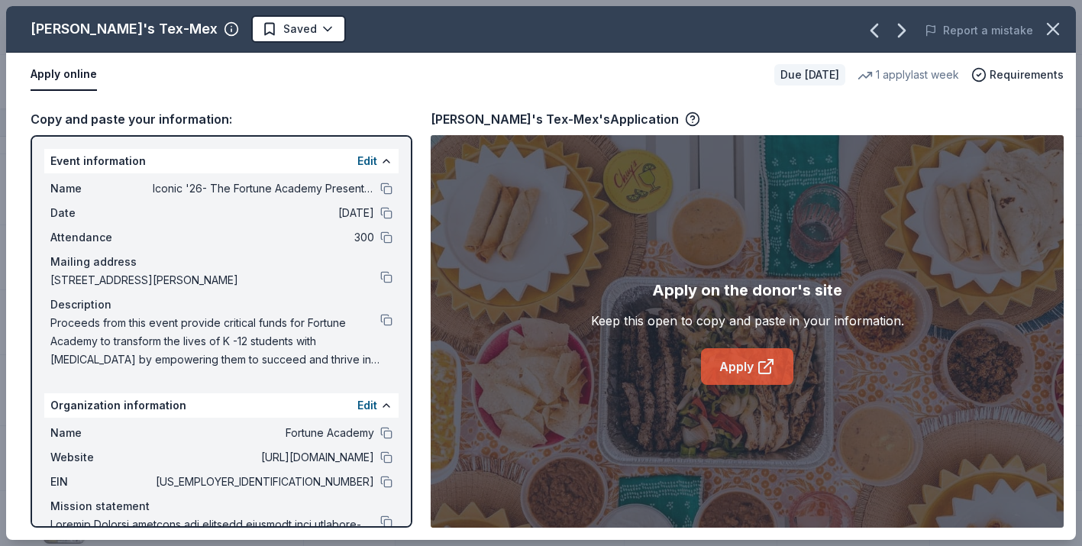
click at [764, 375] on icon at bounding box center [766, 366] width 18 height 18
click at [1046, 34] on icon "button" at bounding box center [1053, 28] width 21 height 21
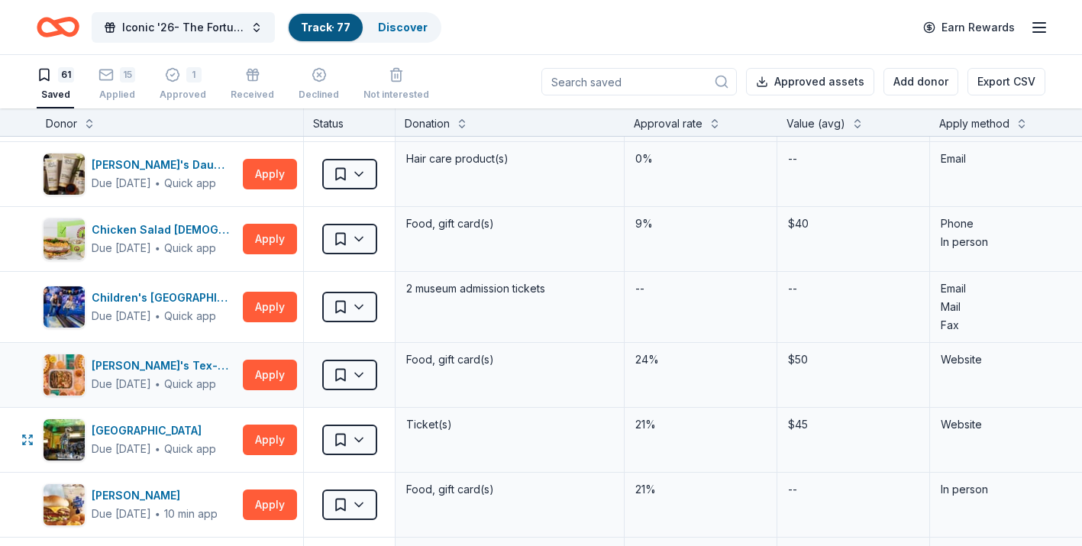
scroll to position [859, 0]
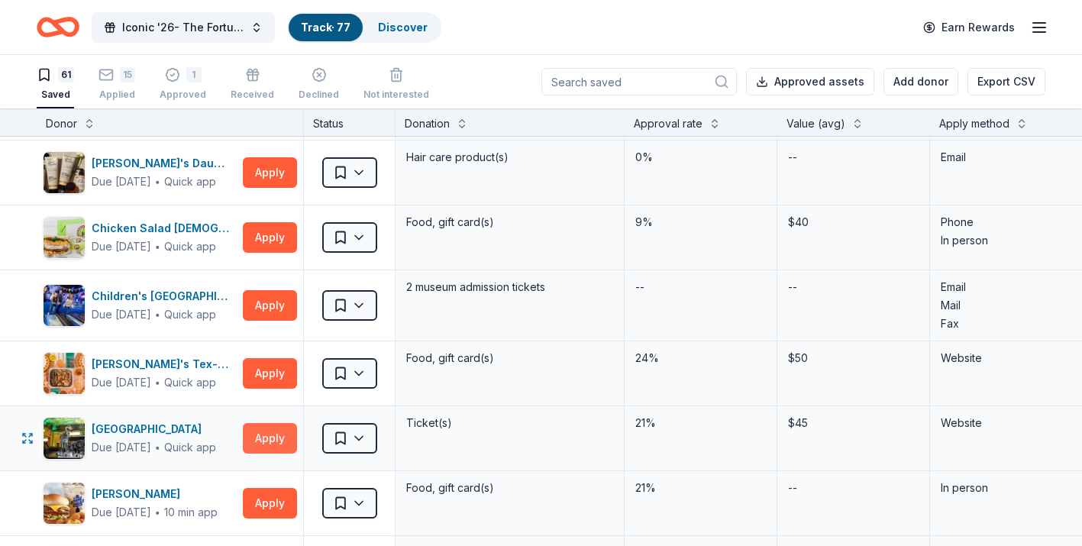
click at [273, 436] on button "Apply" at bounding box center [270, 438] width 54 height 31
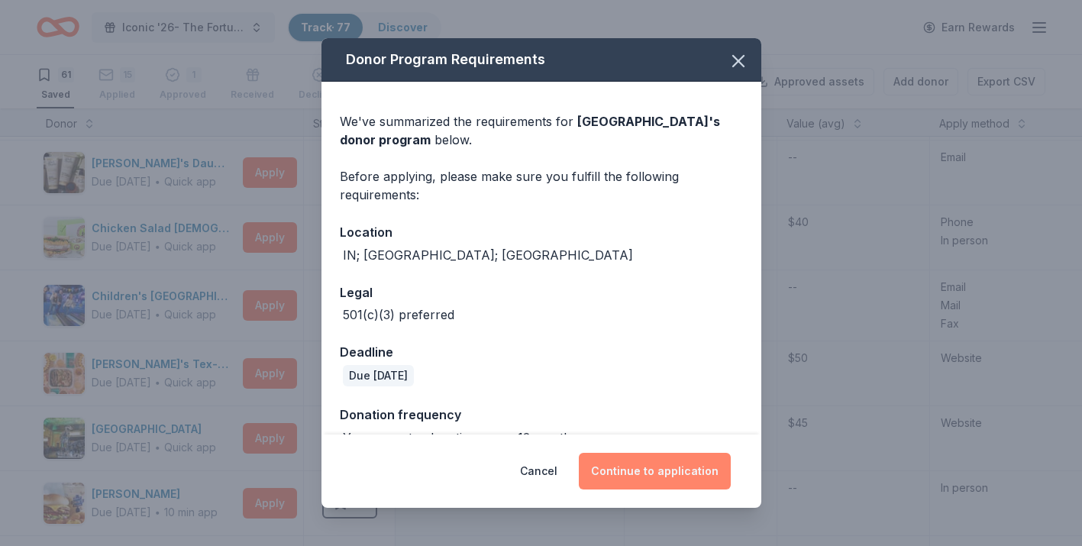
click at [675, 473] on button "Continue to application" at bounding box center [655, 471] width 152 height 37
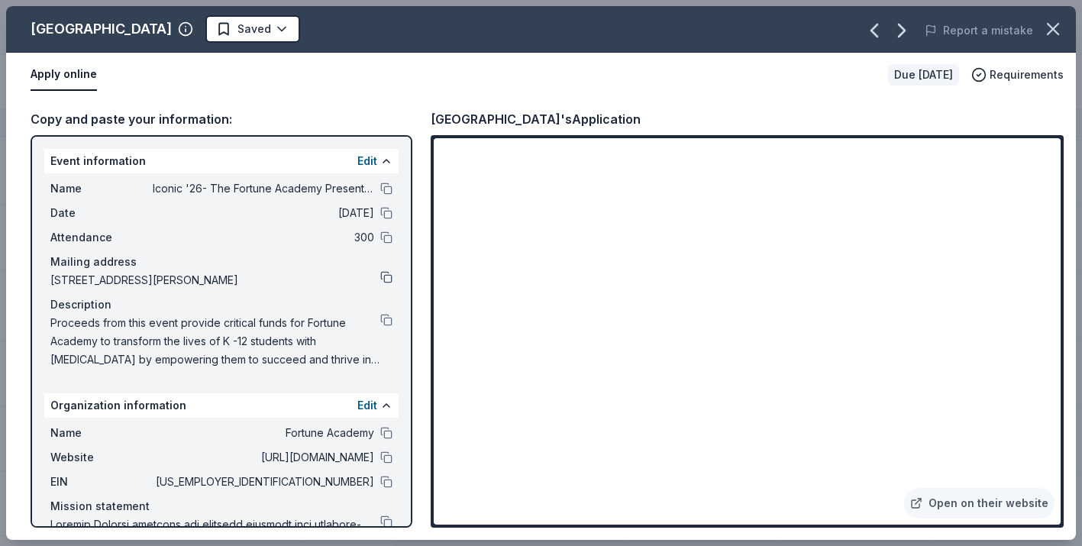
click at [389, 277] on button at bounding box center [386, 277] width 12 height 12
click at [387, 319] on button at bounding box center [386, 320] width 12 height 12
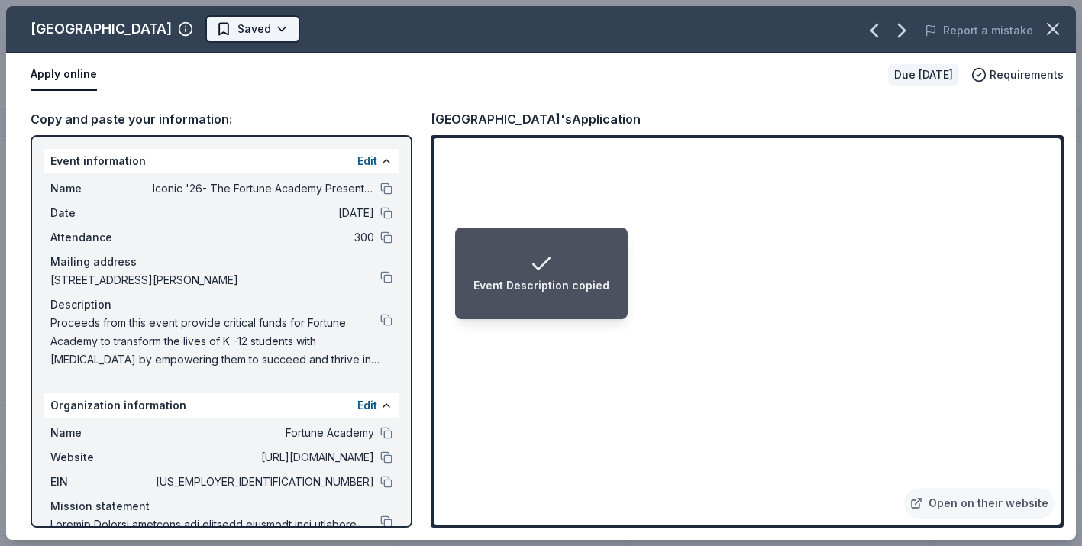
click at [315, 35] on html "Event Description copied Iconic '26- The Fortune Academy Presents the Roaring 2…" at bounding box center [541, 273] width 1082 height 546
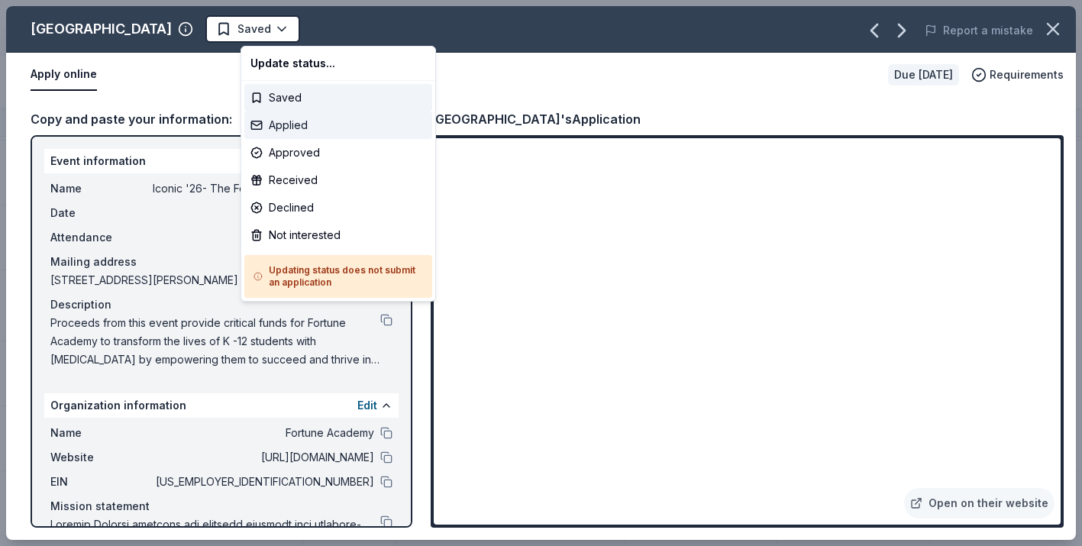
click at [317, 128] on div "Applied" at bounding box center [338, 125] width 188 height 27
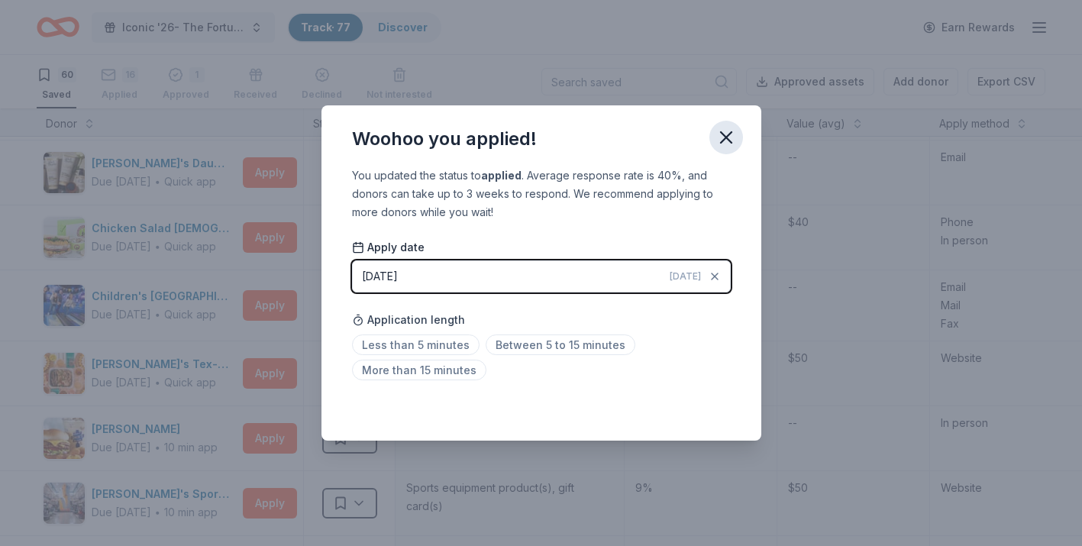
click at [725, 144] on icon "button" at bounding box center [726, 137] width 21 height 21
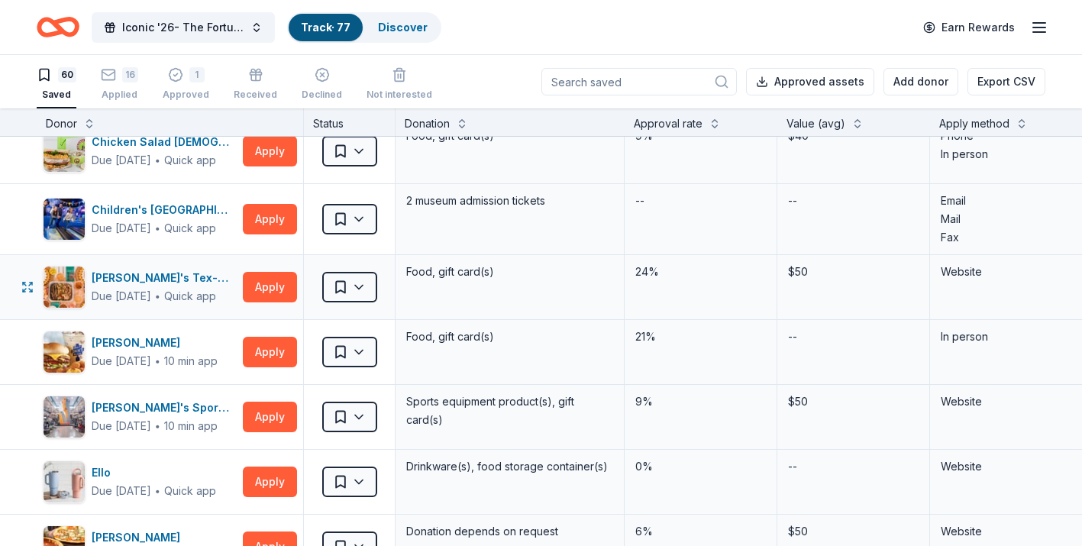
scroll to position [953, 0]
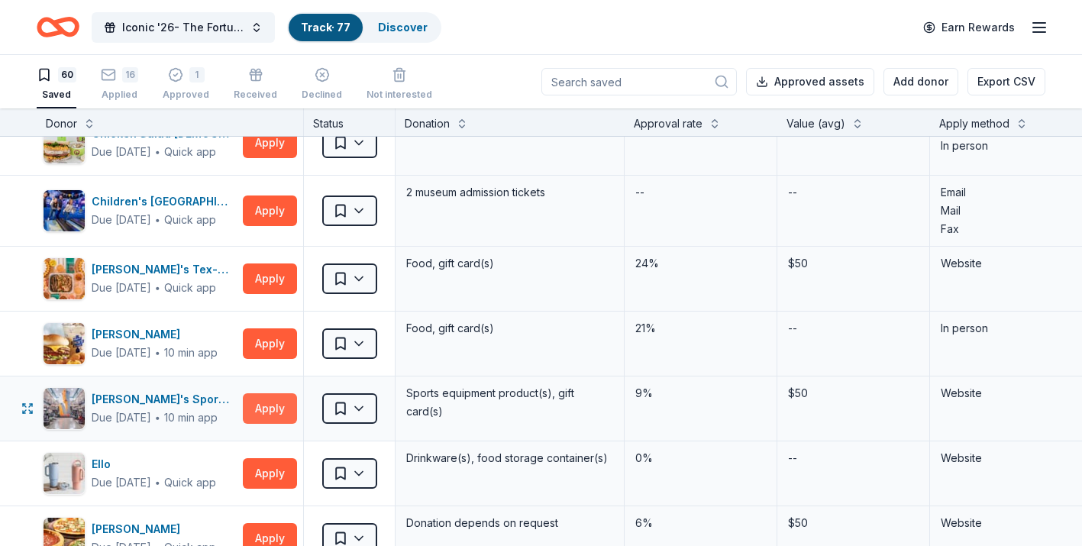
click at [276, 406] on button "Apply" at bounding box center [270, 408] width 54 height 31
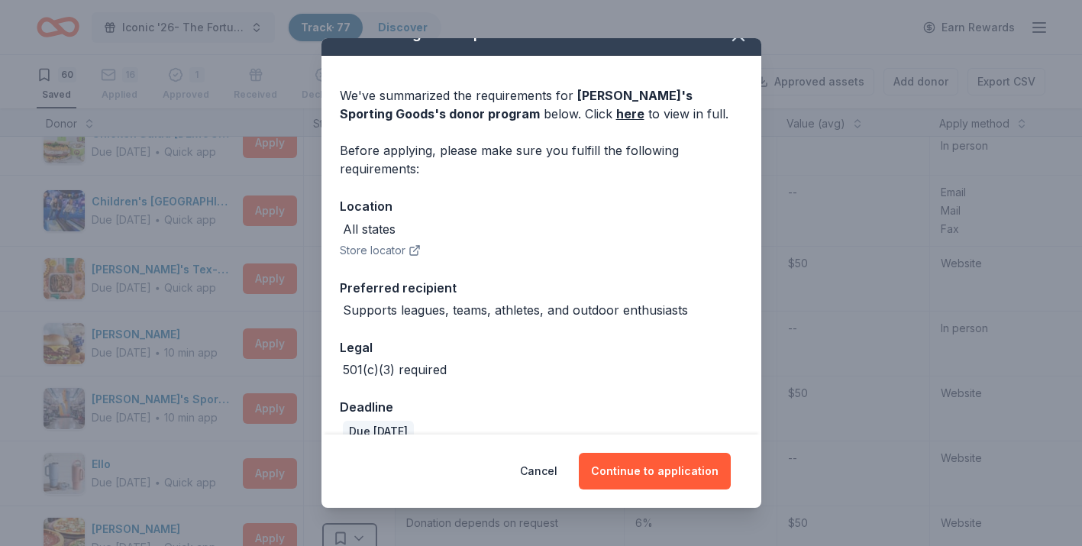
scroll to position [52, 0]
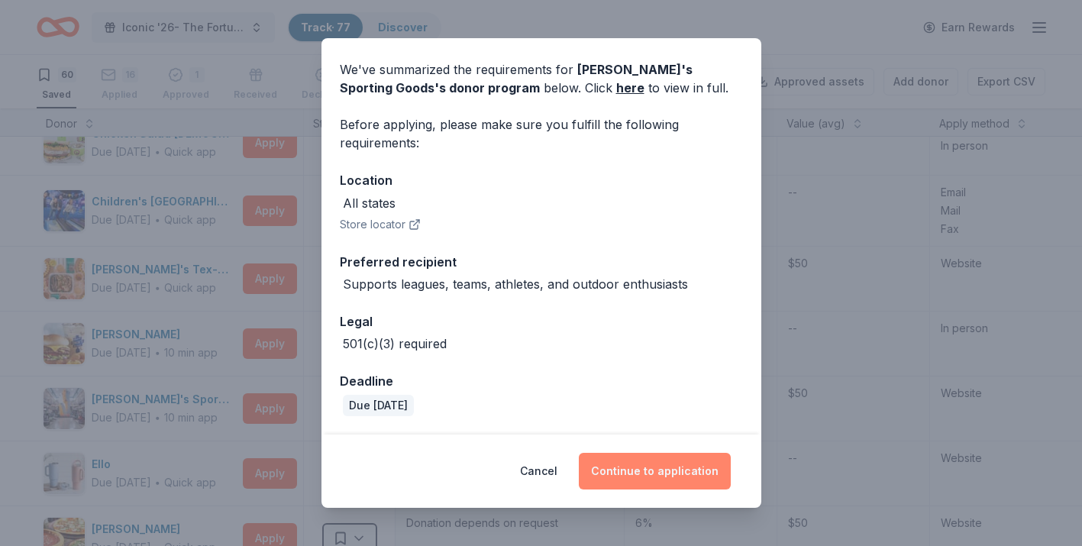
click at [684, 474] on button "Continue to application" at bounding box center [655, 471] width 152 height 37
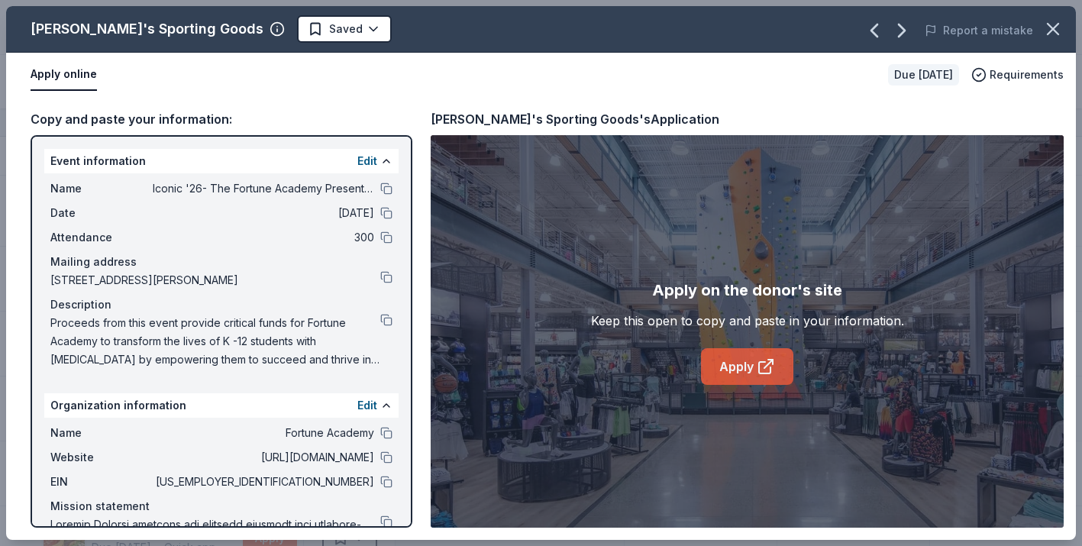
click at [758, 354] on link "Apply" at bounding box center [747, 366] width 92 height 37
click at [283, 24] on html "Iconic '26- The Fortune Academy Presents the Roaring 20's Track · 77 Discover E…" at bounding box center [541, 273] width 1082 height 546
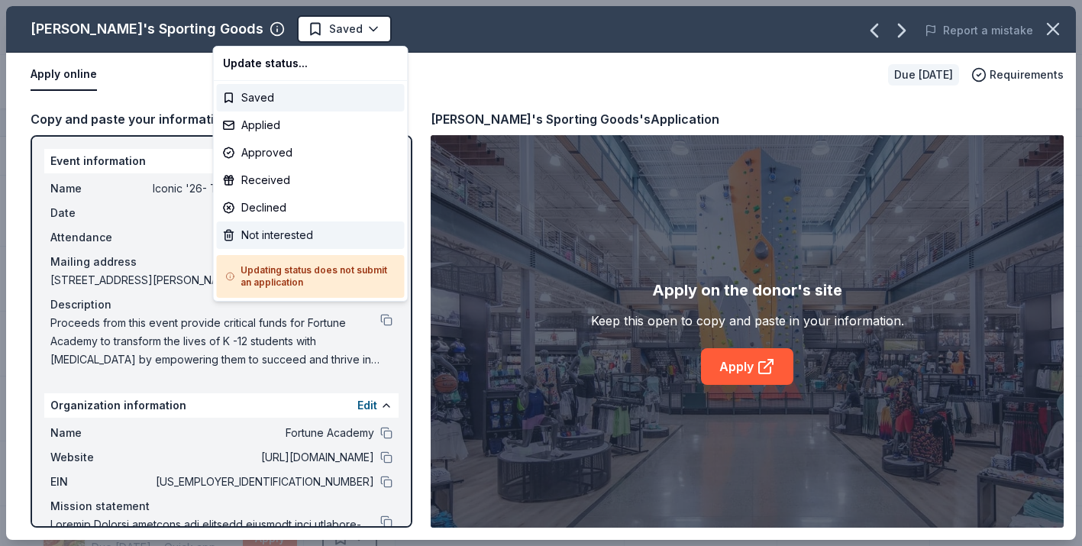
click at [293, 243] on div "Not interested" at bounding box center [311, 235] width 188 height 27
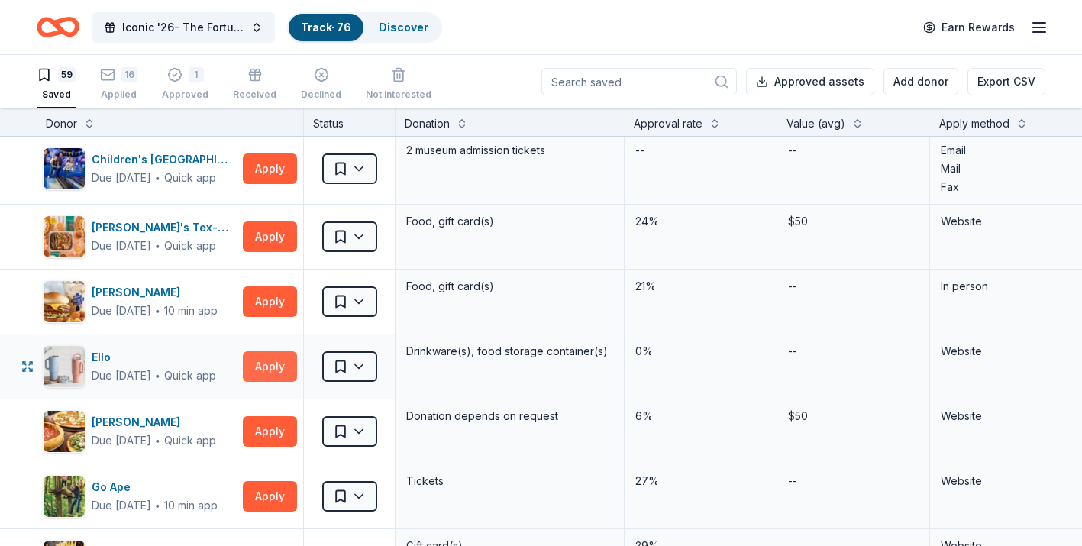
scroll to position [998, 0]
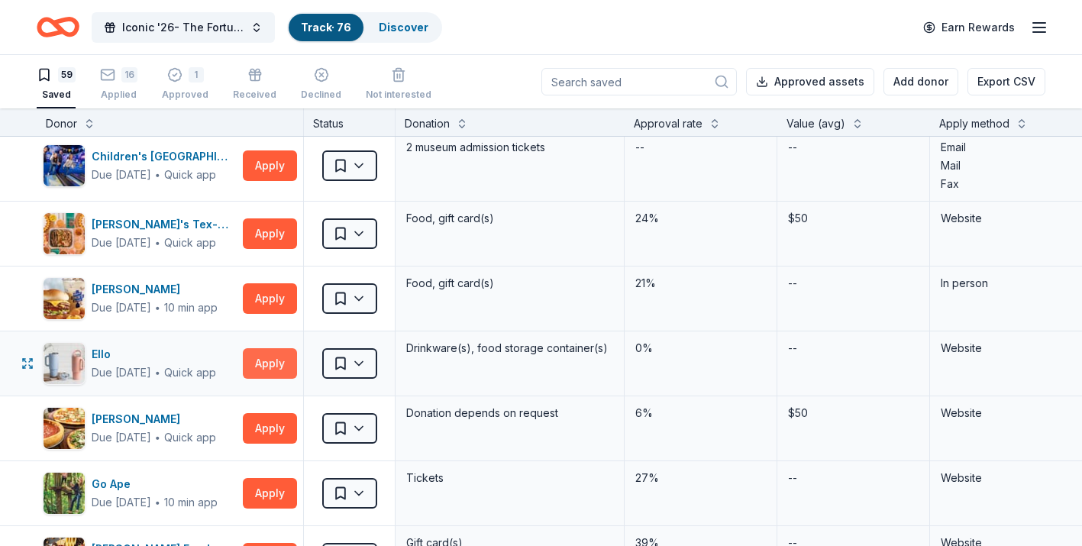
click at [260, 367] on button "Apply" at bounding box center [270, 363] width 54 height 31
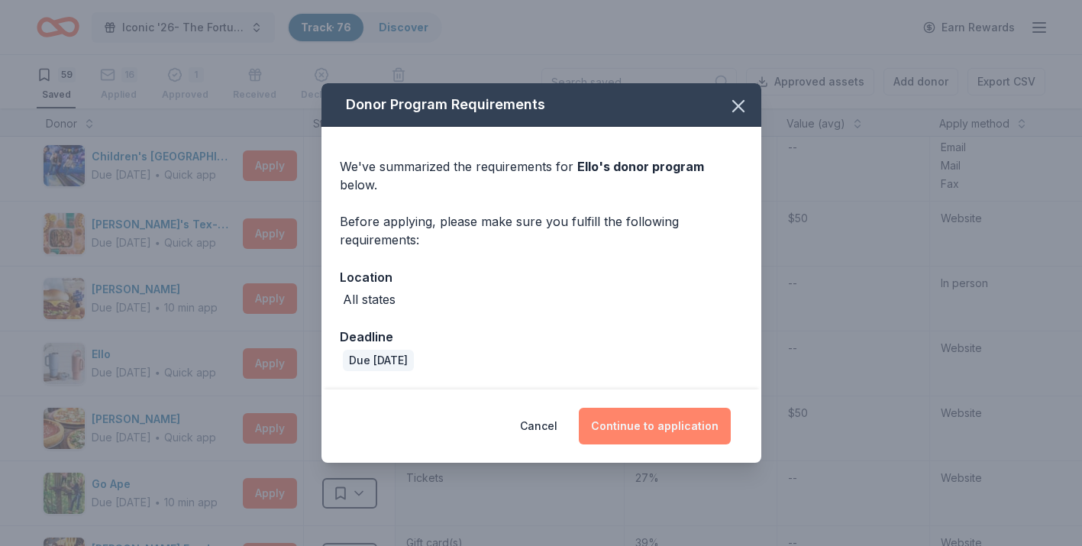
click at [656, 421] on button "Continue to application" at bounding box center [655, 426] width 152 height 37
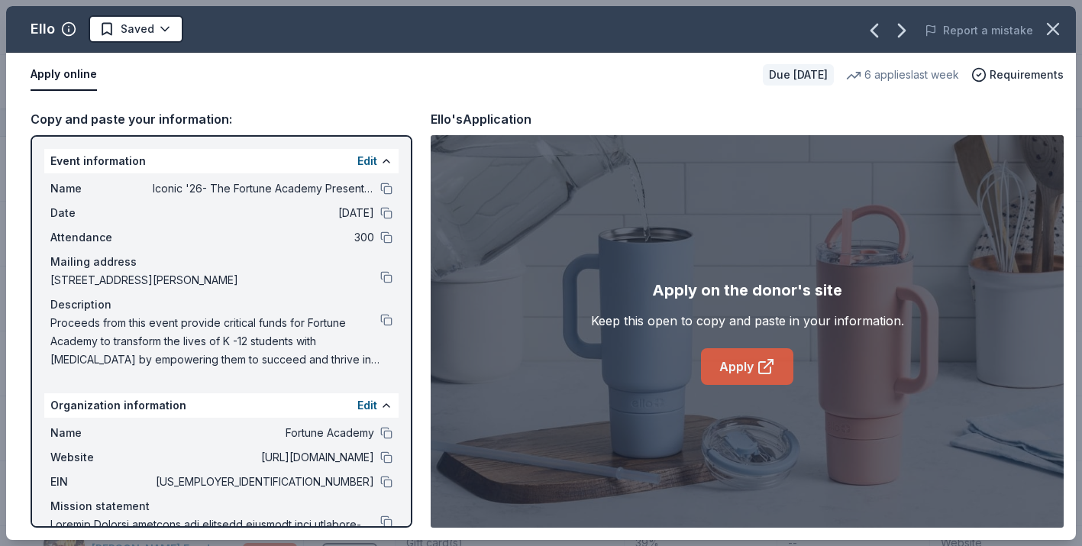
click at [747, 375] on link "Apply" at bounding box center [747, 366] width 92 height 37
click at [385, 323] on button at bounding box center [386, 320] width 12 height 12
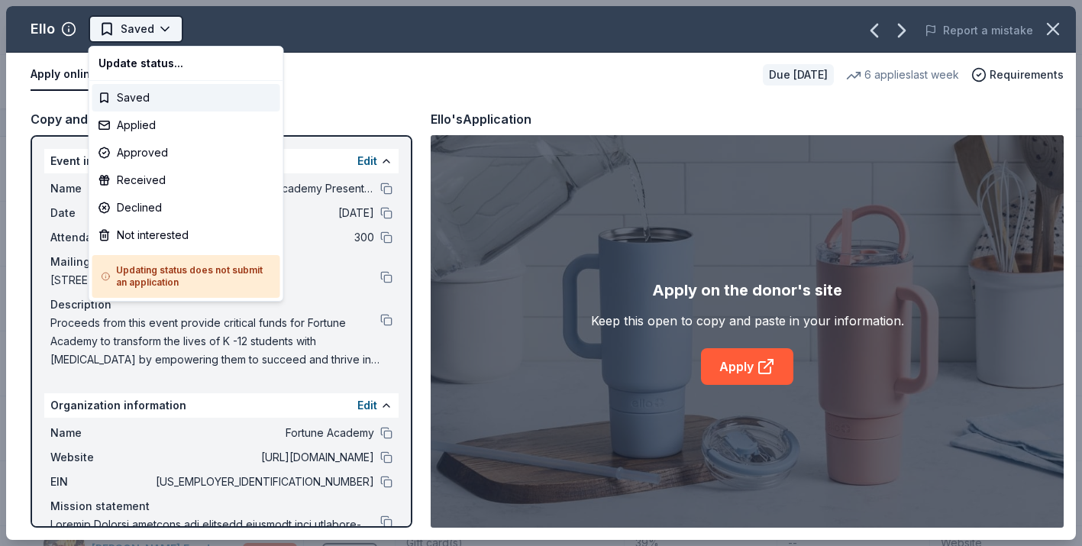
click at [163, 33] on html "Iconic '26- The Fortune Academy Presents the Roaring 20's Track · 76 Discover E…" at bounding box center [541, 273] width 1082 height 546
click at [164, 131] on div "Applied" at bounding box center [186, 125] width 188 height 27
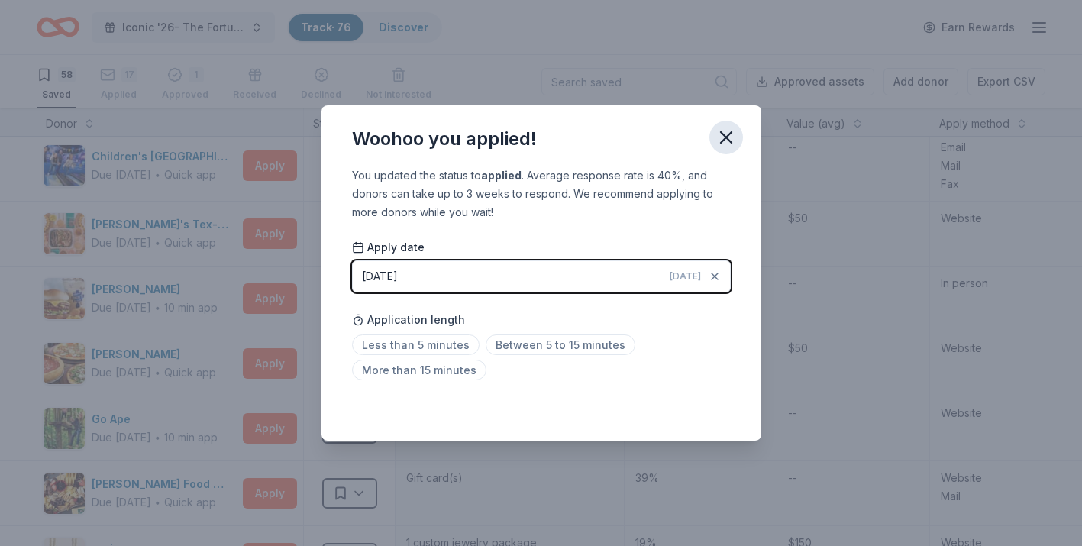
click at [728, 139] on icon "button" at bounding box center [726, 137] width 11 height 11
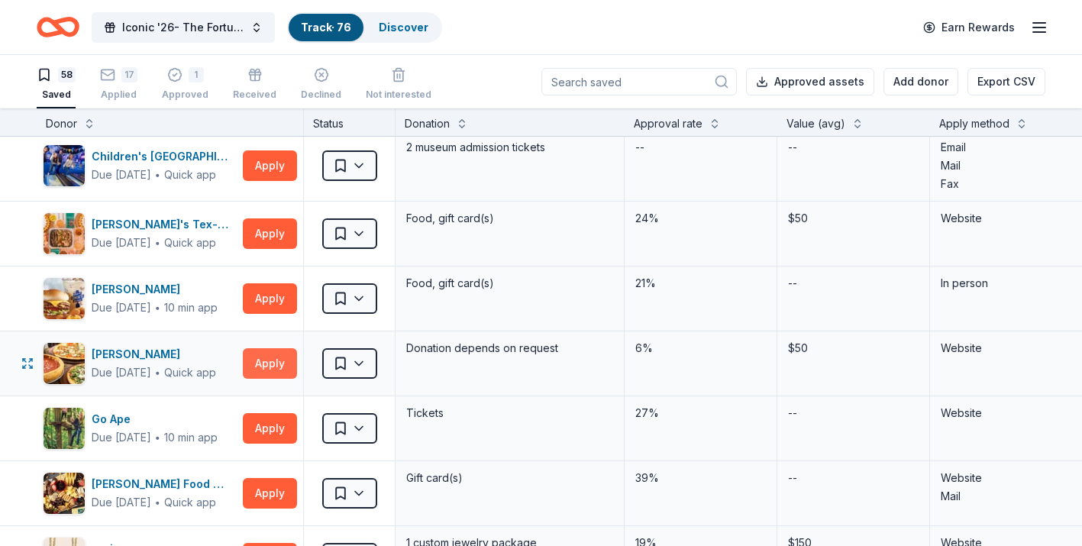
click at [257, 374] on button "Apply" at bounding box center [270, 363] width 54 height 31
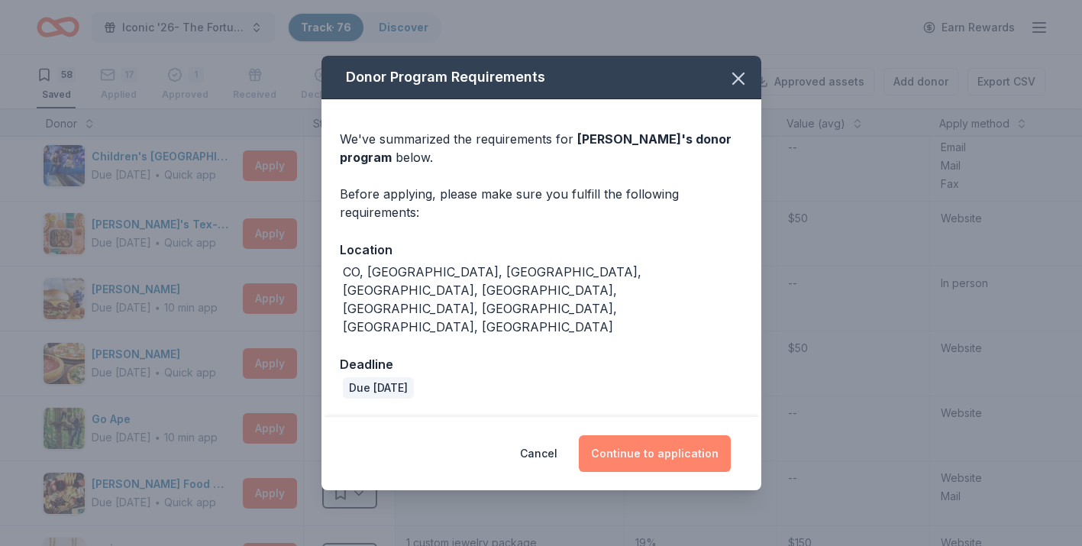
click at [655, 435] on button "Continue to application" at bounding box center [655, 453] width 152 height 37
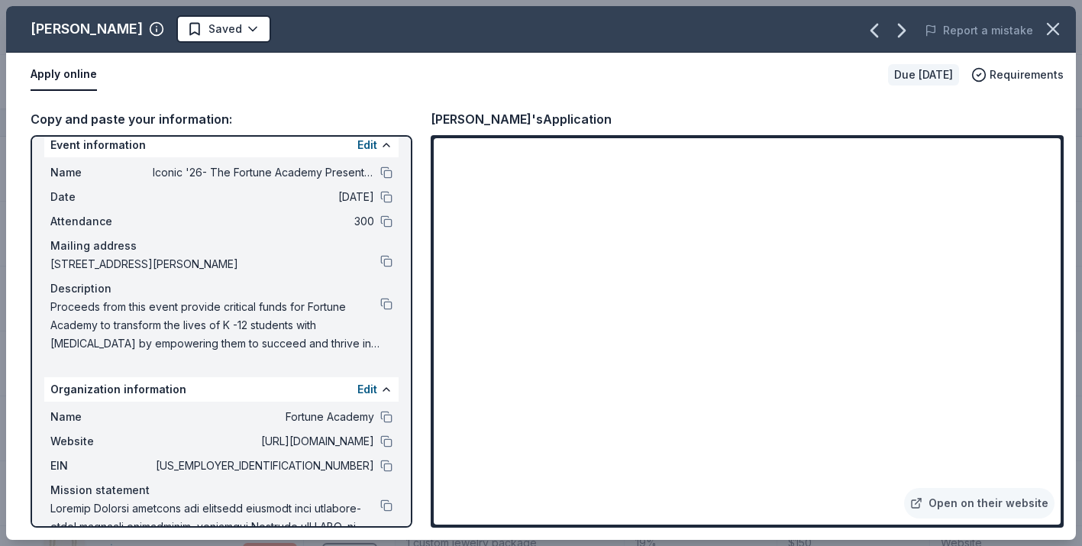
scroll to position [18, 0]
click at [391, 302] on button at bounding box center [386, 302] width 12 height 12
click at [215, 30] on html "Iconic '26- The Fortune Academy Presents the Roaring 20's Track · 76 Discover E…" at bounding box center [541, 273] width 1082 height 546
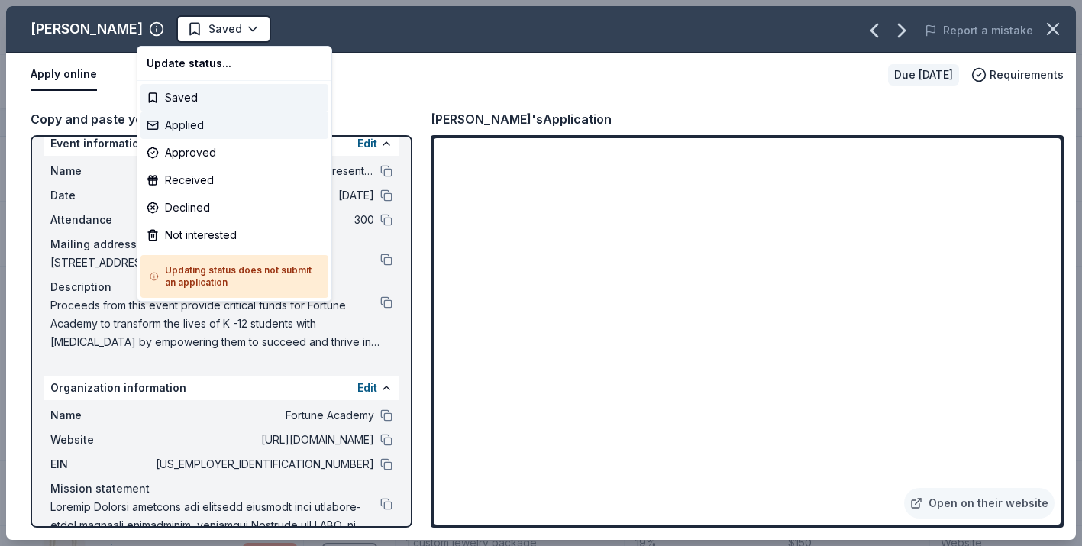
click at [208, 134] on div "Applied" at bounding box center [235, 125] width 188 height 27
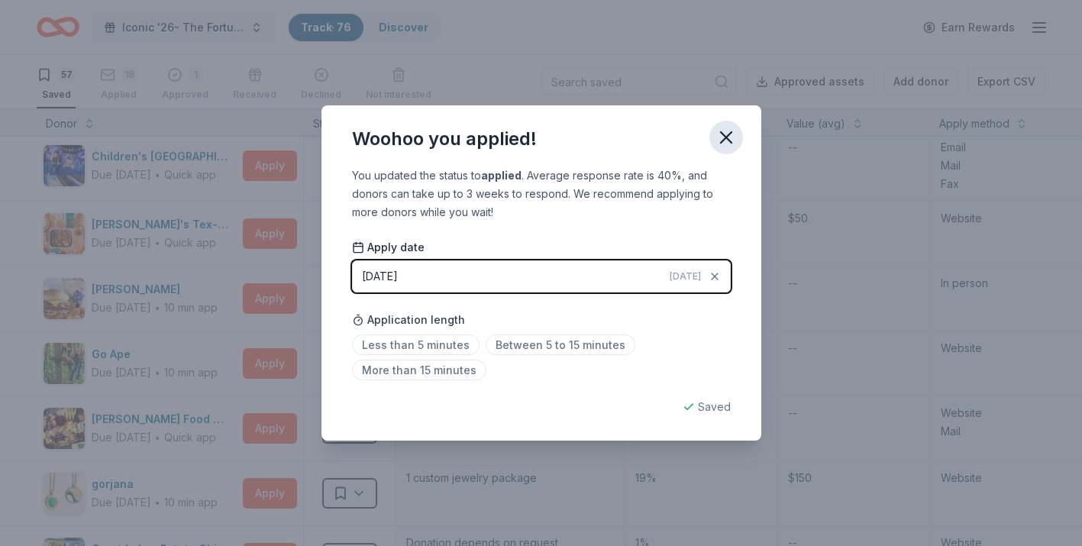
click at [730, 140] on icon "button" at bounding box center [726, 137] width 21 height 21
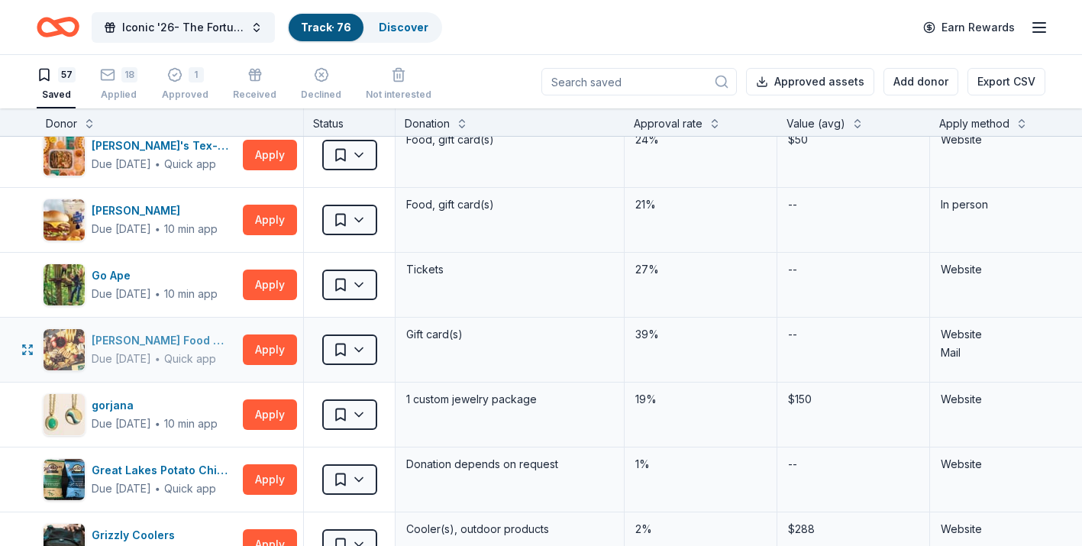
scroll to position [1082, 0]
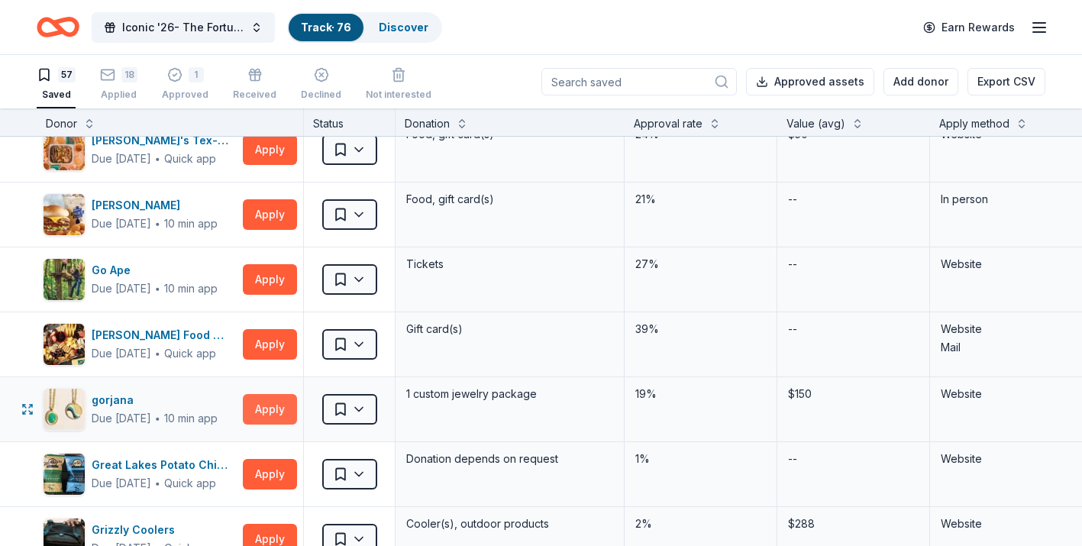
click at [254, 405] on button "Apply" at bounding box center [270, 409] width 54 height 31
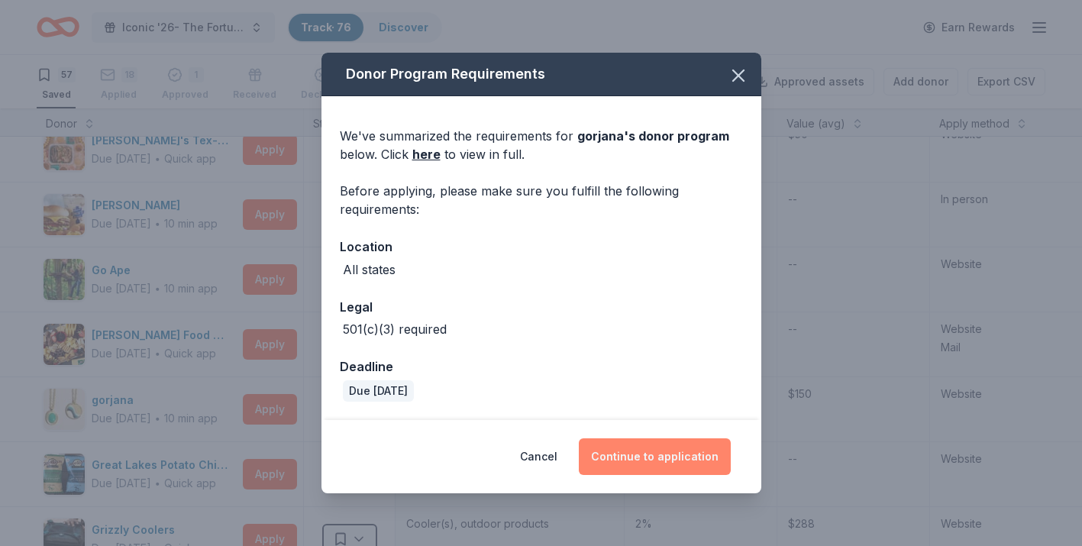
click at [662, 458] on button "Continue to application" at bounding box center [655, 456] width 152 height 37
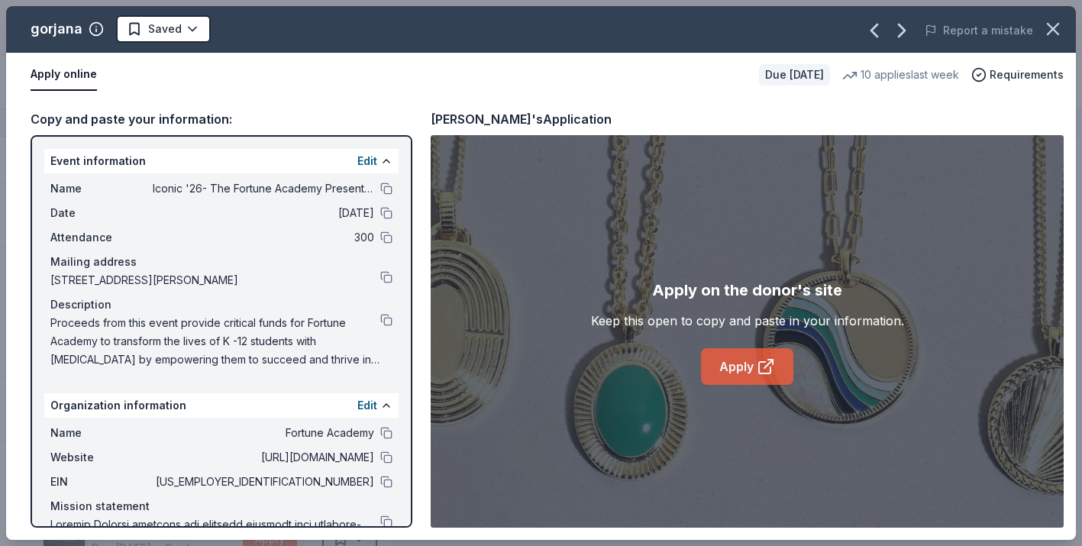
click at [745, 379] on link "Apply" at bounding box center [747, 366] width 92 height 37
click at [390, 322] on button at bounding box center [386, 320] width 12 height 12
click at [1052, 26] on icon "button" at bounding box center [1053, 28] width 21 height 21
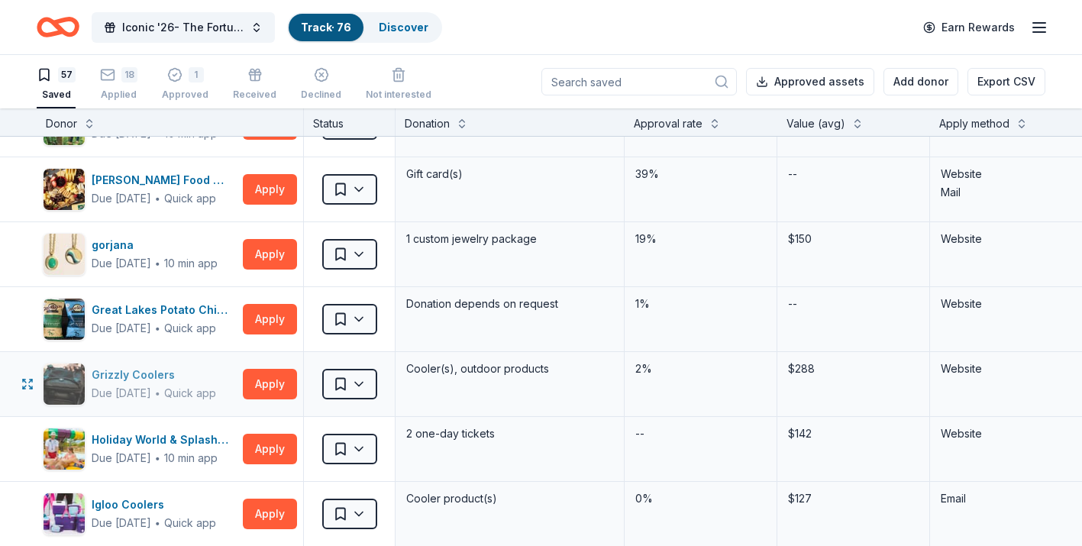
scroll to position [1242, 0]
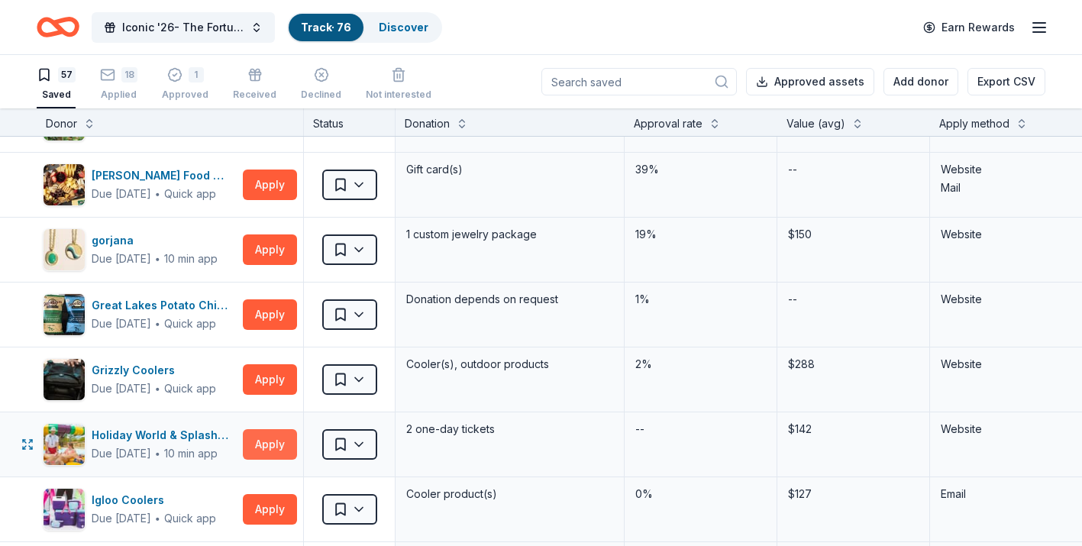
click at [272, 439] on button "Apply" at bounding box center [270, 444] width 54 height 31
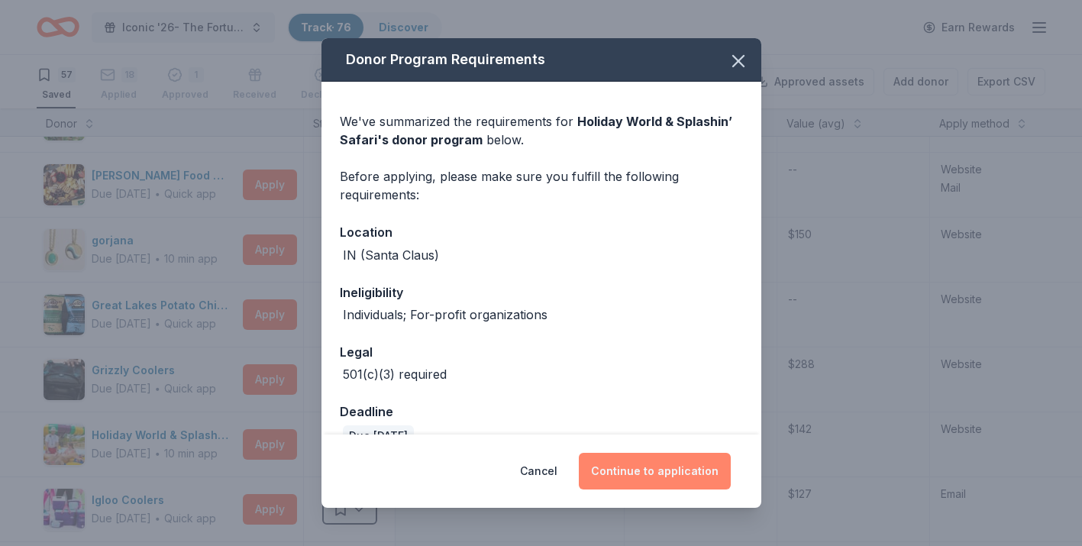
click at [636, 469] on button "Continue to application" at bounding box center [655, 471] width 152 height 37
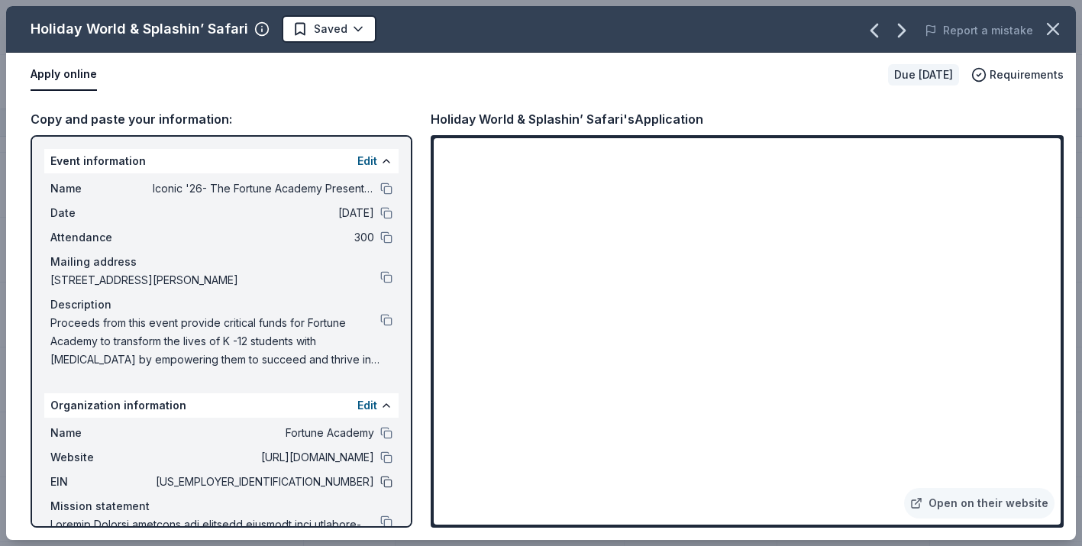
click at [387, 480] on button at bounding box center [386, 482] width 12 height 12
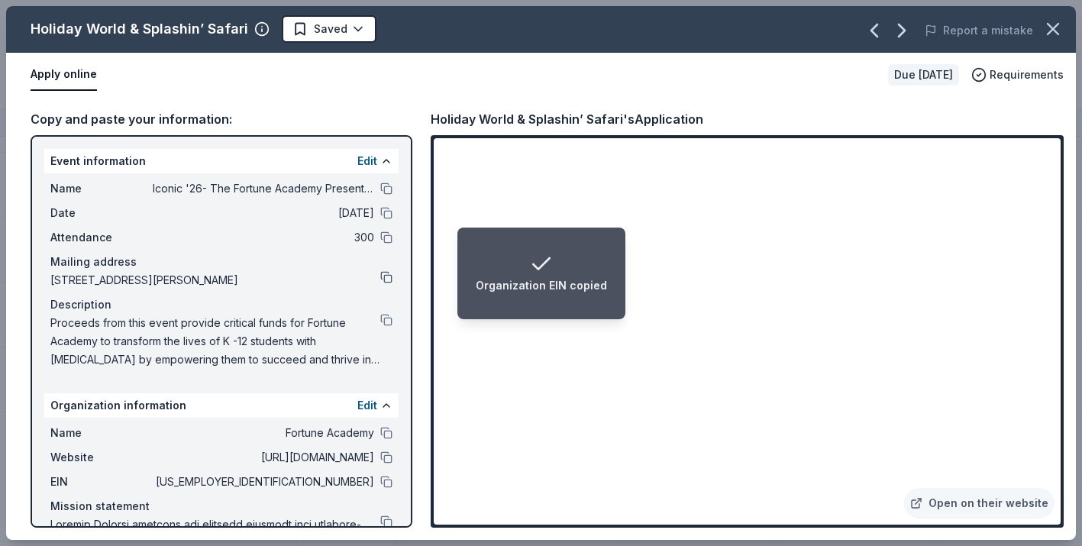
click at [385, 277] on button at bounding box center [386, 277] width 12 height 12
click at [386, 189] on button at bounding box center [386, 189] width 12 height 12
click at [351, 34] on html "Event Name copied Iconic '26- The Fortune Academy Presents the Roaring 20's Tra…" at bounding box center [541, 273] width 1082 height 546
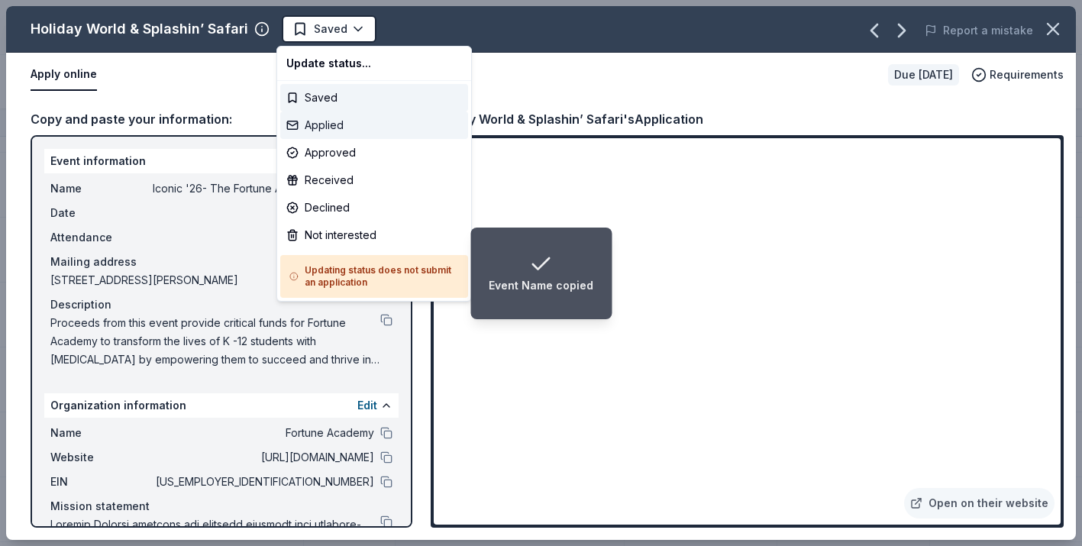
click at [331, 131] on div "Applied" at bounding box center [374, 125] width 188 height 27
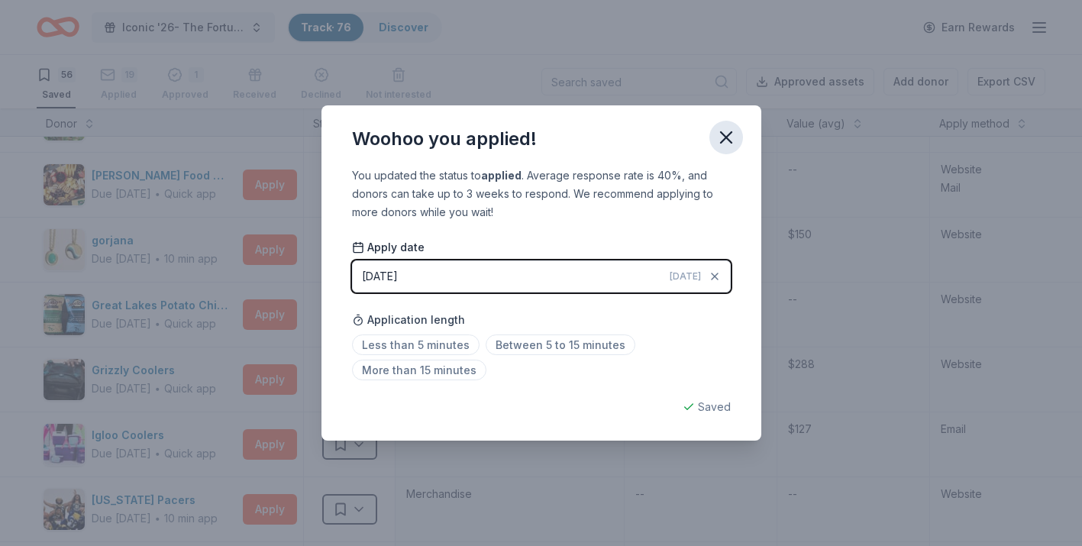
click at [723, 140] on icon "button" at bounding box center [726, 137] width 11 height 11
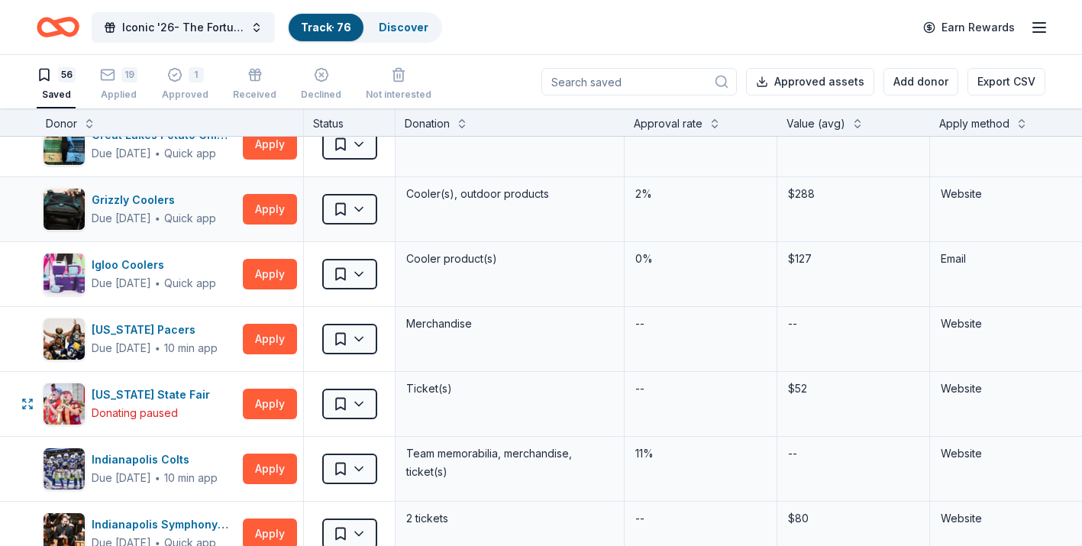
scroll to position [1413, 0]
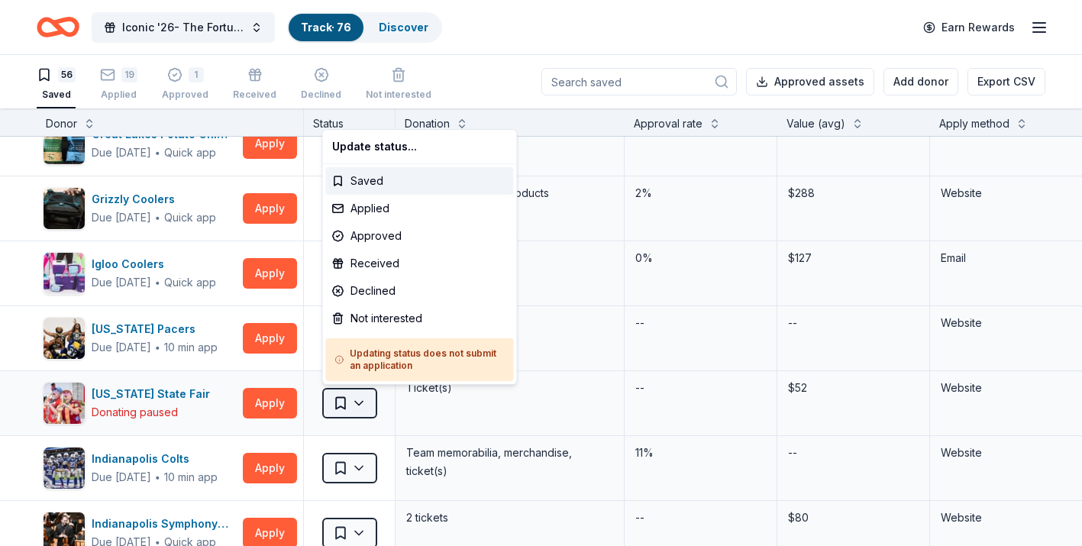
click at [359, 408] on html "Iconic '26- The Fortune Academy Presents the Roaring 20's Track · 76 Discover E…" at bounding box center [541, 273] width 1082 height 546
click at [370, 322] on div "Not interested" at bounding box center [420, 318] width 188 height 27
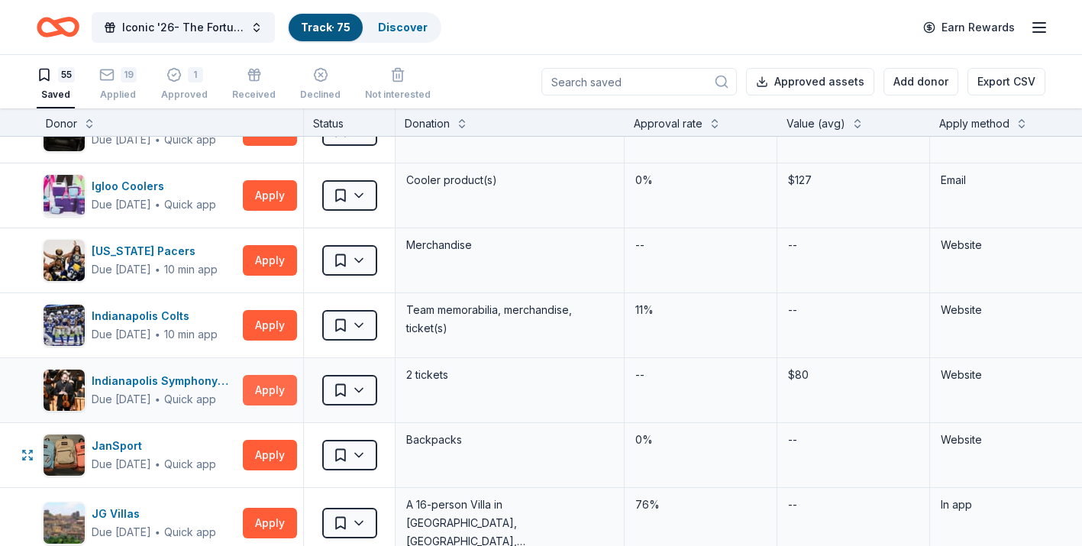
scroll to position [1493, 0]
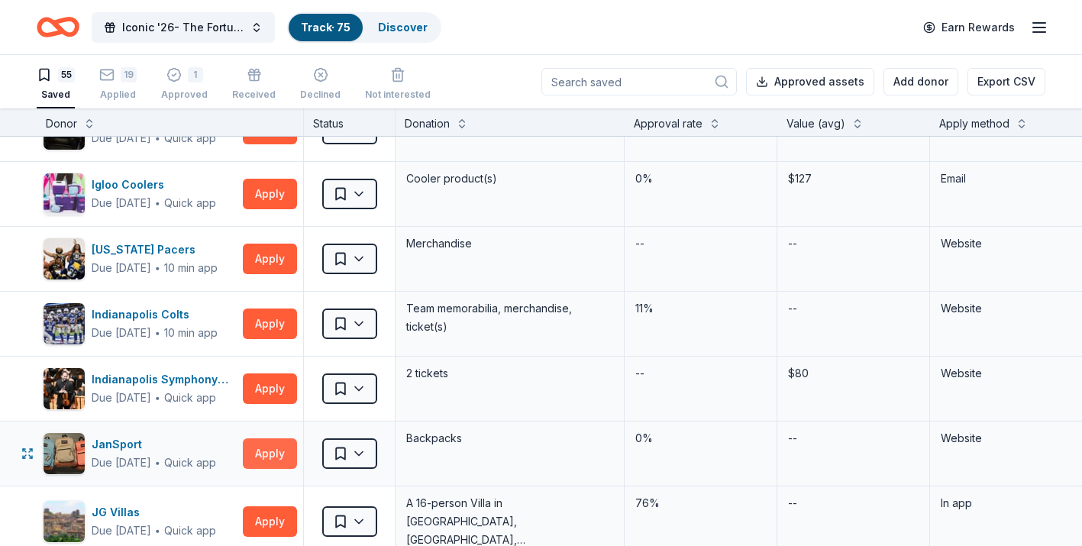
click at [277, 451] on button "Apply" at bounding box center [270, 453] width 54 height 31
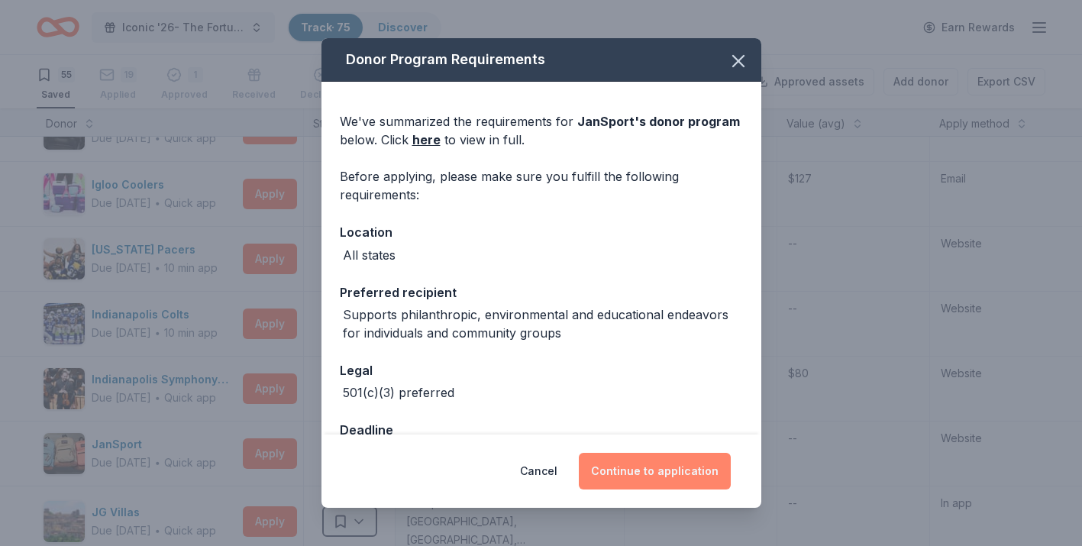
click at [647, 484] on button "Continue to application" at bounding box center [655, 471] width 152 height 37
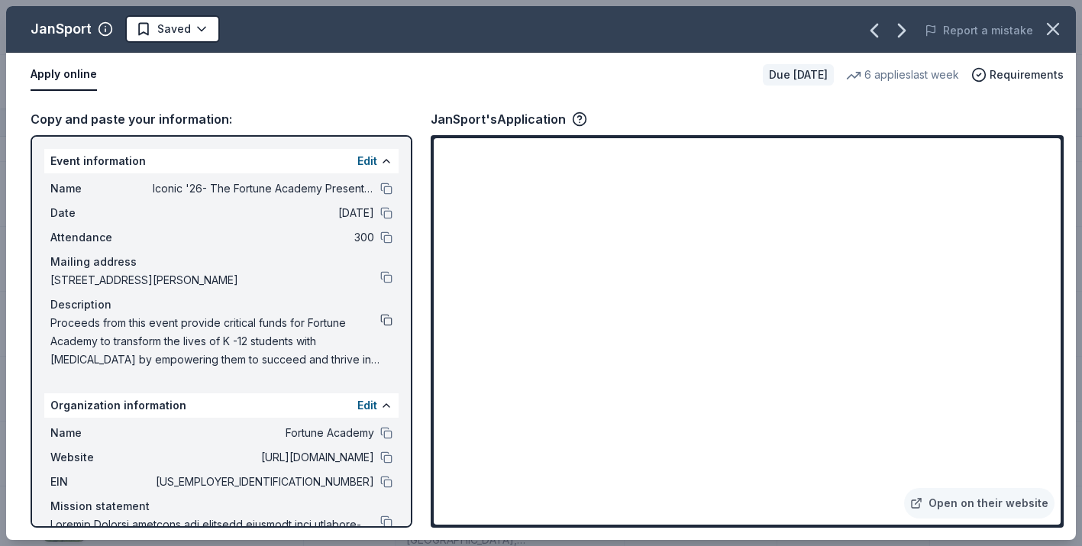
click at [387, 319] on button at bounding box center [386, 320] width 12 height 12
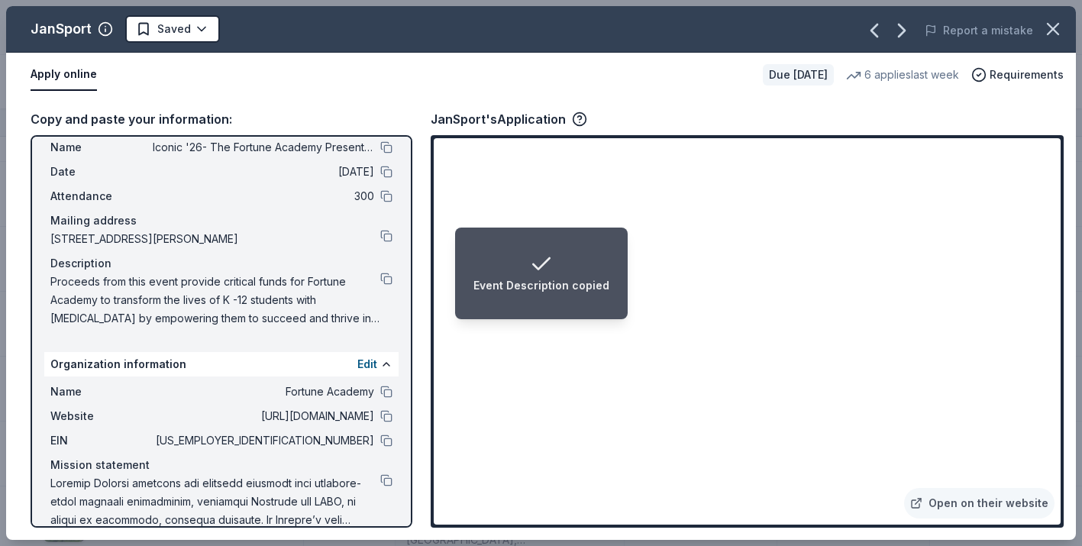
scroll to position [63, 0]
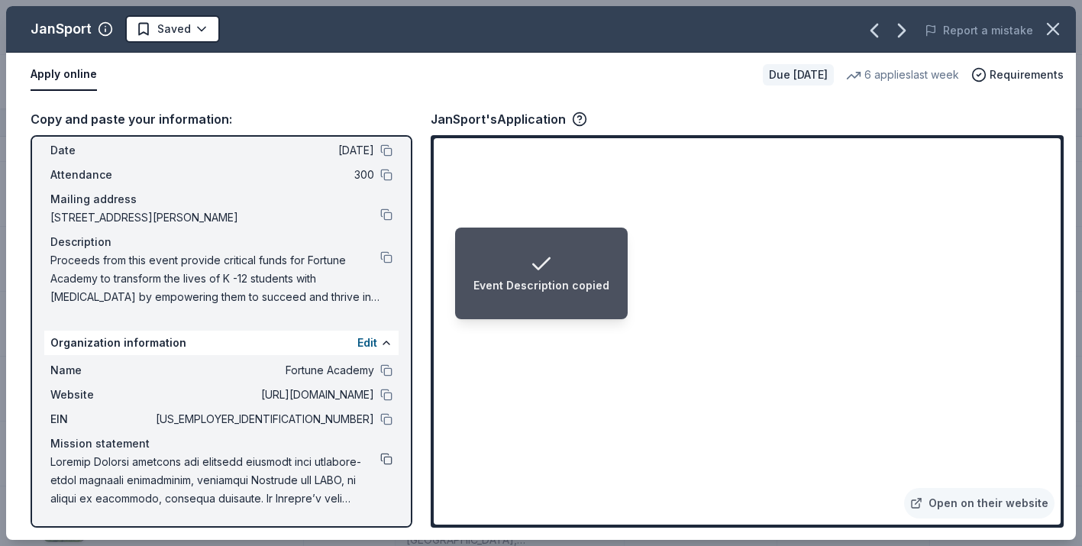
click at [385, 458] on button at bounding box center [386, 459] width 12 height 12
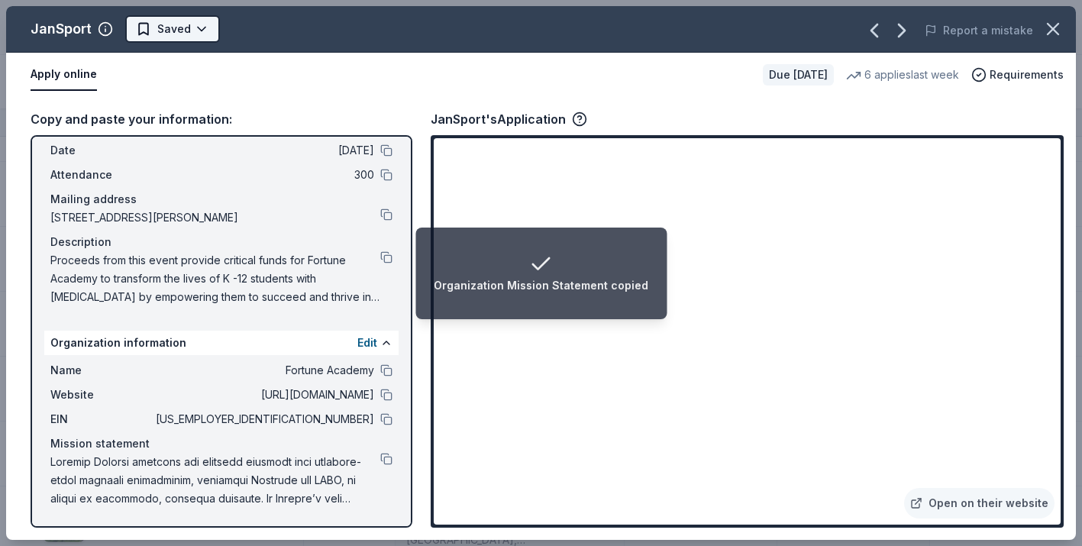
click at [202, 31] on html "Organization Mission Statement copied Iconic '26- The Fortune Academy Presents …" at bounding box center [541, 273] width 1082 height 546
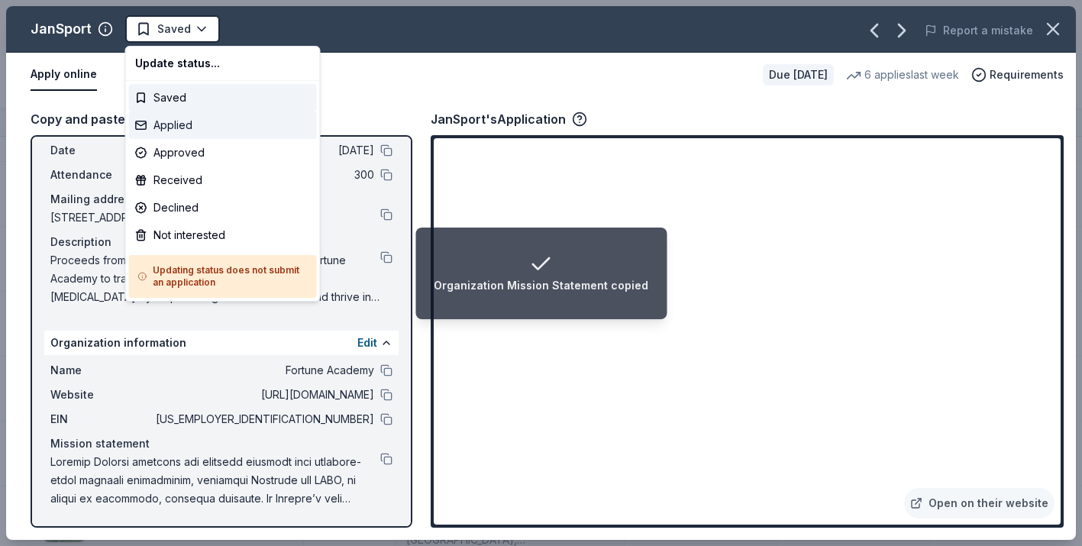
click at [180, 129] on div "Applied" at bounding box center [223, 125] width 188 height 27
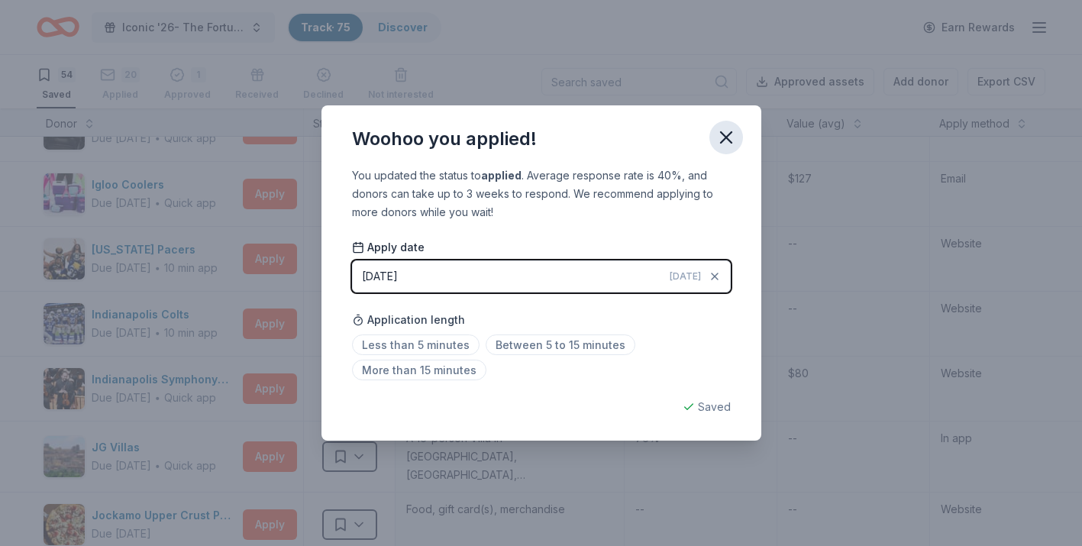
click at [724, 134] on icon "button" at bounding box center [726, 137] width 21 height 21
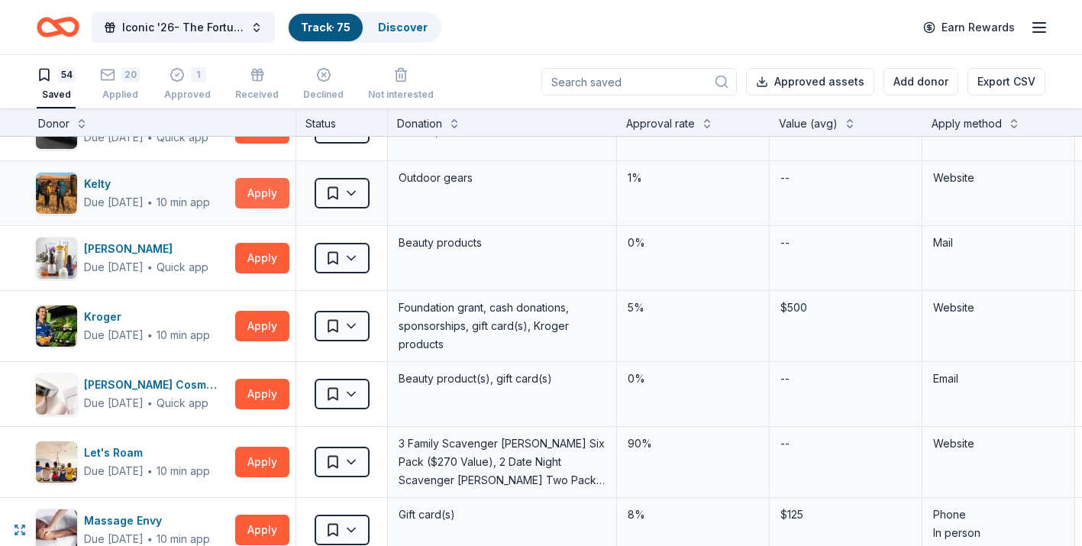
scroll to position [1961, 8]
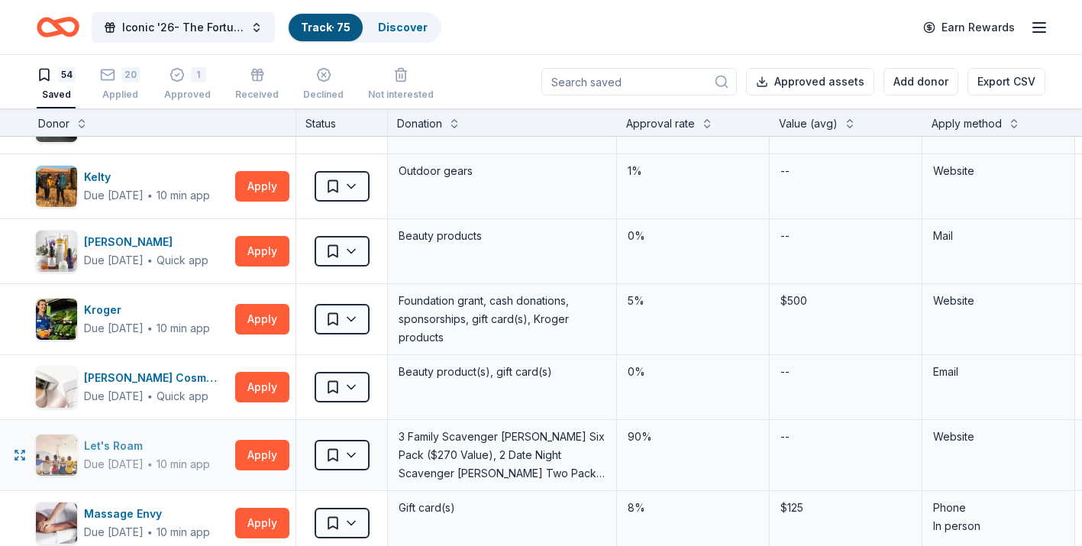
click at [139, 446] on div "Let's Roam" at bounding box center [147, 446] width 126 height 18
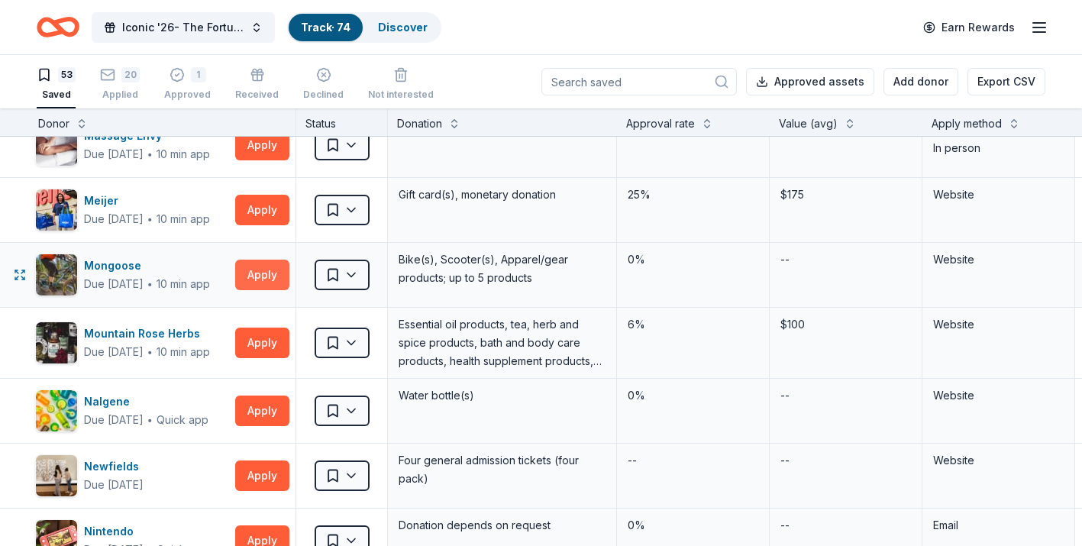
scroll to position [2269, 8]
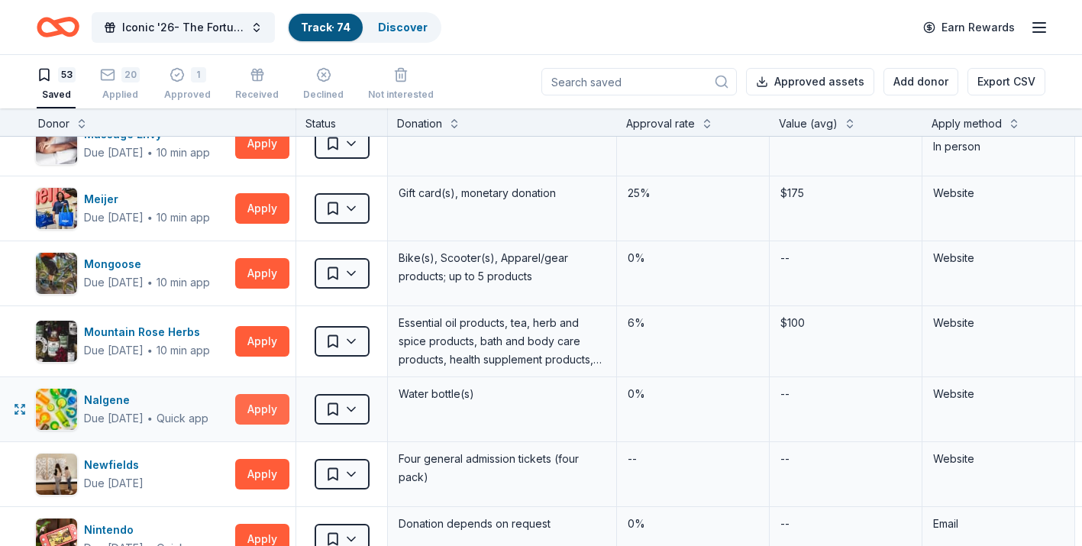
click at [267, 409] on button "Apply" at bounding box center [262, 409] width 54 height 31
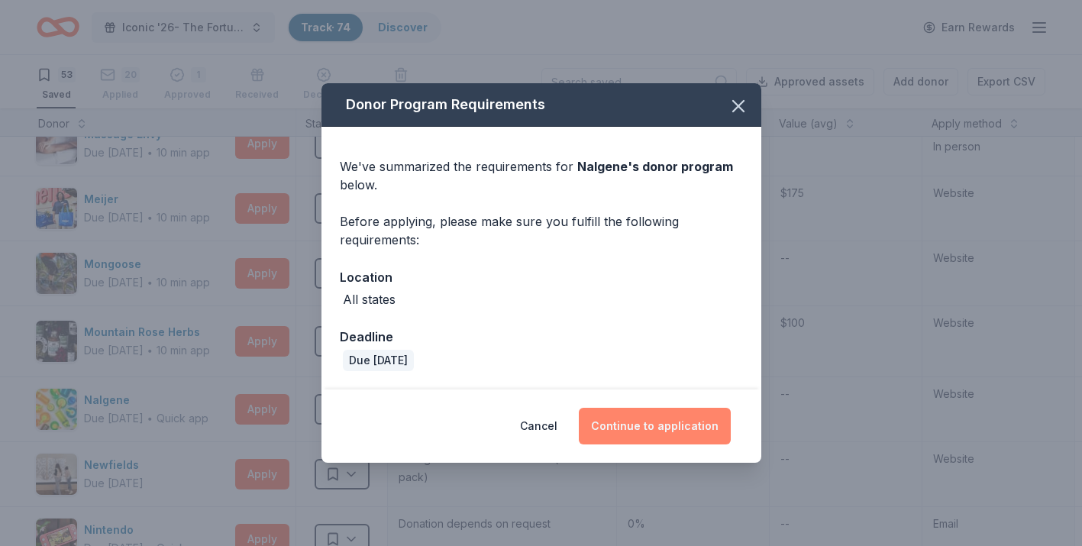
click at [644, 417] on button "Continue to application" at bounding box center [655, 426] width 152 height 37
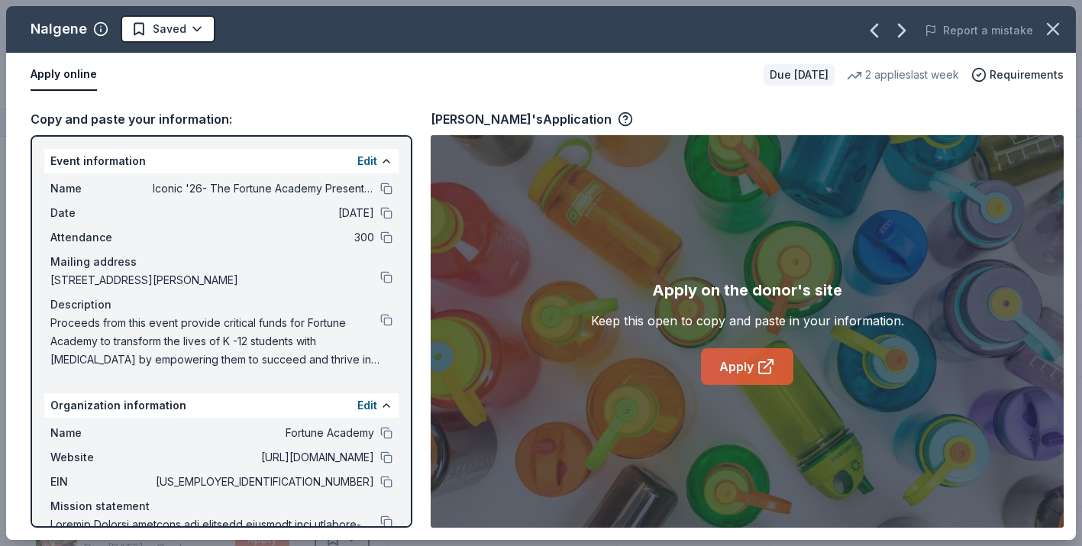
click at [729, 380] on link "Apply" at bounding box center [747, 366] width 92 height 37
click at [1055, 24] on icon "button" at bounding box center [1053, 28] width 21 height 21
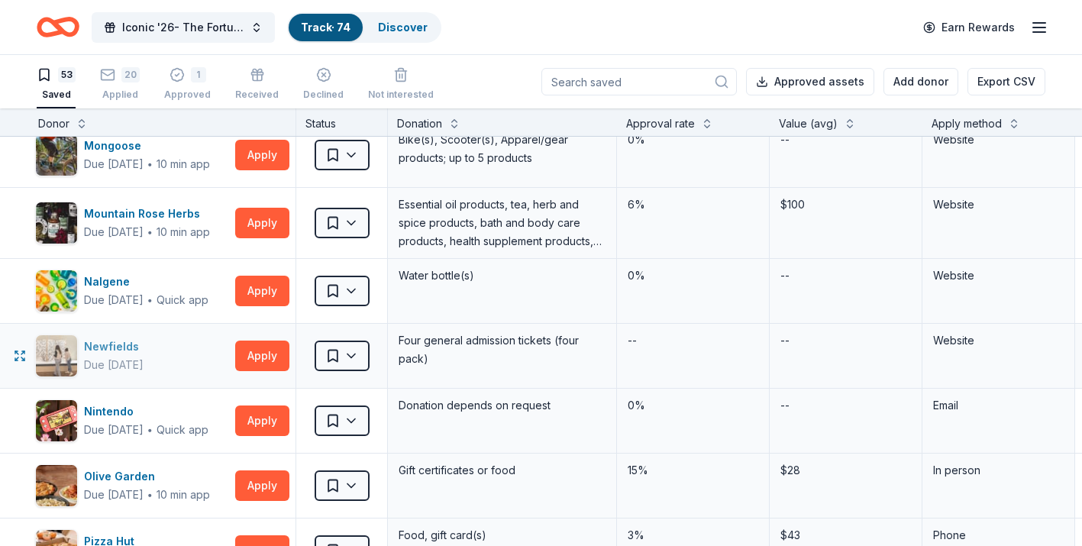
scroll to position [2397, 8]
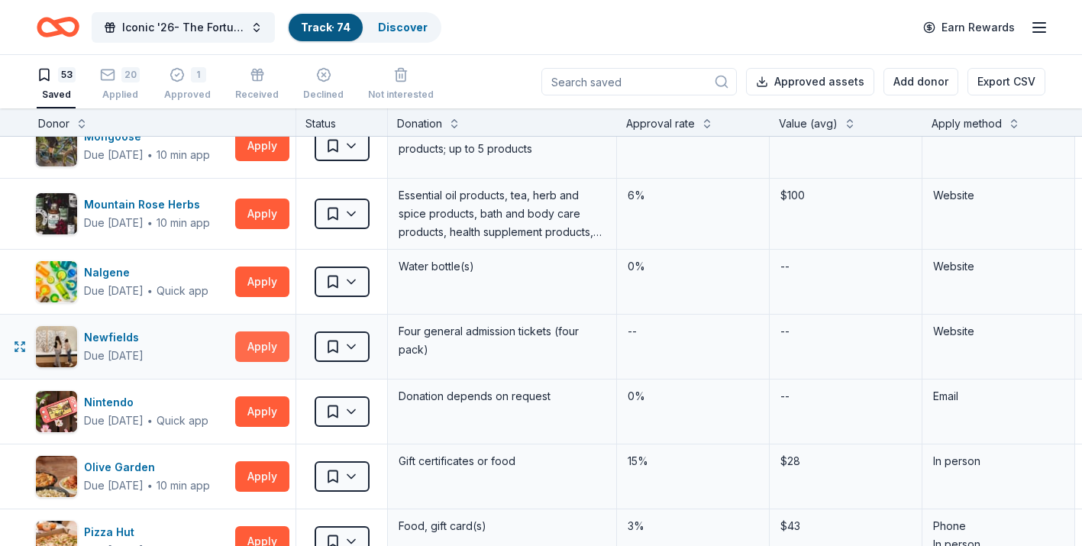
click at [279, 348] on button "Apply" at bounding box center [262, 347] width 54 height 31
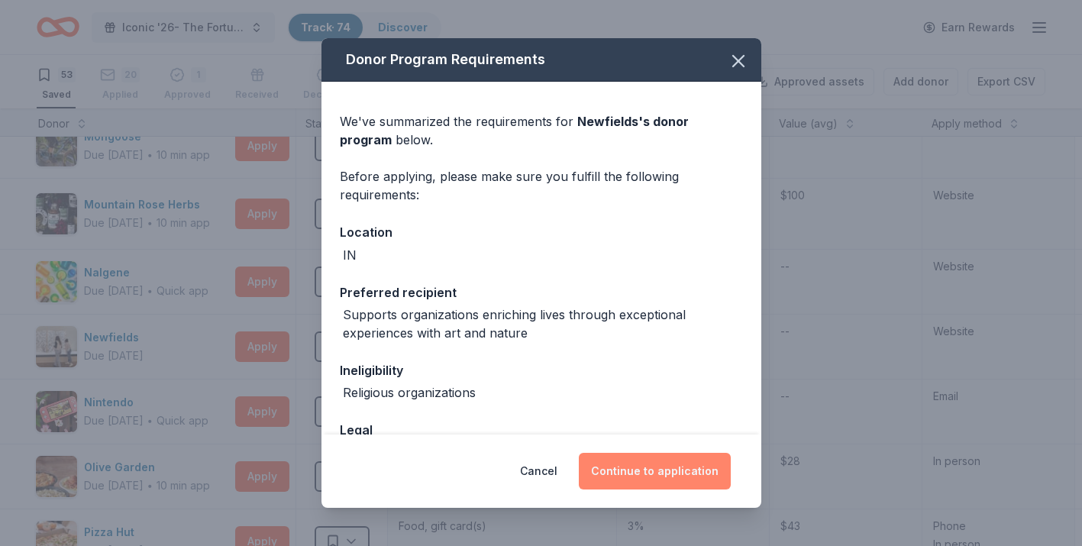
click at [655, 475] on button "Continue to application" at bounding box center [655, 471] width 152 height 37
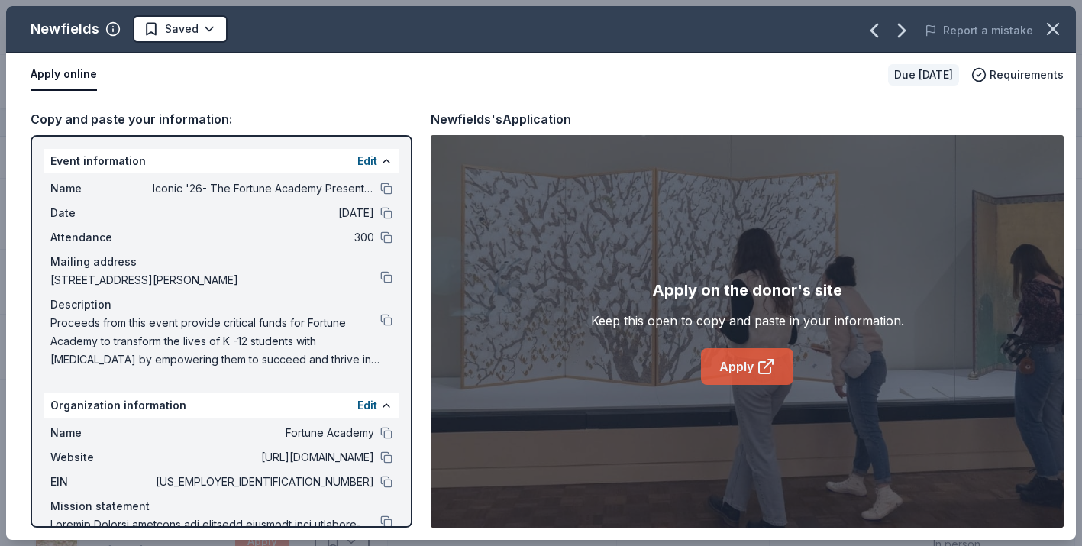
click at [745, 371] on link "Apply" at bounding box center [747, 366] width 92 height 37
click at [386, 486] on button at bounding box center [386, 482] width 12 height 12
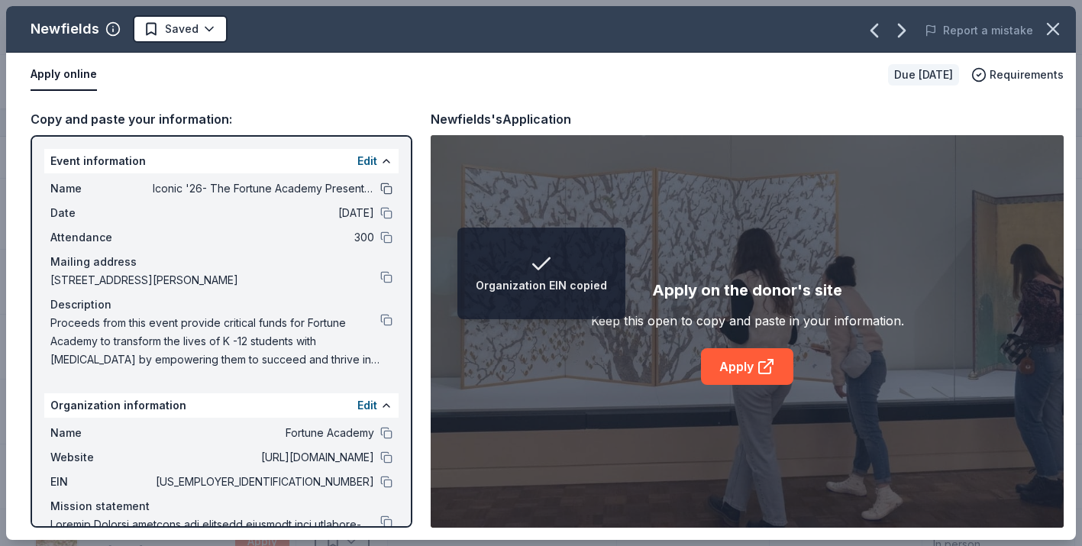
click at [384, 189] on button at bounding box center [386, 189] width 12 height 12
click at [202, 31] on html "Event Name copied Iconic '26- The Fortune Academy Presents the Roaring 20's Tra…" at bounding box center [541, 273] width 1082 height 546
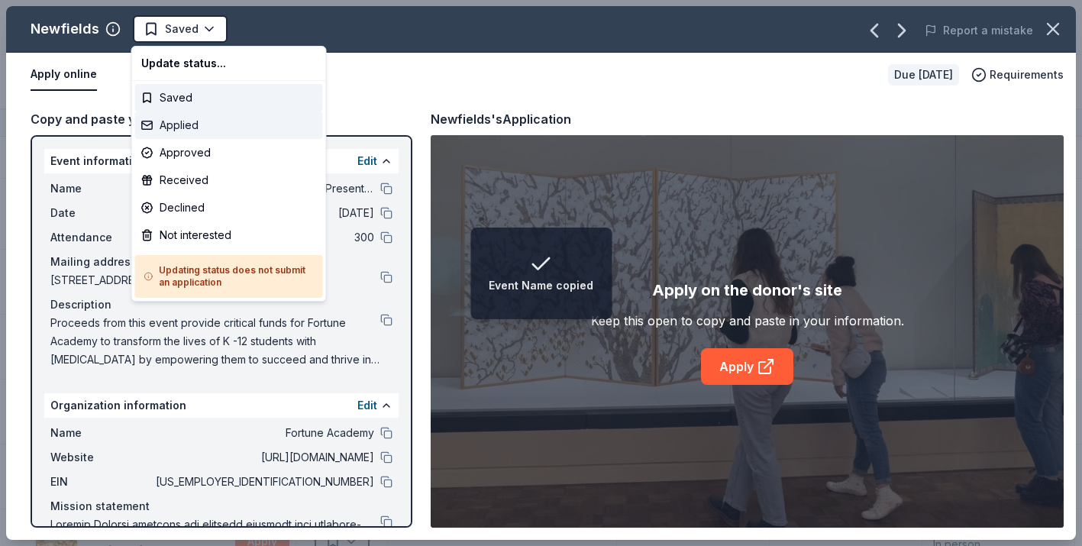
click at [204, 123] on div "Applied" at bounding box center [229, 125] width 188 height 27
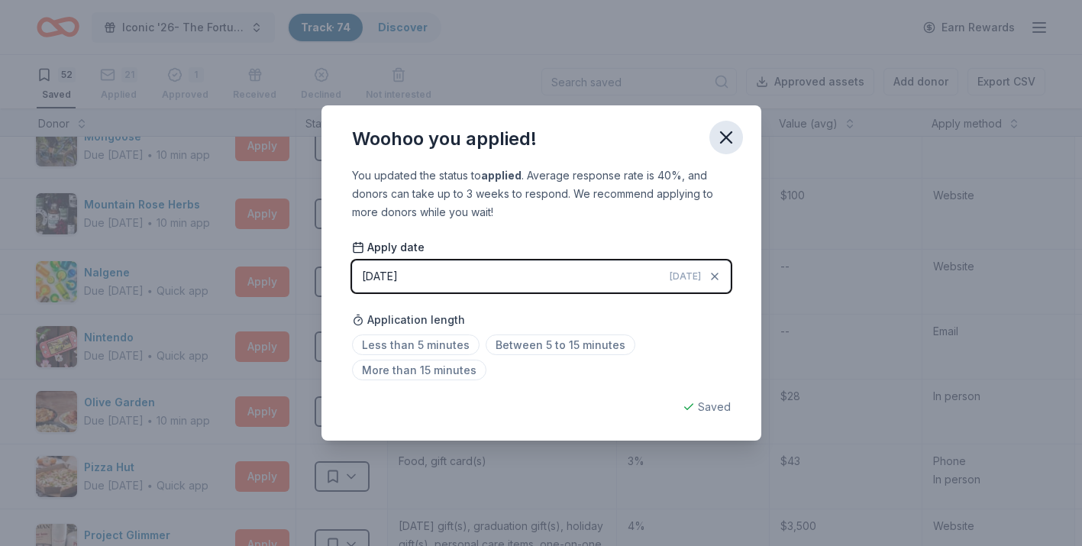
click at [726, 142] on icon "button" at bounding box center [726, 137] width 21 height 21
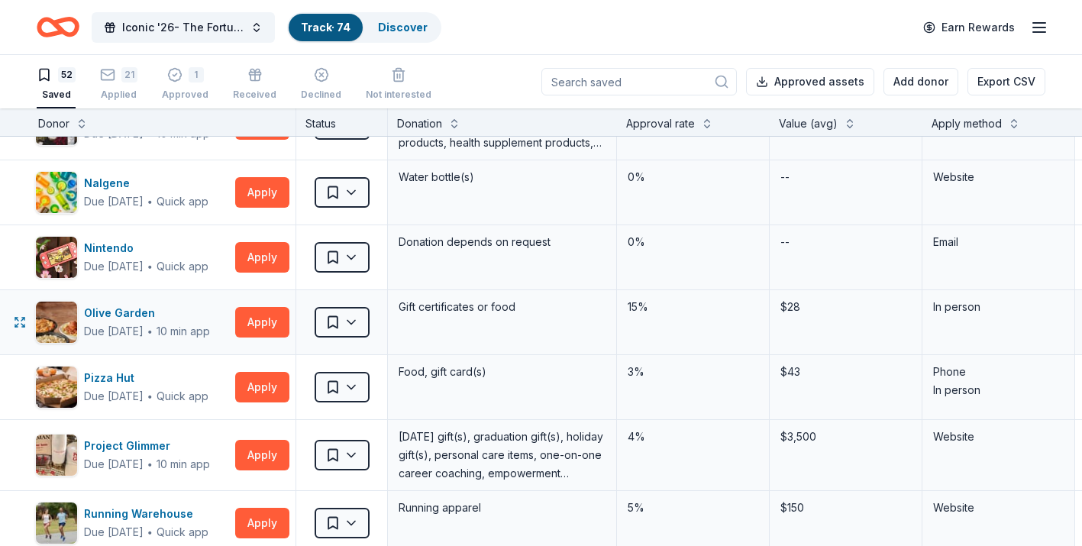
scroll to position [2487, 8]
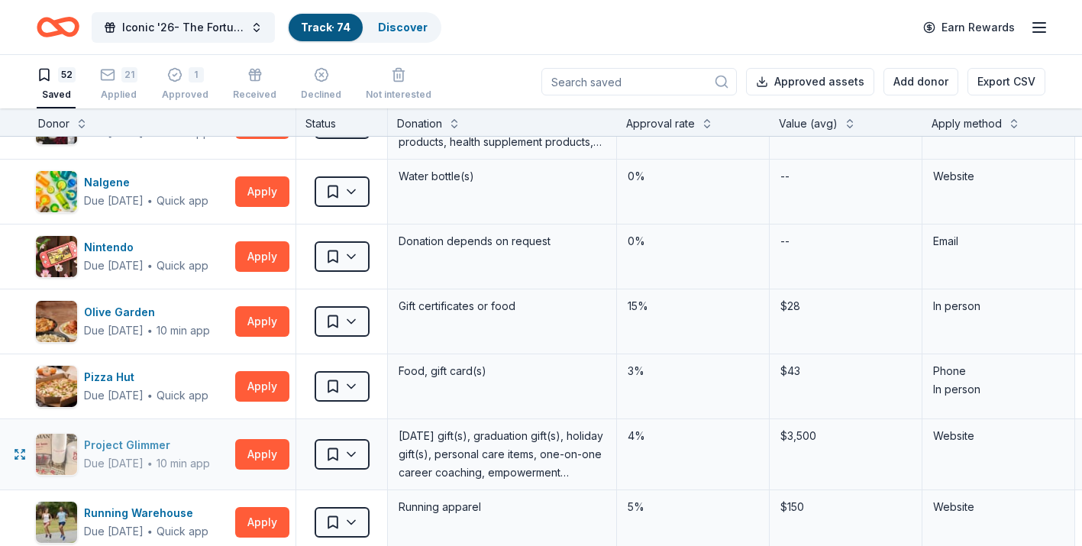
click at [140, 443] on div "Project Glimmer" at bounding box center [147, 445] width 126 height 18
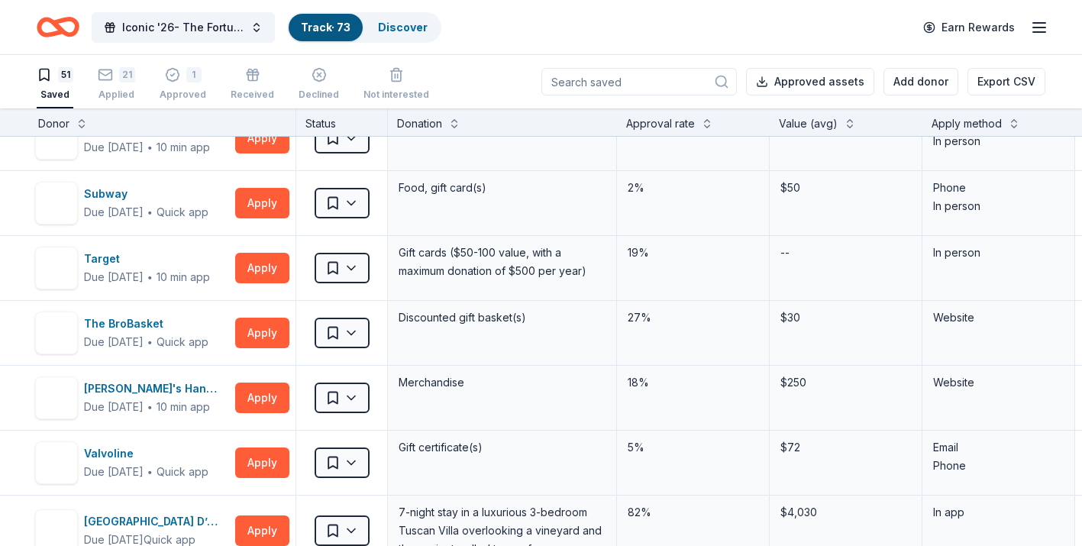
scroll to position [2868, 8]
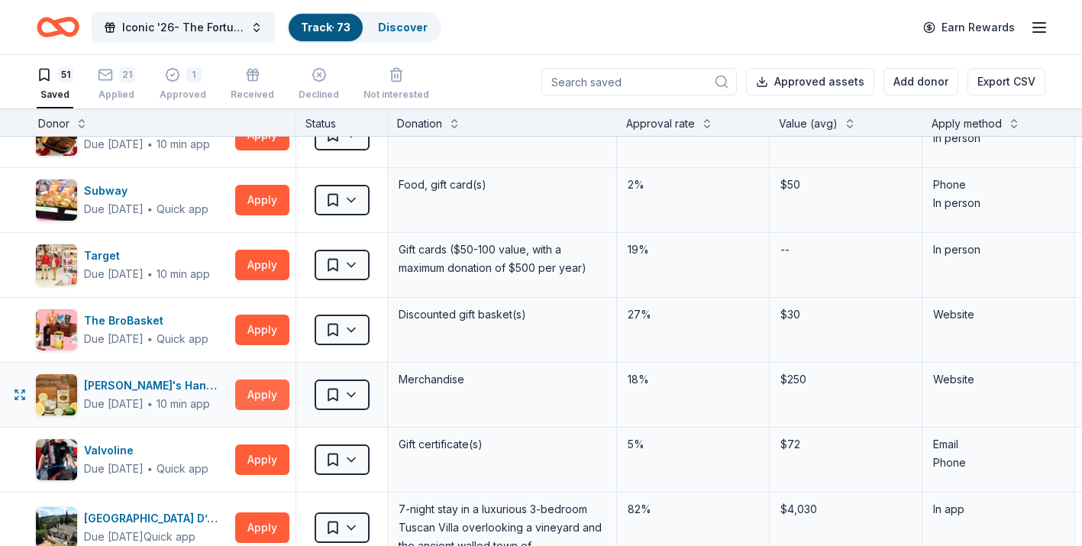
click at [240, 400] on button "Apply" at bounding box center [262, 395] width 54 height 31
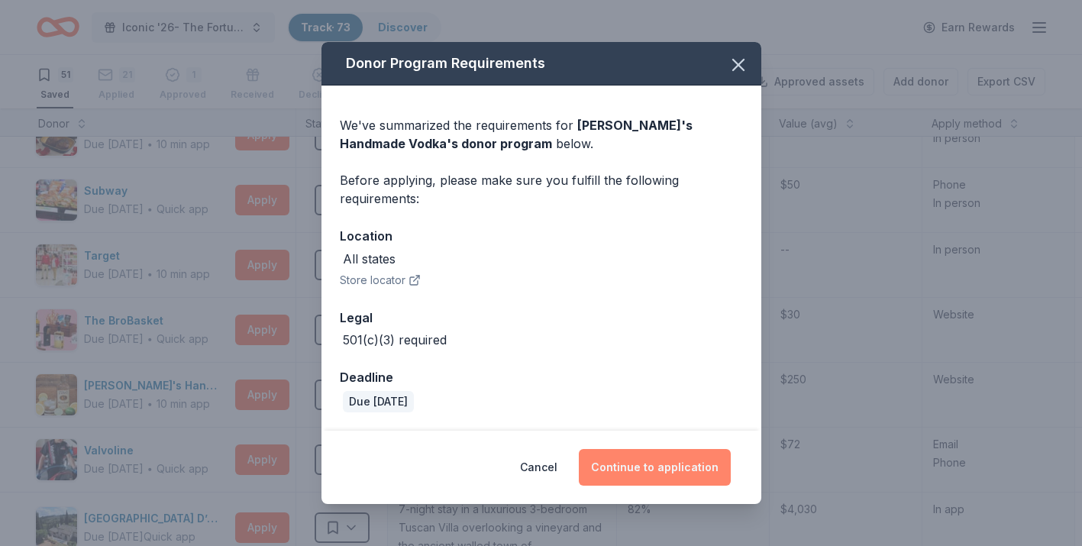
click at [621, 473] on button "Continue to application" at bounding box center [655, 467] width 152 height 37
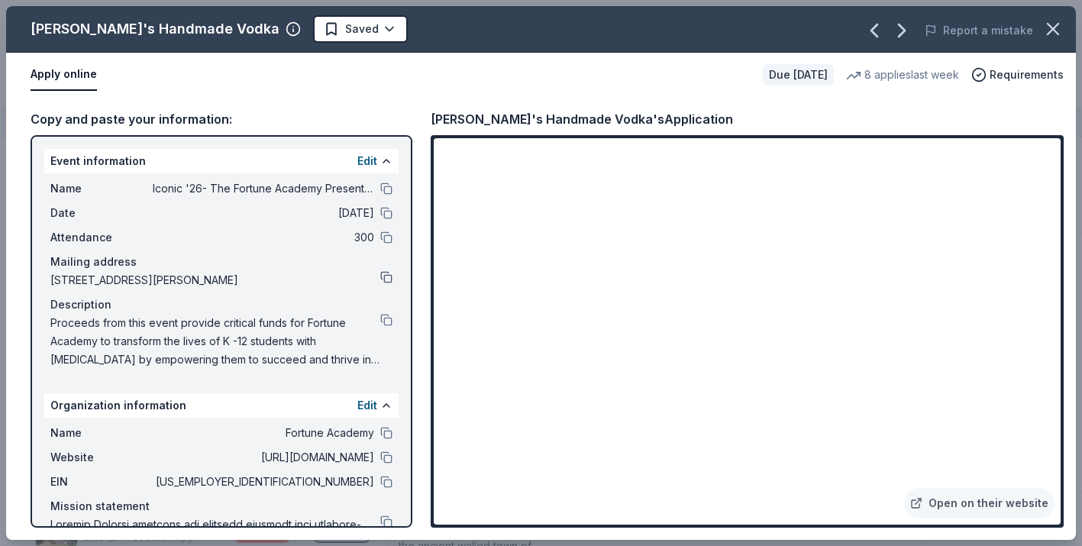
click at [387, 280] on button at bounding box center [386, 277] width 12 height 12
click at [386, 484] on button at bounding box center [386, 482] width 12 height 12
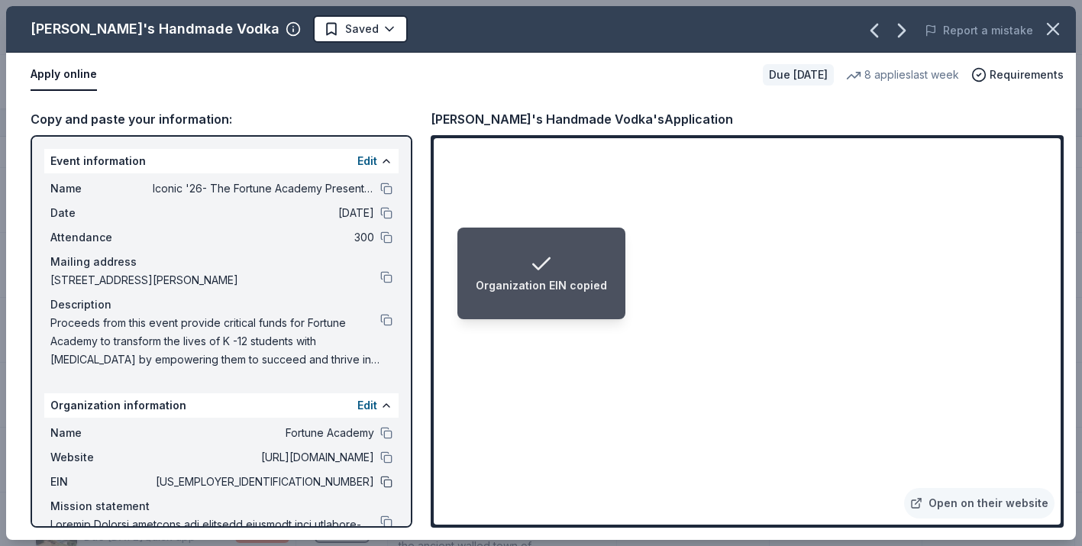
click at [387, 484] on button at bounding box center [386, 482] width 12 height 12
click at [523, 296] on li "Organization EIN copied" at bounding box center [542, 274] width 168 height 92
click at [1051, 30] on icon "button" at bounding box center [1053, 29] width 11 height 11
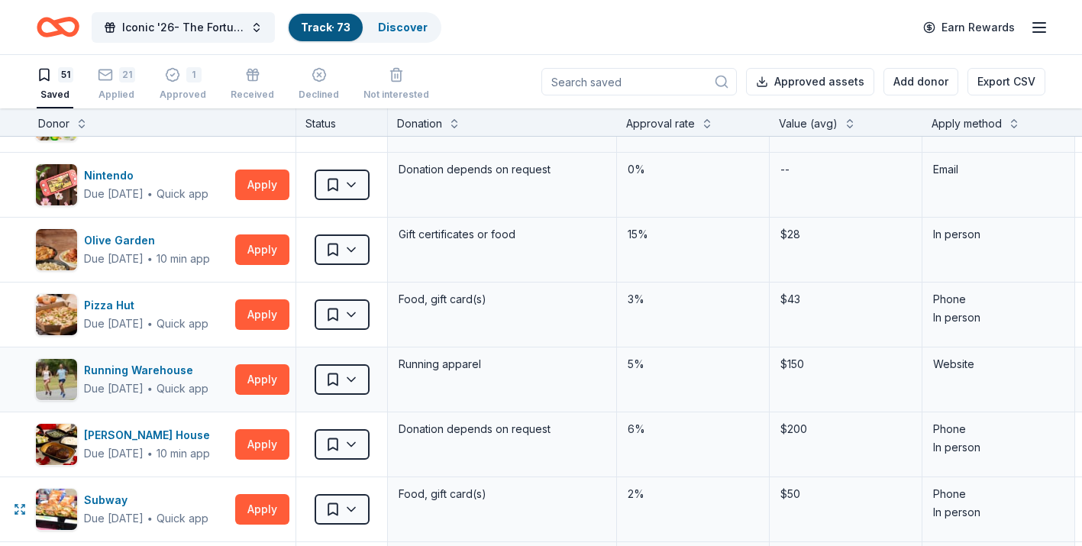
scroll to position [2545, 8]
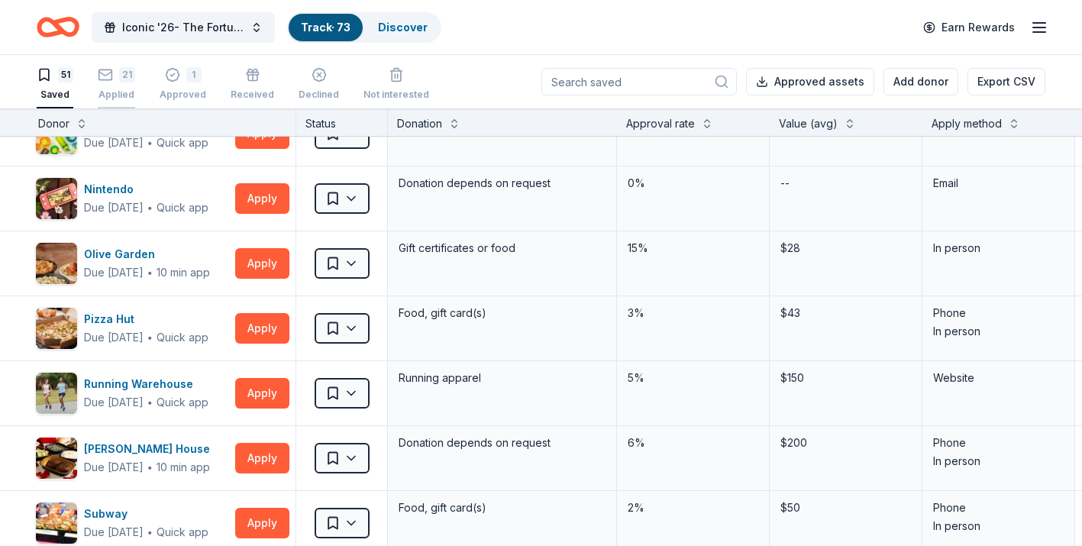
click at [120, 76] on div "21" at bounding box center [127, 74] width 16 height 15
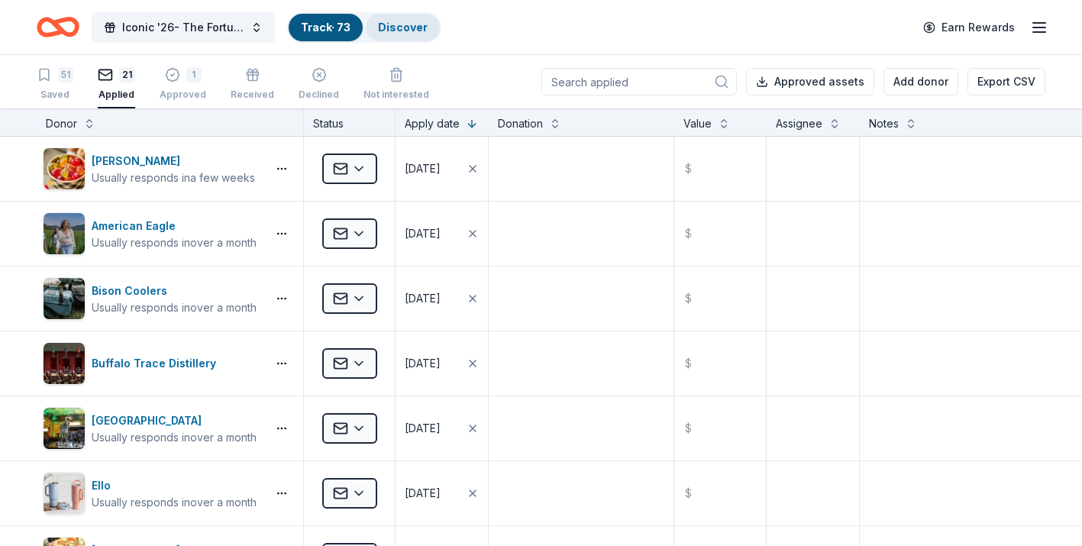
click at [393, 24] on link "Discover" at bounding box center [403, 27] width 50 height 13
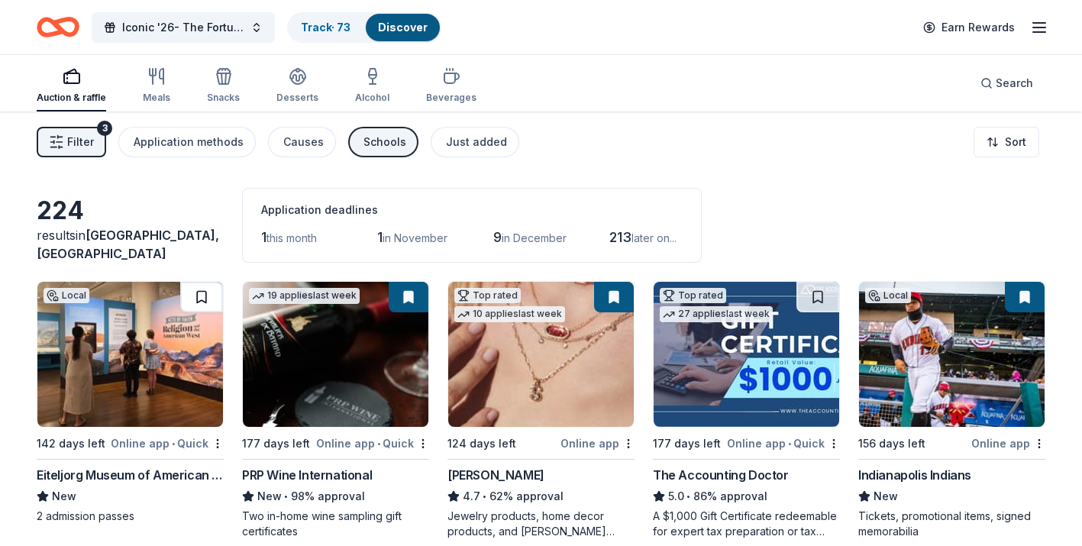
click at [206, 296] on button at bounding box center [201, 297] width 43 height 31
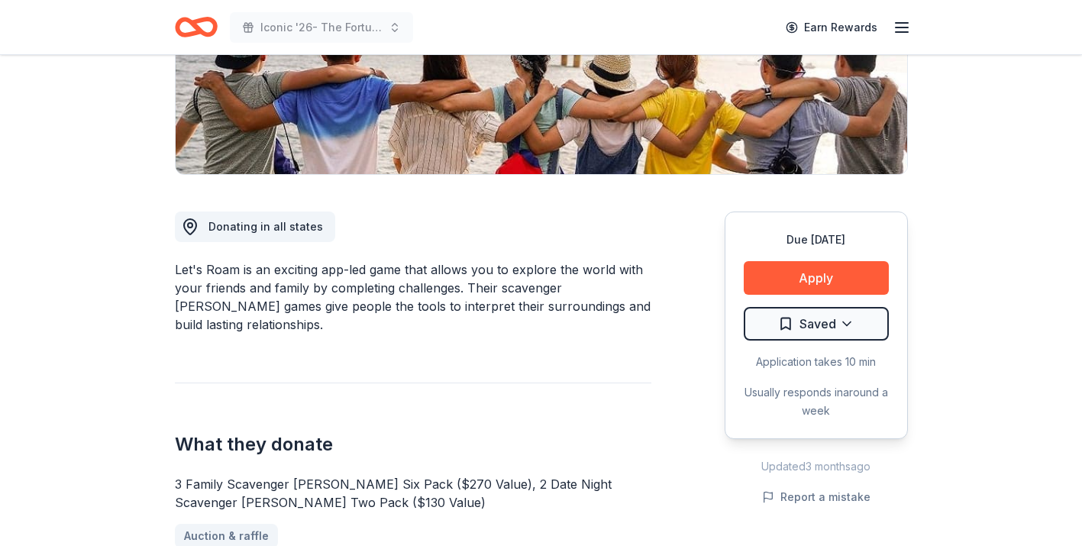
scroll to position [273, 0]
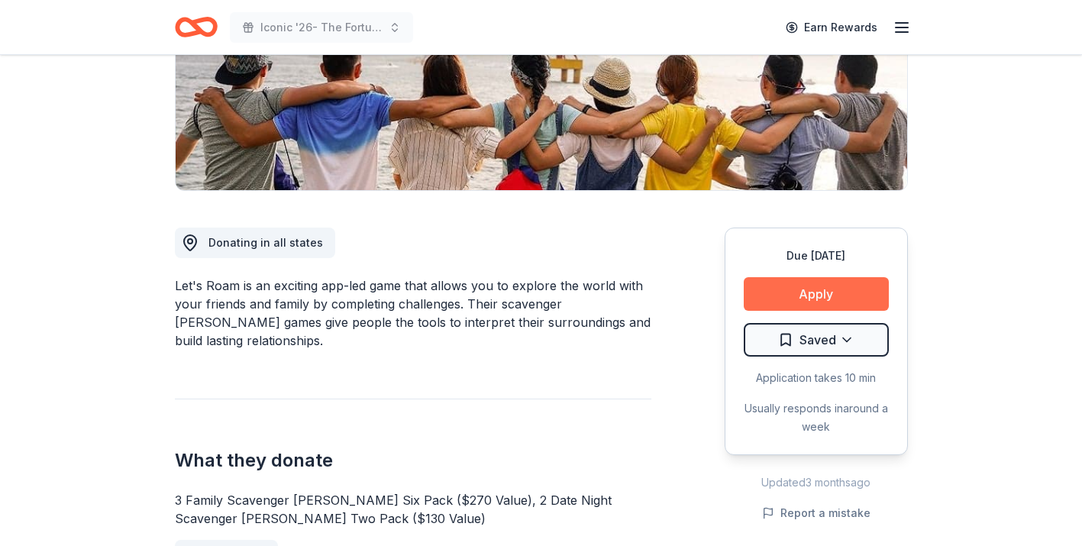
click at [770, 298] on button "Apply" at bounding box center [816, 294] width 145 height 34
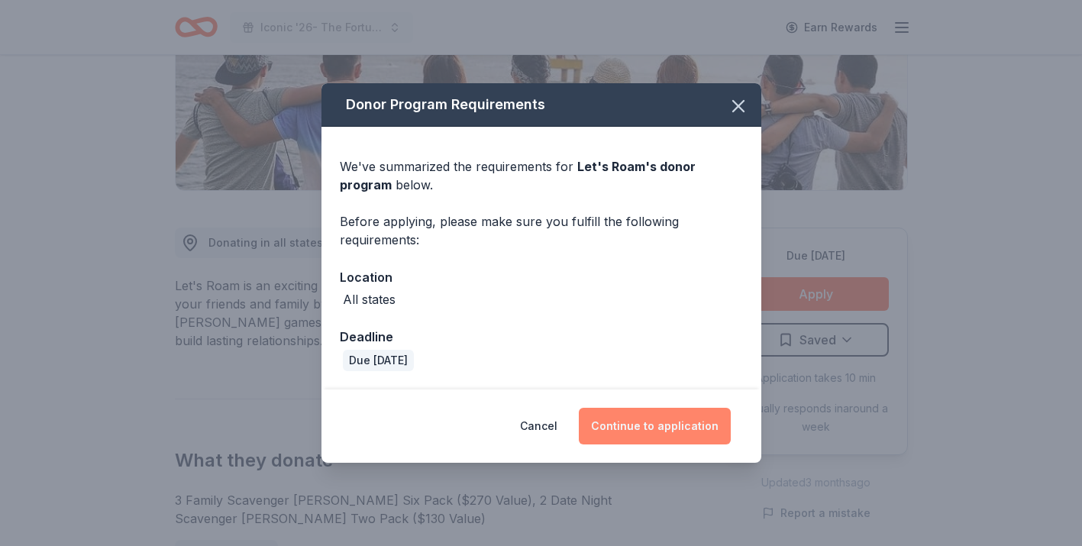
click at [636, 425] on button "Continue to application" at bounding box center [655, 426] width 152 height 37
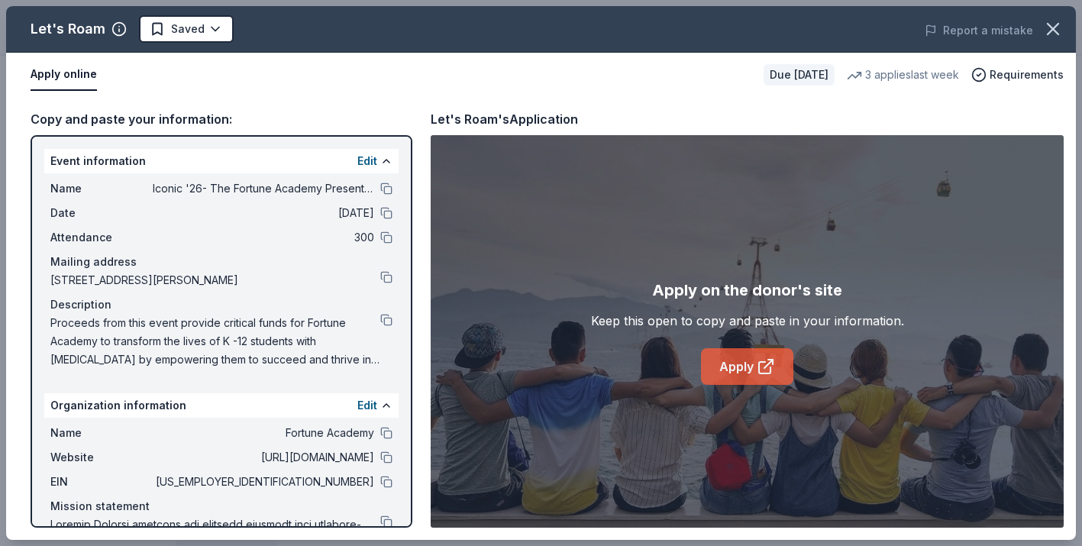
click at [721, 370] on link "Apply" at bounding box center [747, 366] width 92 height 37
click at [210, 31] on html "Iconic '26- The Fortune Academy Presents the Roaring 20's Earn Rewards Due [DAT…" at bounding box center [541, 0] width 1082 height 546
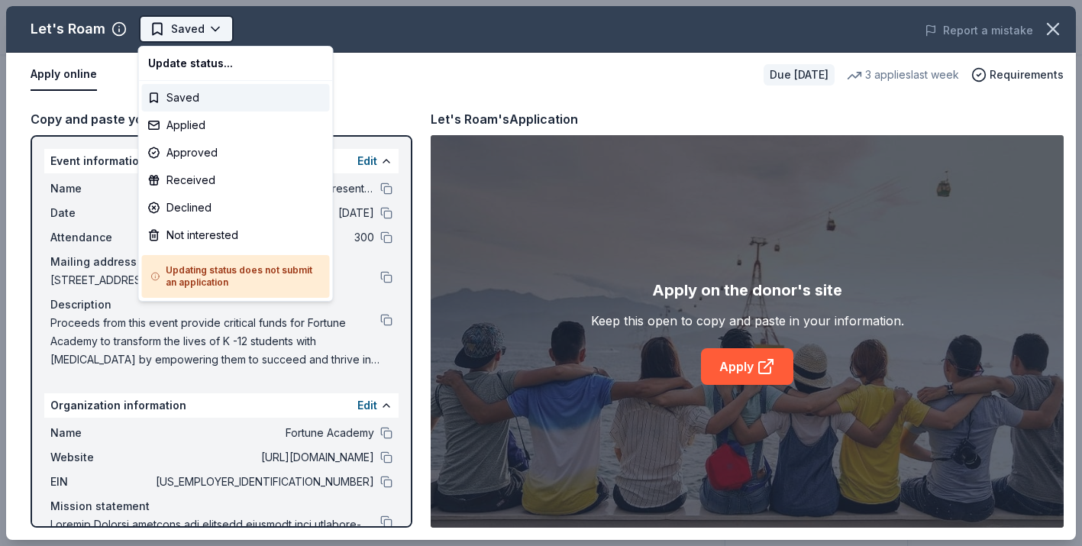
scroll to position [0, 0]
click at [213, 227] on div "Not interested" at bounding box center [236, 235] width 188 height 27
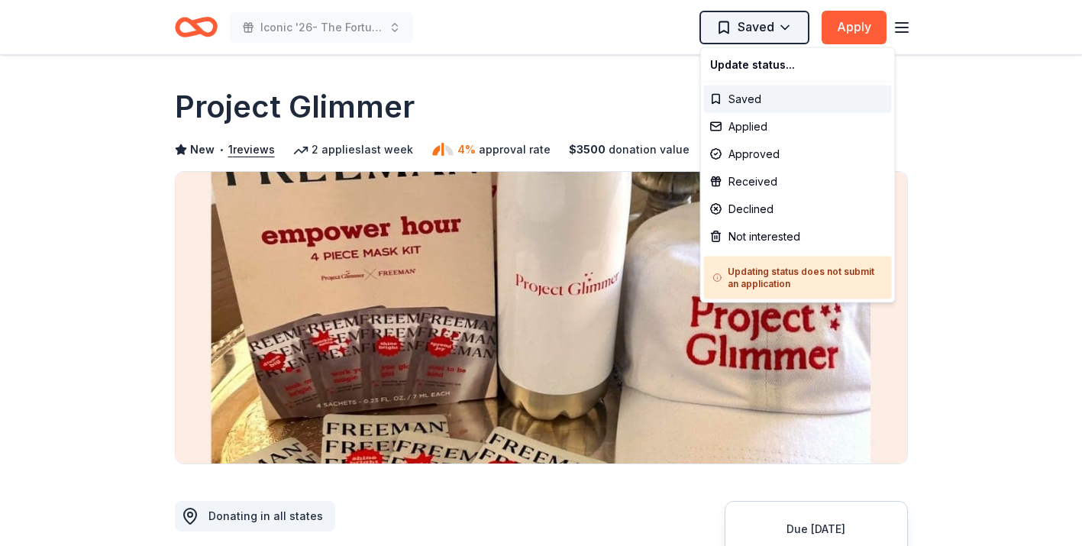
click at [791, 22] on html "Iconic '26- The Fortune Academy Presents the Roaring 20's Saved Apply Due [DATE…" at bounding box center [541, 273] width 1082 height 546
click at [737, 237] on div "Not interested" at bounding box center [798, 236] width 188 height 27
